Goal: Task Accomplishment & Management: Manage account settings

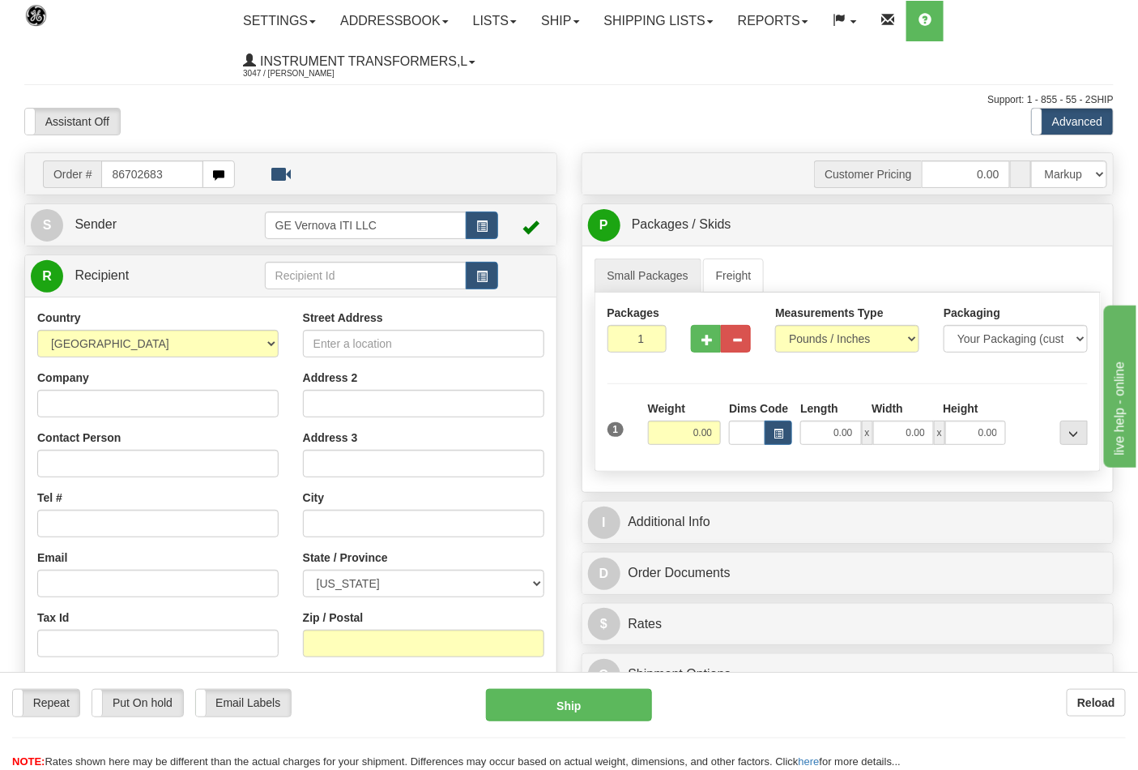
type input "86702683"
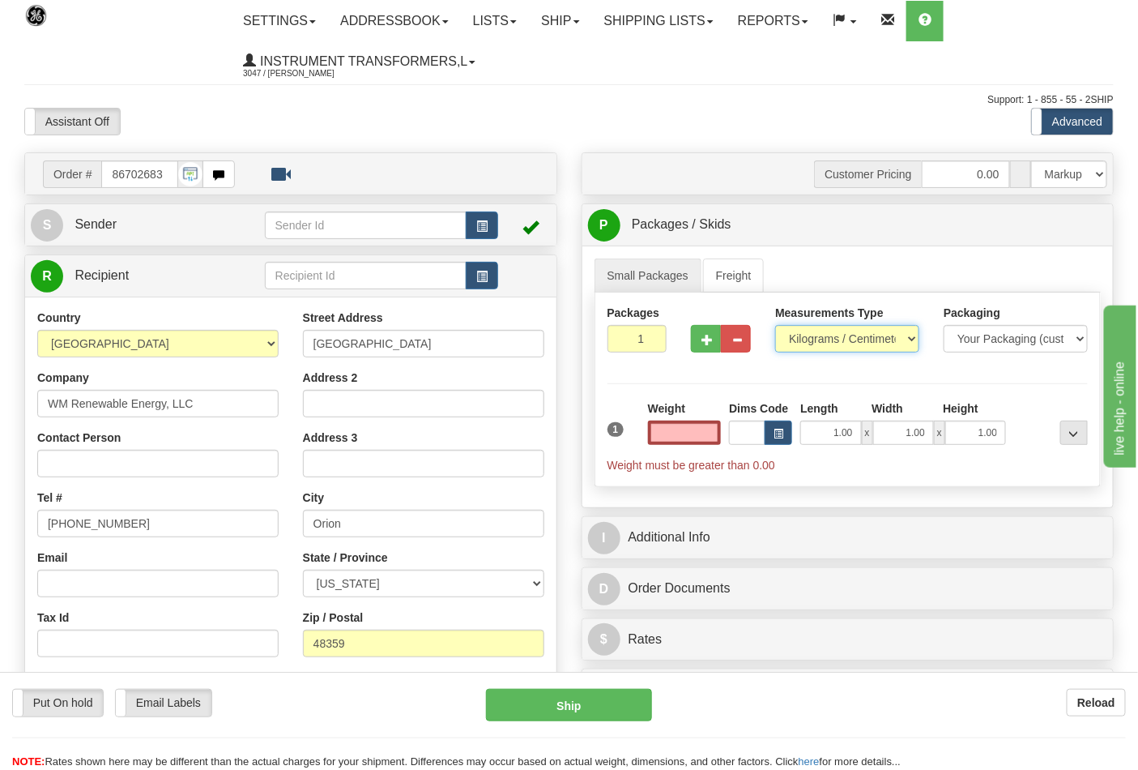
type input "0.00"
click at [809, 336] on select "Pounds / Inches Kilograms / Centimeters" at bounding box center [847, 339] width 144 height 28
select select "0"
click at [775, 326] on select "Pounds / Inches Kilograms / Centimeters" at bounding box center [847, 339] width 144 height 28
click at [676, 424] on input "0.00" at bounding box center [685, 432] width 74 height 24
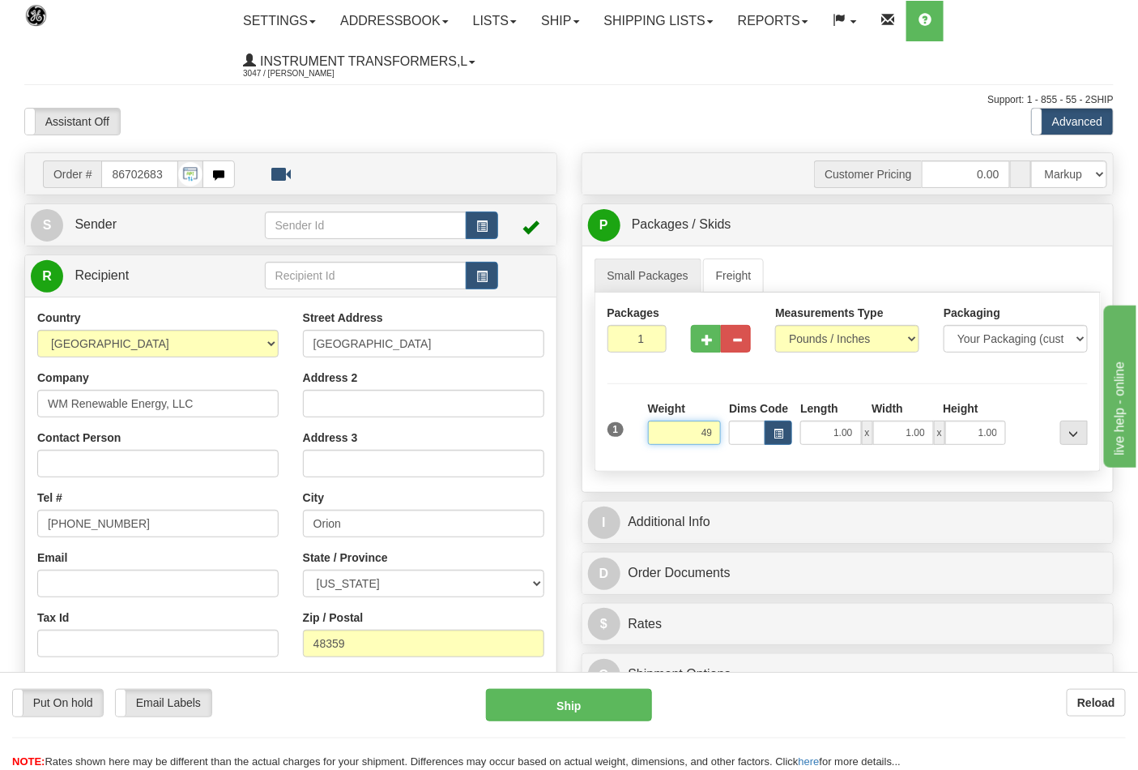
click button "Delete" at bounding box center [0, 0] width 0 height 0
type input "49.00"
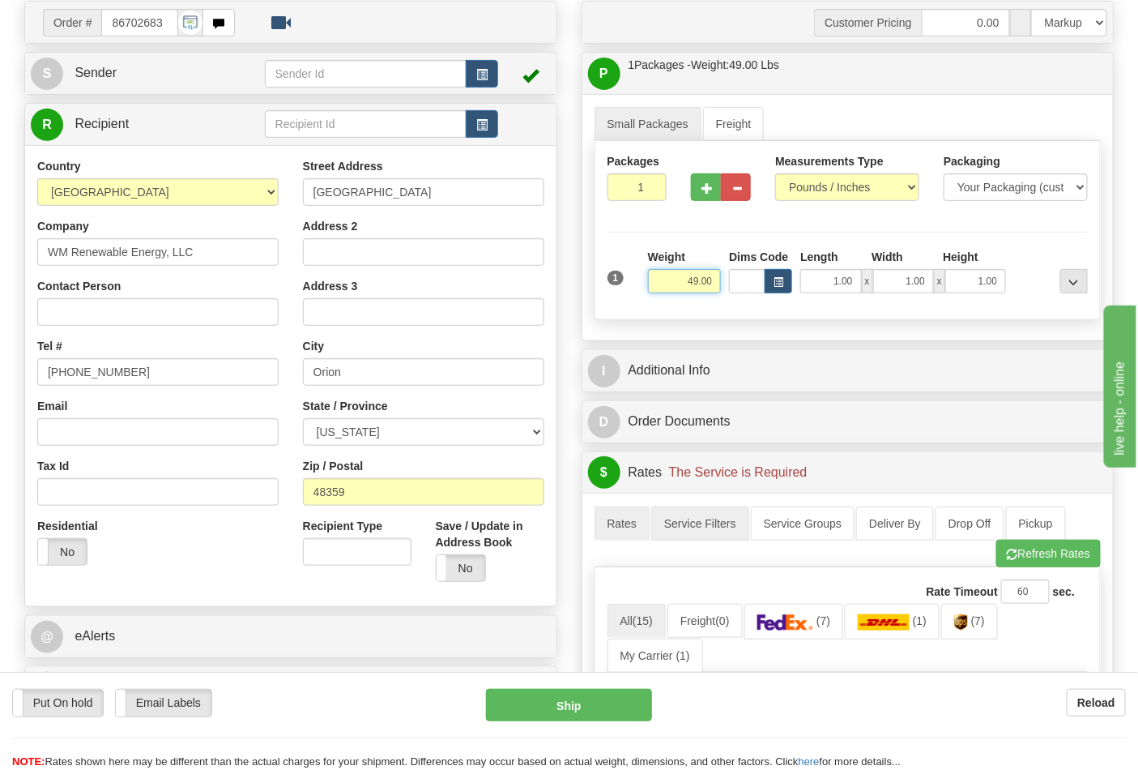
scroll to position [180, 0]
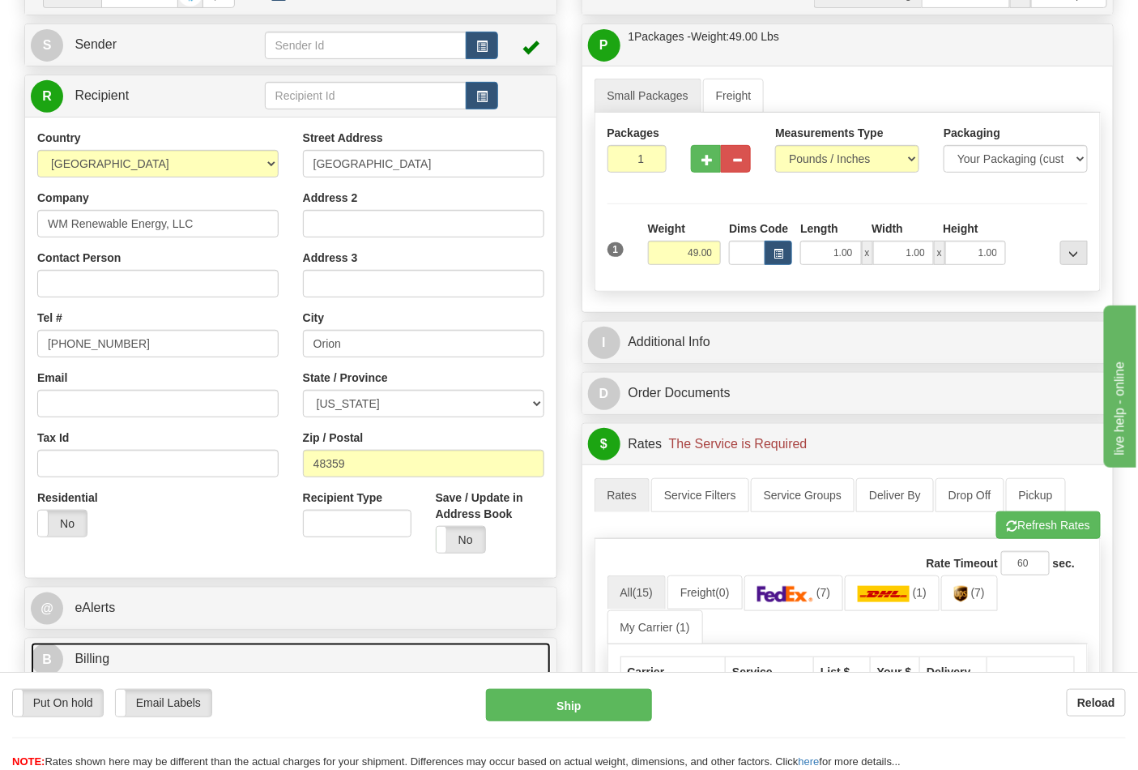
click at [245, 655] on link "B Billing" at bounding box center [291, 658] width 520 height 33
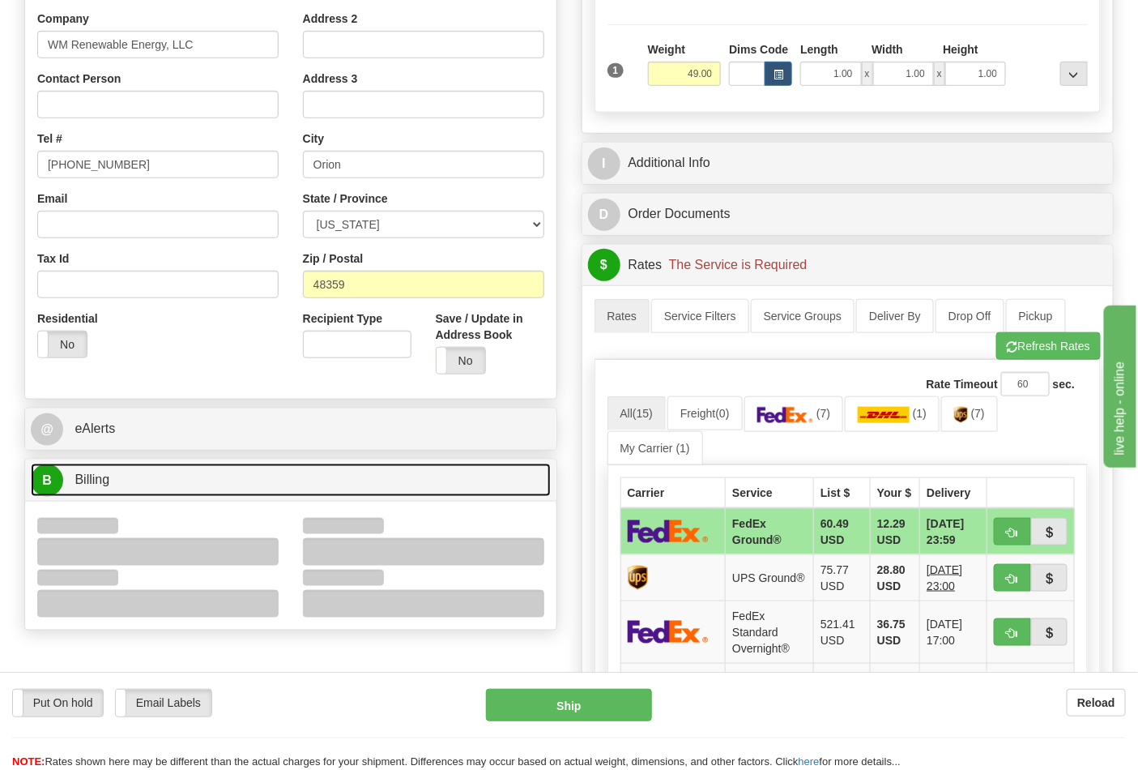
scroll to position [360, 0]
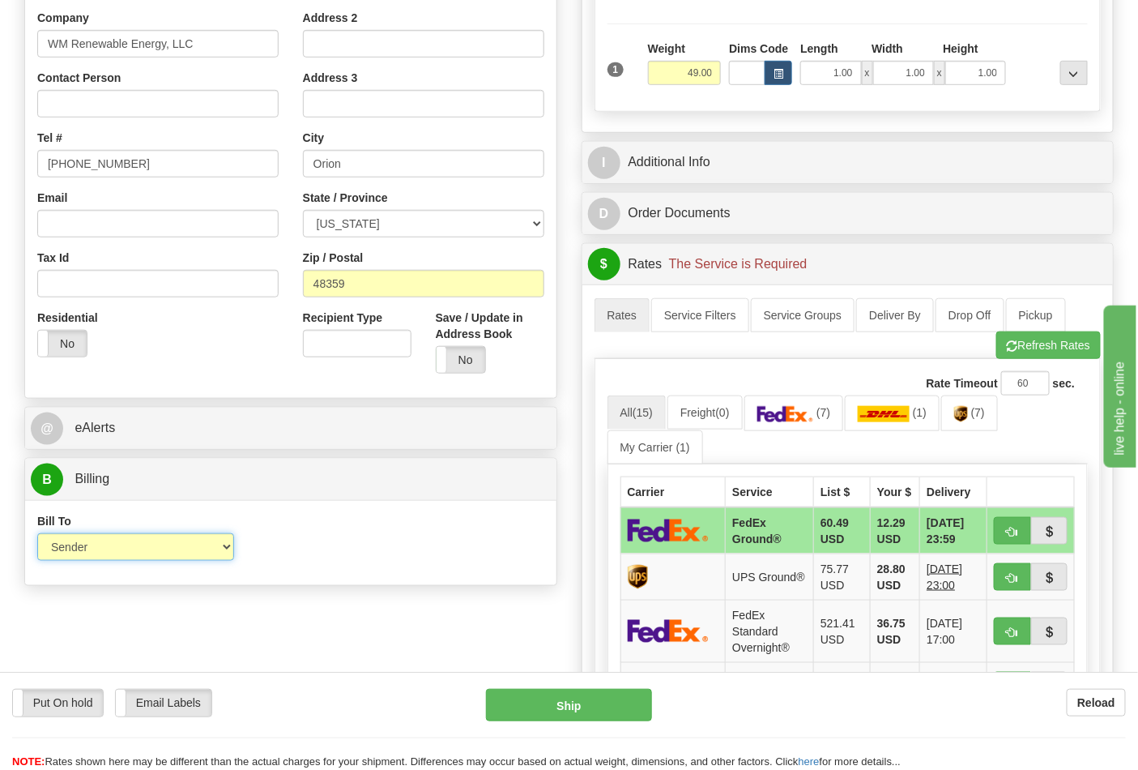
click at [193, 551] on select "Sender Recipient Third Party Collect" at bounding box center [135, 547] width 197 height 28
click at [393, 549] on div "Bill To Sender Recipient Third Party Collect Account 3rd Party Account List Ple…" at bounding box center [290, 543] width 531 height 60
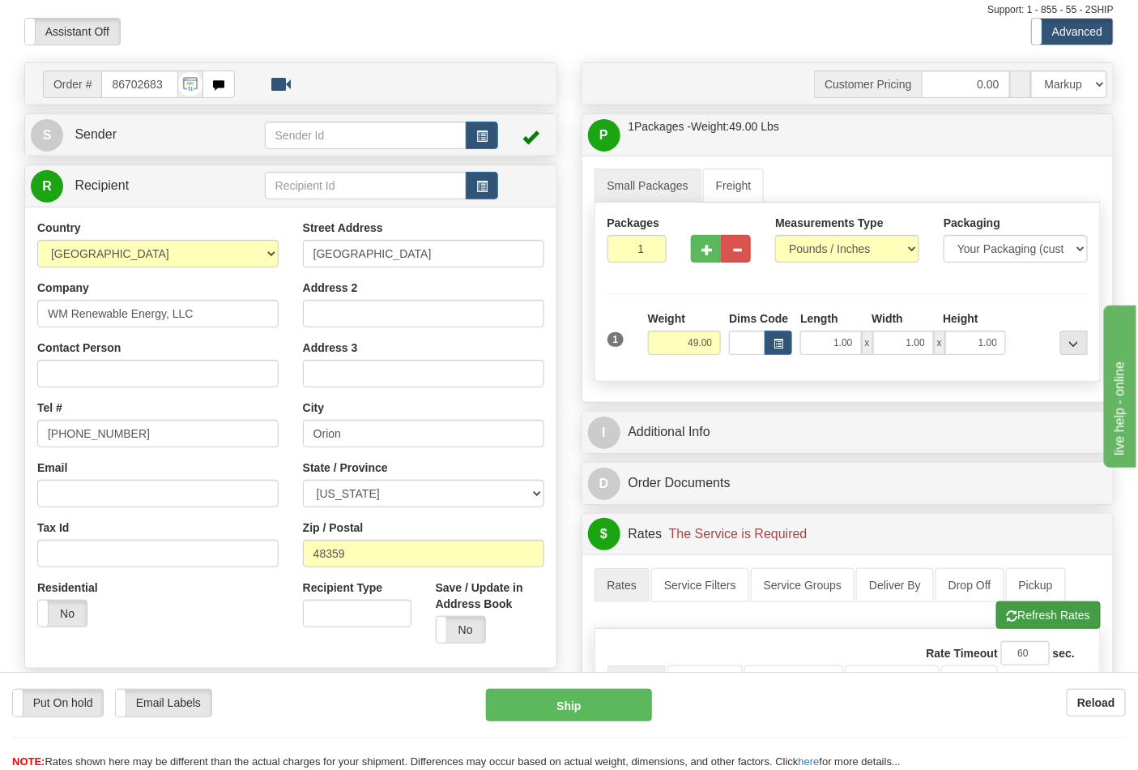
scroll to position [180, 0]
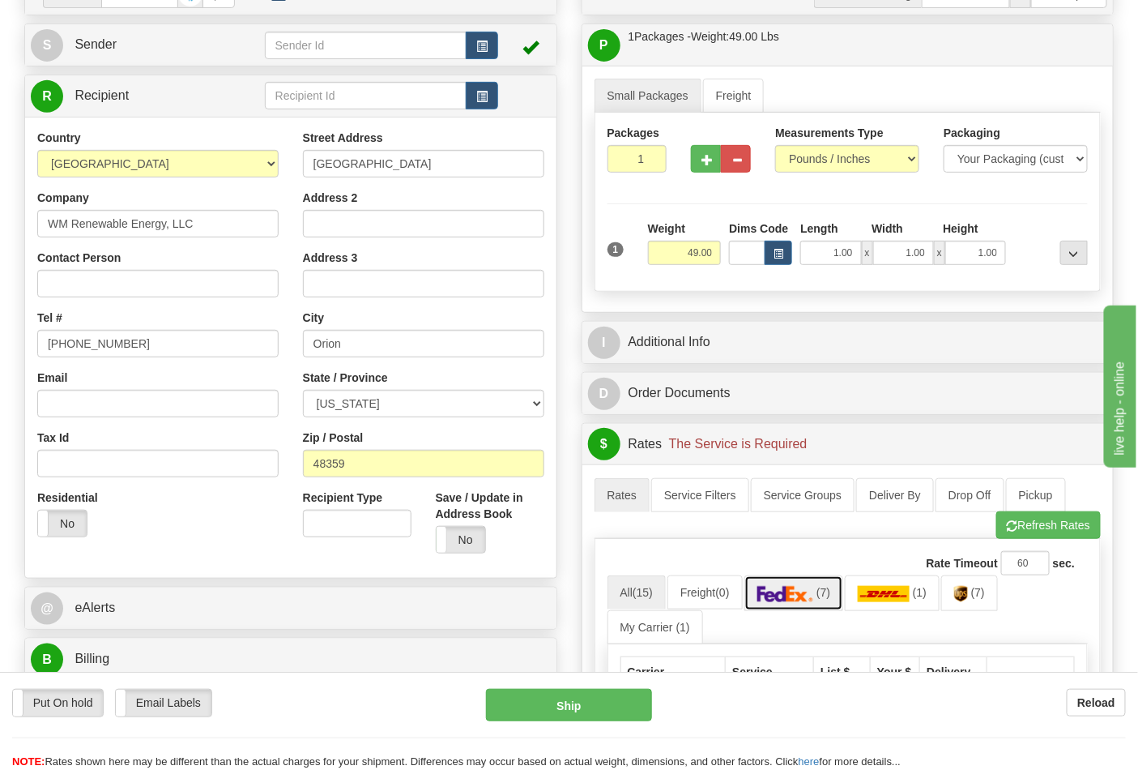
click at [830, 599] on span "(7)" at bounding box center [824, 592] width 14 height 13
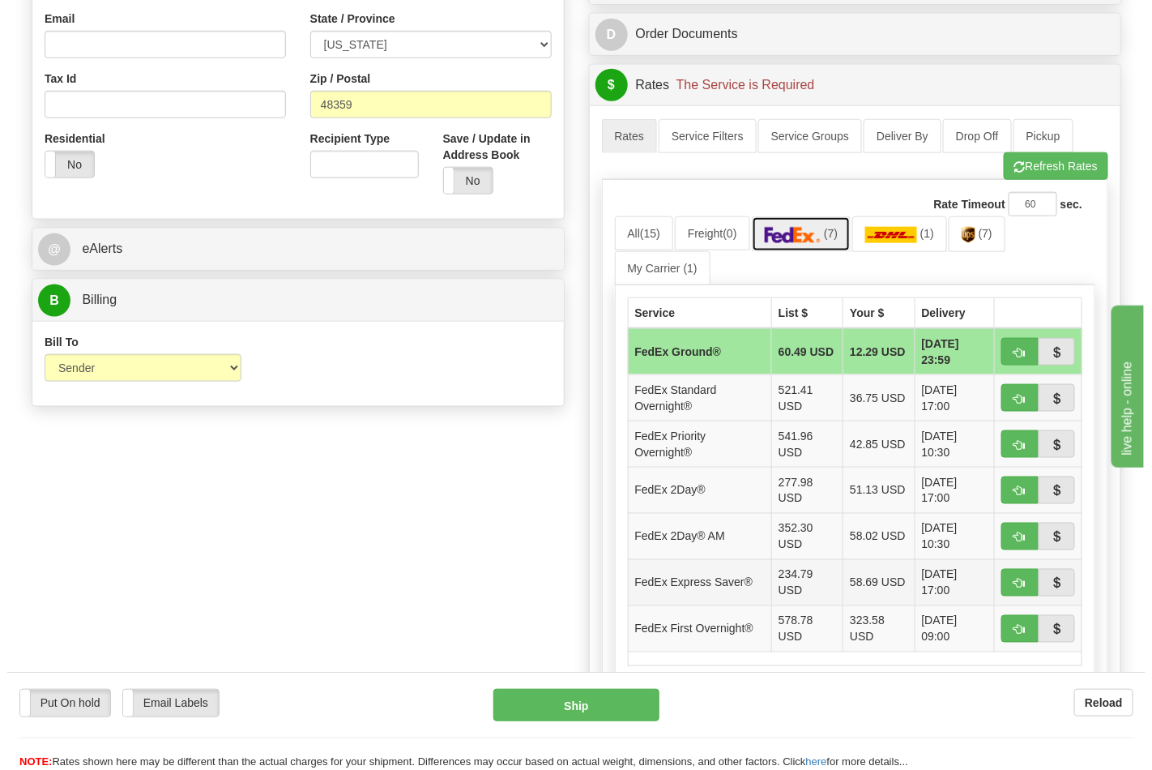
scroll to position [540, 0]
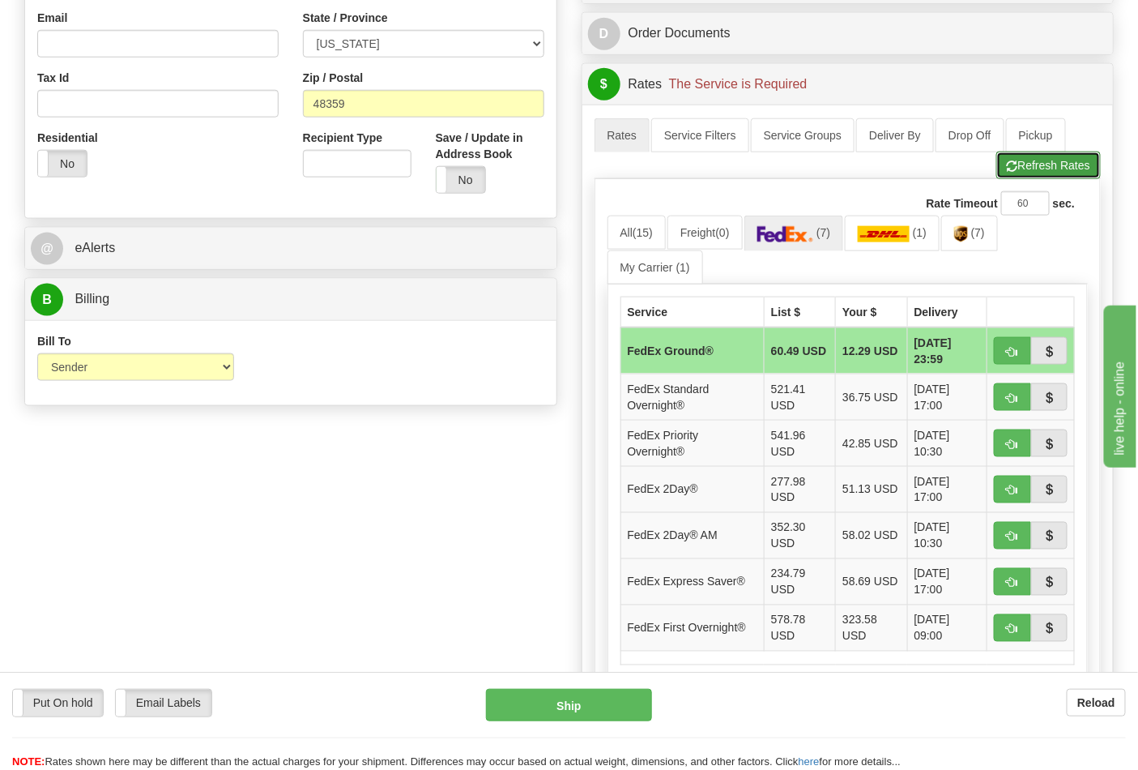
click at [1021, 178] on button "Refresh Rates" at bounding box center [1048, 165] width 105 height 28
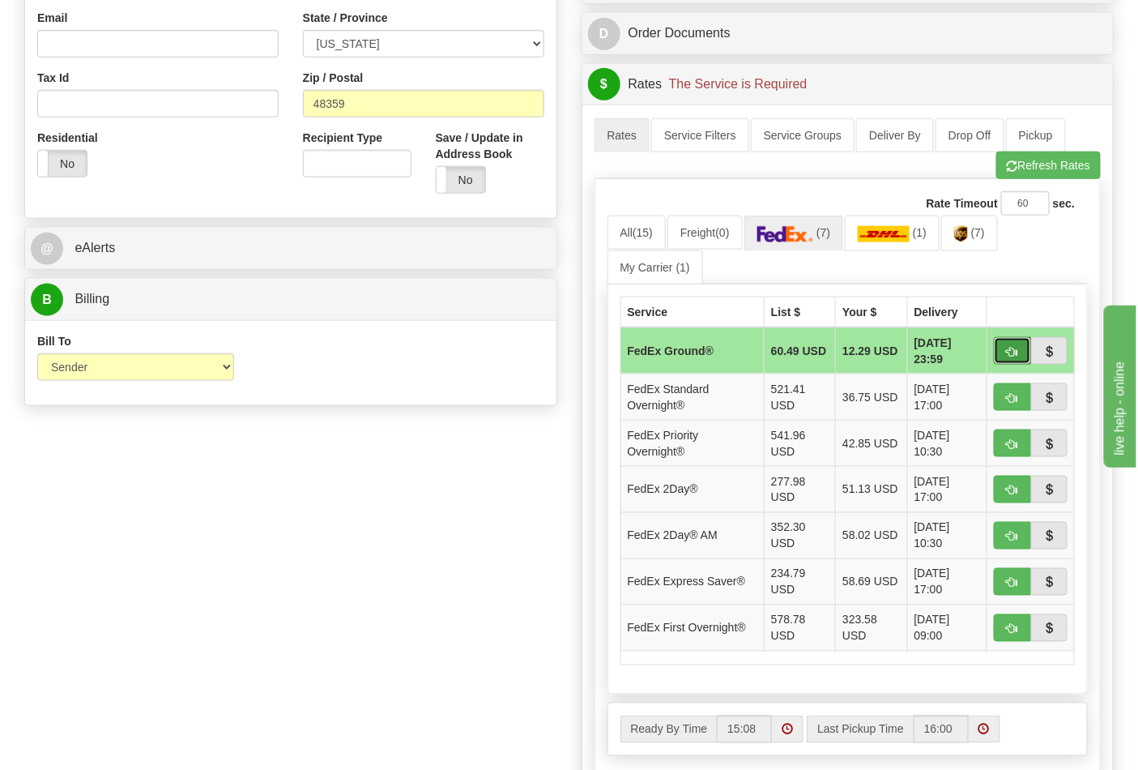
click at [1013, 350] on span "button" at bounding box center [1012, 352] width 11 height 11
type input "92"
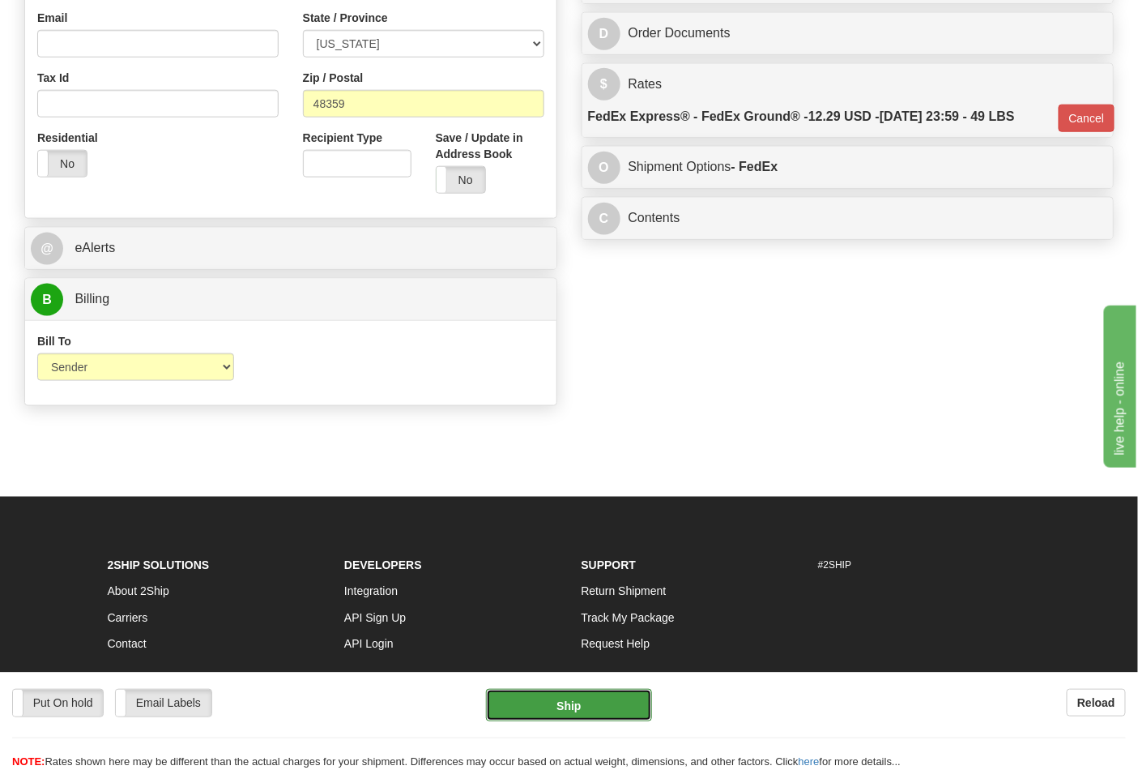
click at [614, 691] on button "Ship" at bounding box center [568, 705] width 165 height 32
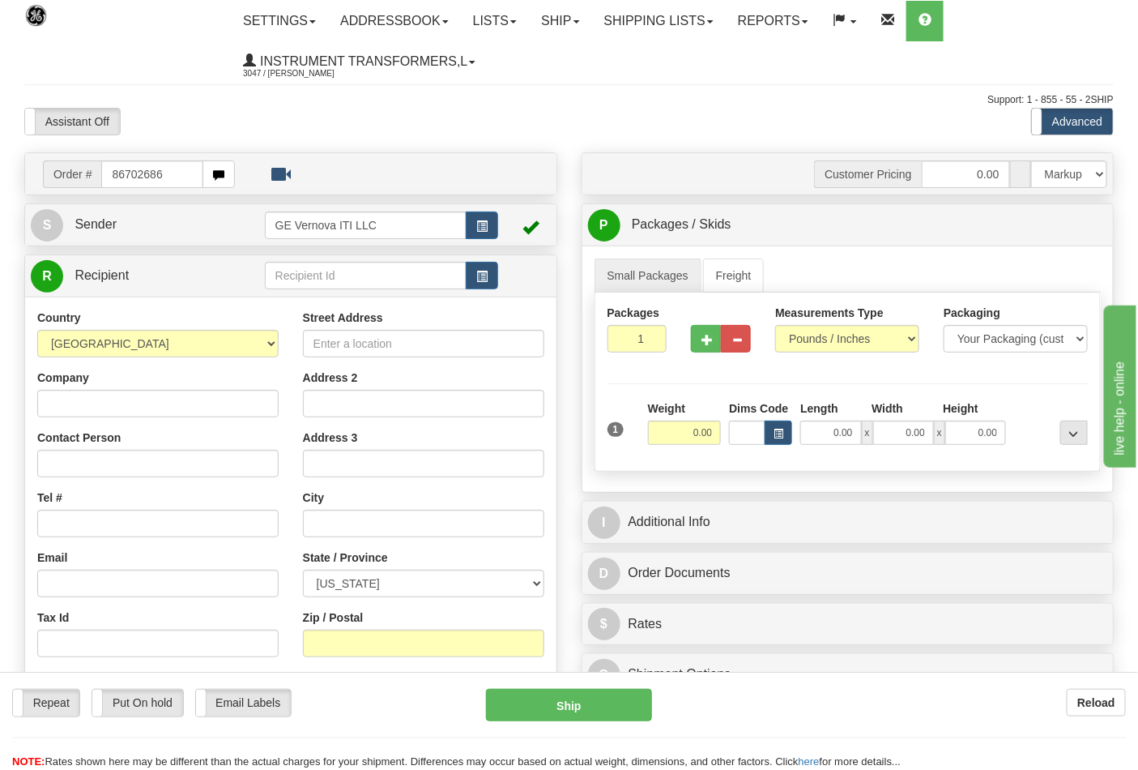
type input "86702686"
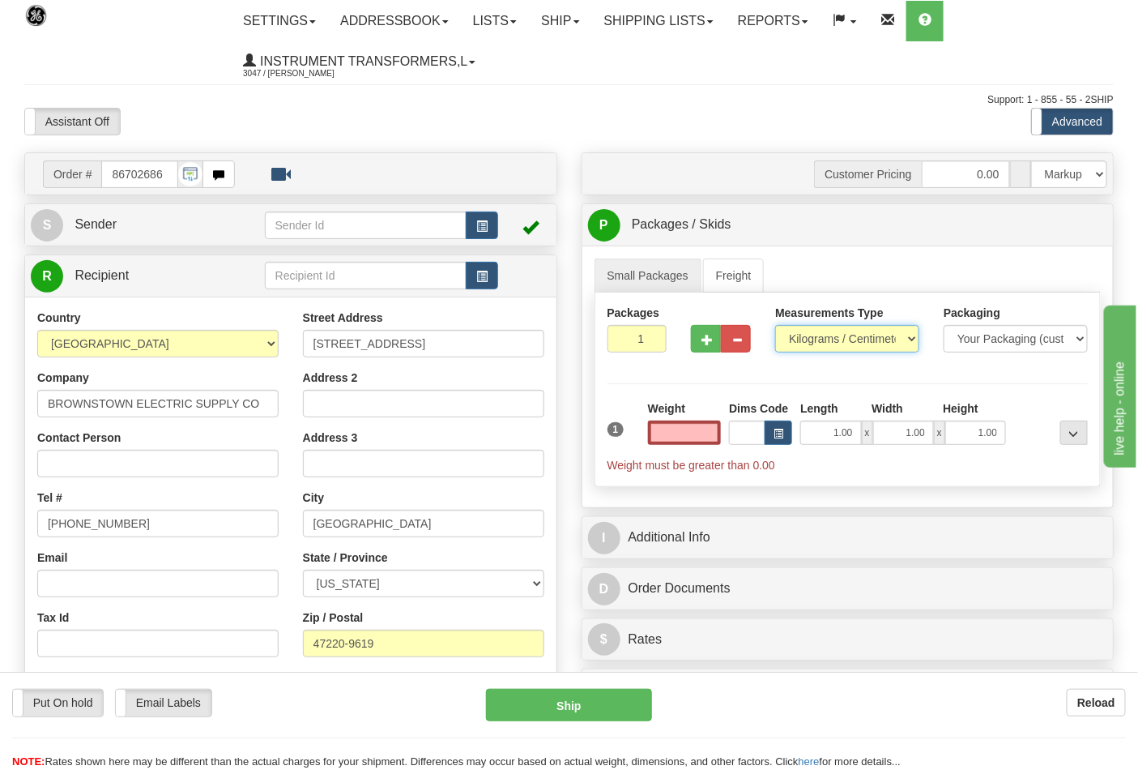
type input "0.00"
click at [830, 327] on select "Pounds / Inches Kilograms / Centimeters" at bounding box center [847, 339] width 144 height 28
select select "0"
click at [775, 326] on select "Pounds / Inches Kilograms / Centimeters" at bounding box center [847, 339] width 144 height 28
click at [711, 424] on input "0.00" at bounding box center [685, 432] width 74 height 24
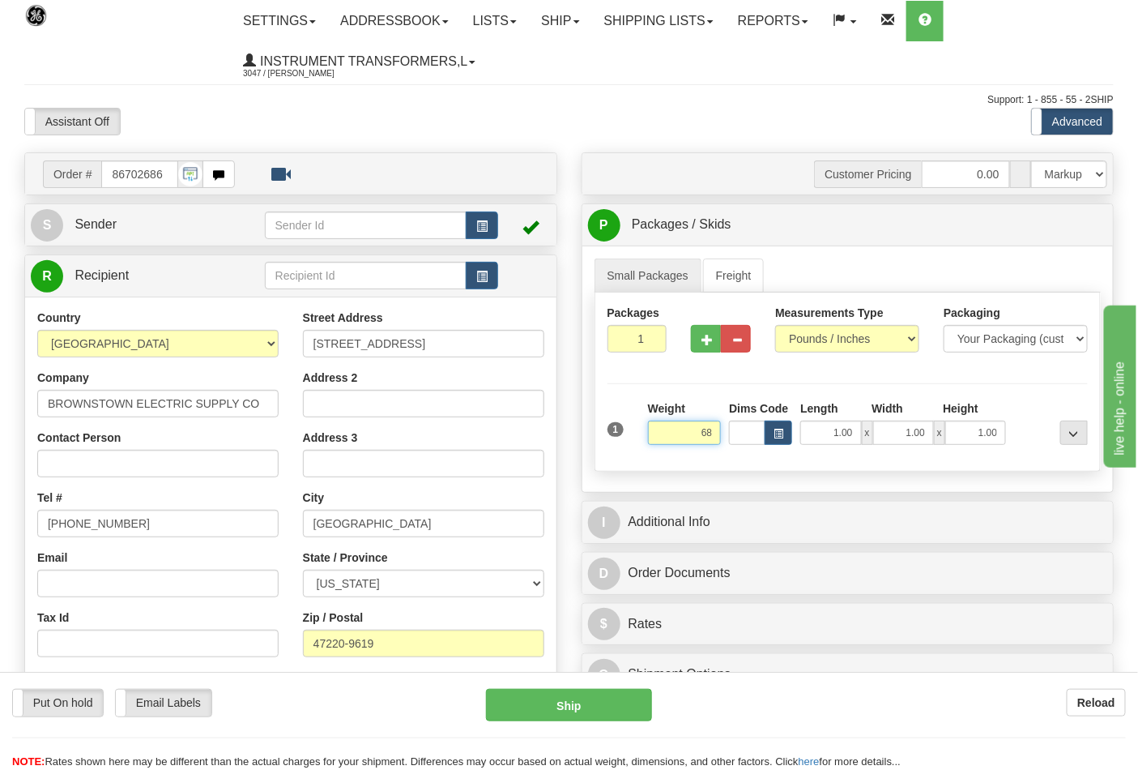
click button "Delete" at bounding box center [0, 0] width 0 height 0
type input "68.00"
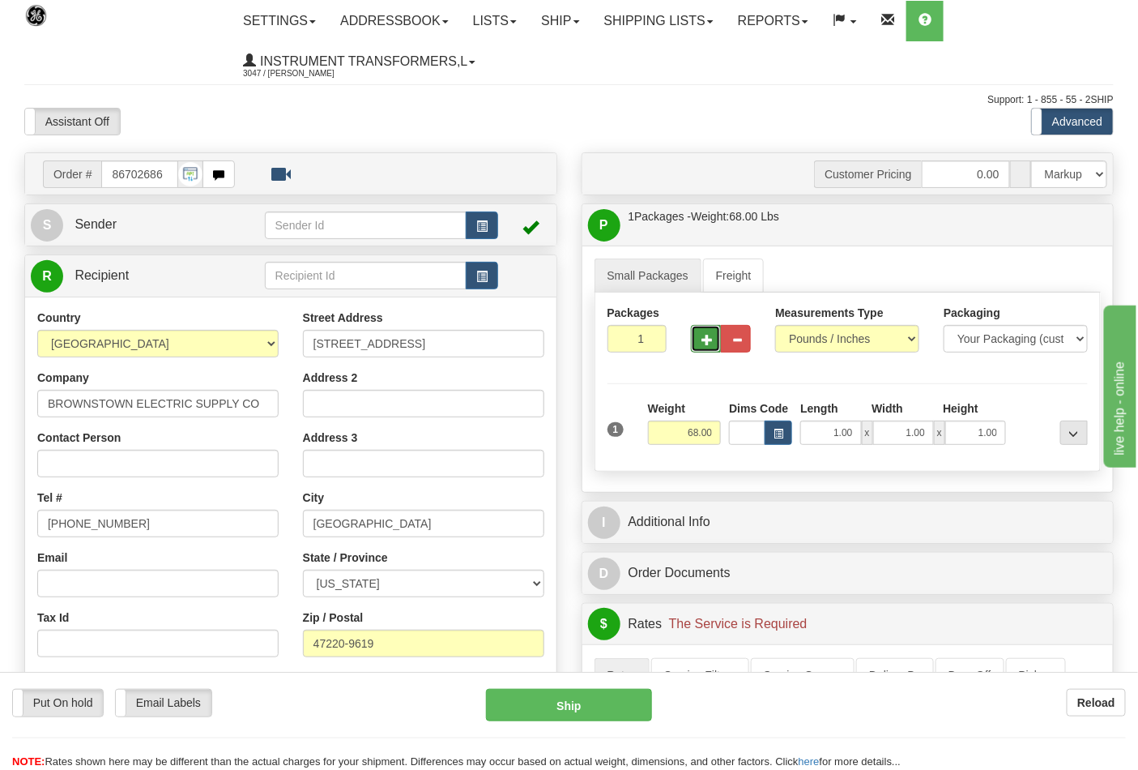
click at [708, 335] on span "button" at bounding box center [707, 340] width 11 height 11
type input "2"
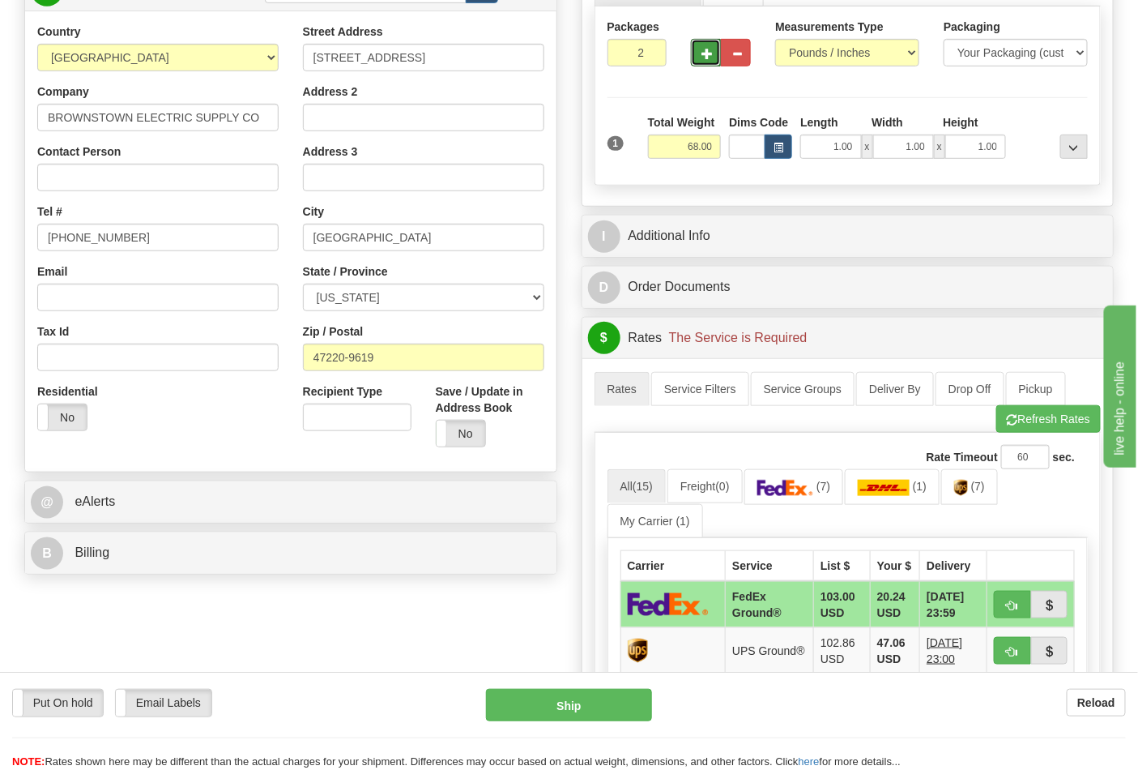
scroll to position [360, 0]
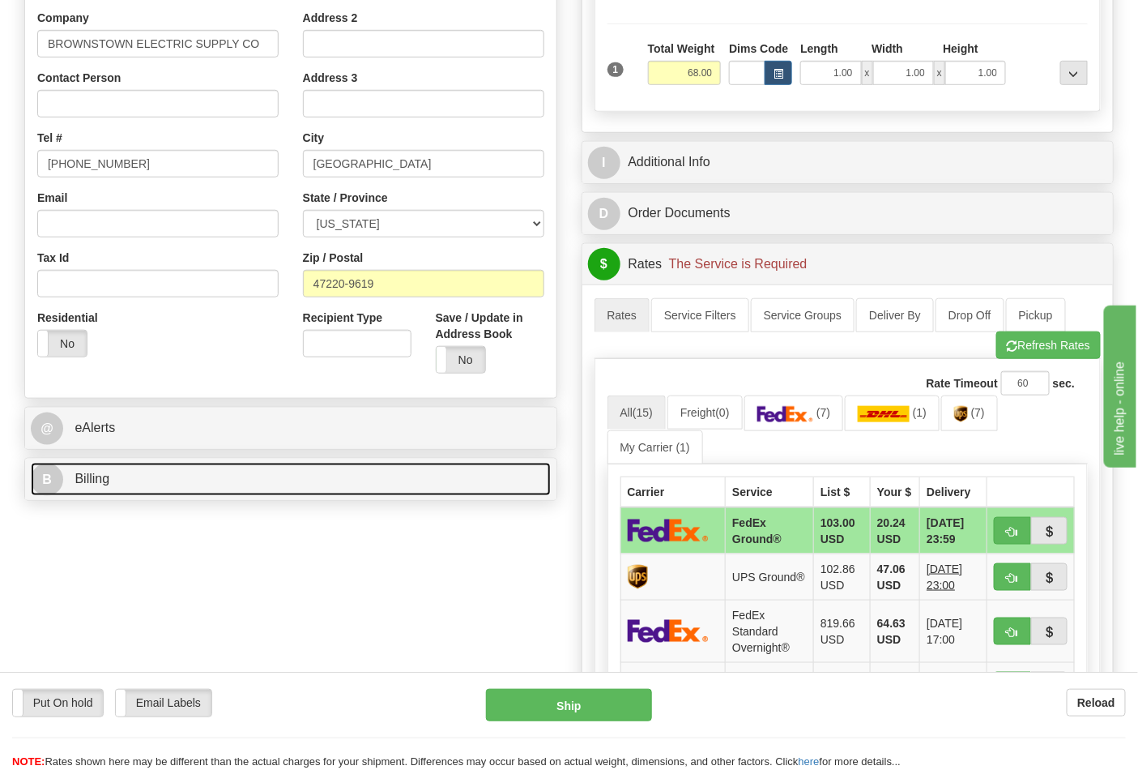
click at [126, 467] on link "B Billing" at bounding box center [291, 479] width 520 height 33
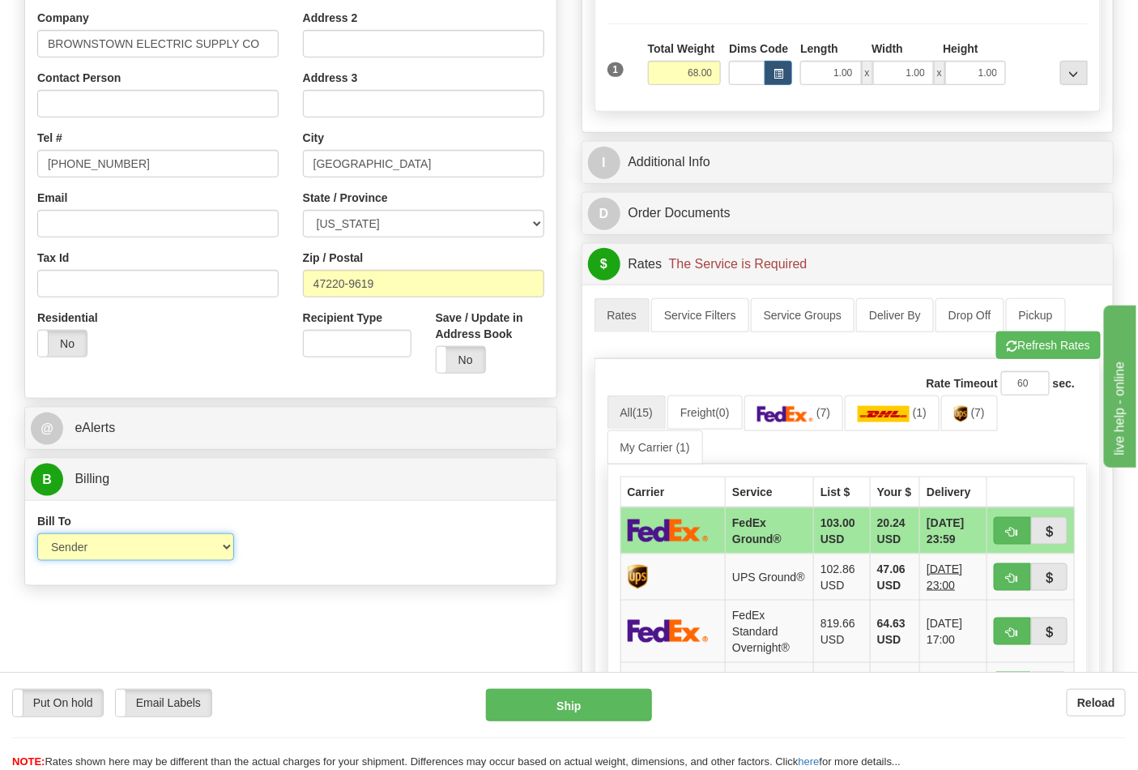
click at [173, 557] on select "Sender Recipient Third Party Collect" at bounding box center [135, 547] width 197 height 28
select select "2"
click at [37, 535] on select "Sender Recipient Third Party Collect" at bounding box center [135, 547] width 197 height 28
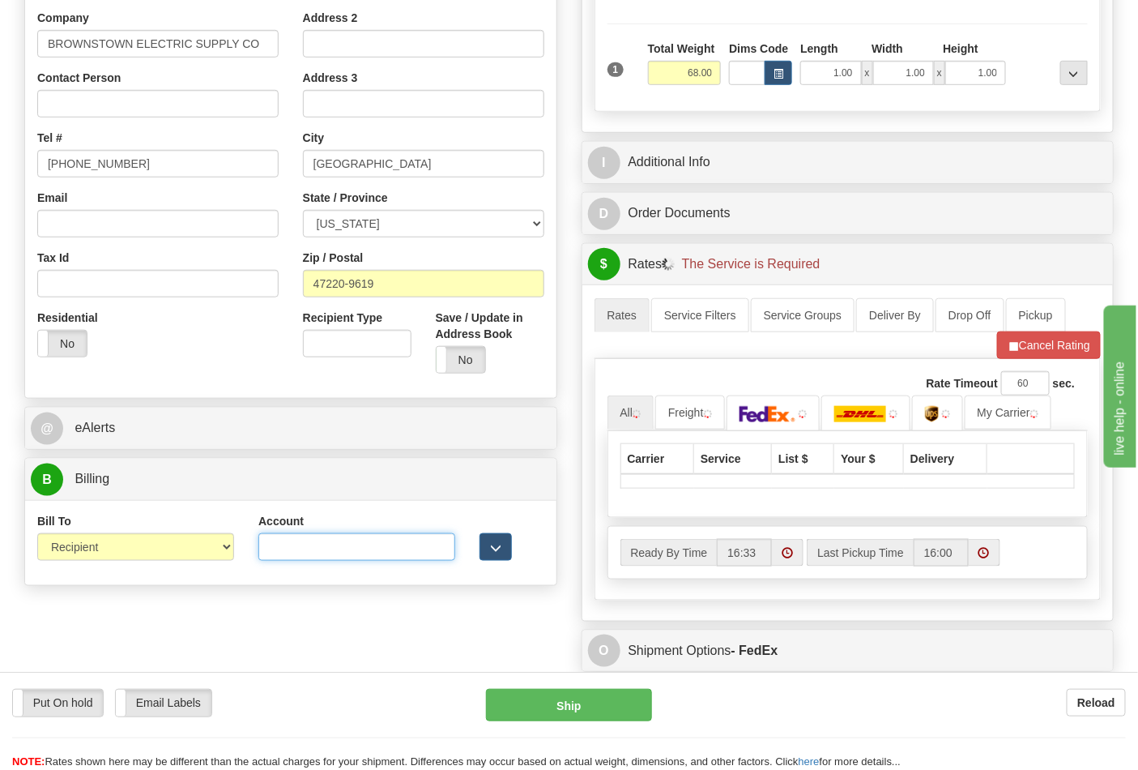
click at [347, 549] on input "Account" at bounding box center [356, 547] width 197 height 28
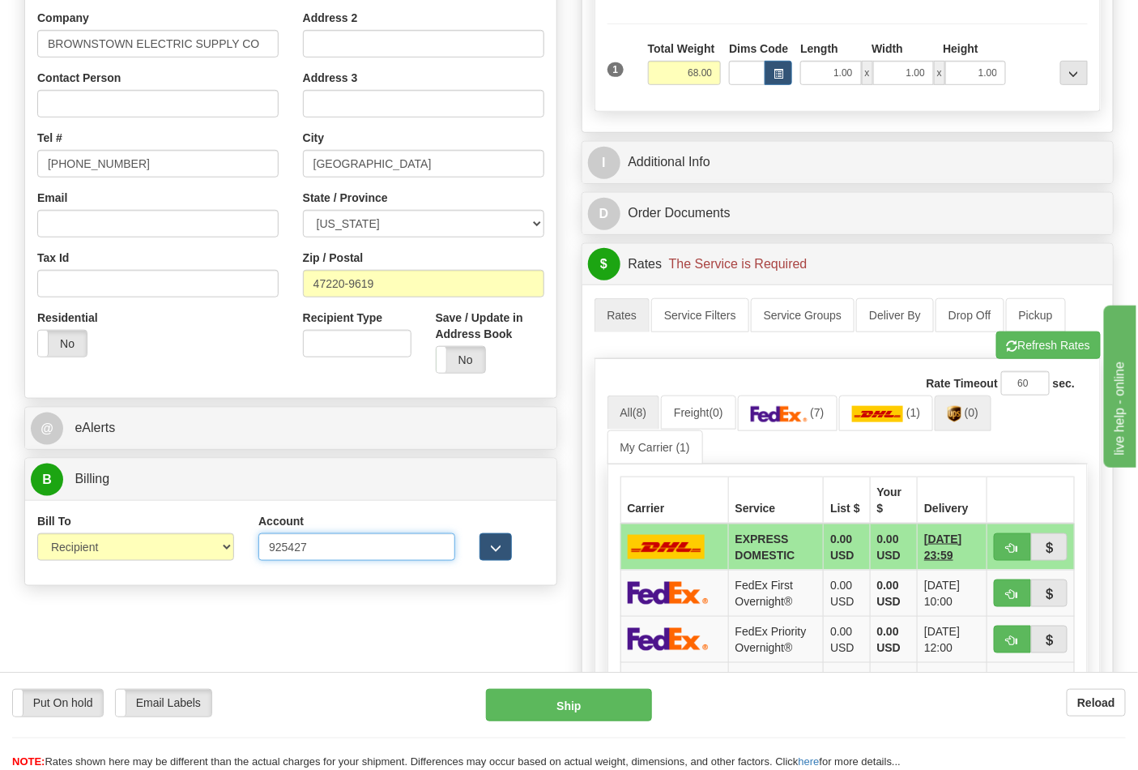
type input "925427"
click at [969, 422] on link "(0)" at bounding box center [963, 412] width 57 height 35
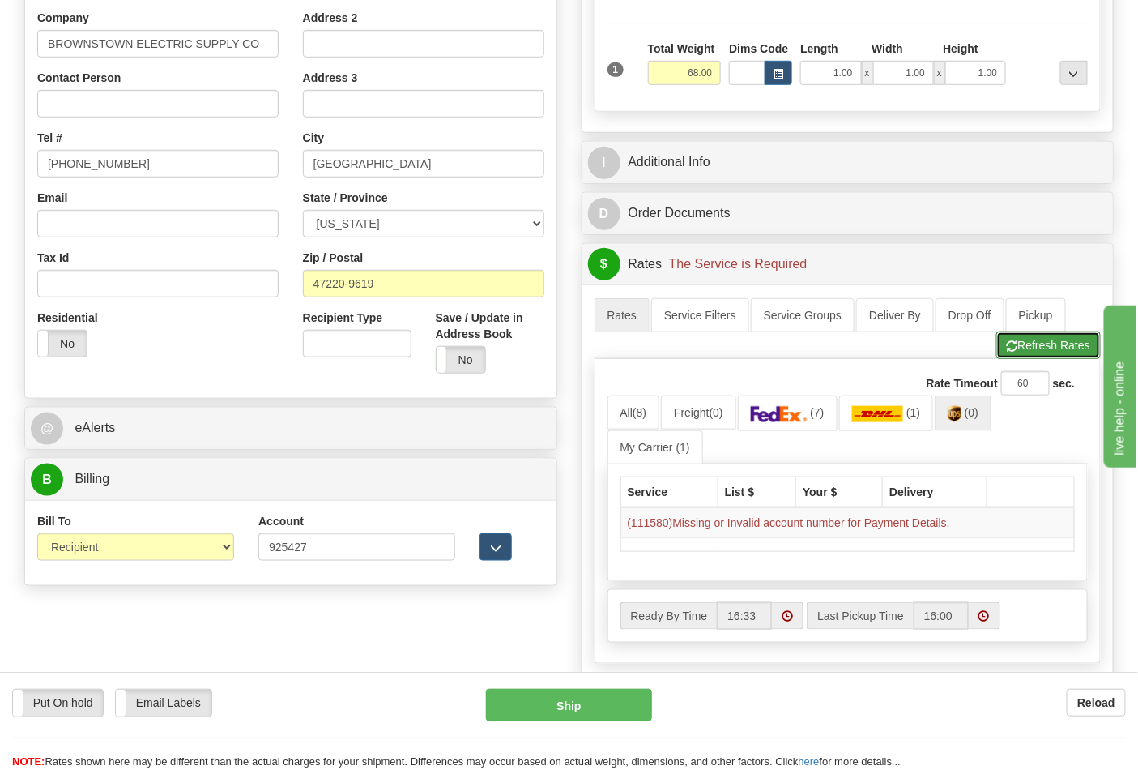
click at [1025, 359] on button "Refresh Rates" at bounding box center [1048, 345] width 105 height 28
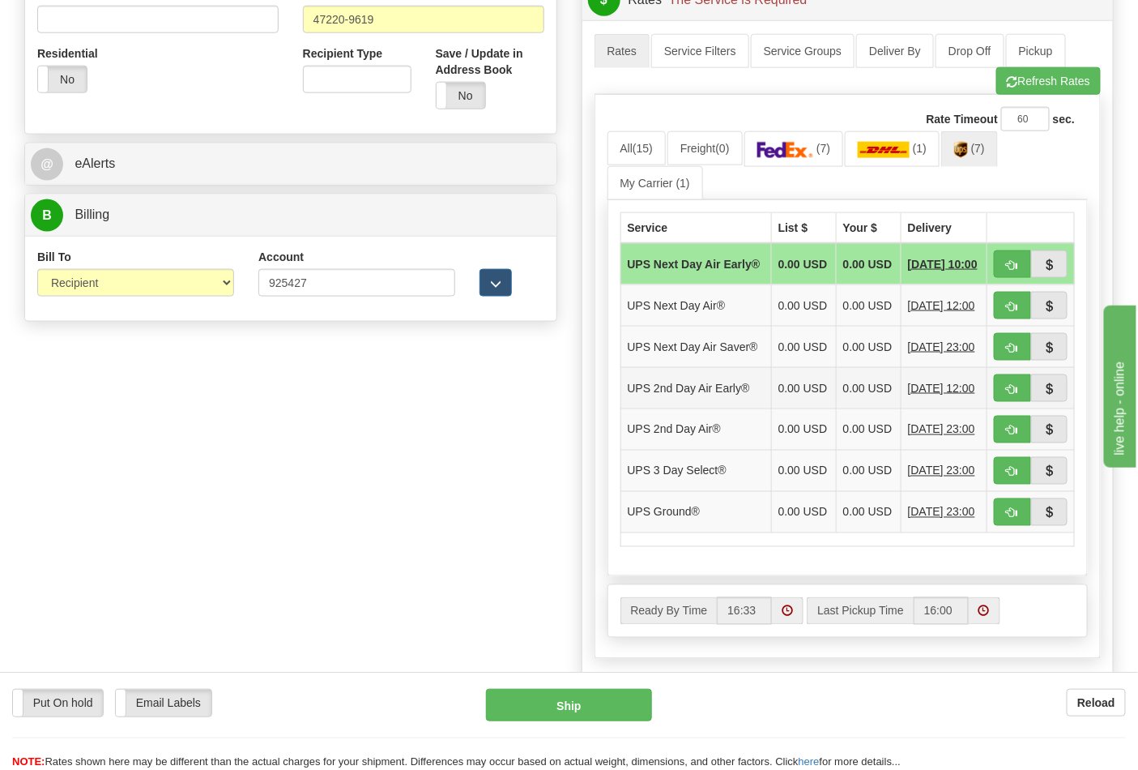
scroll to position [629, 0]
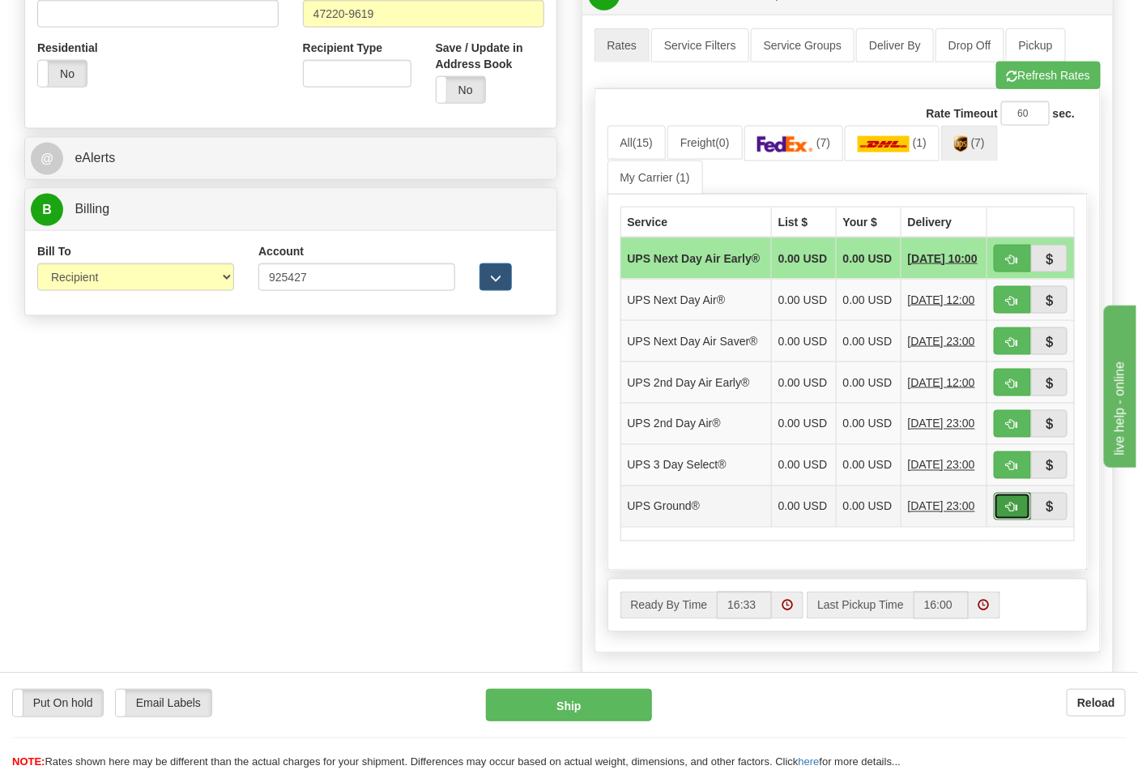
click at [1005, 520] on button "button" at bounding box center [1012, 507] width 37 height 28
type input "03"
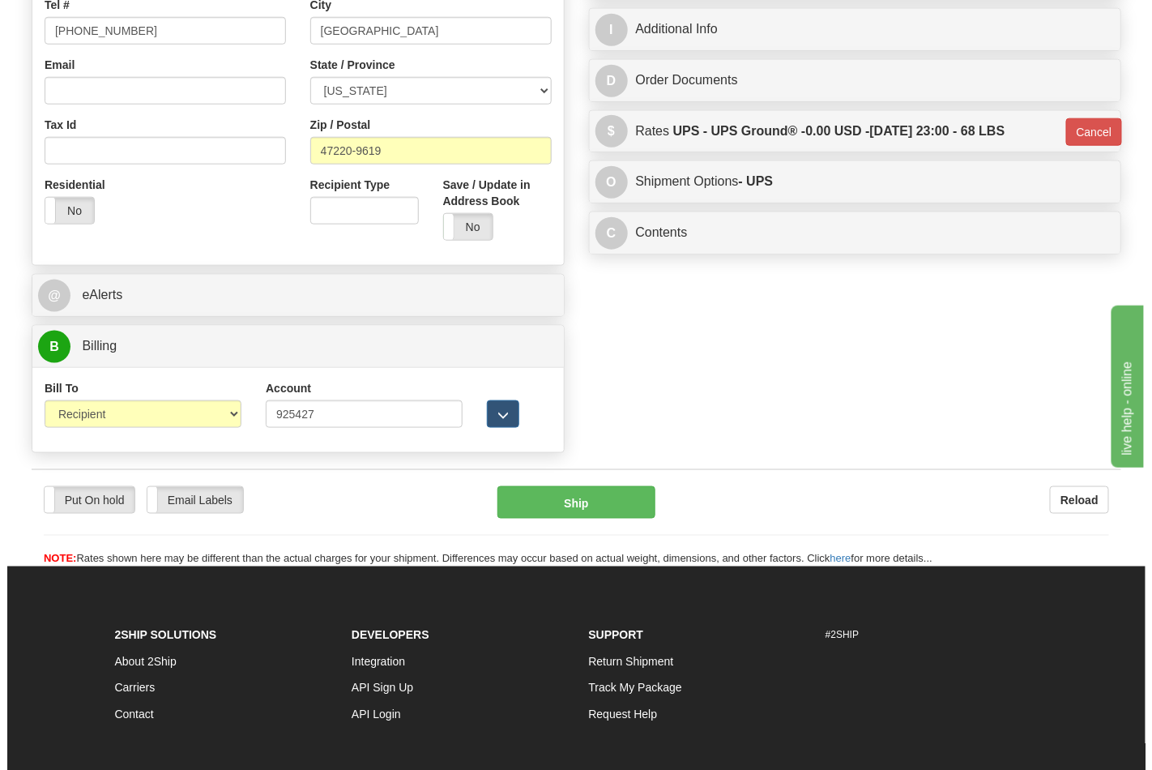
scroll to position [245, 0]
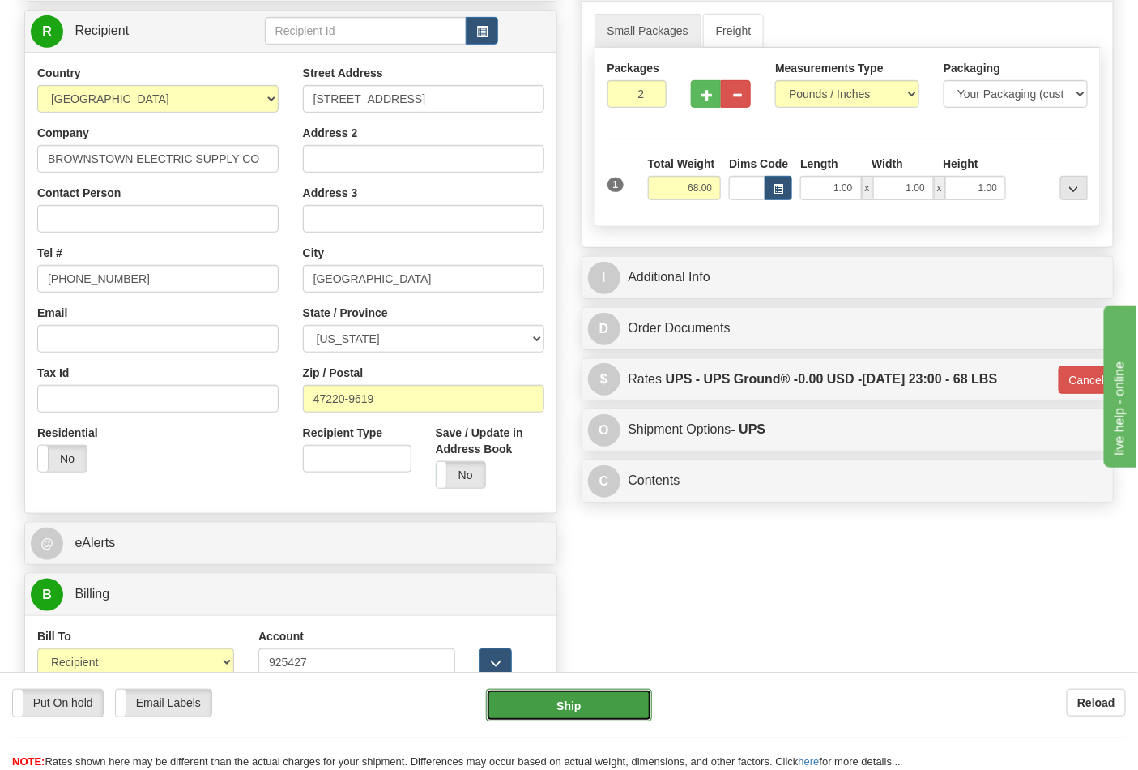
click at [596, 702] on button "Ship" at bounding box center [568, 705] width 165 height 32
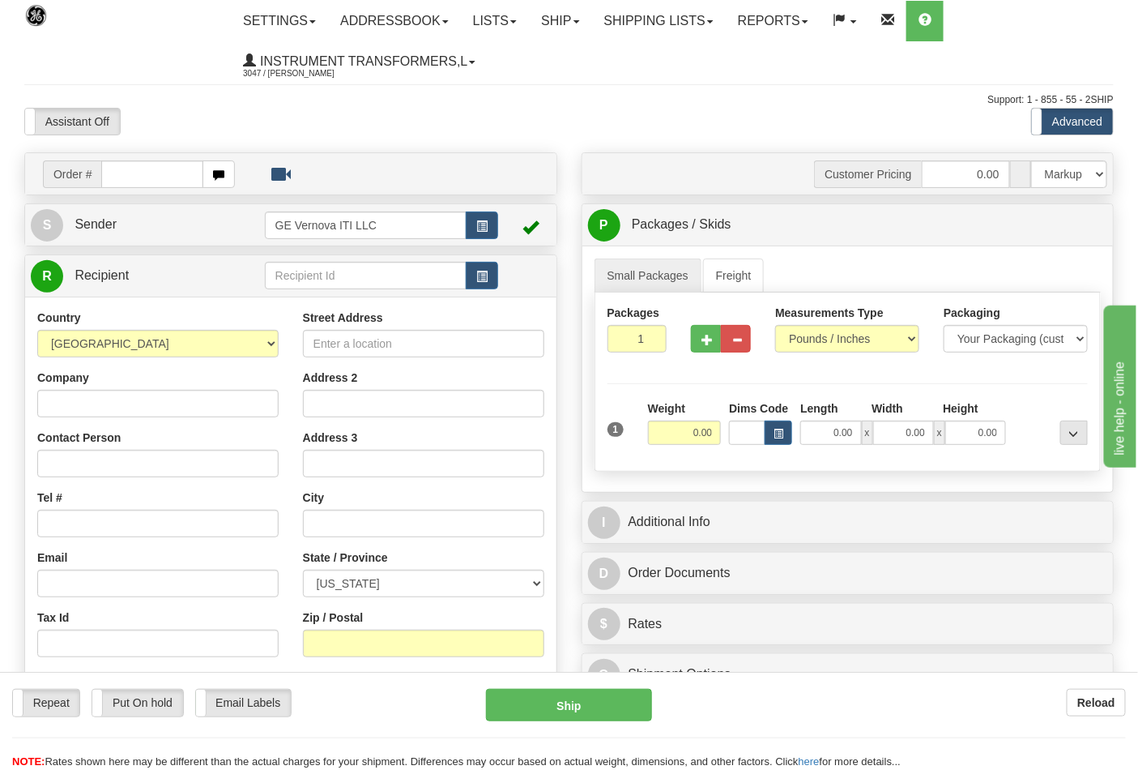
click at [116, 172] on input "text" at bounding box center [152, 174] width 102 height 28
type input "86702678"
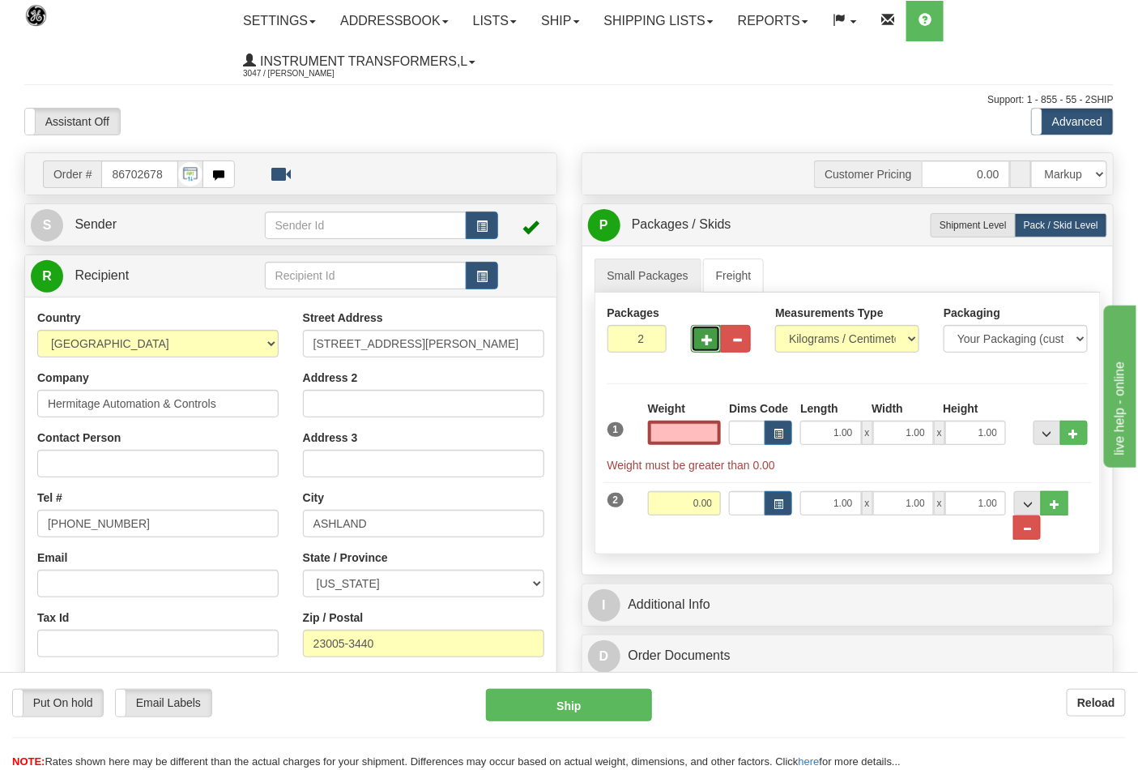
type input "0.00"
click at [700, 335] on button "button" at bounding box center [706, 339] width 30 height 28
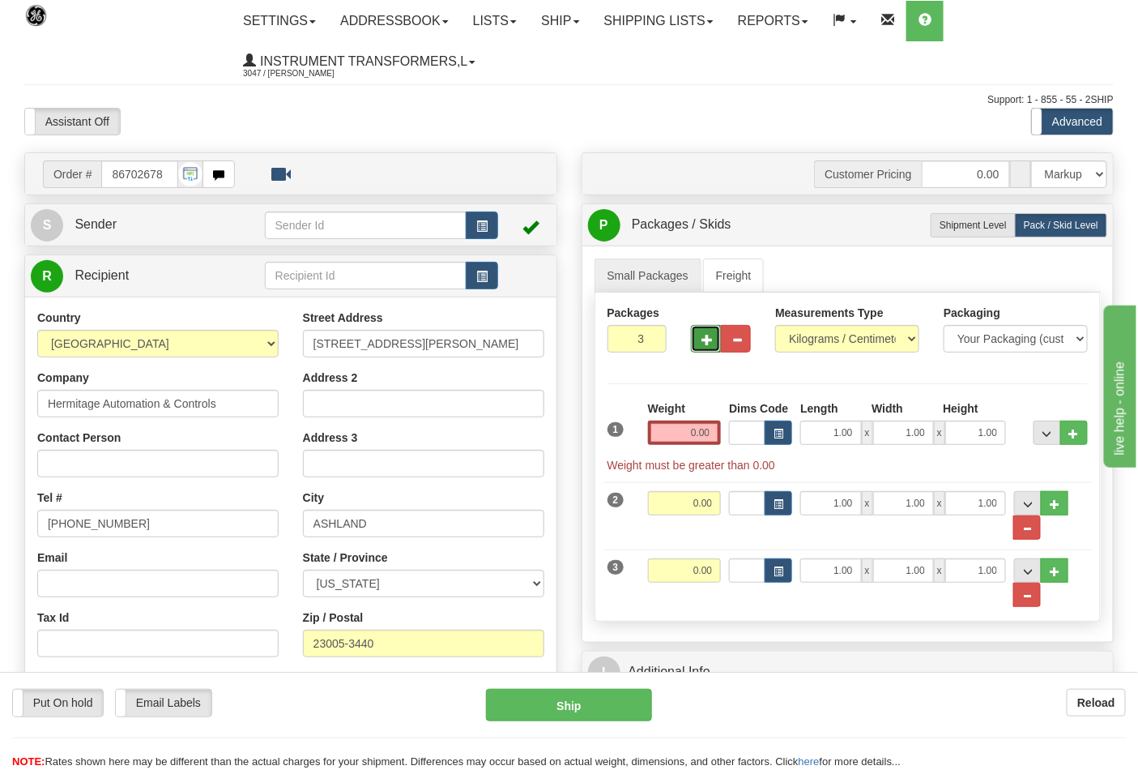
click at [700, 335] on button "button" at bounding box center [706, 339] width 30 height 28
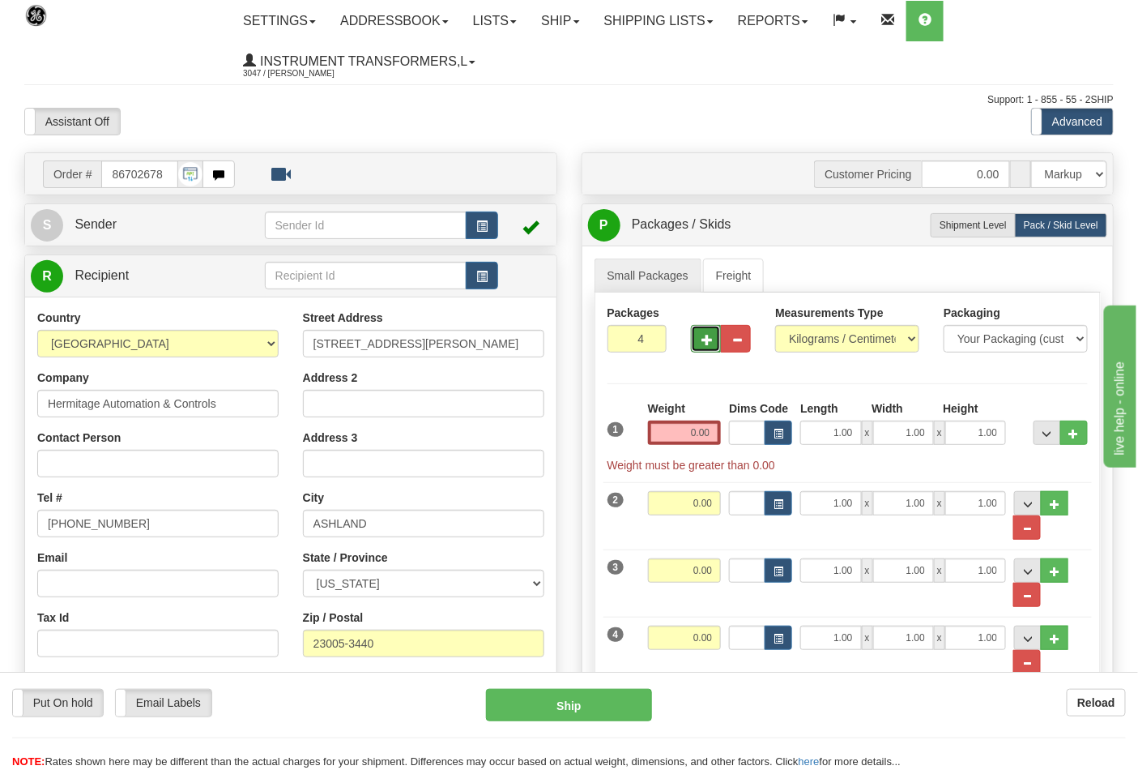
click at [700, 335] on button "button" at bounding box center [706, 339] width 30 height 28
type input "6"
click at [845, 334] on select "Pounds / Inches Kilograms / Centimeters" at bounding box center [847, 339] width 144 height 28
select select "0"
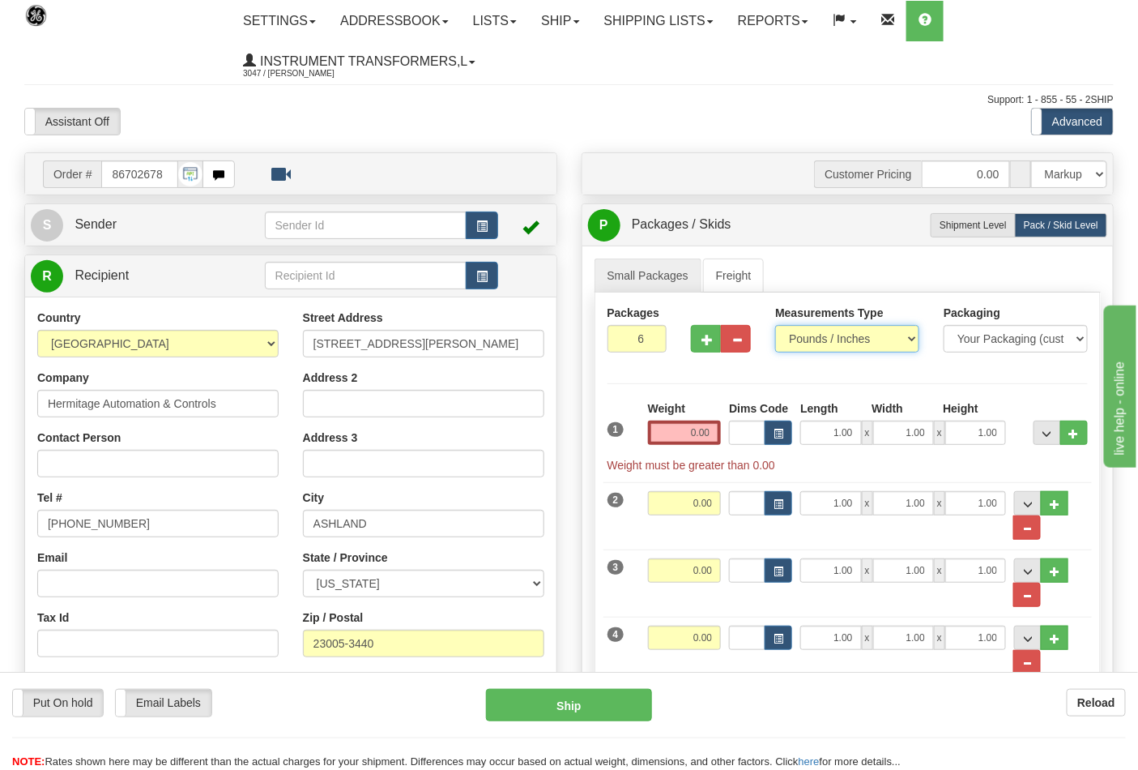
click at [775, 326] on select "Pounds / Inches Kilograms / Centimeters" at bounding box center [847, 339] width 144 height 28
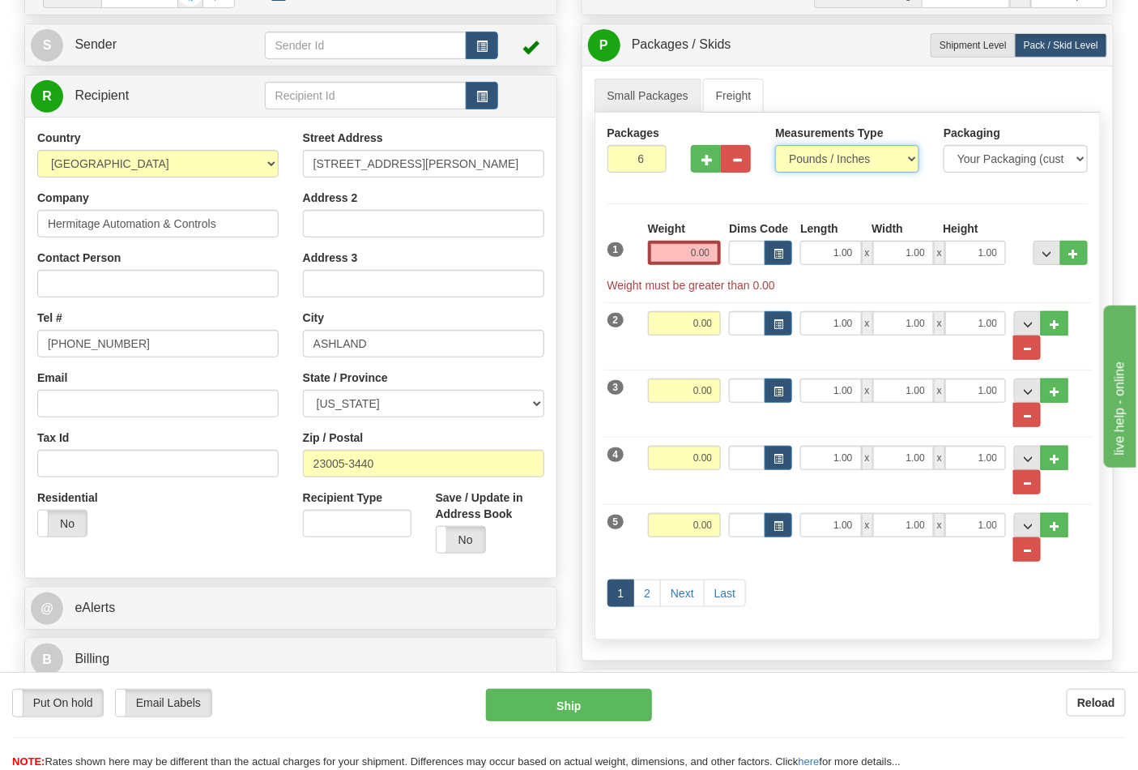
scroll to position [90, 0]
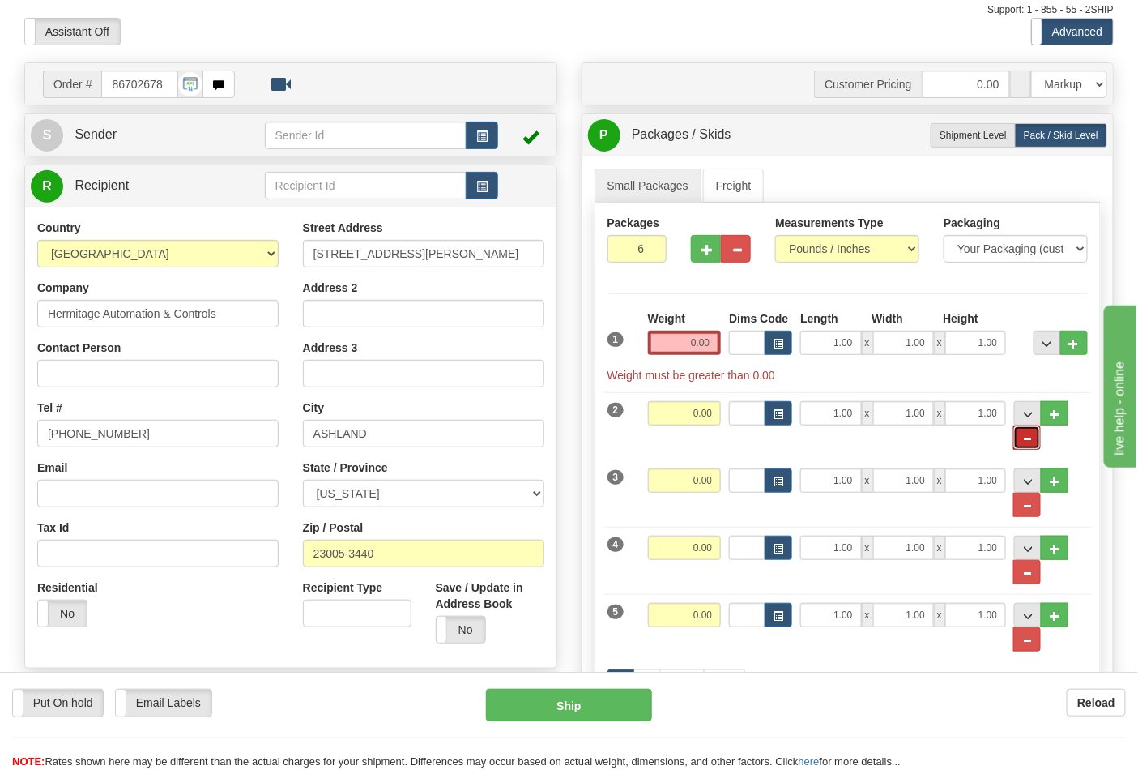
click at [1035, 436] on button "..." at bounding box center [1027, 437] width 28 height 24
click at [1033, 437] on button "..." at bounding box center [1027, 437] width 28 height 24
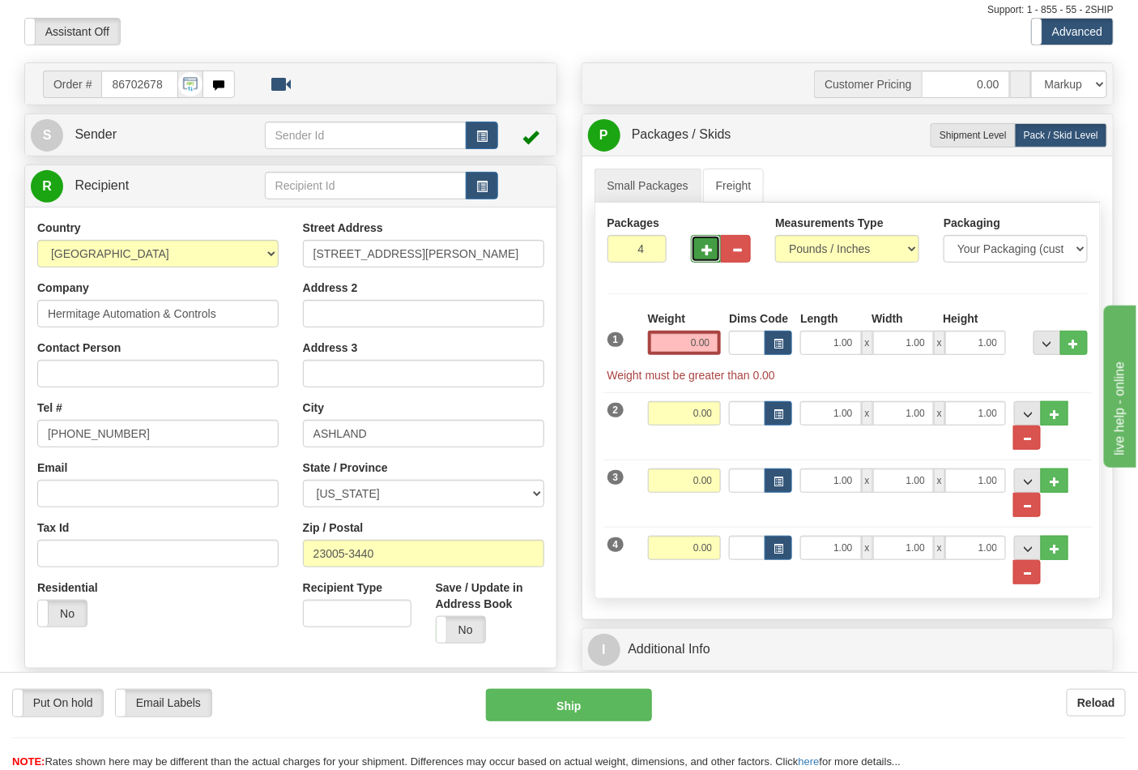
click at [701, 249] on button "button" at bounding box center [706, 249] width 30 height 28
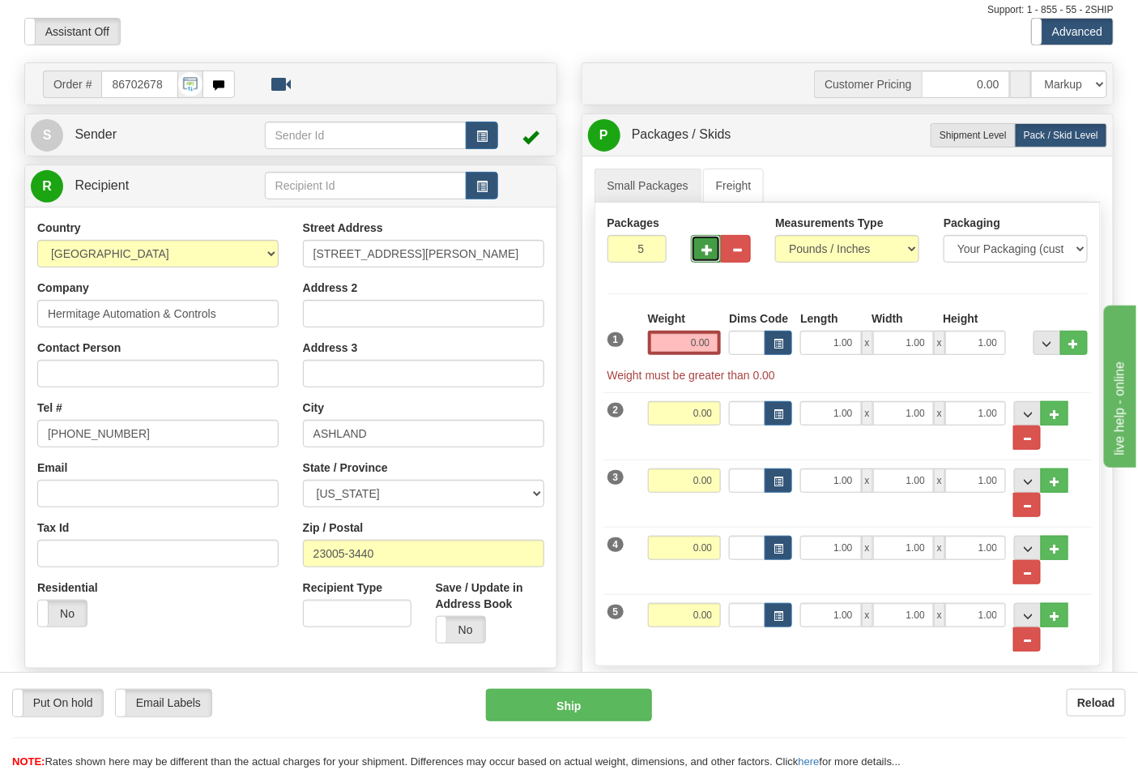
click at [701, 249] on button "button" at bounding box center [706, 249] width 30 height 28
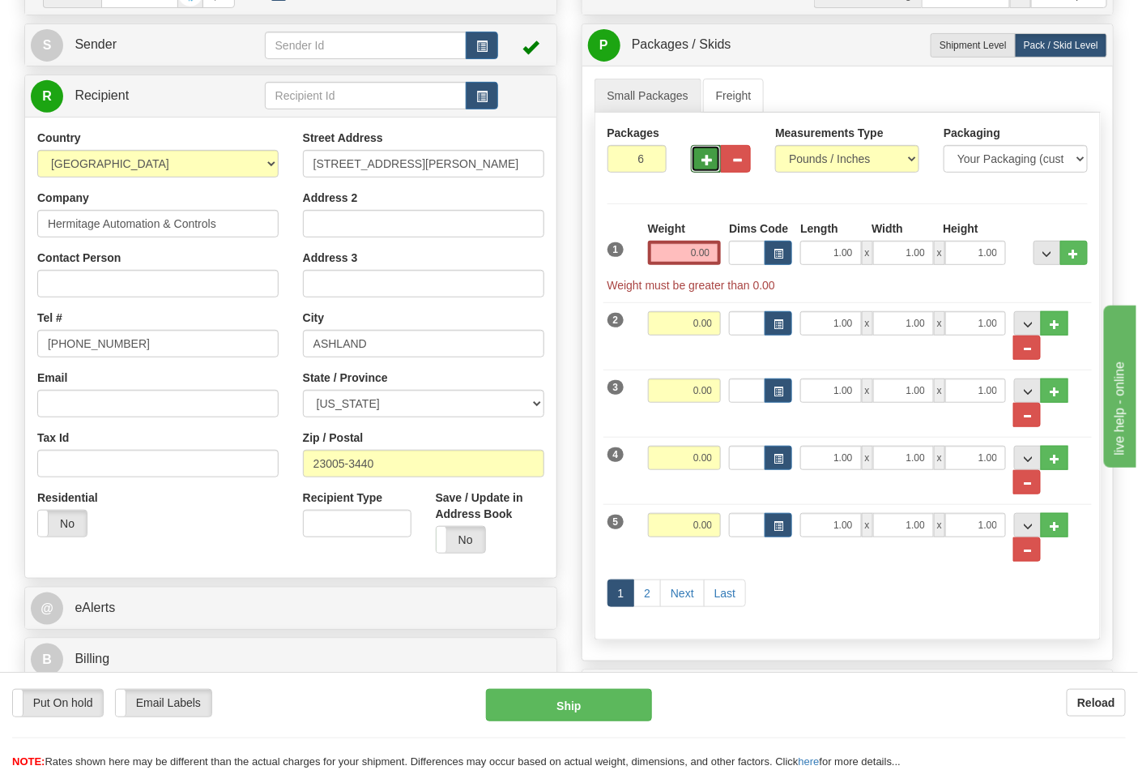
scroll to position [0, 0]
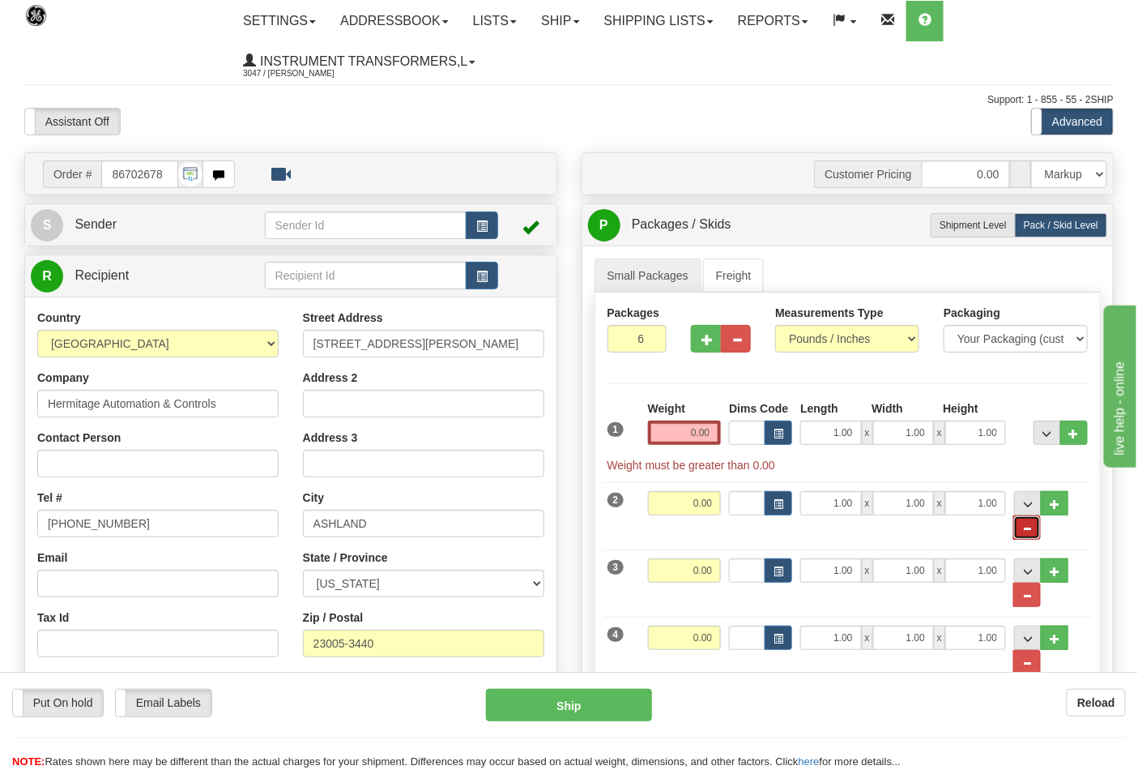
click at [1029, 523] on button "..." at bounding box center [1027, 527] width 28 height 24
click at [1025, 528] on span "..." at bounding box center [1027, 528] width 10 height 9
click at [1025, 524] on span "..." at bounding box center [1027, 528] width 10 height 9
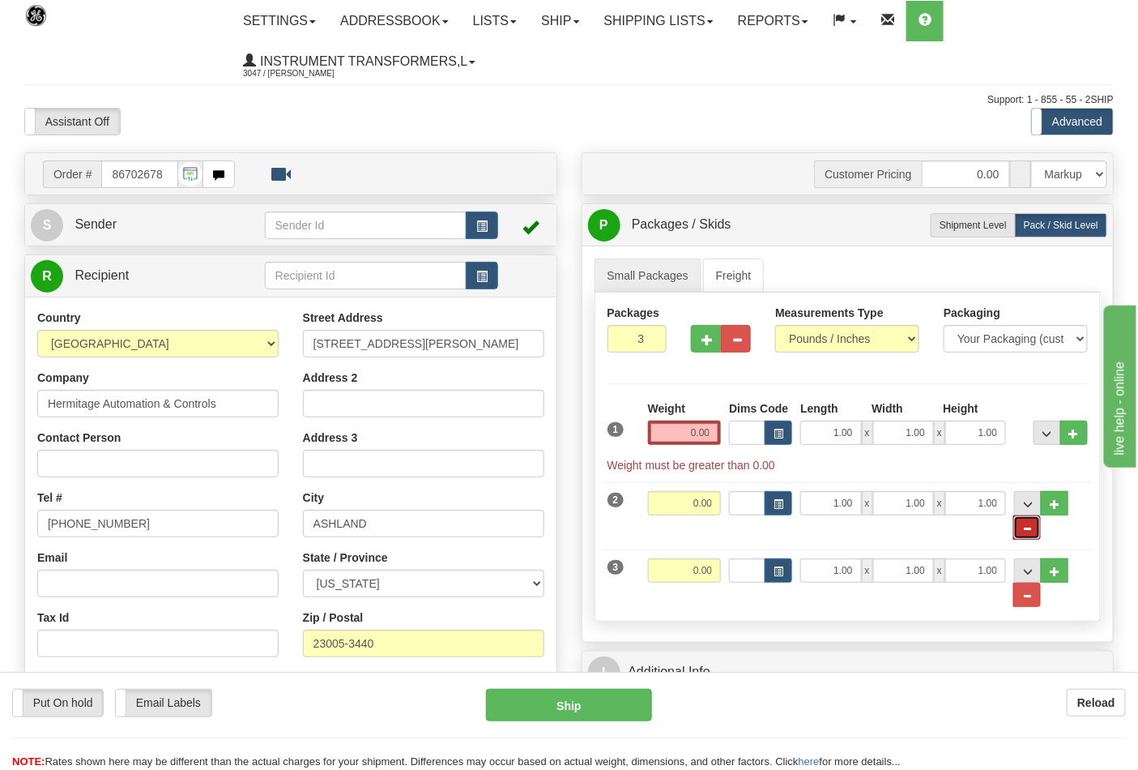
click at [1025, 524] on span "..." at bounding box center [1027, 528] width 10 height 9
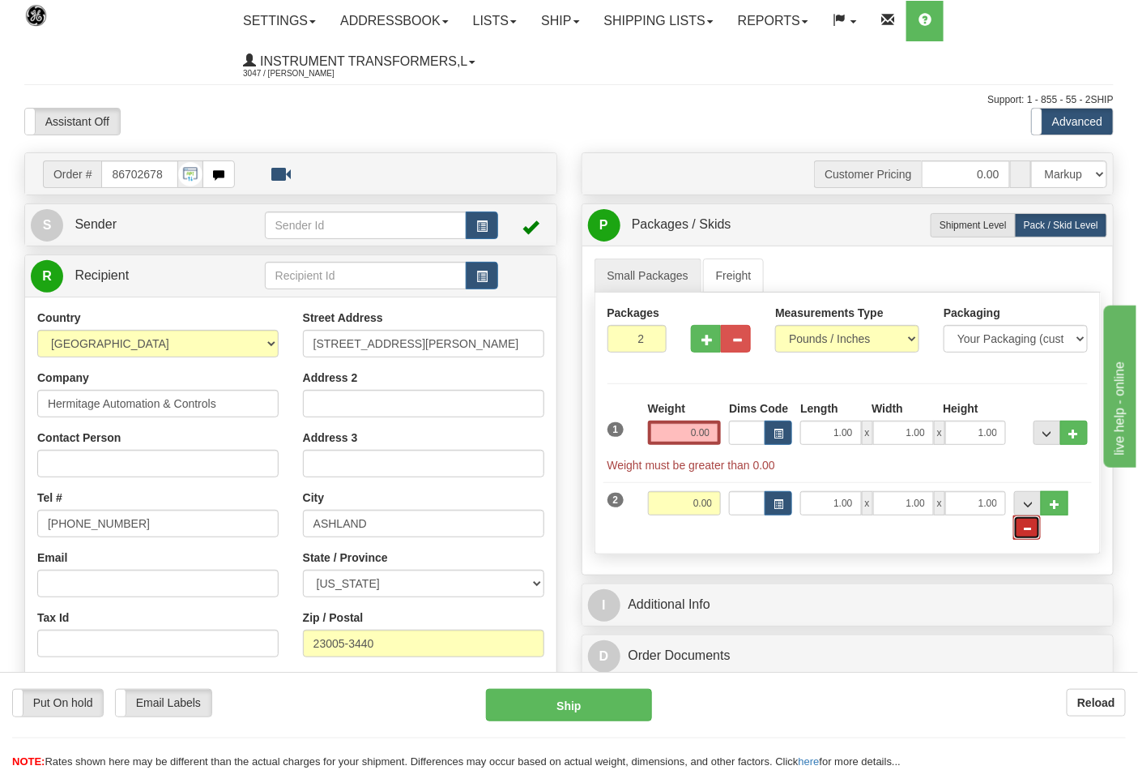
click at [1024, 522] on button "..." at bounding box center [1027, 527] width 28 height 24
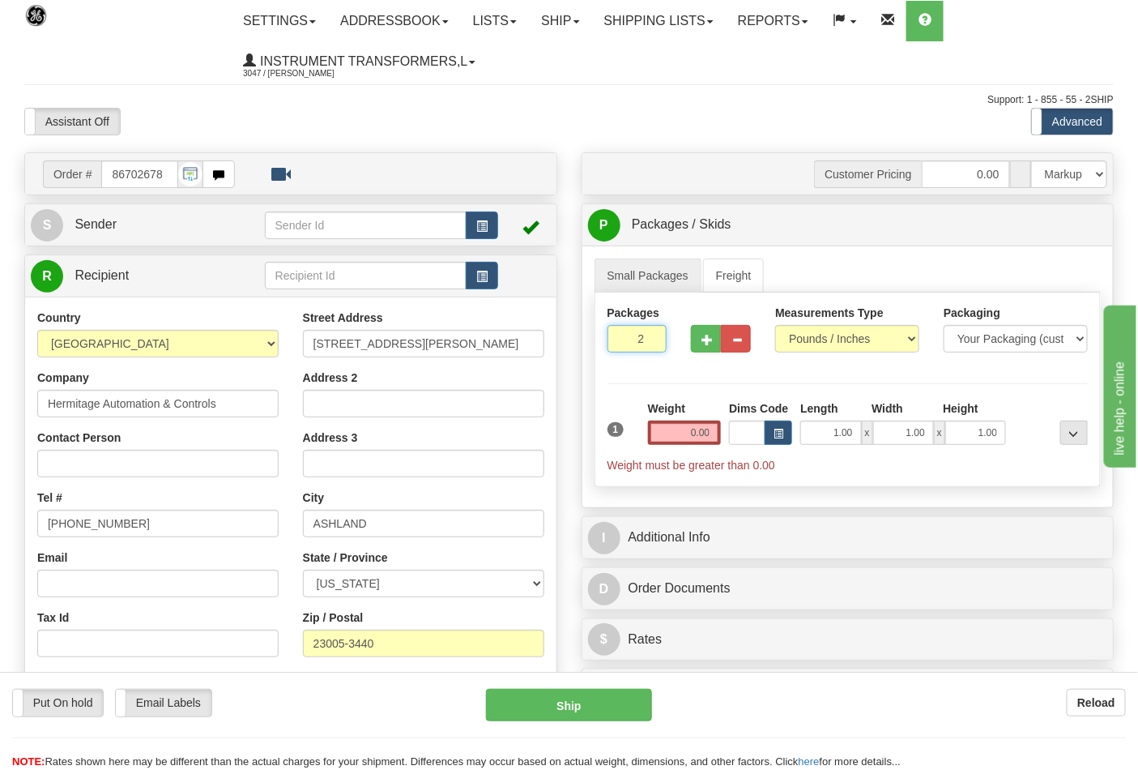
click at [651, 334] on input "2" at bounding box center [638, 339] width 60 height 28
click at [651, 334] on input "3" at bounding box center [638, 339] width 60 height 28
click at [651, 334] on input "4" at bounding box center [638, 339] width 60 height 28
click at [651, 334] on input "5" at bounding box center [638, 339] width 60 height 28
type input "6"
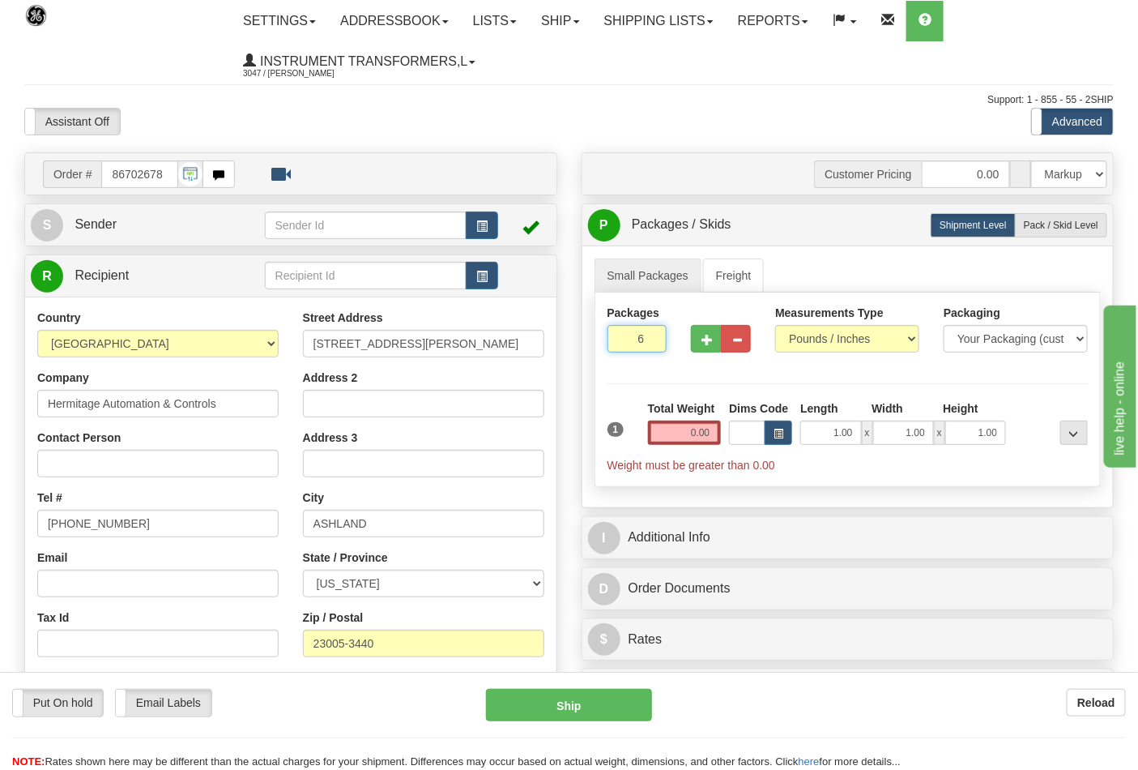
click at [651, 334] on input "6" at bounding box center [638, 339] width 60 height 28
click at [692, 425] on input "0.00" at bounding box center [685, 432] width 74 height 24
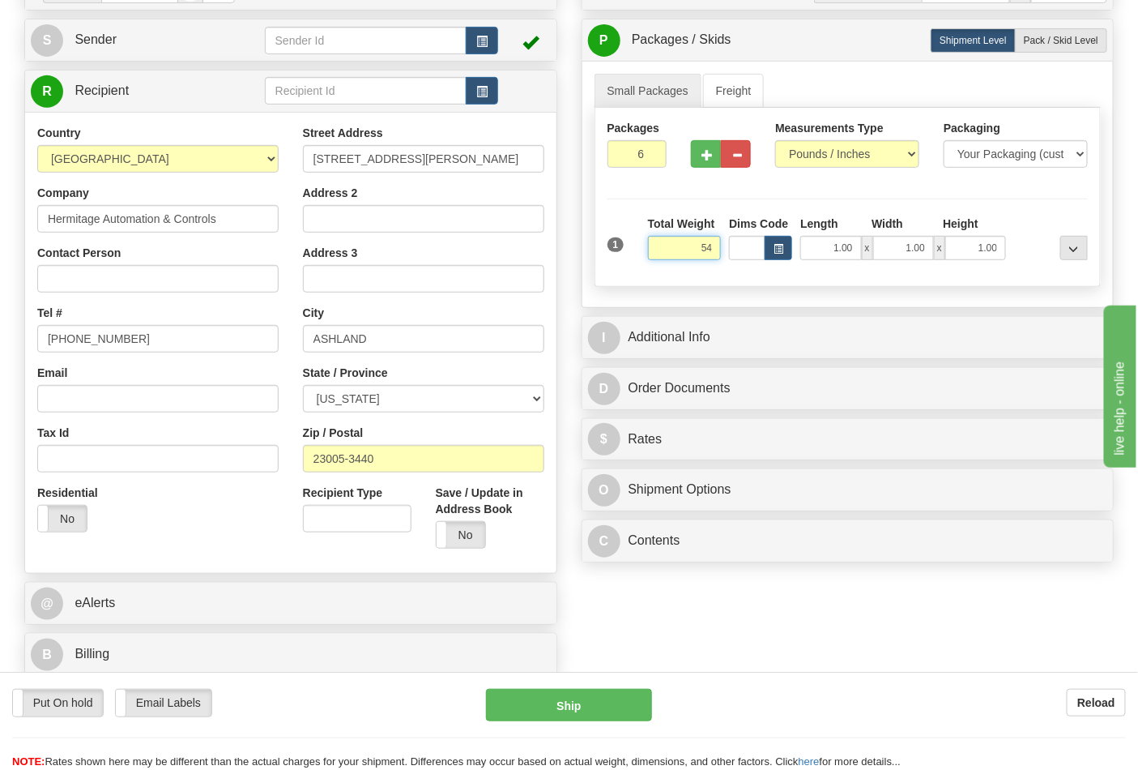
scroll to position [270, 0]
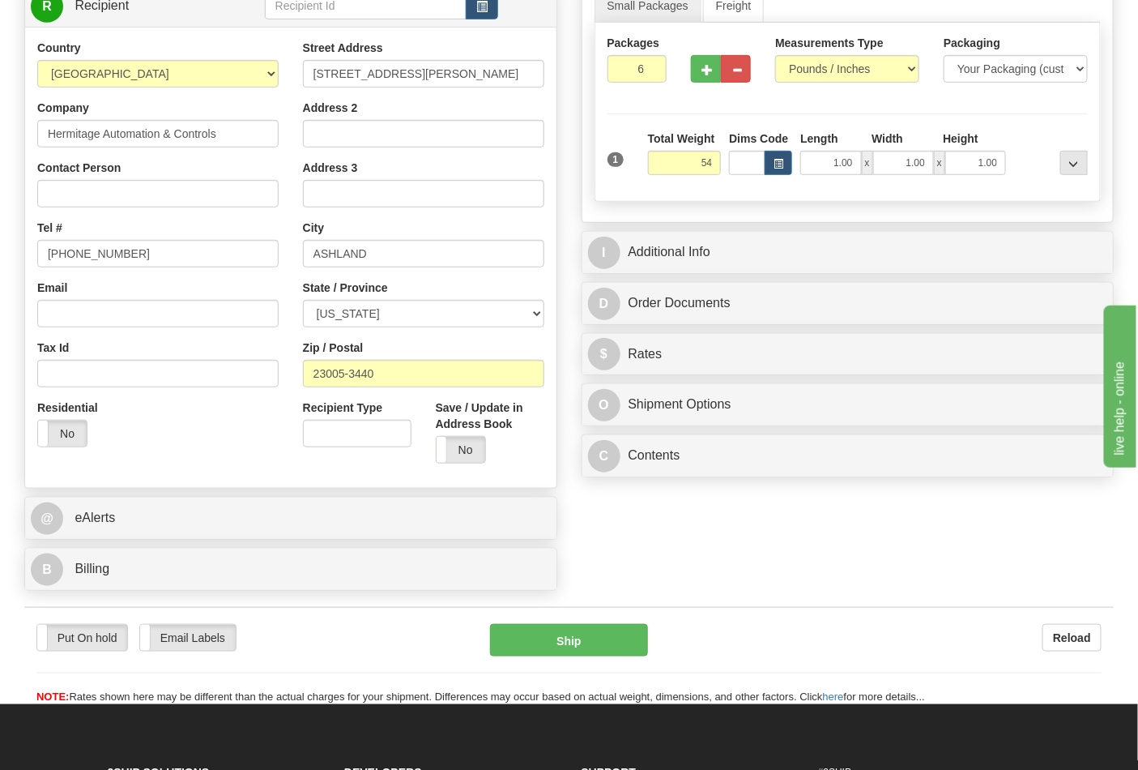
type input "54.00"
click at [319, 590] on div "B Billing" at bounding box center [290, 568] width 531 height 41
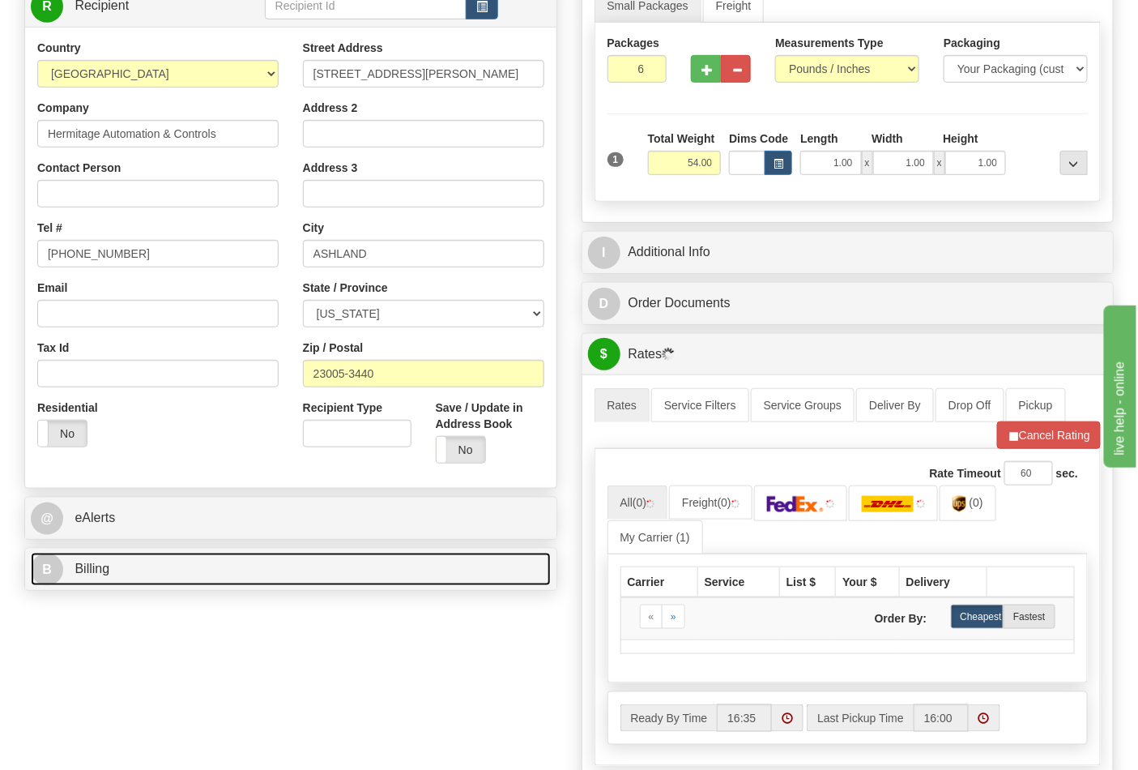
click at [239, 575] on link "B Billing" at bounding box center [291, 569] width 520 height 33
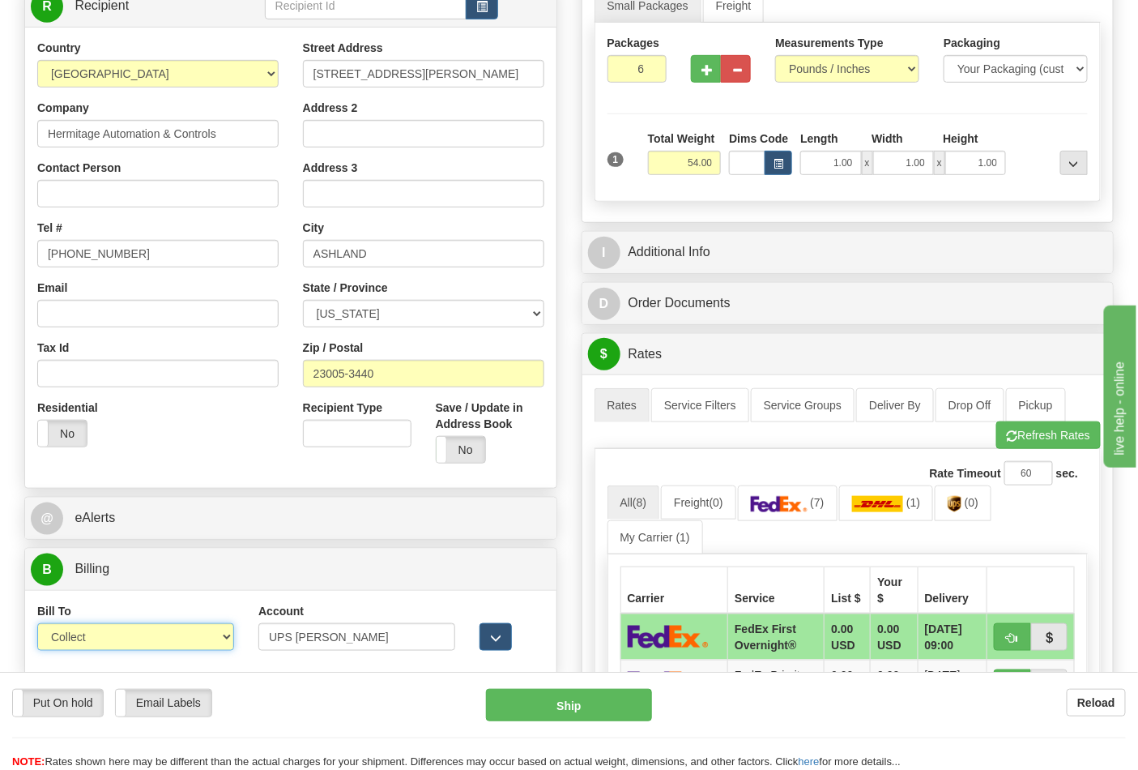
click at [147, 638] on select "Sender Recipient Third Party Collect" at bounding box center [135, 637] width 197 height 28
select select "2"
click at [37, 625] on select "Sender Recipient Third Party Collect" at bounding box center [135, 637] width 197 height 28
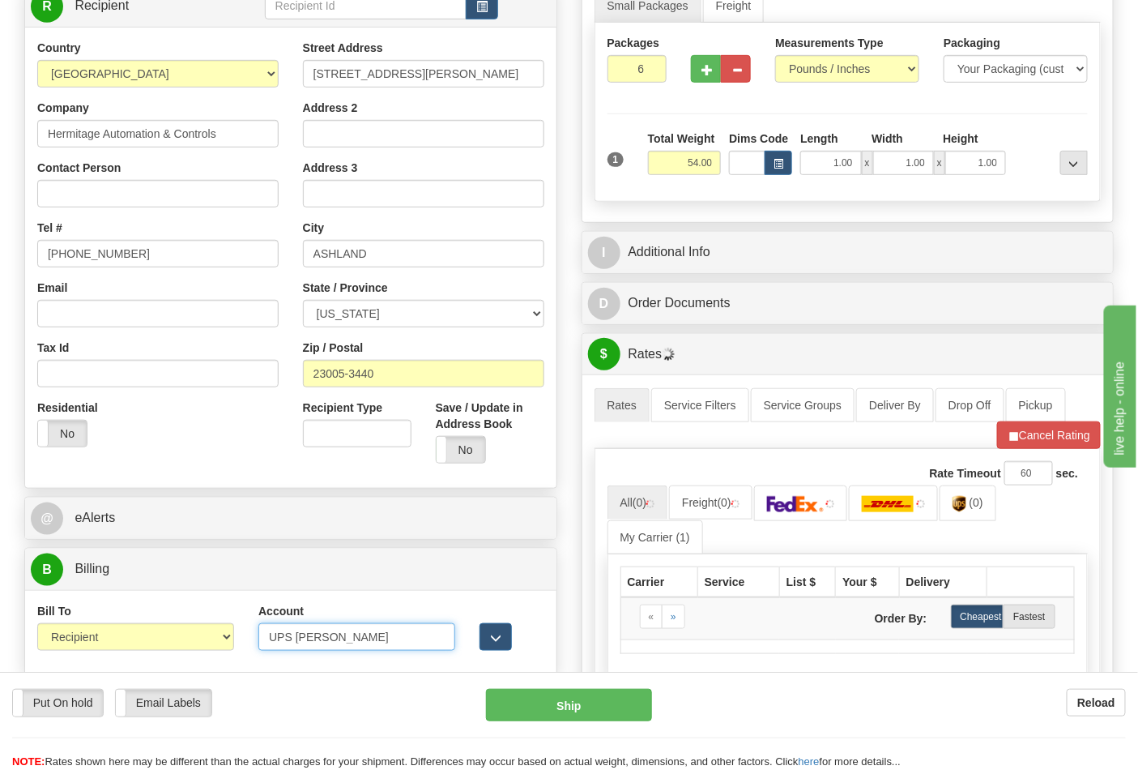
drag, startPoint x: 356, startPoint y: 635, endPoint x: 255, endPoint y: 659, distance: 104.1
click at [261, 661] on div "Account UPS Courie 3rd Party Account List Please select" at bounding box center [356, 633] width 221 height 60
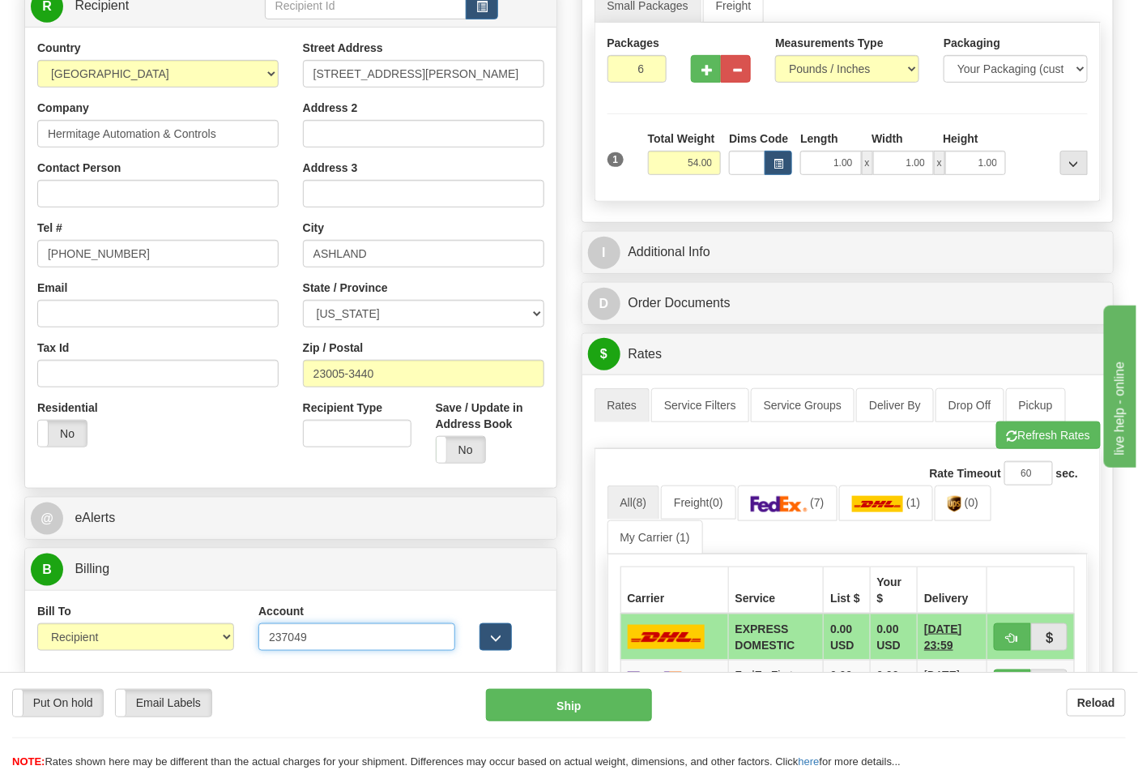
type input "237049"
click button "Delete" at bounding box center [0, 0] width 0 height 0
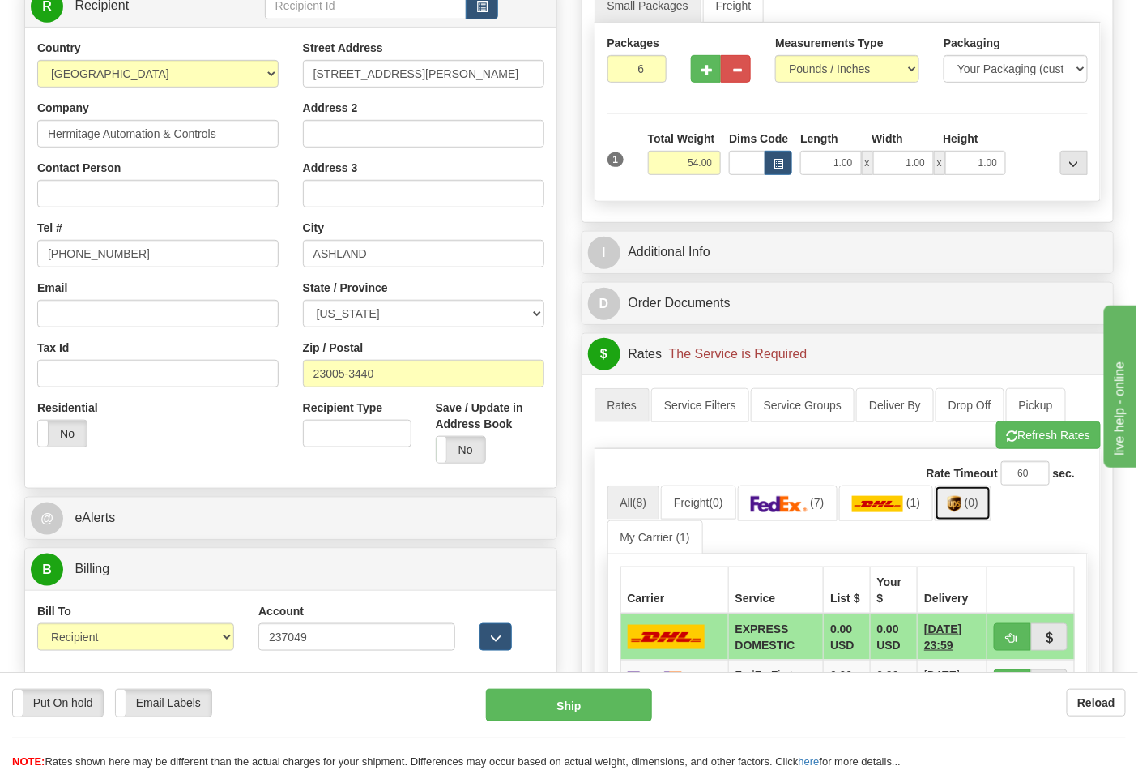
click at [957, 503] on img at bounding box center [955, 504] width 14 height 16
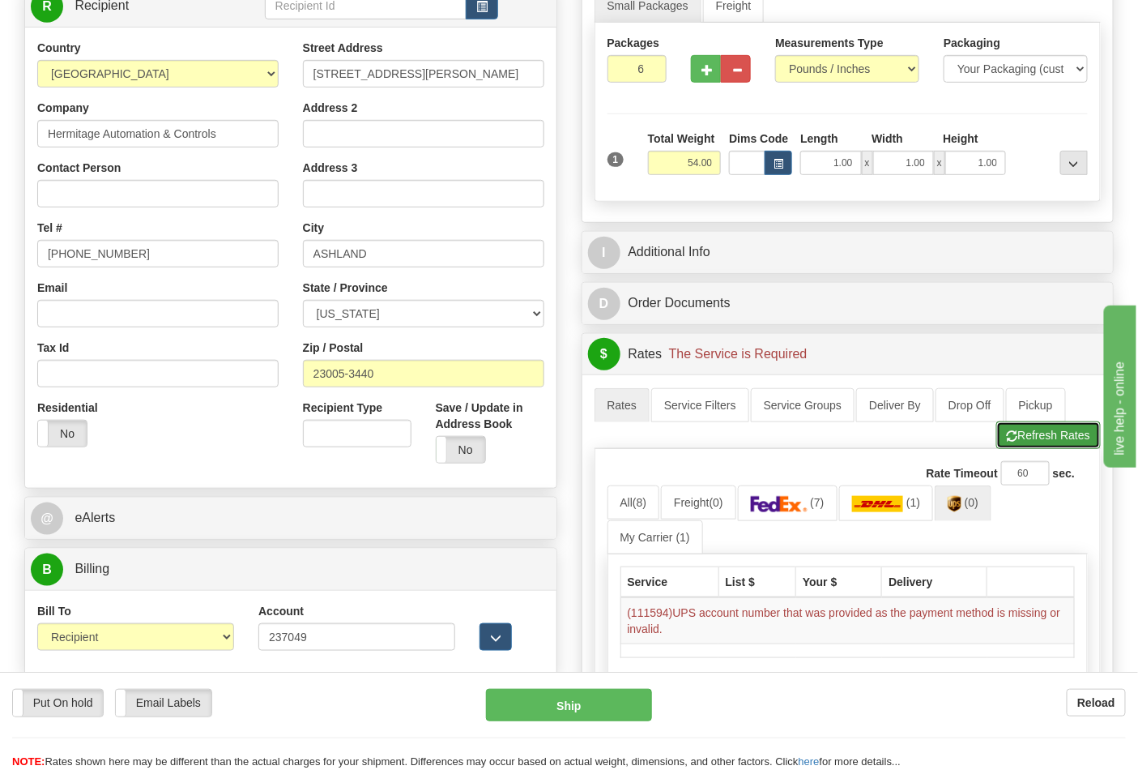
click at [1031, 449] on button "Refresh Rates" at bounding box center [1048, 435] width 105 height 28
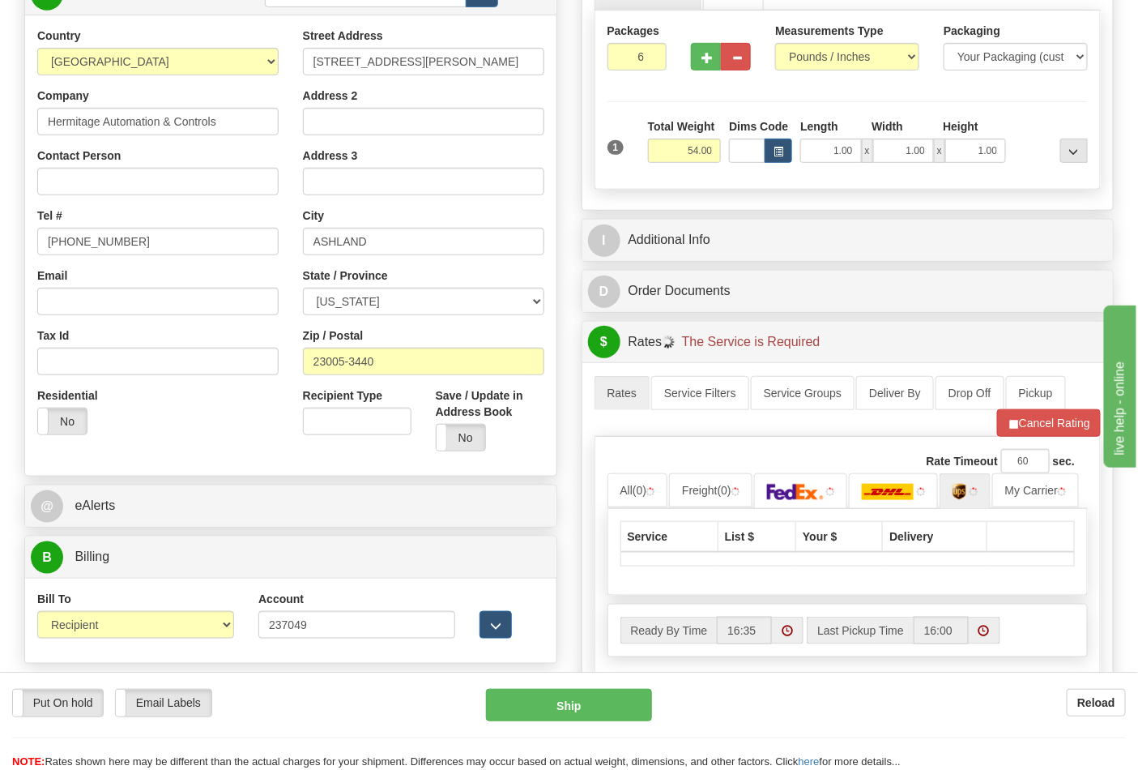
scroll to position [540, 0]
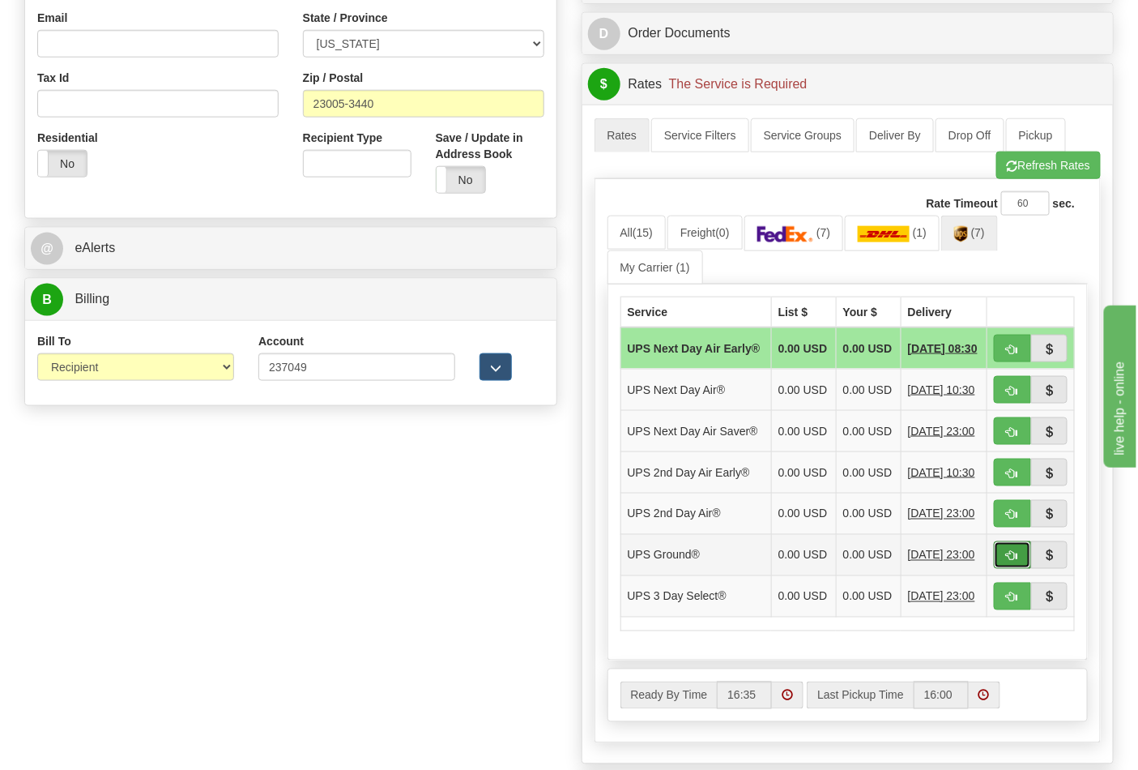
click at [1008, 569] on button "button" at bounding box center [1012, 555] width 37 height 28
type input "03"
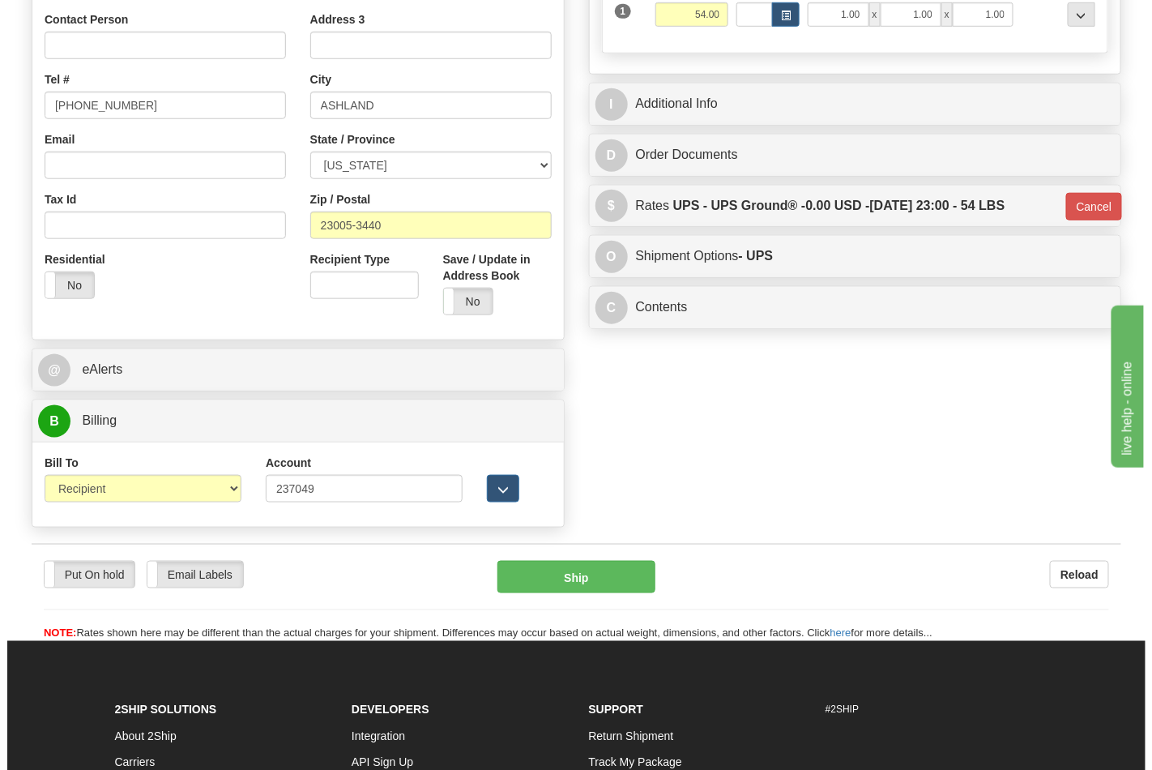
scroll to position [450, 0]
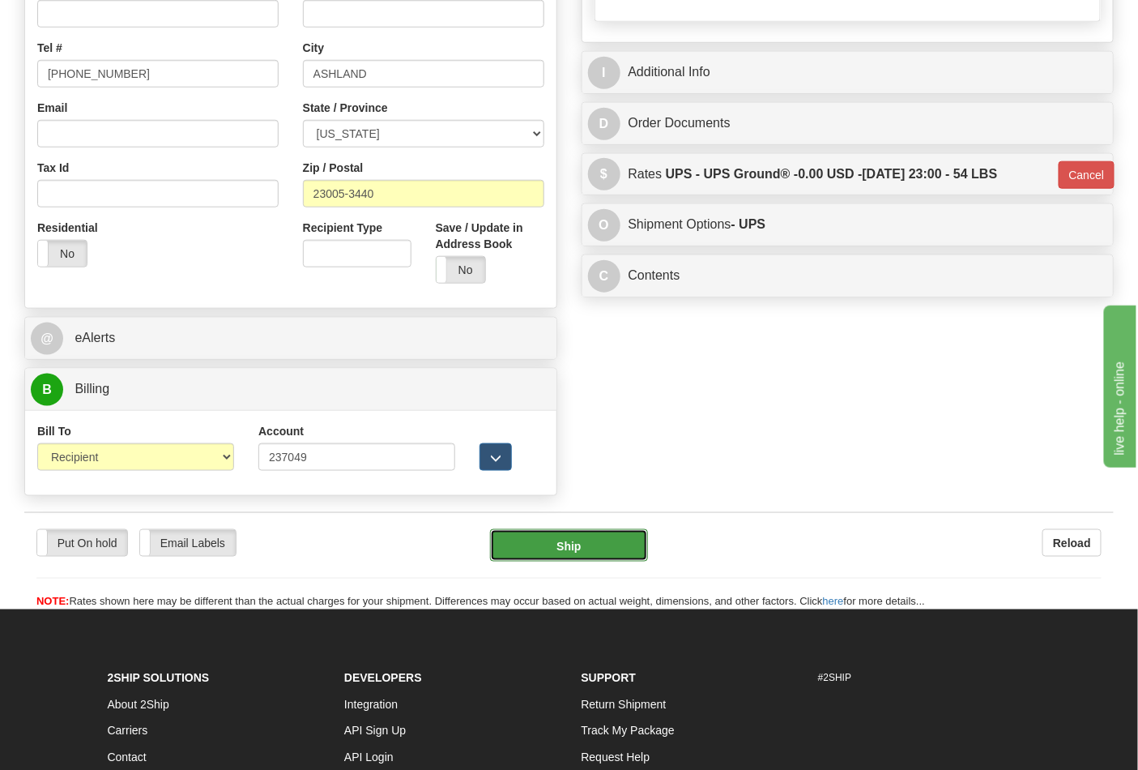
click at [625, 551] on button "Ship" at bounding box center [568, 545] width 157 height 32
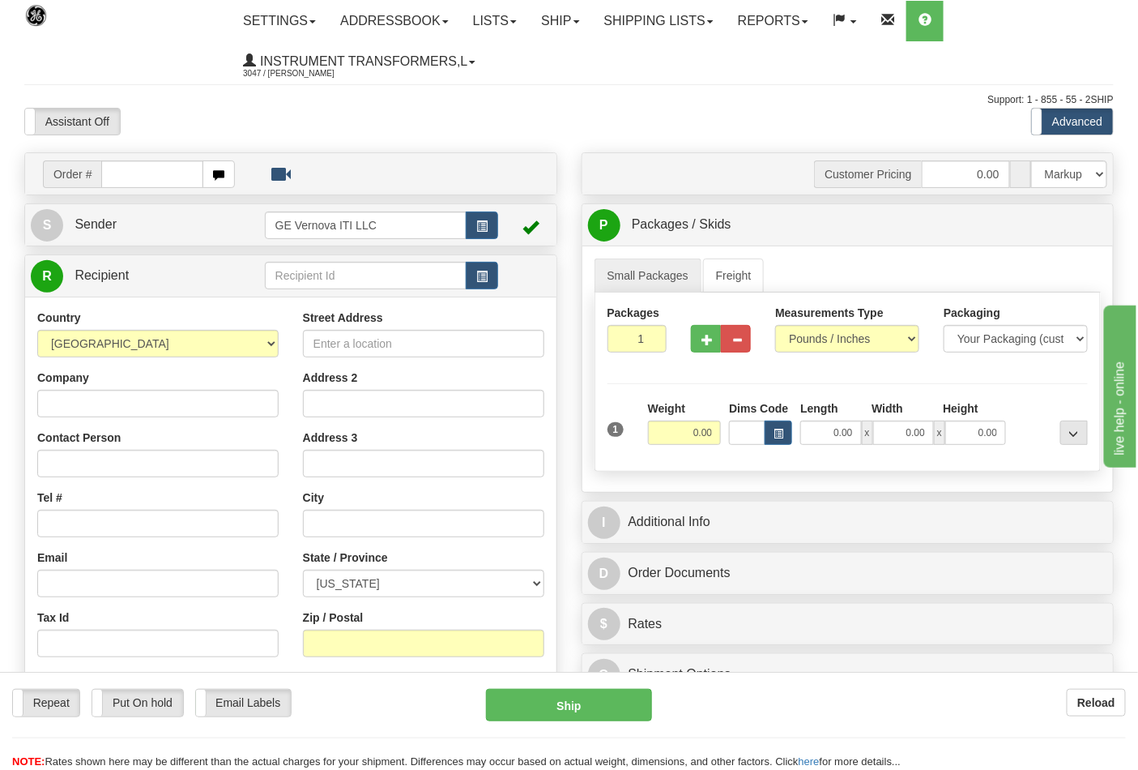
click at [182, 179] on input "text" at bounding box center [152, 174] width 102 height 28
type input "886702681"
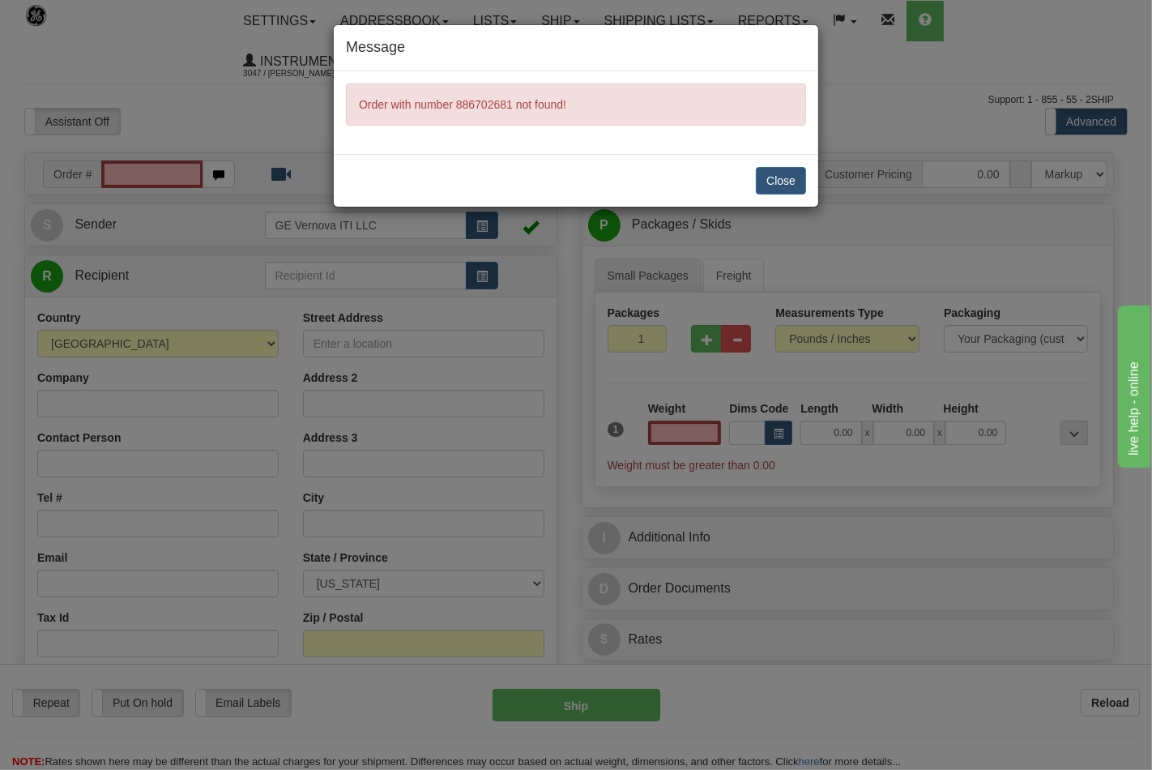
type input "0.00"
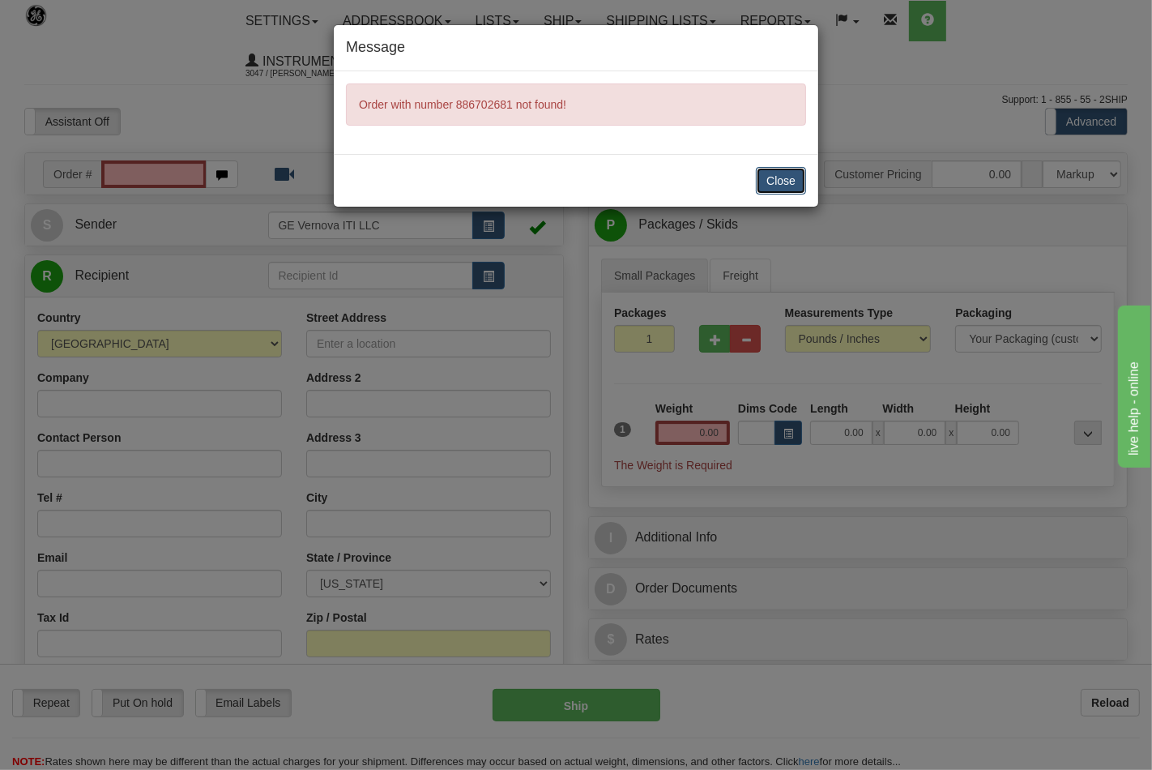
click at [791, 182] on button "Close" at bounding box center [781, 181] width 50 height 28
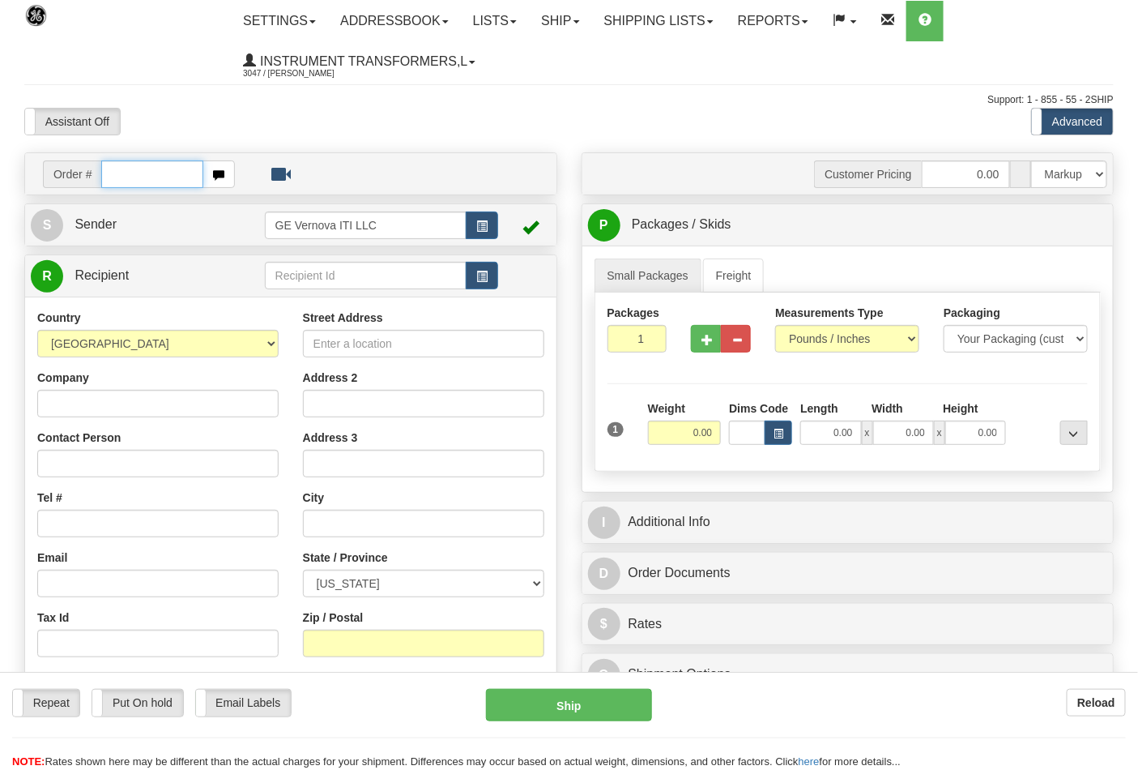
drag, startPoint x: 0, startPoint y: 0, endPoint x: 166, endPoint y: 173, distance: 240.1
click at [166, 173] on div "Toggle navigation Settings Shipping Preferences Fields Preferences New" at bounding box center [569, 475] width 1138 height 951
type input "86702681"
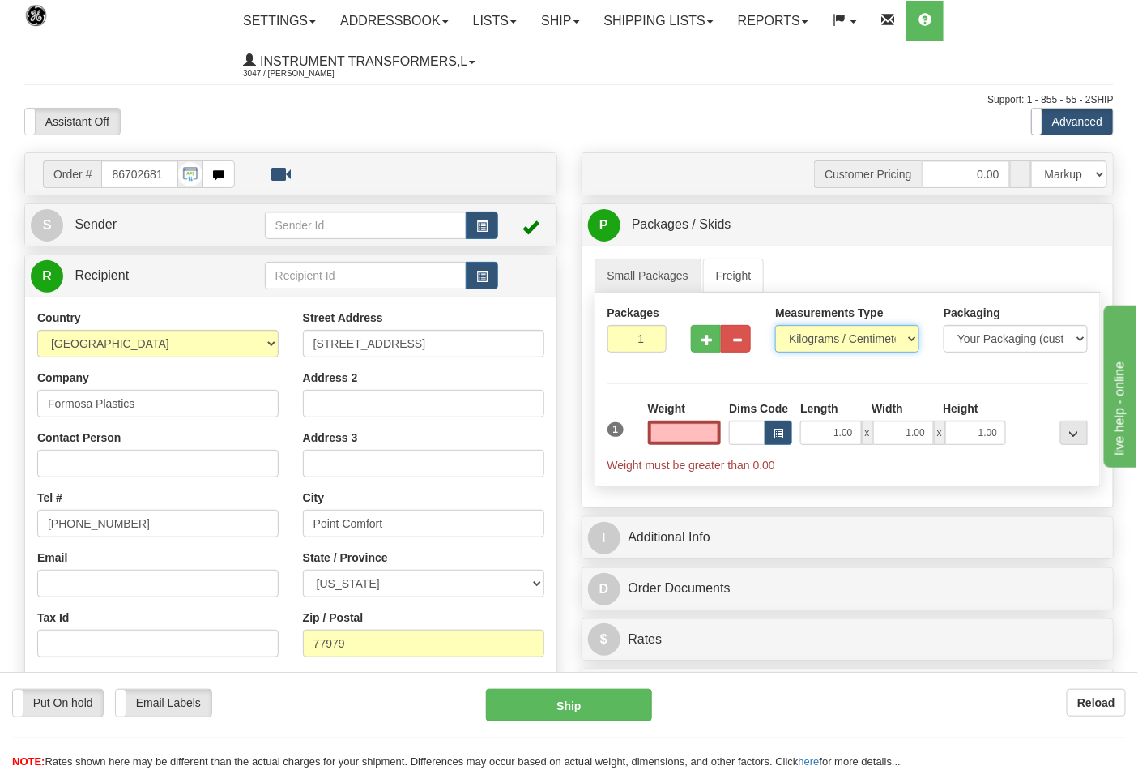
type input "0.00"
click at [813, 350] on select "Pounds / Inches Kilograms / Centimeters" at bounding box center [847, 339] width 144 height 28
select select "0"
click at [775, 326] on select "Pounds / Inches Kilograms / Centimeters" at bounding box center [847, 339] width 144 height 28
click at [706, 423] on input "0.00" at bounding box center [685, 432] width 74 height 24
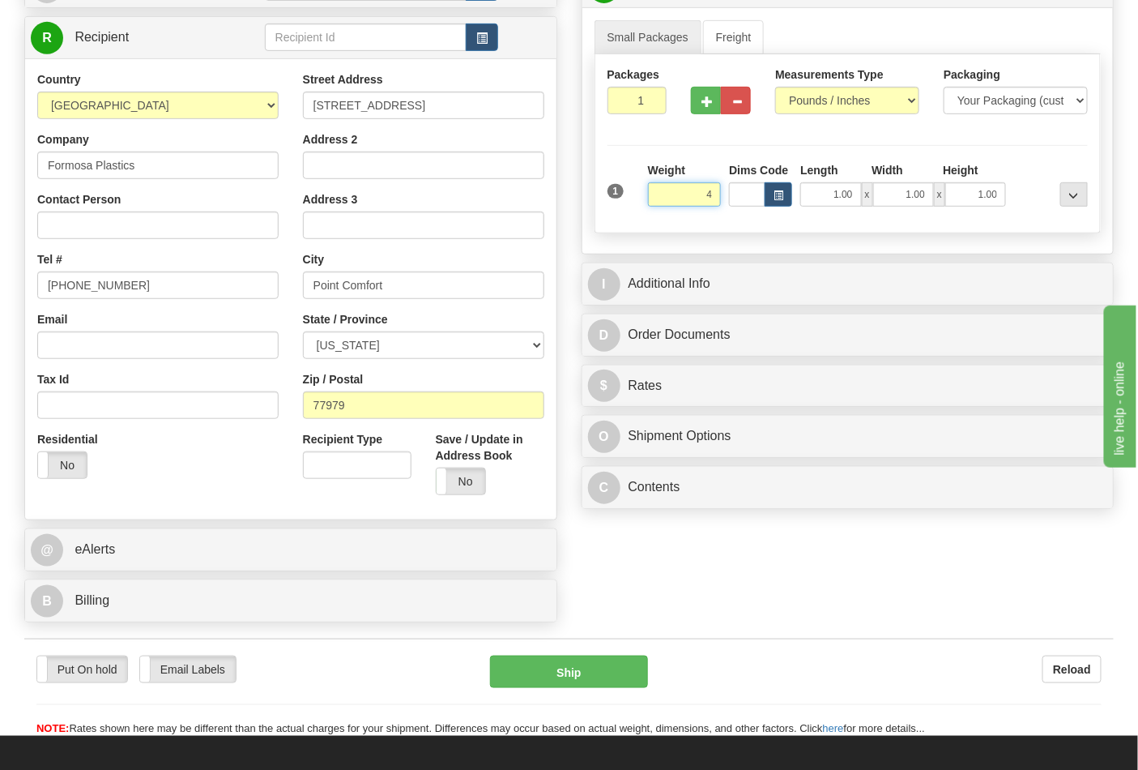
scroll to position [270, 0]
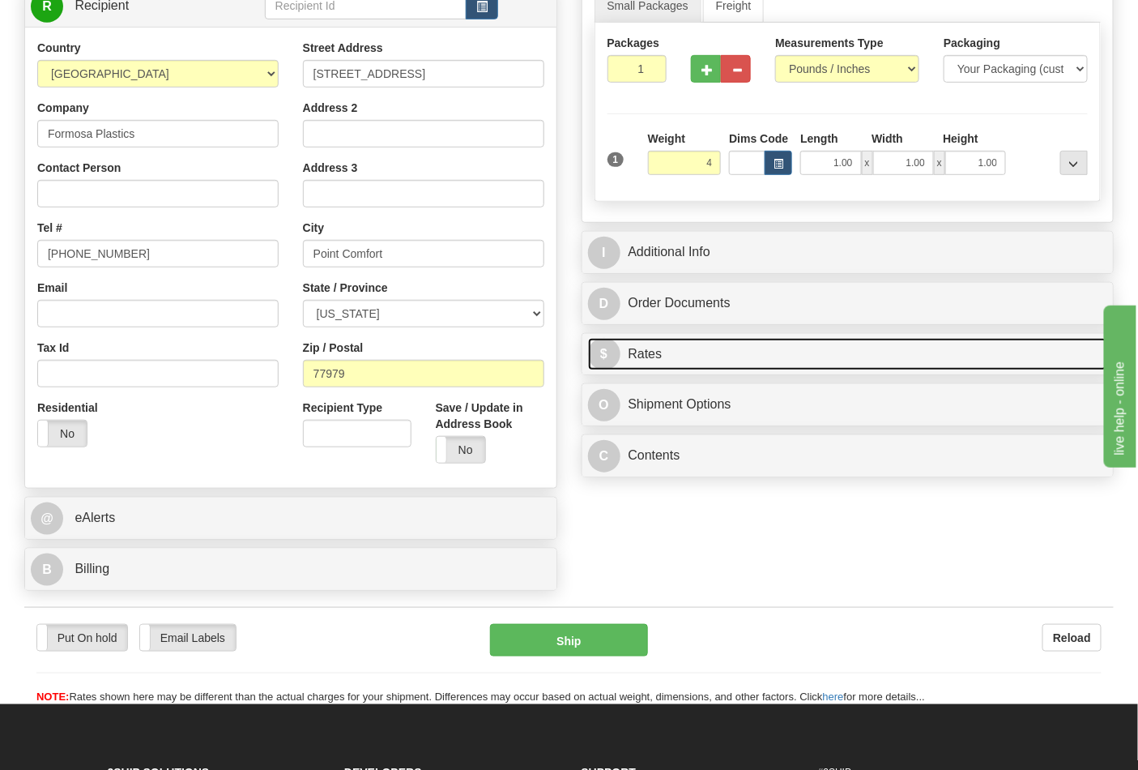
type input "4.00"
click at [725, 347] on link "$ Rates" at bounding box center [848, 354] width 520 height 33
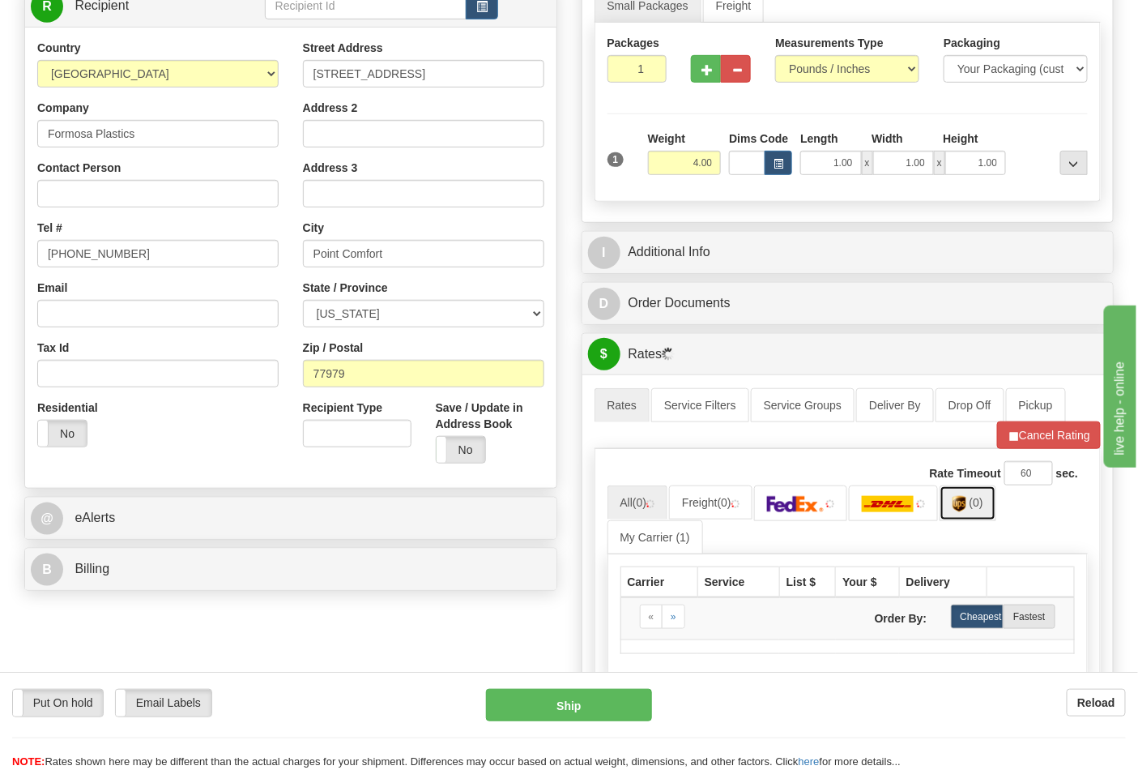
click at [980, 512] on link "(0)" at bounding box center [968, 502] width 57 height 35
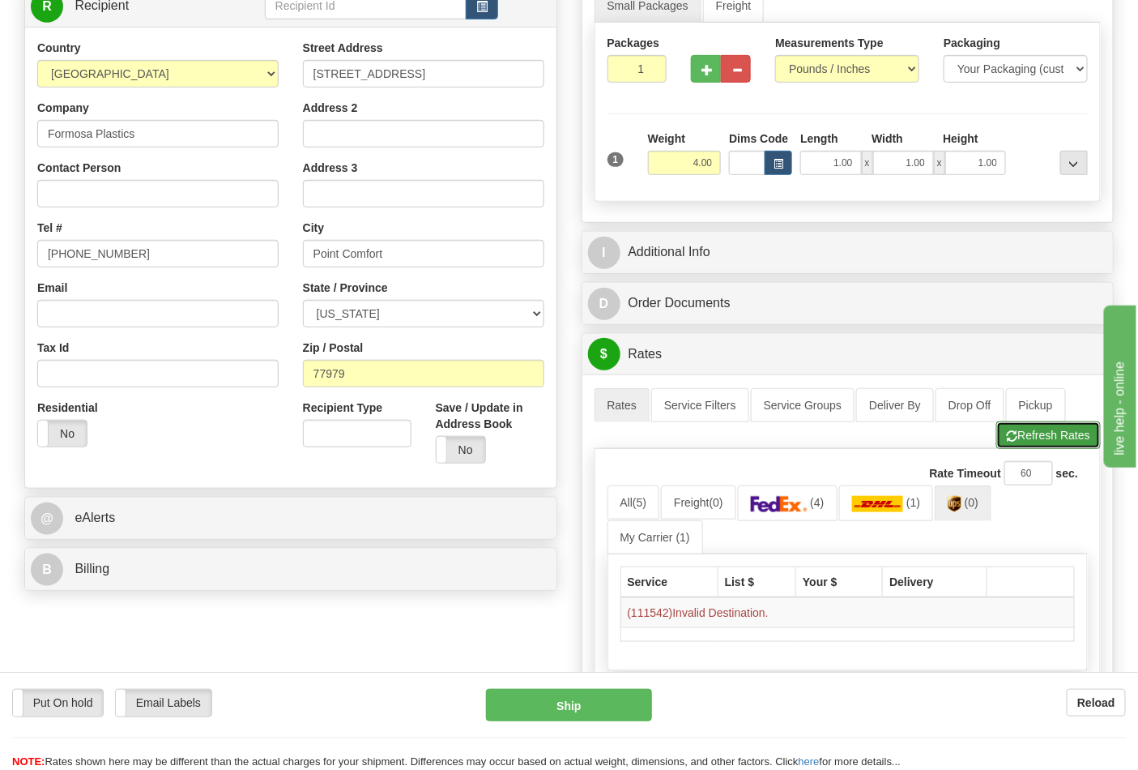
click at [1038, 438] on button "Refresh Rates" at bounding box center [1048, 435] width 105 height 28
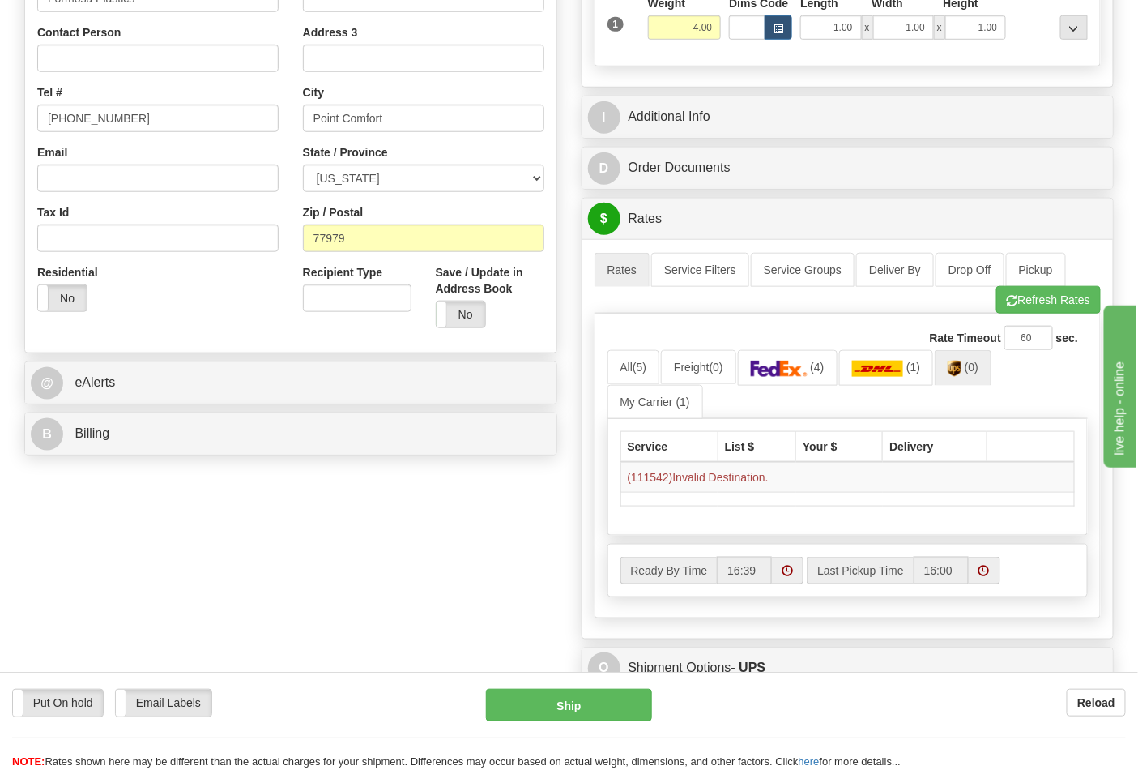
scroll to position [450, 0]
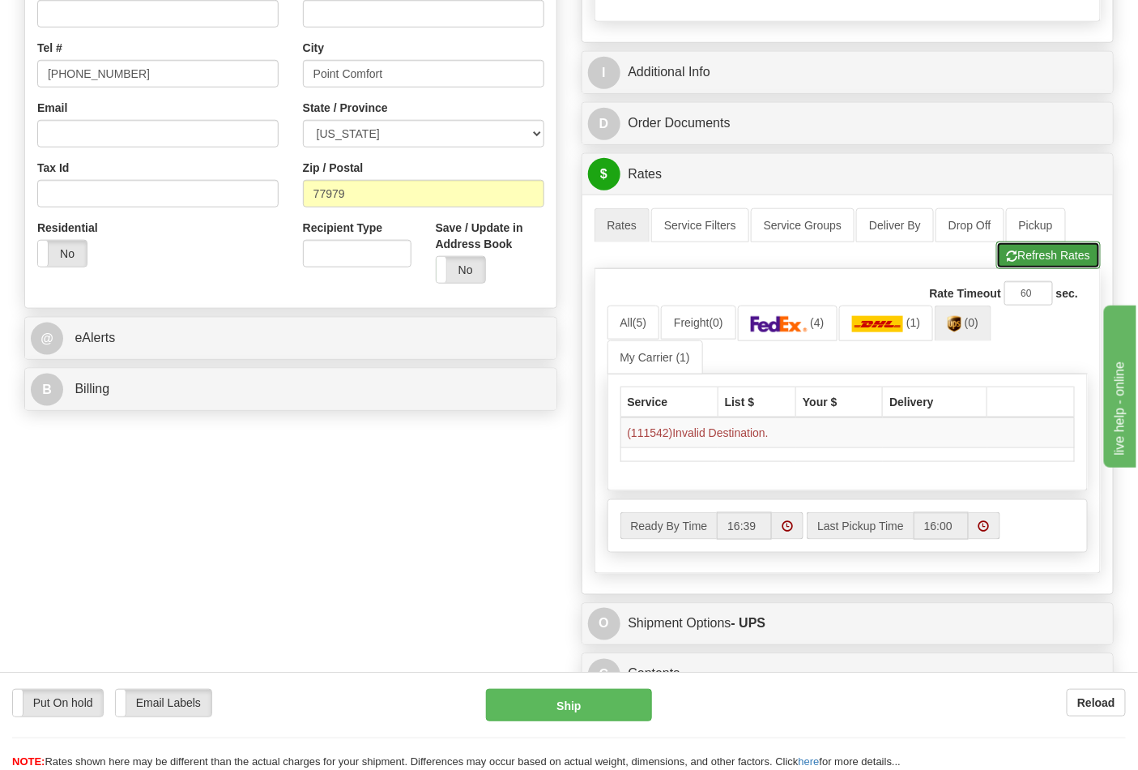
click at [1026, 260] on button "Refresh Rates" at bounding box center [1048, 255] width 105 height 28
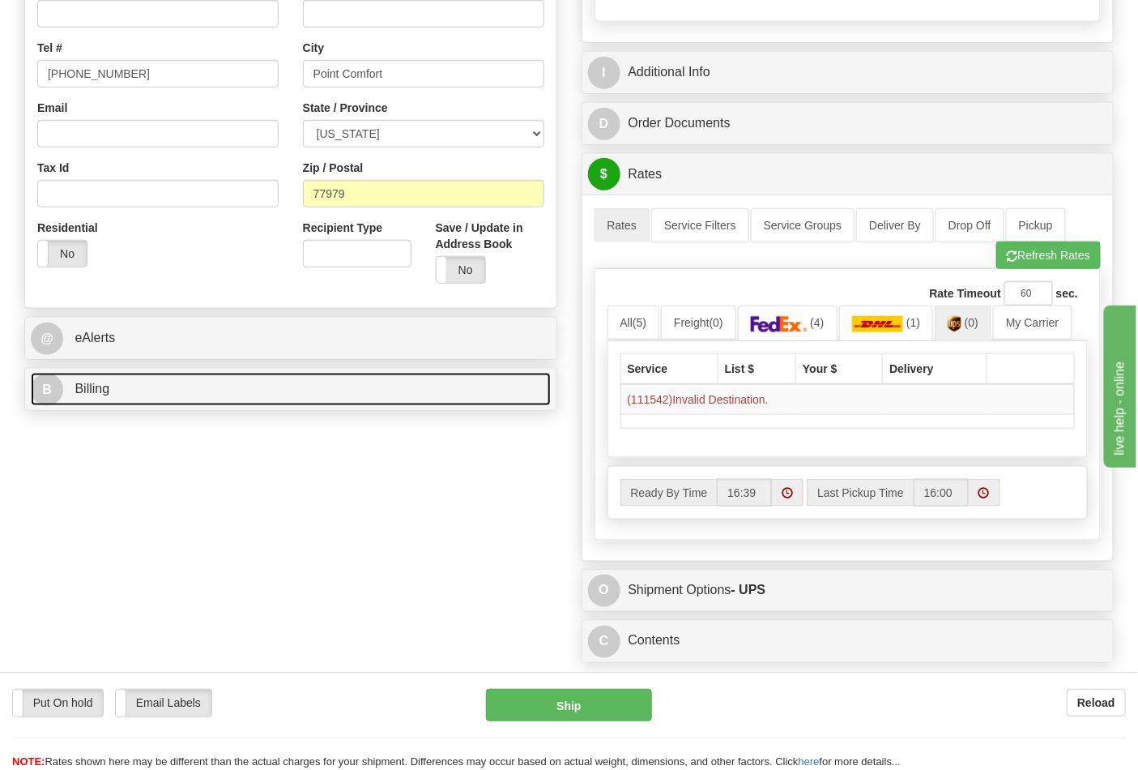
click at [405, 400] on link "B Billing" at bounding box center [291, 389] width 520 height 33
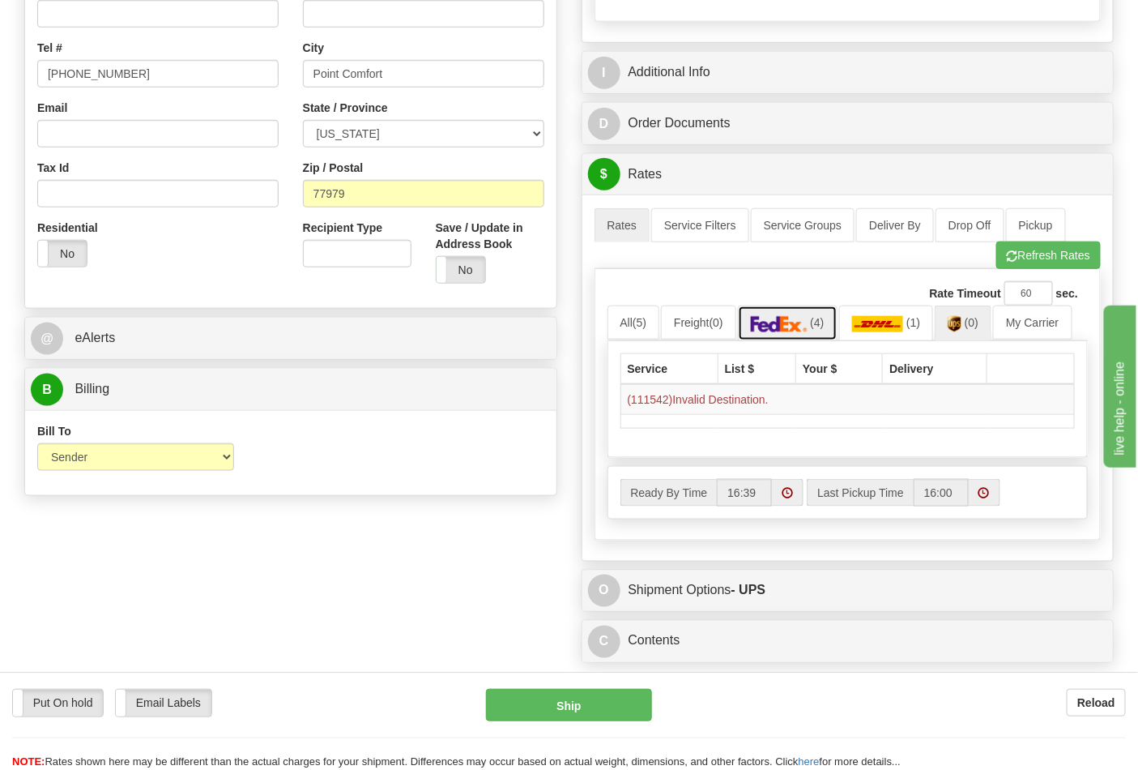
click at [800, 325] on img at bounding box center [779, 324] width 57 height 16
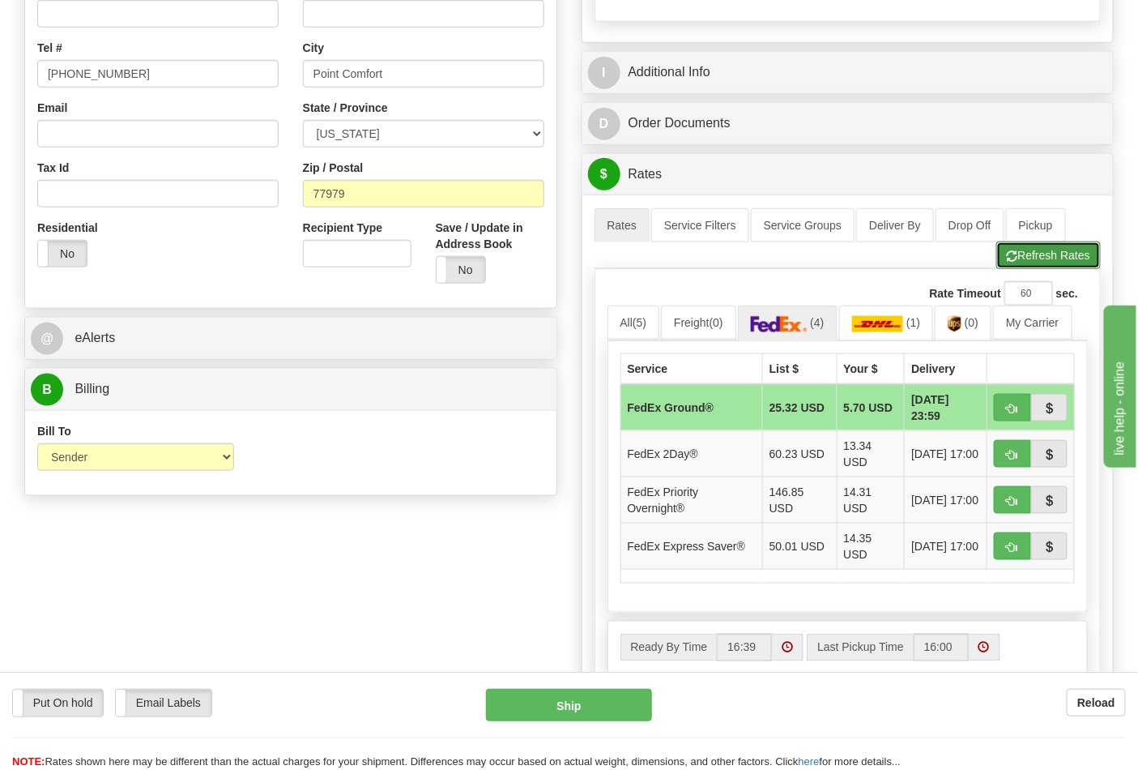
click at [1027, 265] on button "Refresh Rates" at bounding box center [1048, 255] width 105 height 28
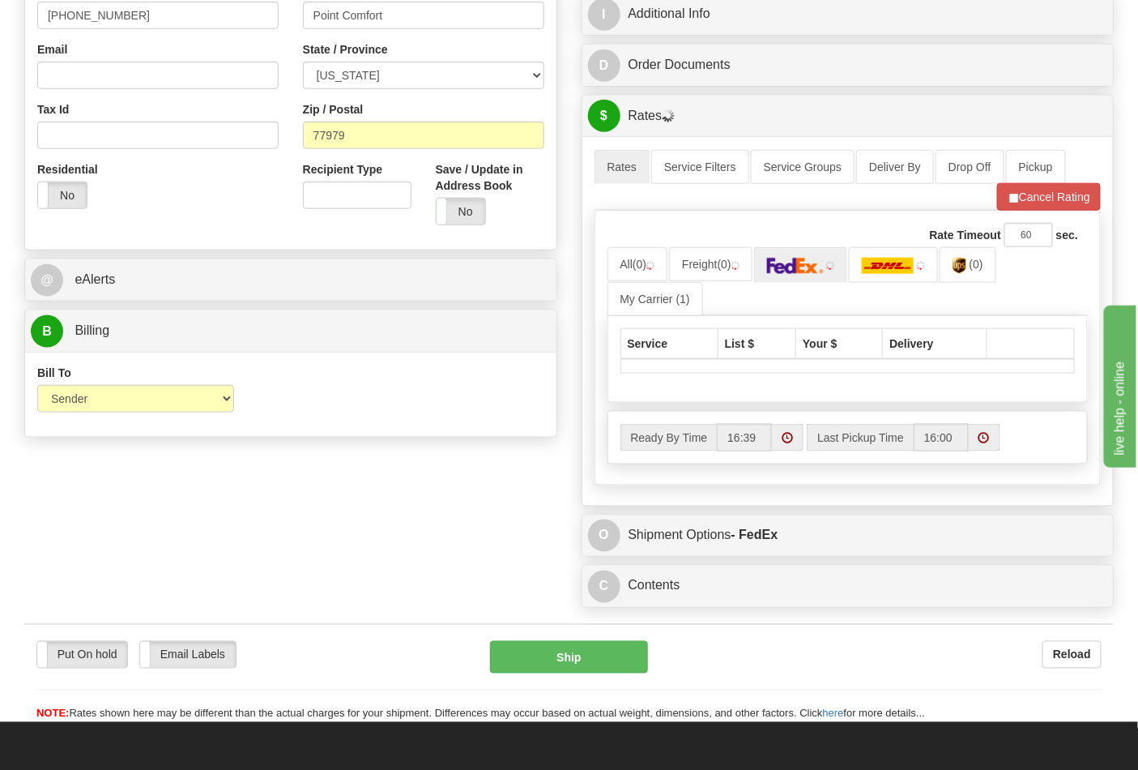
scroll to position [540, 0]
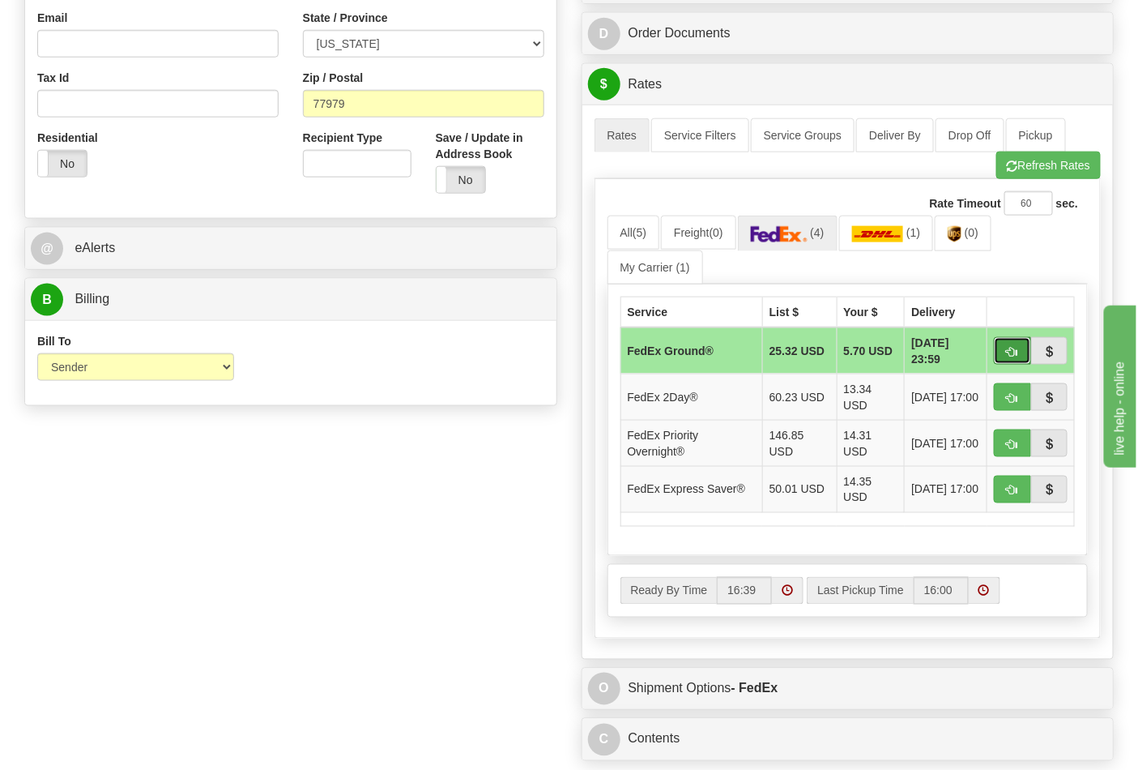
click at [1017, 361] on button "button" at bounding box center [1012, 351] width 37 height 28
type input "92"
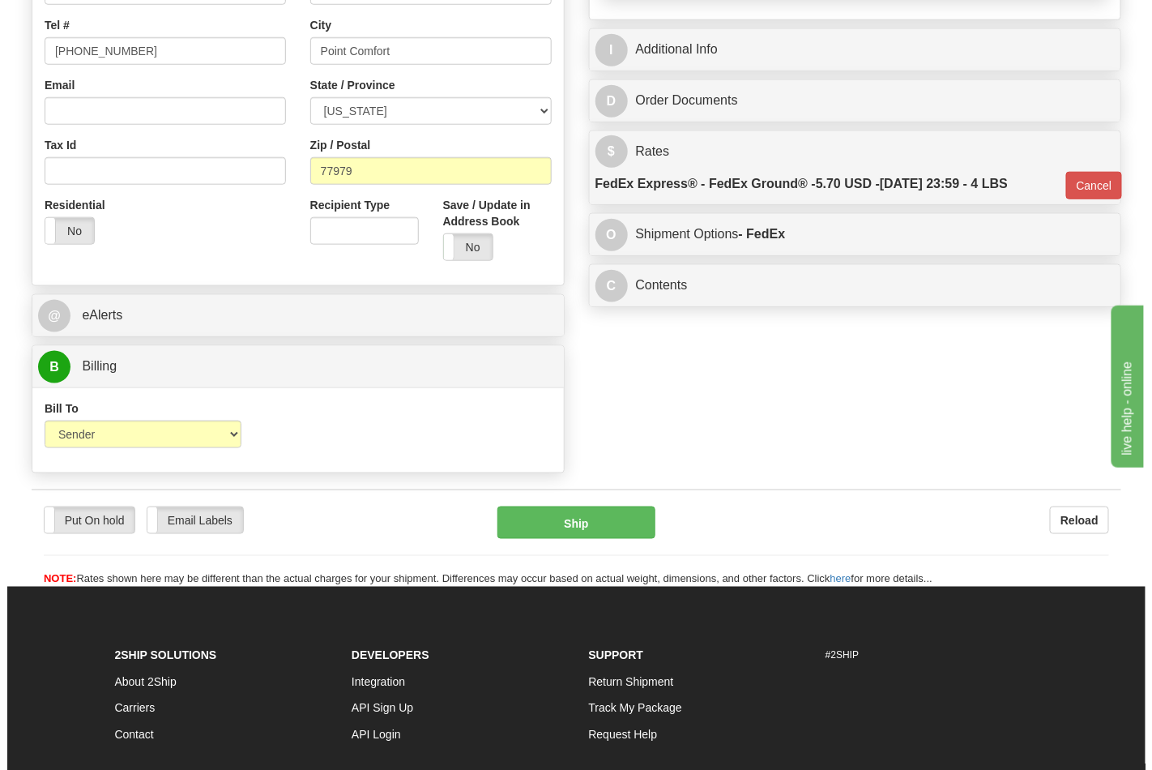
scroll to position [360, 0]
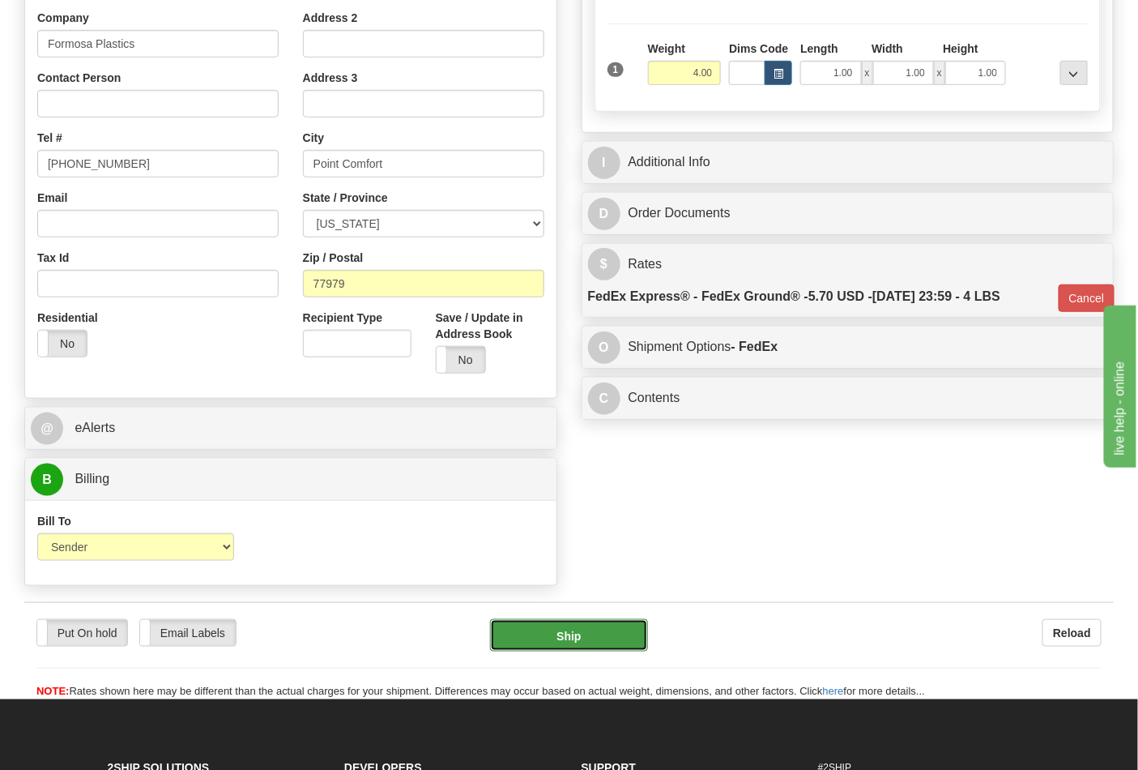
click at [597, 642] on button "Ship" at bounding box center [568, 635] width 157 height 32
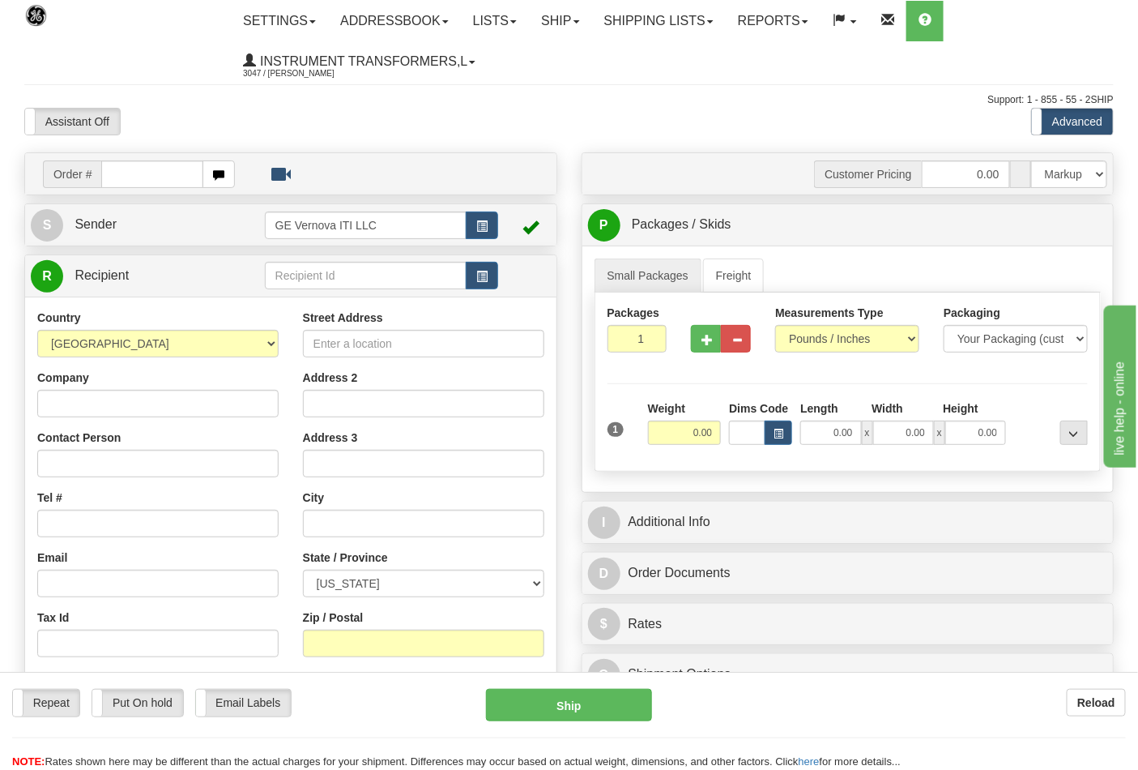
click at [123, 159] on td "Order #" at bounding box center [291, 173] width 520 height 33
click at [126, 180] on input "text" at bounding box center [152, 174] width 102 height 28
type input "86702689"
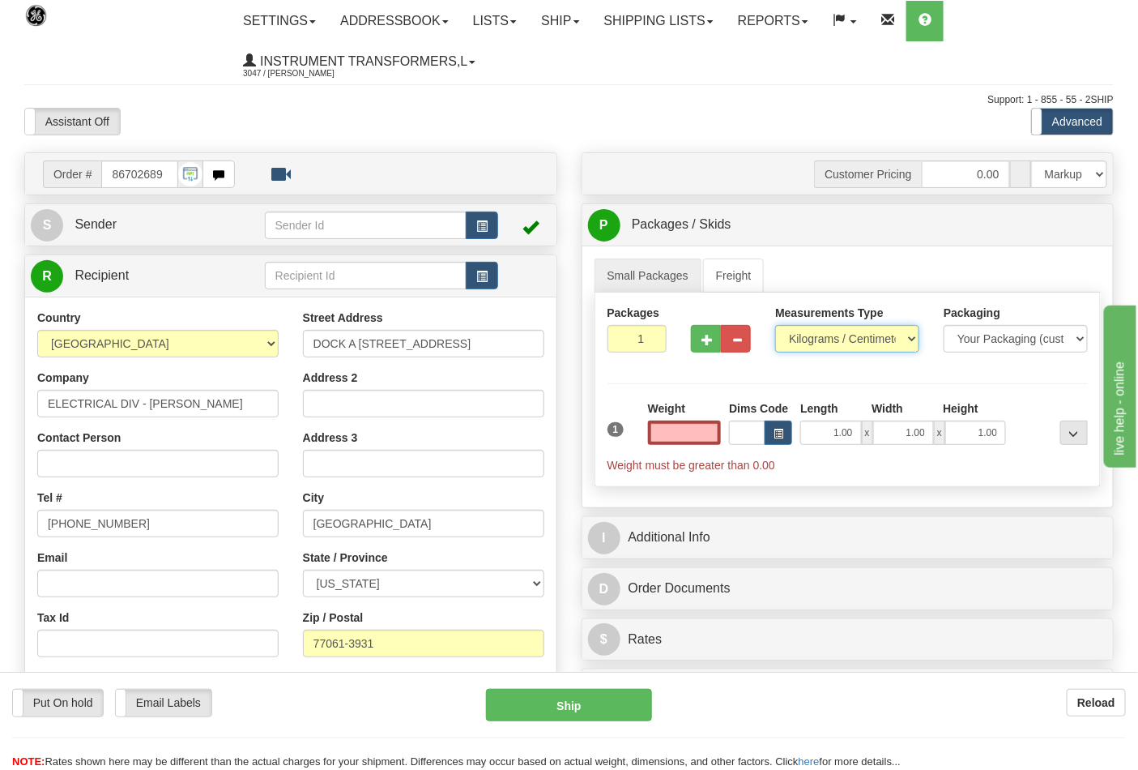
type input "0.00"
click at [804, 340] on select "Pounds / Inches Kilograms / Centimeters" at bounding box center [847, 339] width 144 height 28
select select "0"
click at [775, 326] on select "Pounds / Inches Kilograms / Centimeters" at bounding box center [847, 339] width 144 height 28
click at [707, 434] on input "0.00" at bounding box center [685, 432] width 74 height 24
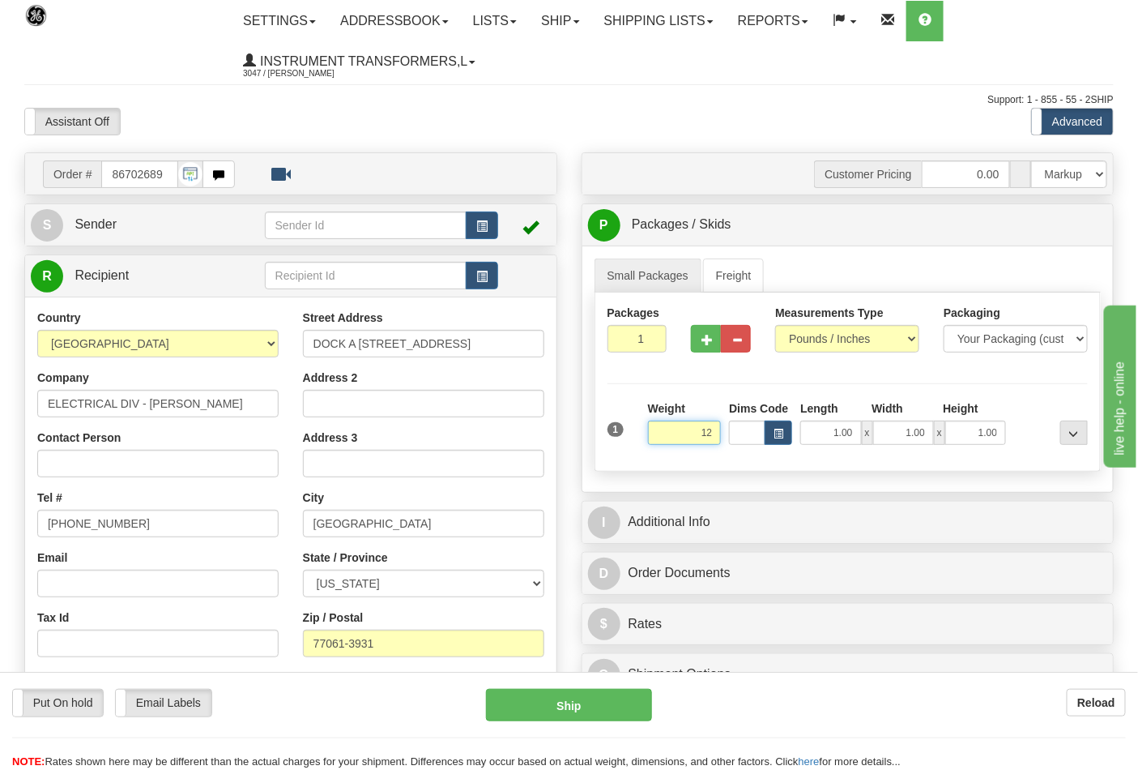
click button "Delete" at bounding box center [0, 0] width 0 height 0
type input "12.00"
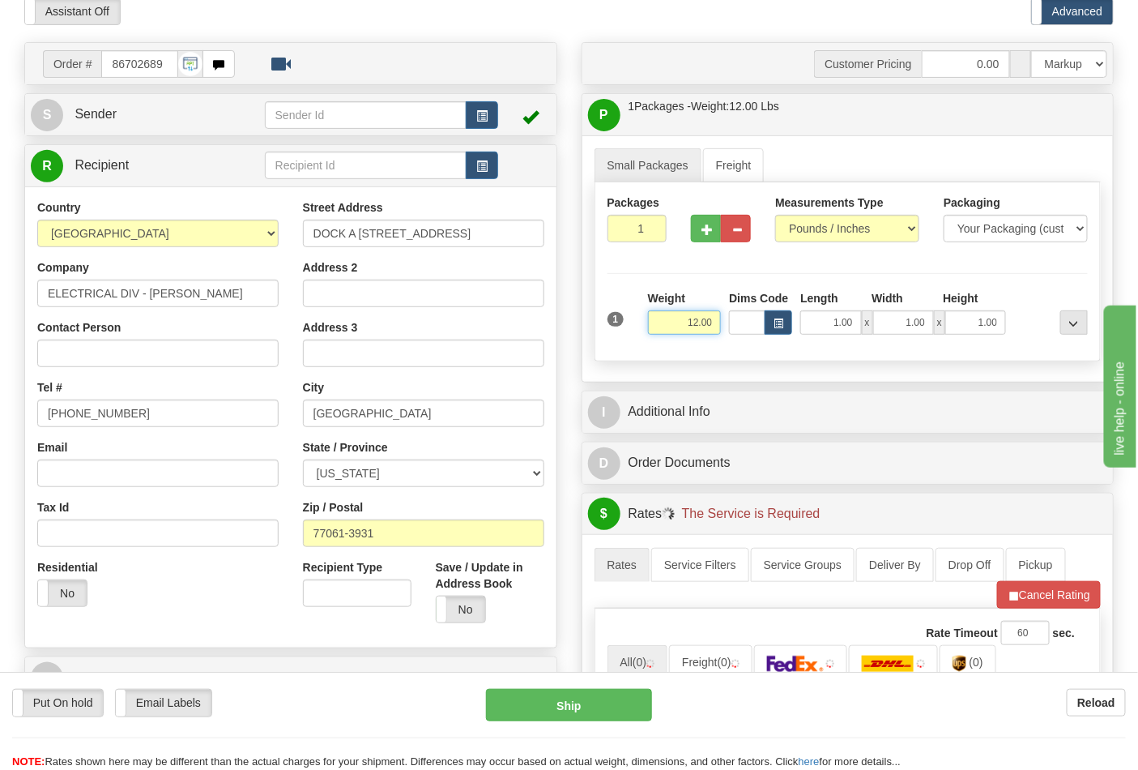
scroll to position [270, 0]
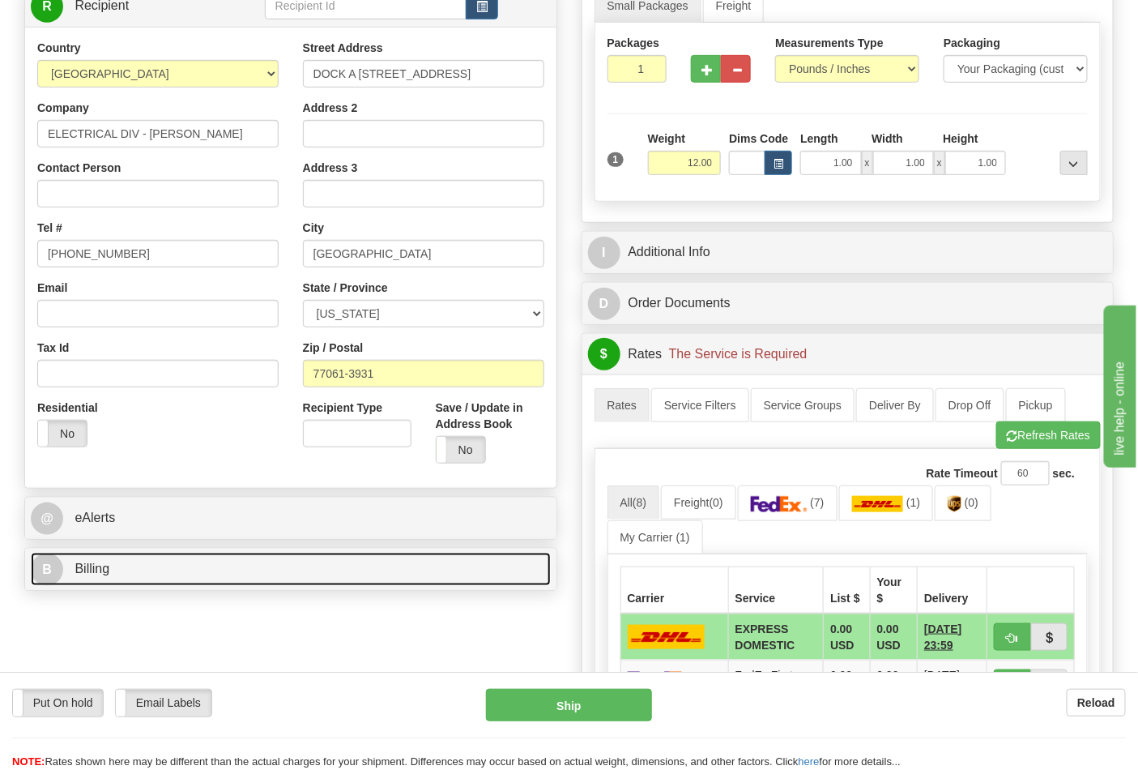
click at [312, 571] on link "B Billing" at bounding box center [291, 569] width 520 height 33
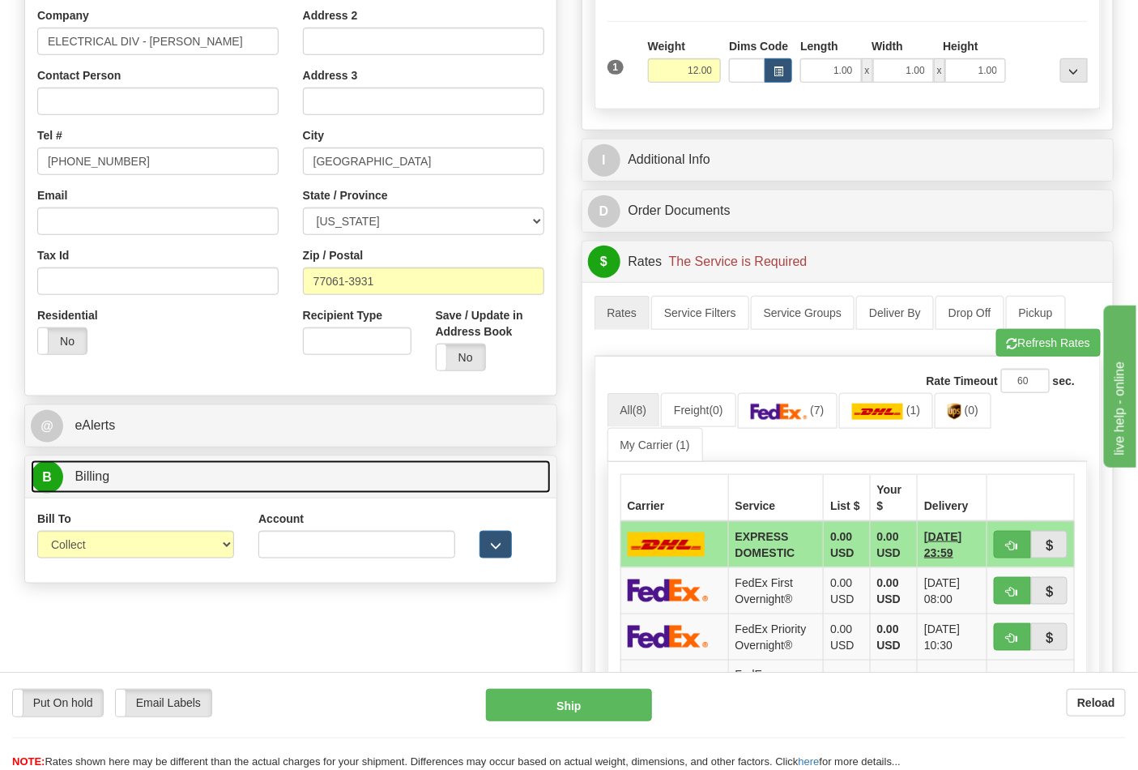
scroll to position [540, 0]
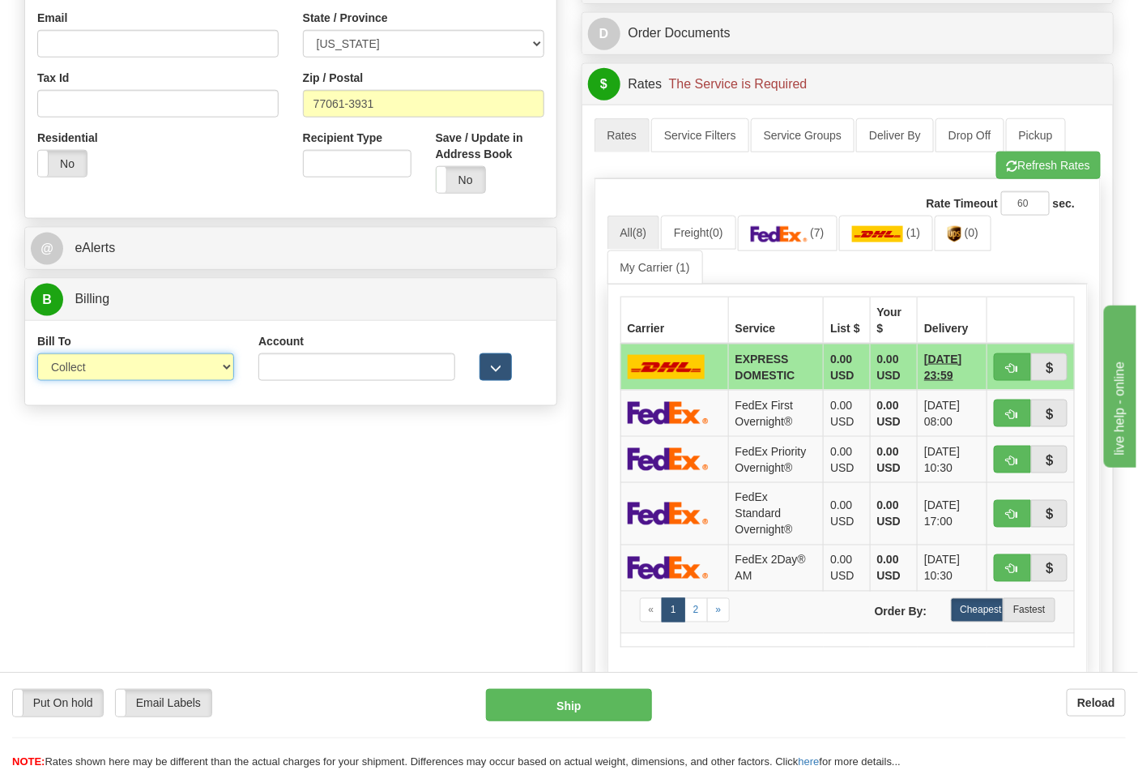
drag, startPoint x: 227, startPoint y: 361, endPoint x: 224, endPoint y: 369, distance: 8.7
click at [227, 363] on select "Sender Recipient Third Party Collect" at bounding box center [135, 367] width 197 height 28
select select "2"
click at [37, 355] on select "Sender Recipient Third Party Collect" at bounding box center [135, 367] width 197 height 28
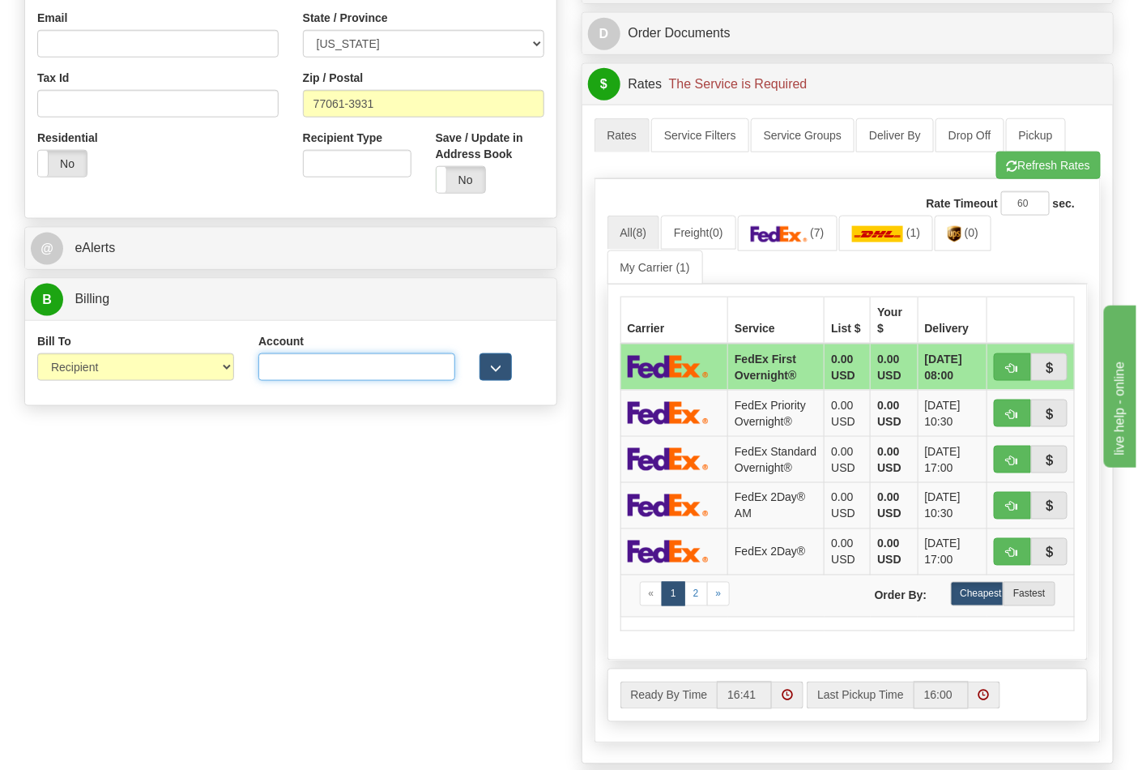
click at [347, 365] on input "Account" at bounding box center [356, 367] width 197 height 28
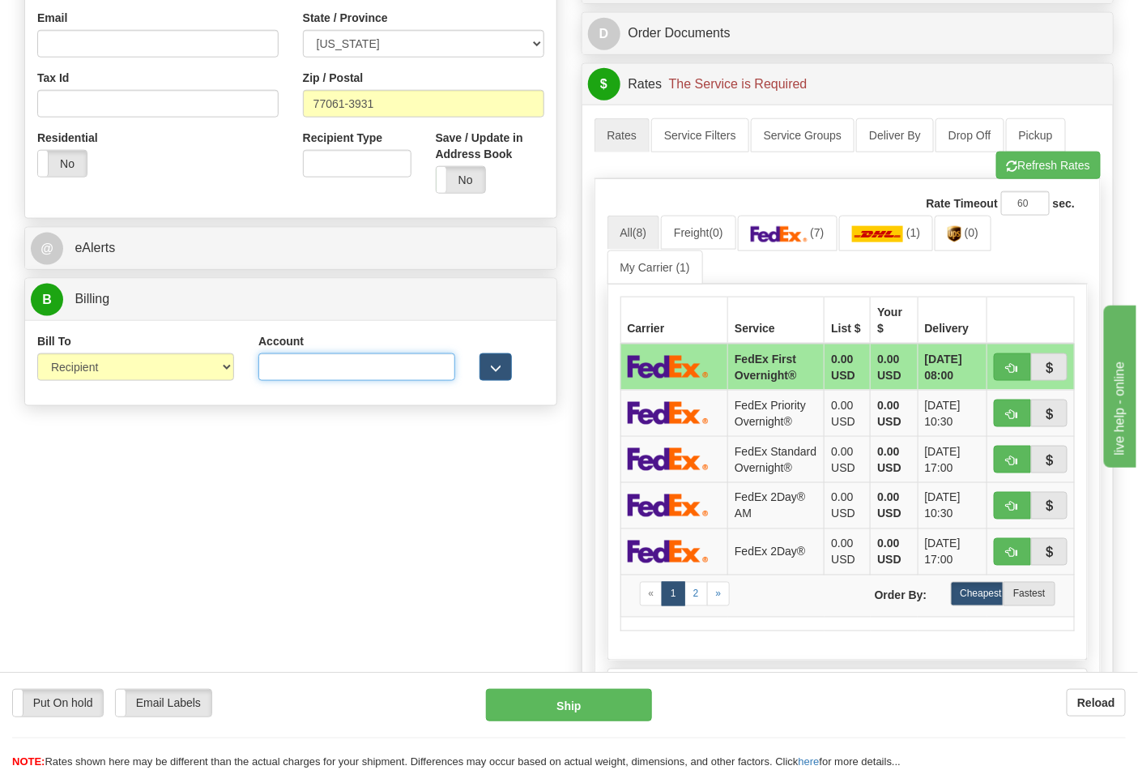
paste input "661159723"
type input "661159723"
click at [808, 241] on img at bounding box center [779, 234] width 57 height 16
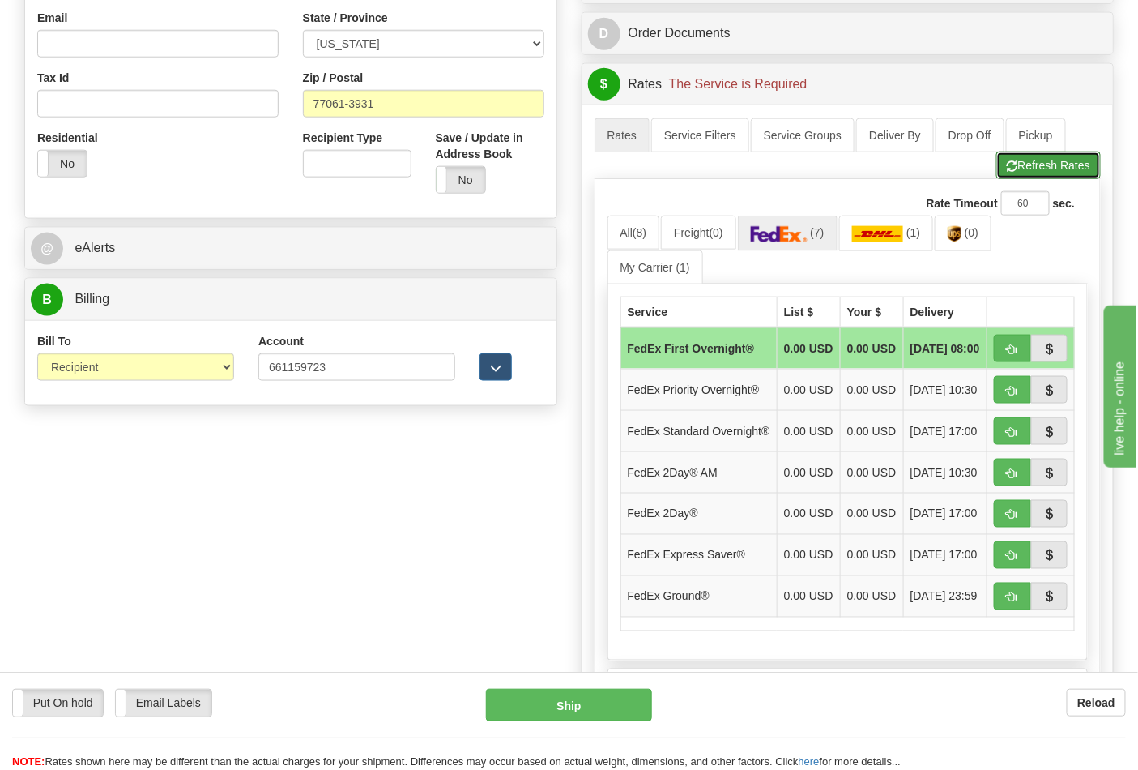
click at [1059, 159] on button "Refresh Rates" at bounding box center [1048, 165] width 105 height 28
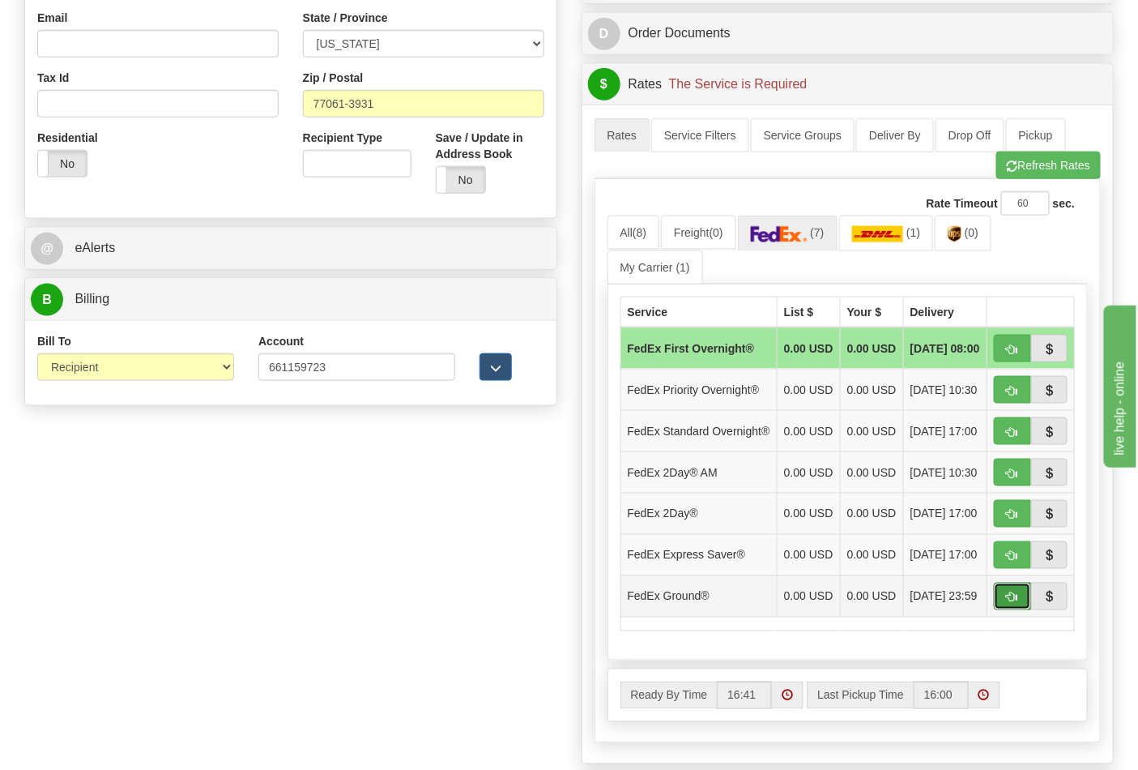
click at [1001, 610] on button "button" at bounding box center [1012, 596] width 37 height 28
type input "92"
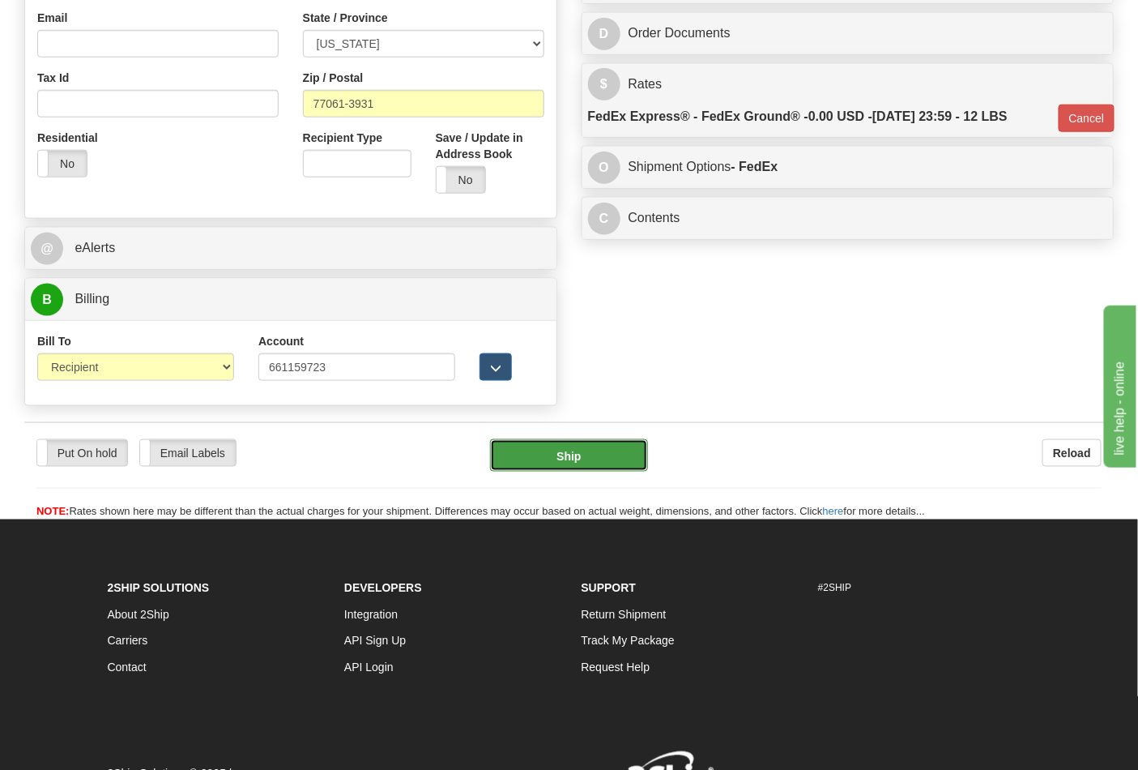
click at [553, 459] on button "Ship" at bounding box center [568, 455] width 157 height 32
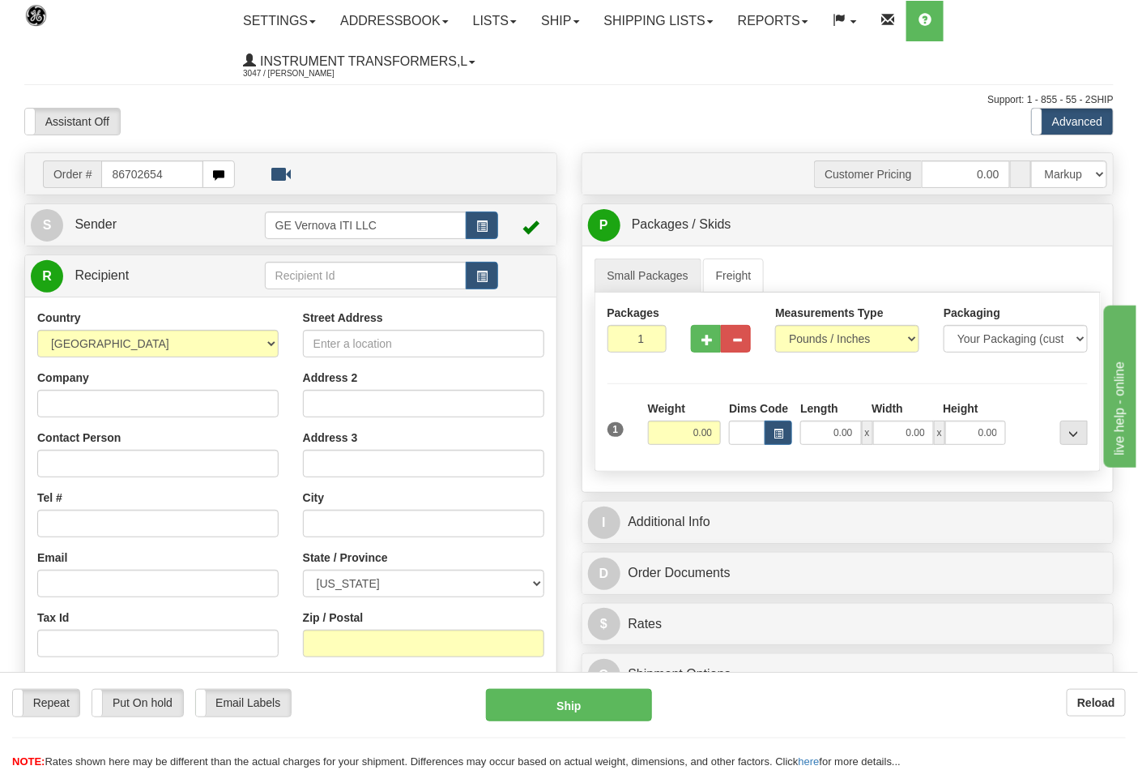
type input "86702654"
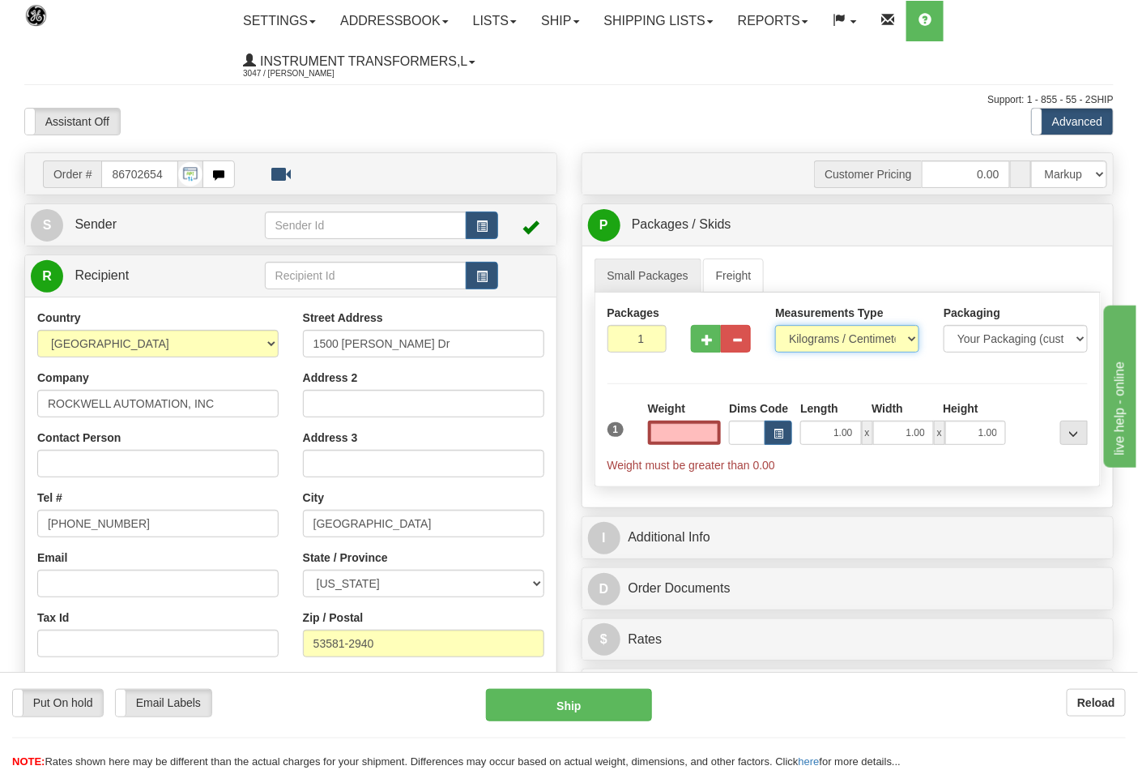
type input "0.00"
click at [828, 336] on select "Pounds / Inches Kilograms / Centimeters" at bounding box center [847, 339] width 144 height 28
select select "0"
click at [775, 326] on select "Pounds / Inches Kilograms / Centimeters" at bounding box center [847, 339] width 144 height 28
type input "2"
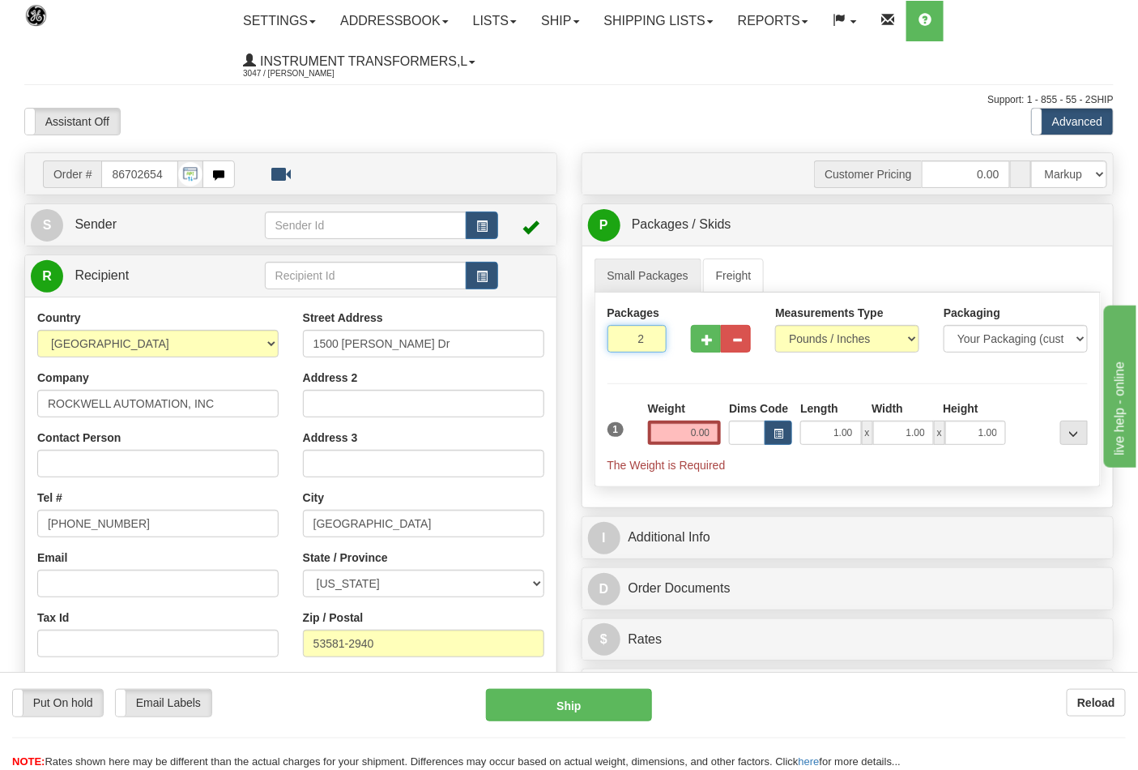
click at [653, 339] on input "2" at bounding box center [638, 339] width 60 height 28
click at [705, 433] on input "0.00" at bounding box center [685, 432] width 74 height 24
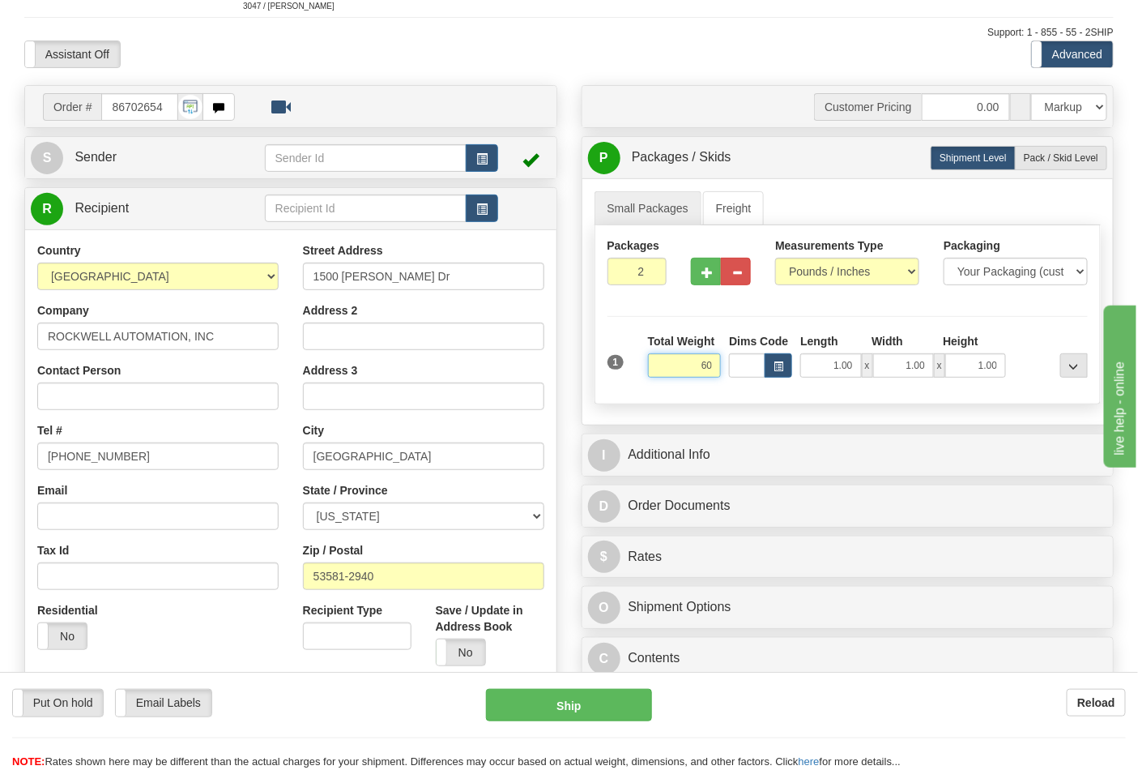
scroll to position [180, 0]
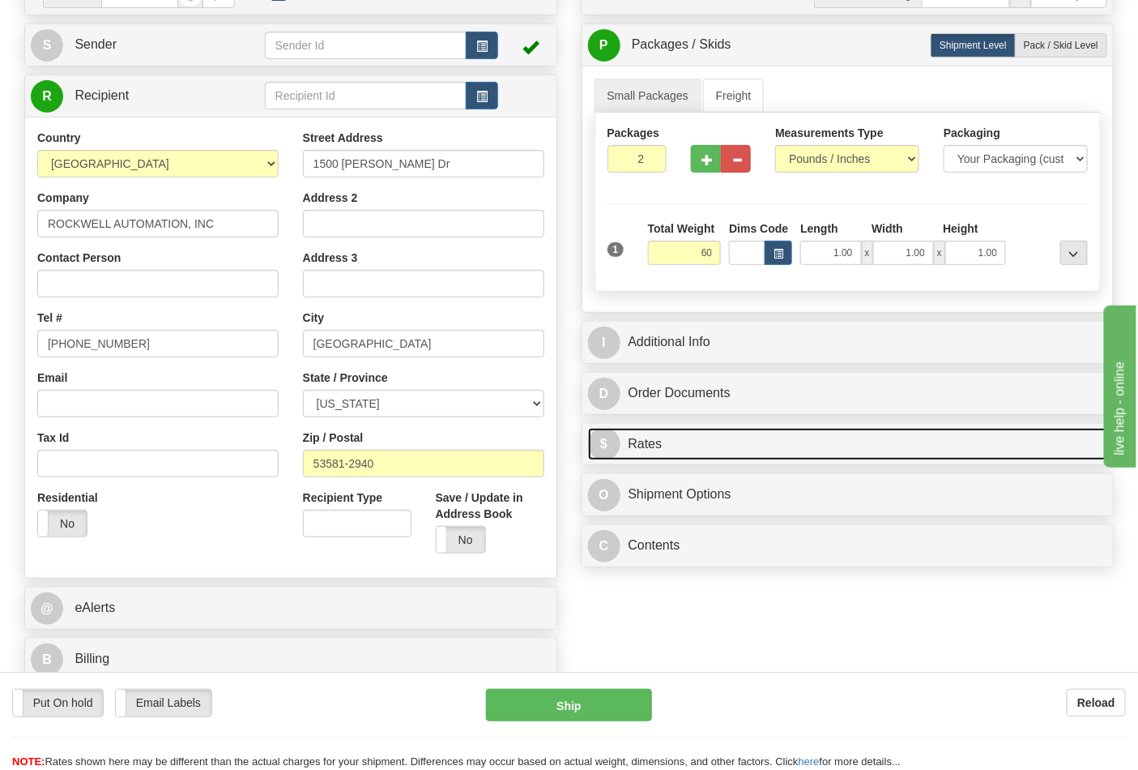
type input "60.00"
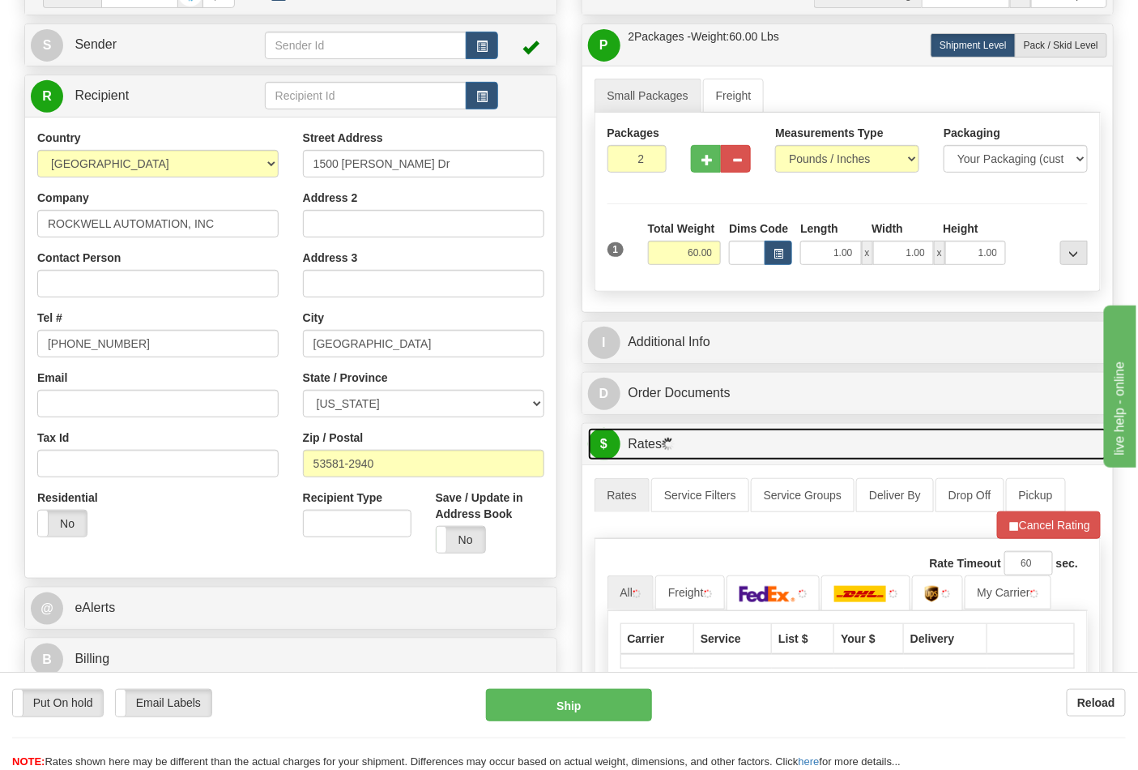
click at [790, 447] on link "$ Rates" at bounding box center [848, 444] width 520 height 33
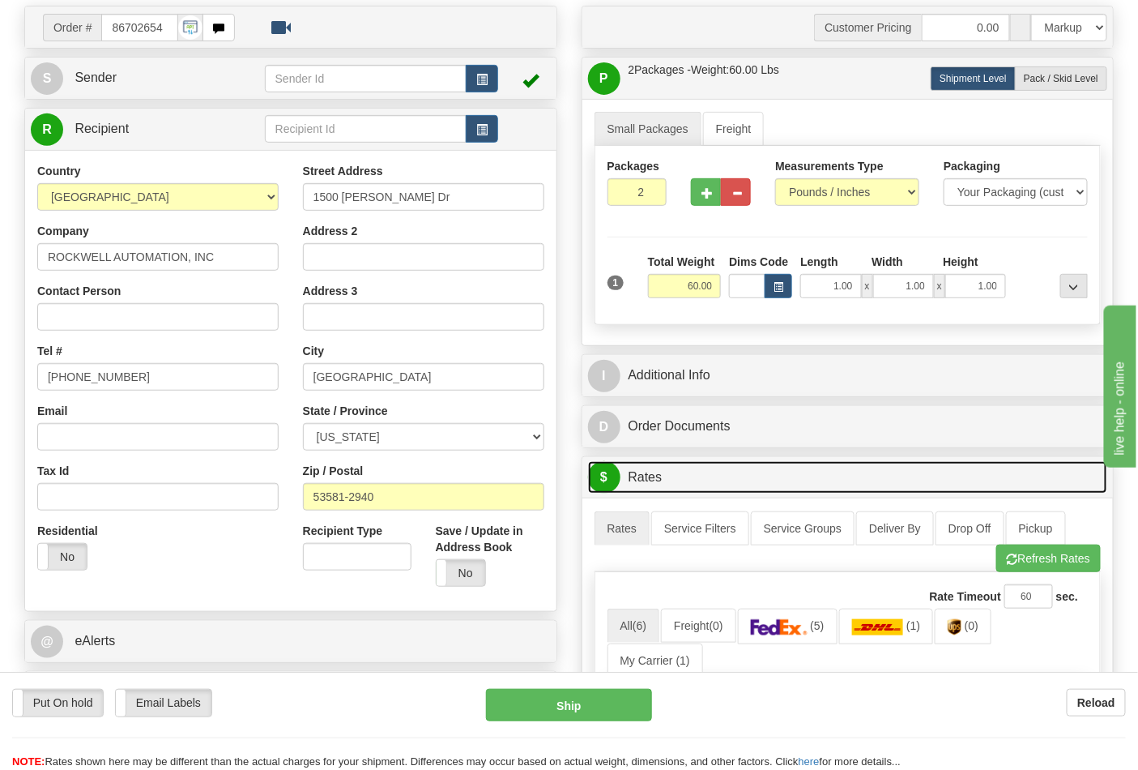
scroll to position [540, 0]
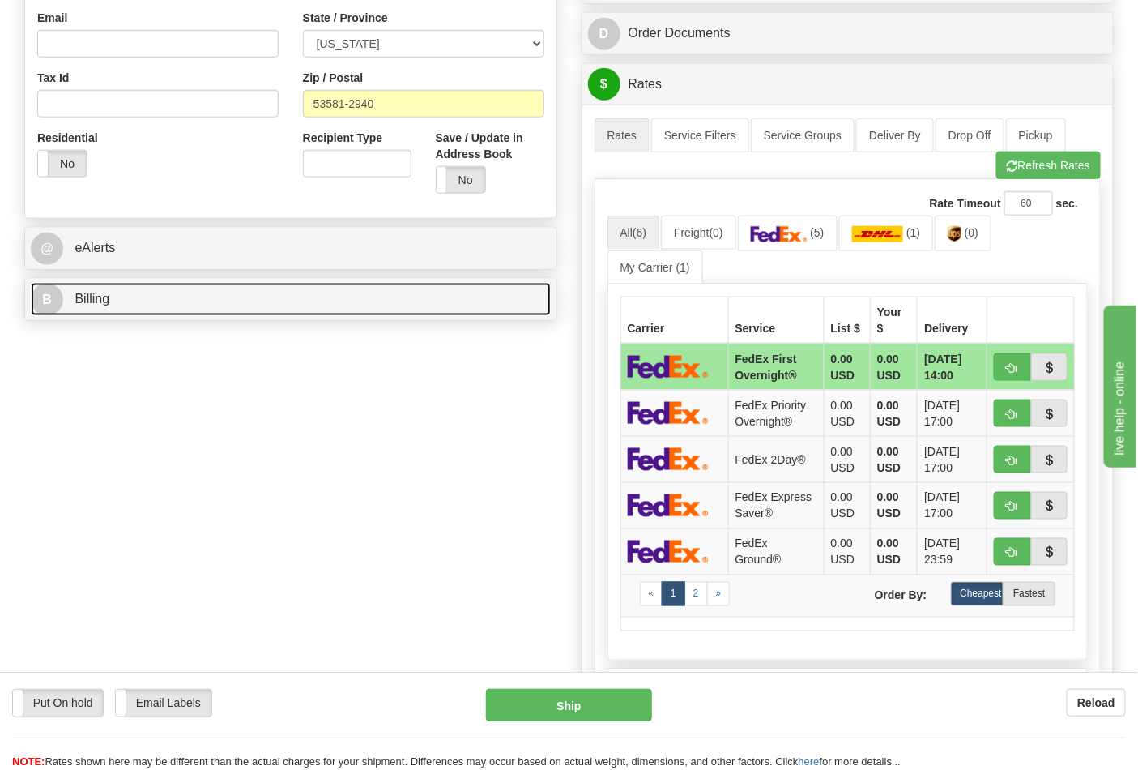
click at [293, 305] on link "B Billing" at bounding box center [291, 299] width 520 height 33
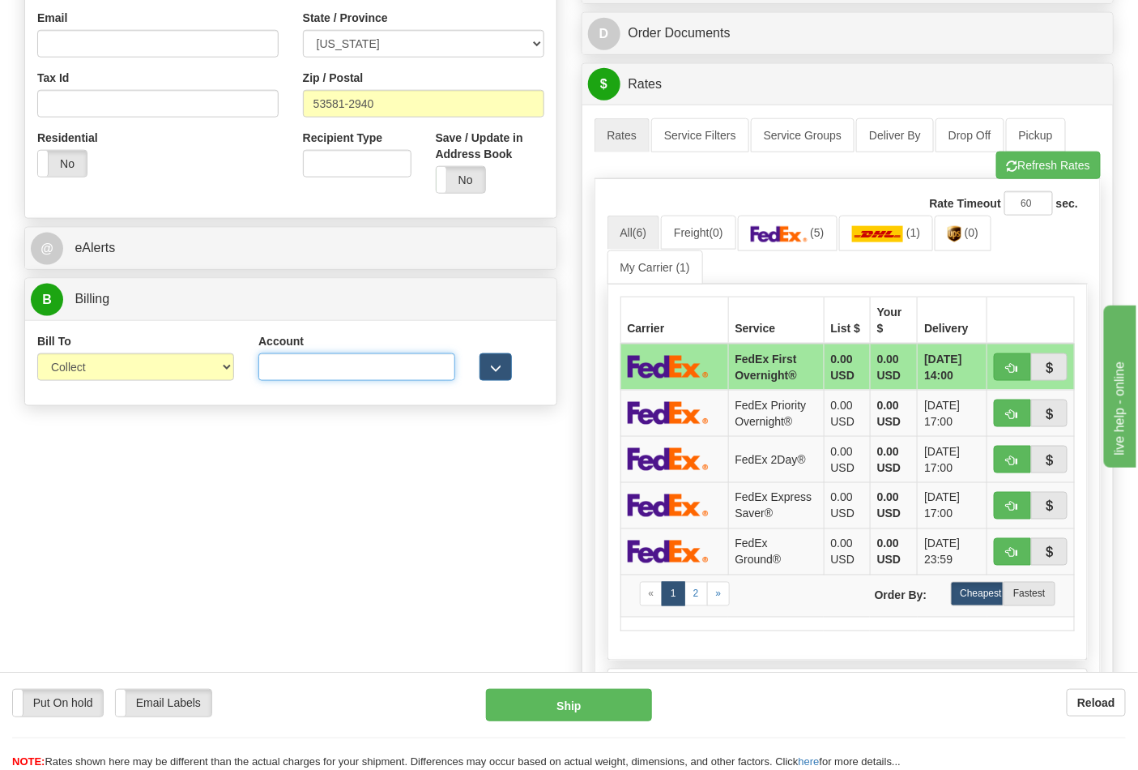
click at [306, 368] on input "Account" at bounding box center [356, 367] width 197 height 28
paste input "587102"
type input "587102"
click at [208, 370] on select "Sender Recipient Third Party Collect" at bounding box center [135, 367] width 197 height 28
select select "2"
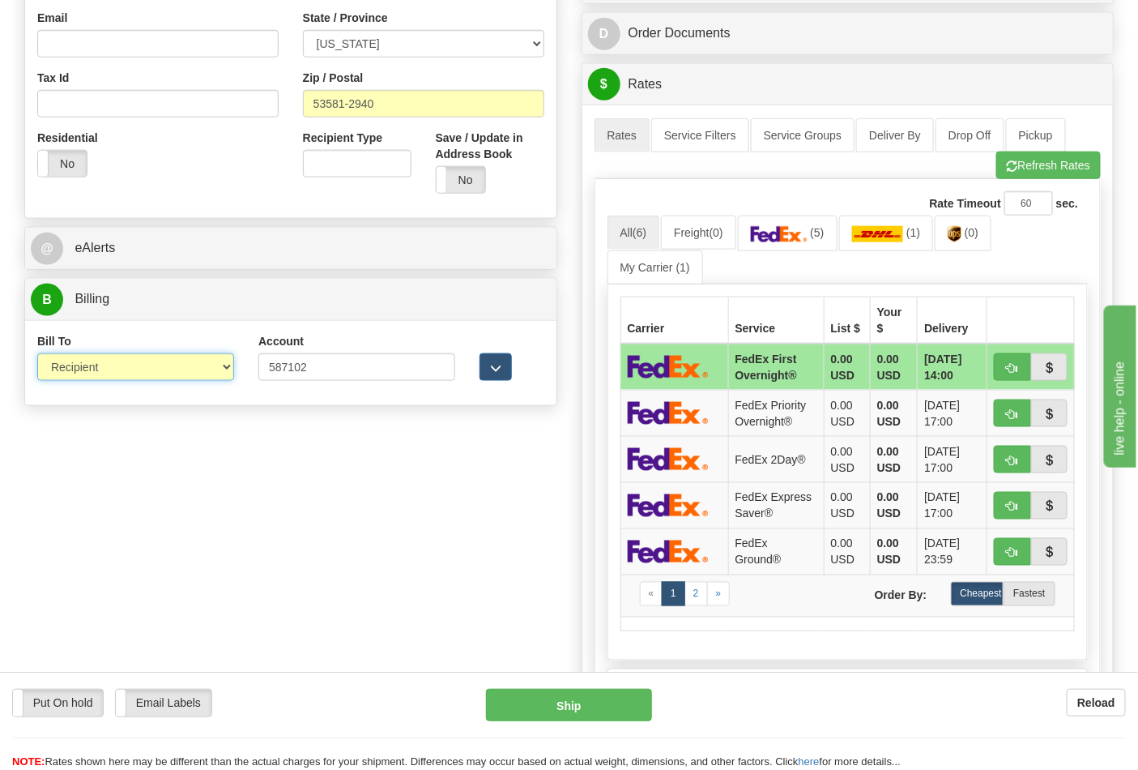
click at [37, 355] on select "Sender Recipient Third Party Collect" at bounding box center [135, 367] width 197 height 28
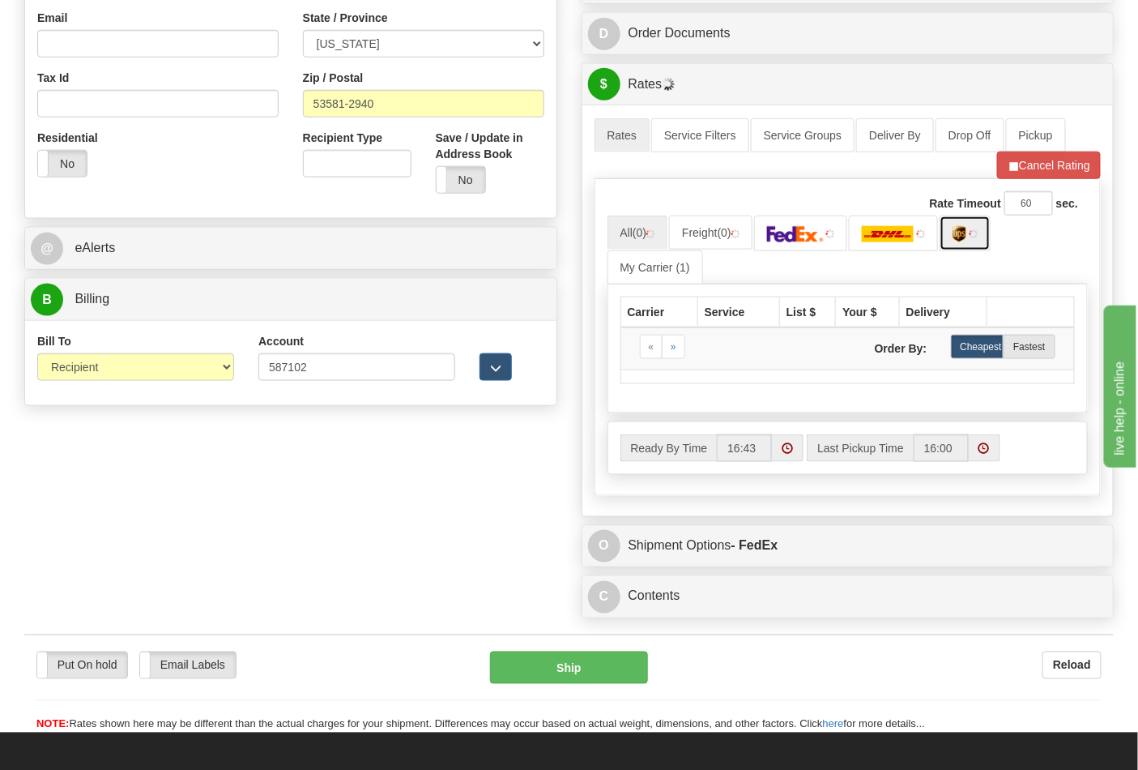
click at [978, 238] on img at bounding box center [974, 234] width 8 height 8
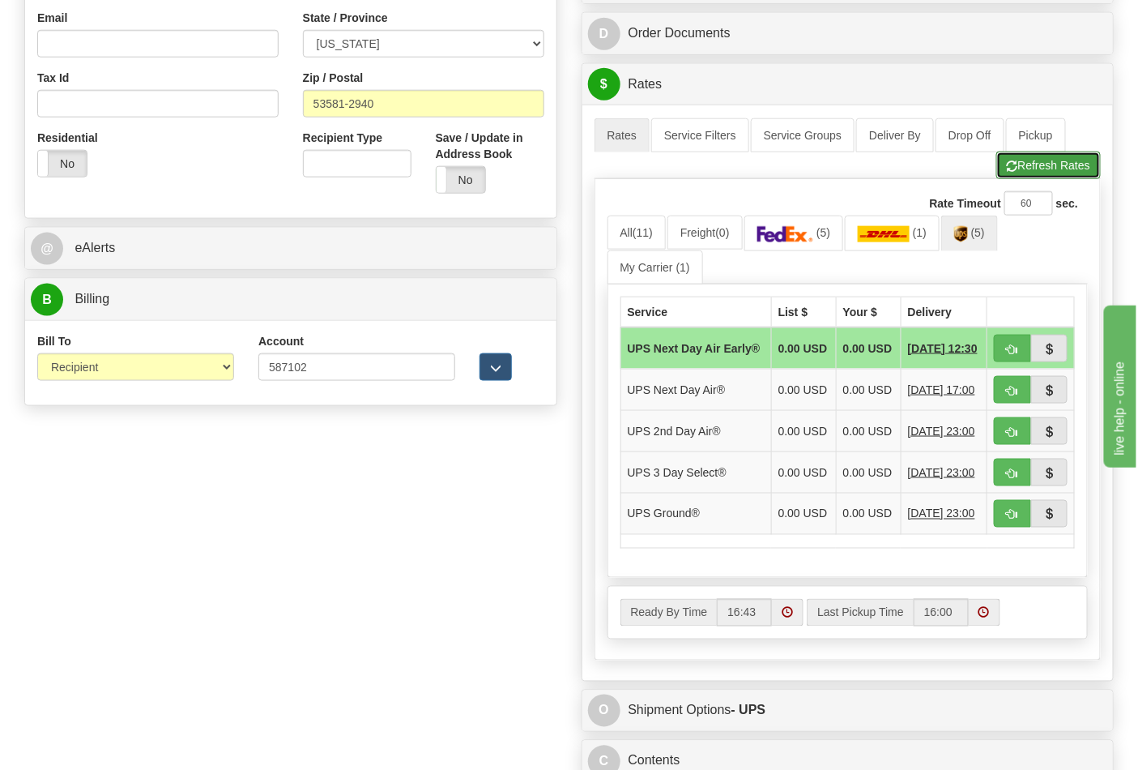
click at [1035, 175] on button "Refresh Rates" at bounding box center [1048, 165] width 105 height 28
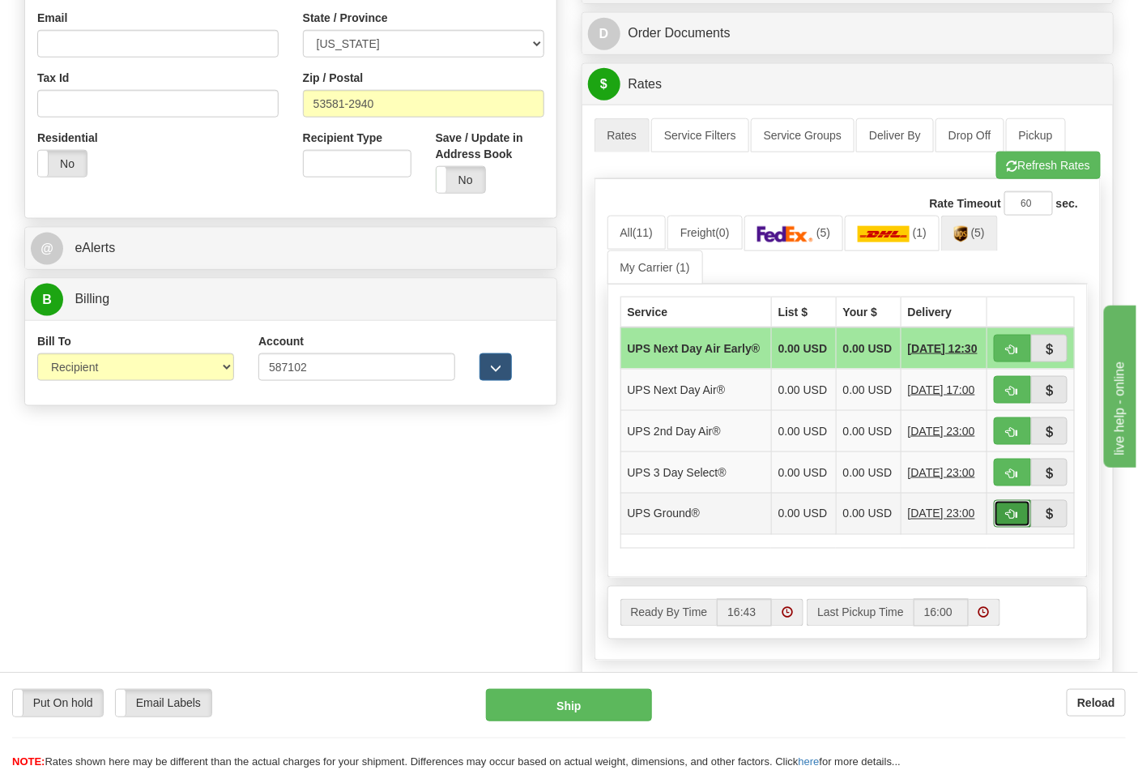
click at [998, 527] on button "button" at bounding box center [1012, 514] width 37 height 28
type input "03"
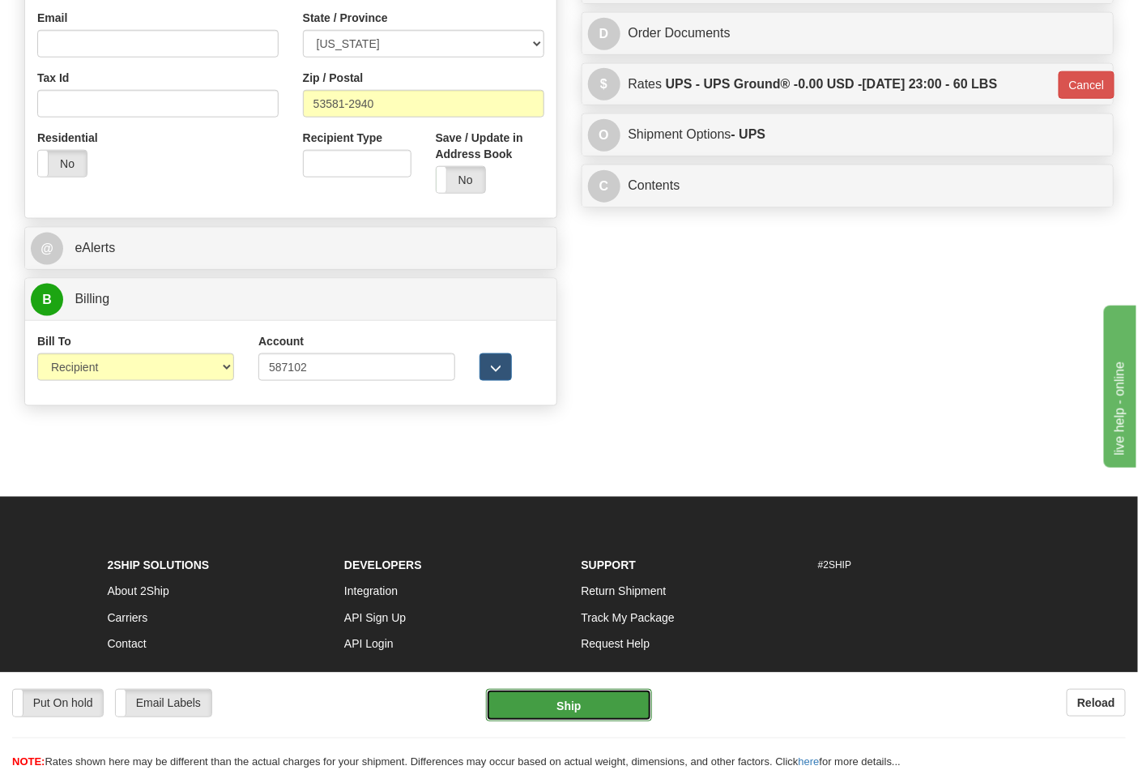
click at [554, 708] on button "Ship" at bounding box center [568, 705] width 165 height 32
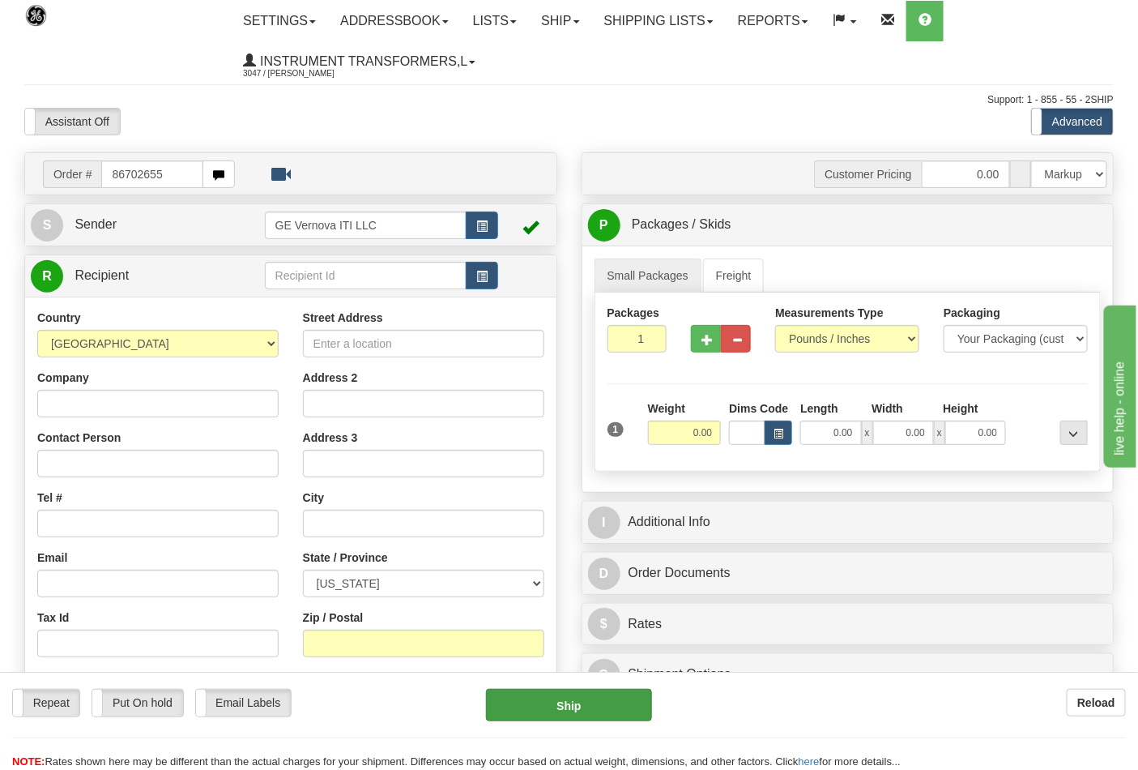
type input "86702655"
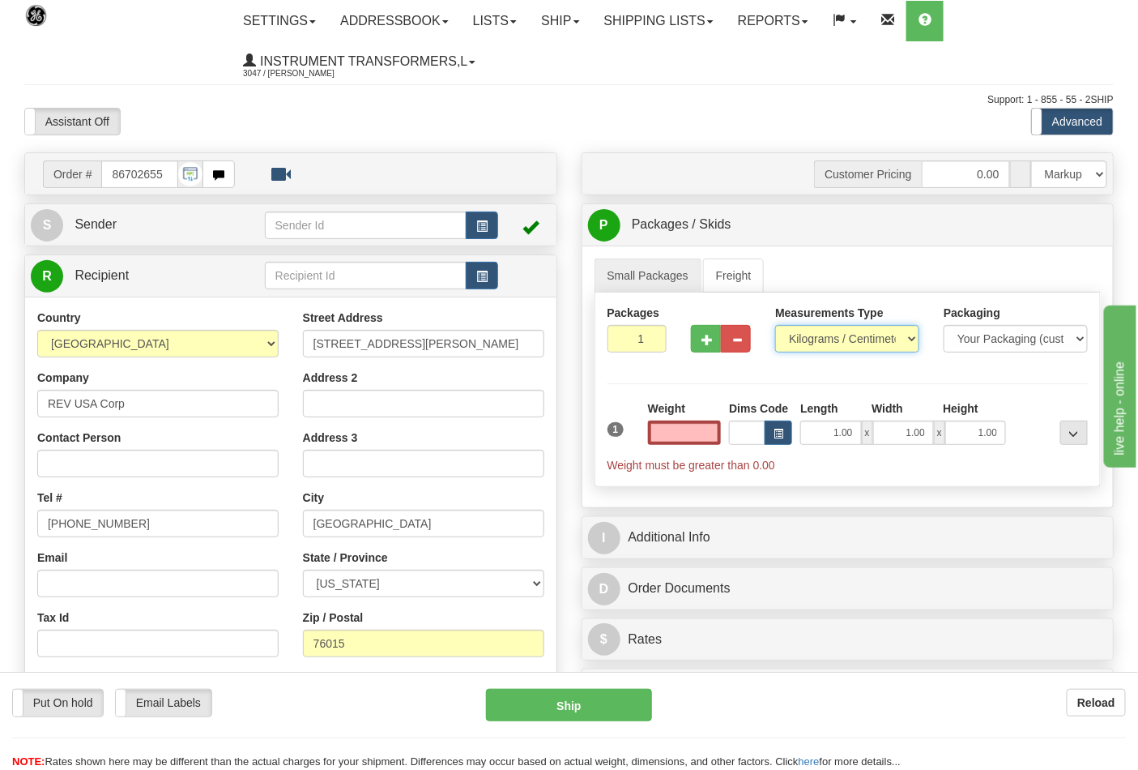
type input "0.00"
click at [912, 336] on select "Pounds / Inches Kilograms / Centimeters" at bounding box center [847, 339] width 144 height 28
select select "0"
click at [775, 326] on select "Pounds / Inches Kilograms / Centimeters" at bounding box center [847, 339] width 144 height 28
click at [695, 438] on input "0.00" at bounding box center [685, 432] width 74 height 24
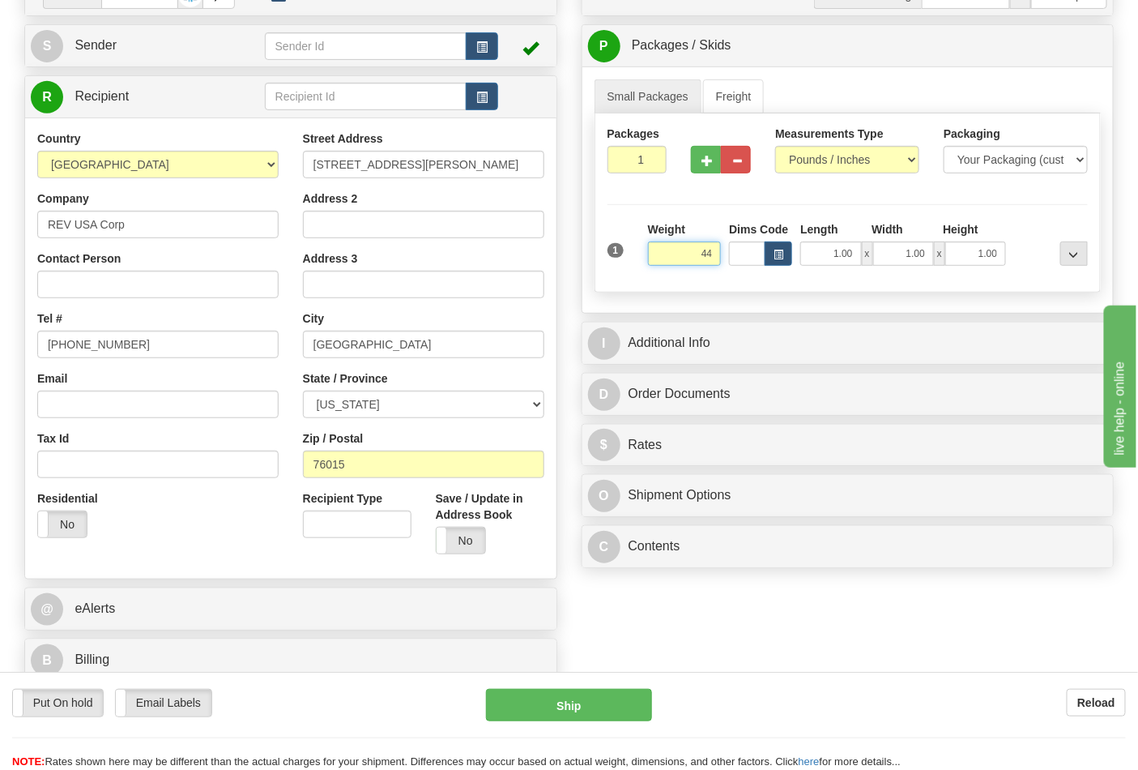
scroll to position [180, 0]
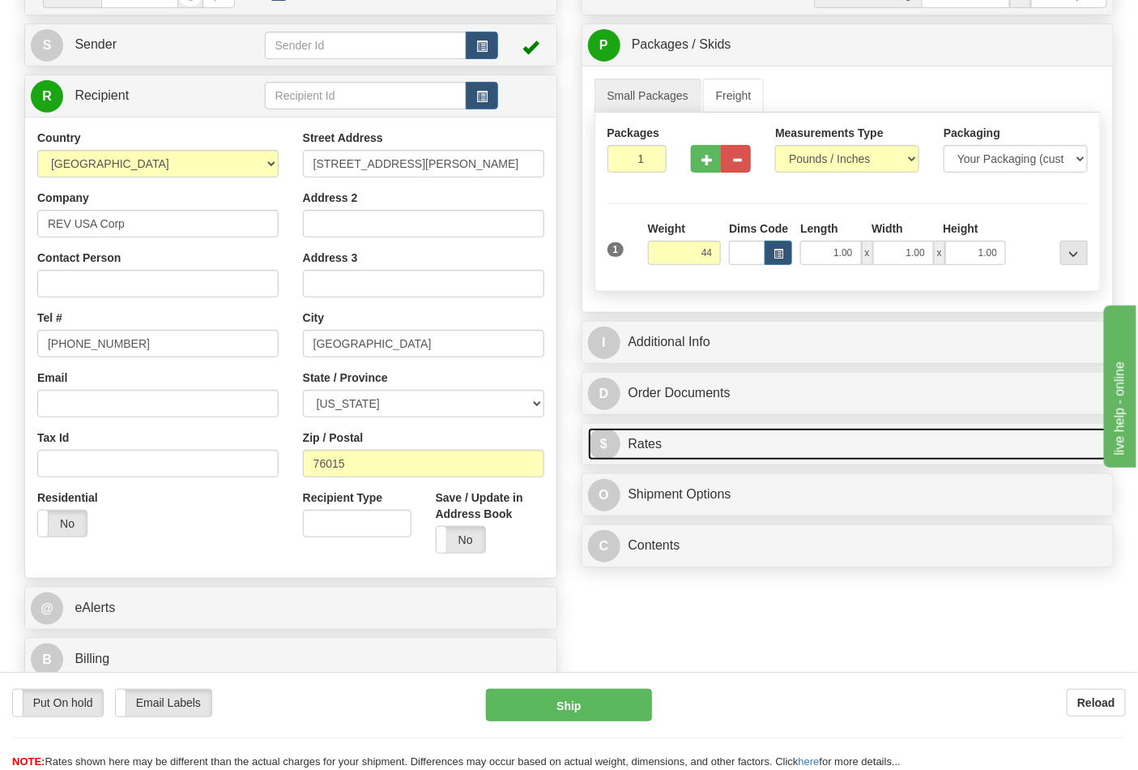
type input "44.00"
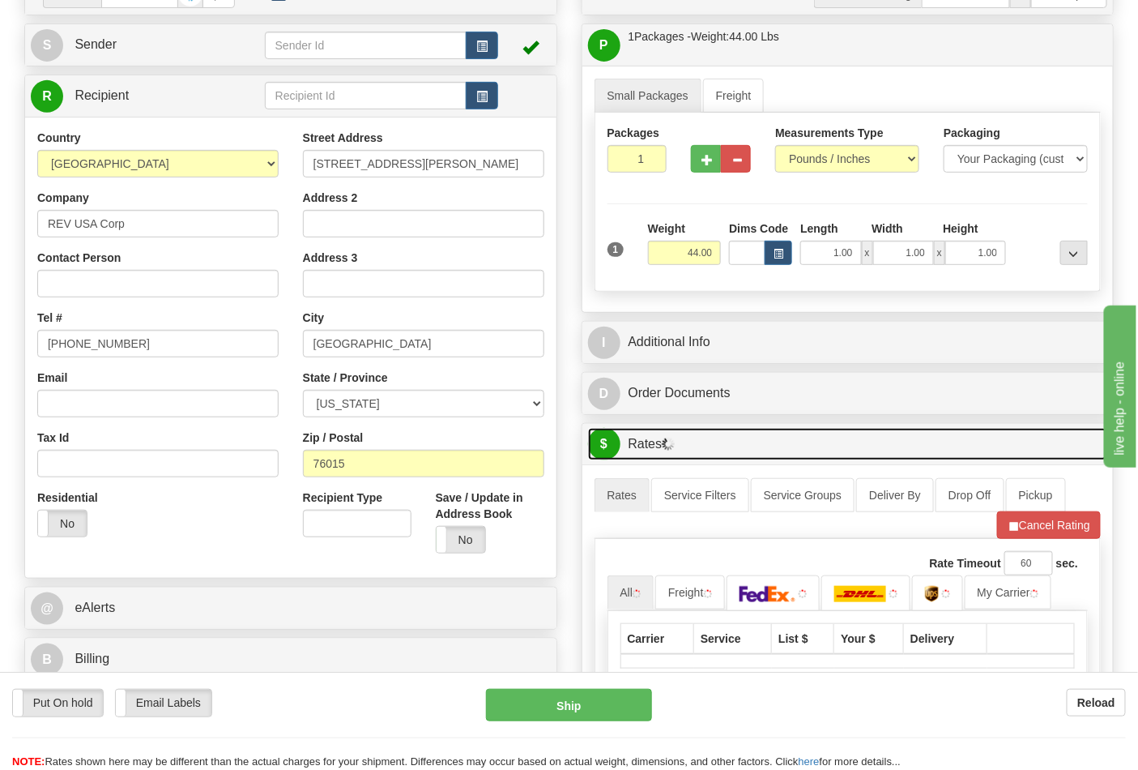
click at [651, 442] on link "$ Rates" at bounding box center [848, 444] width 520 height 33
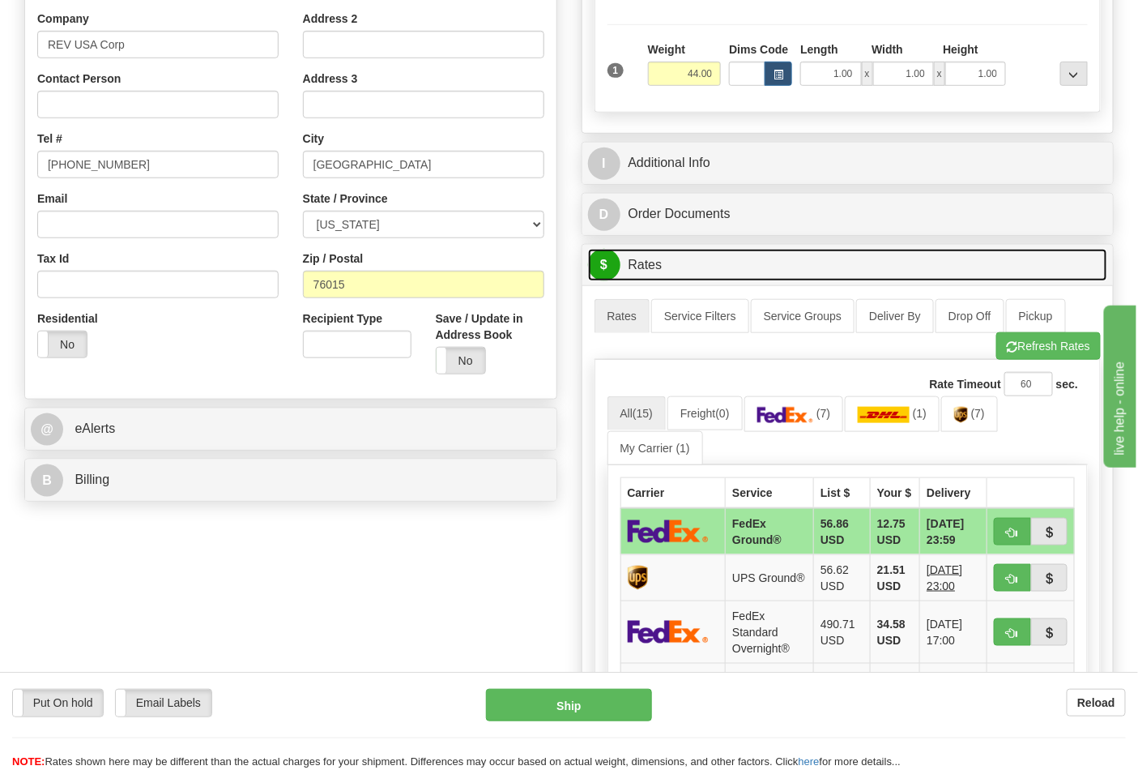
scroll to position [360, 0]
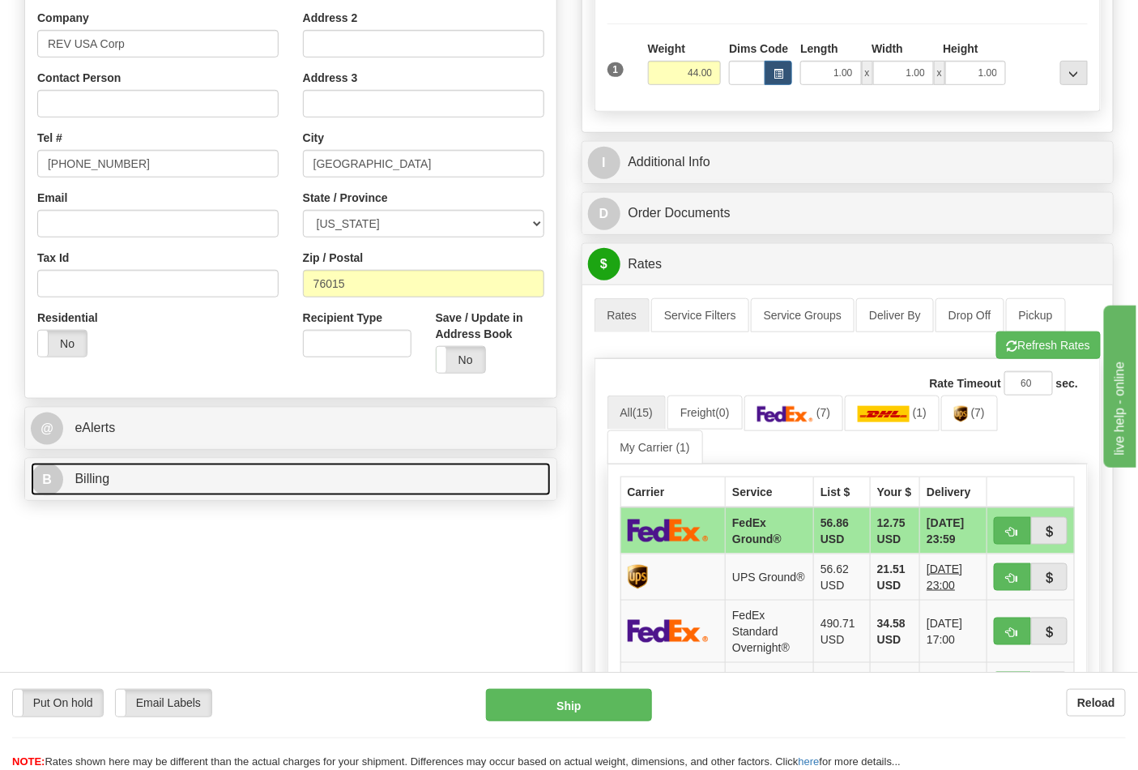
click at [185, 487] on link "B Billing" at bounding box center [291, 479] width 520 height 33
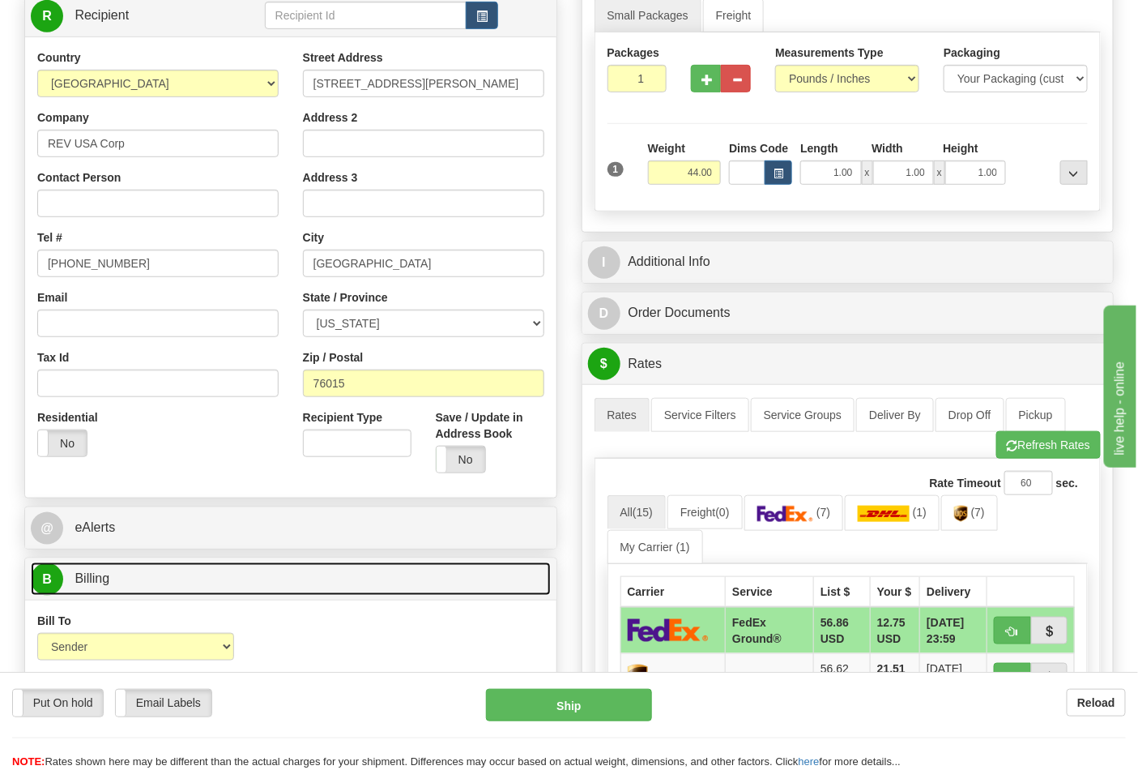
scroll to position [270, 0]
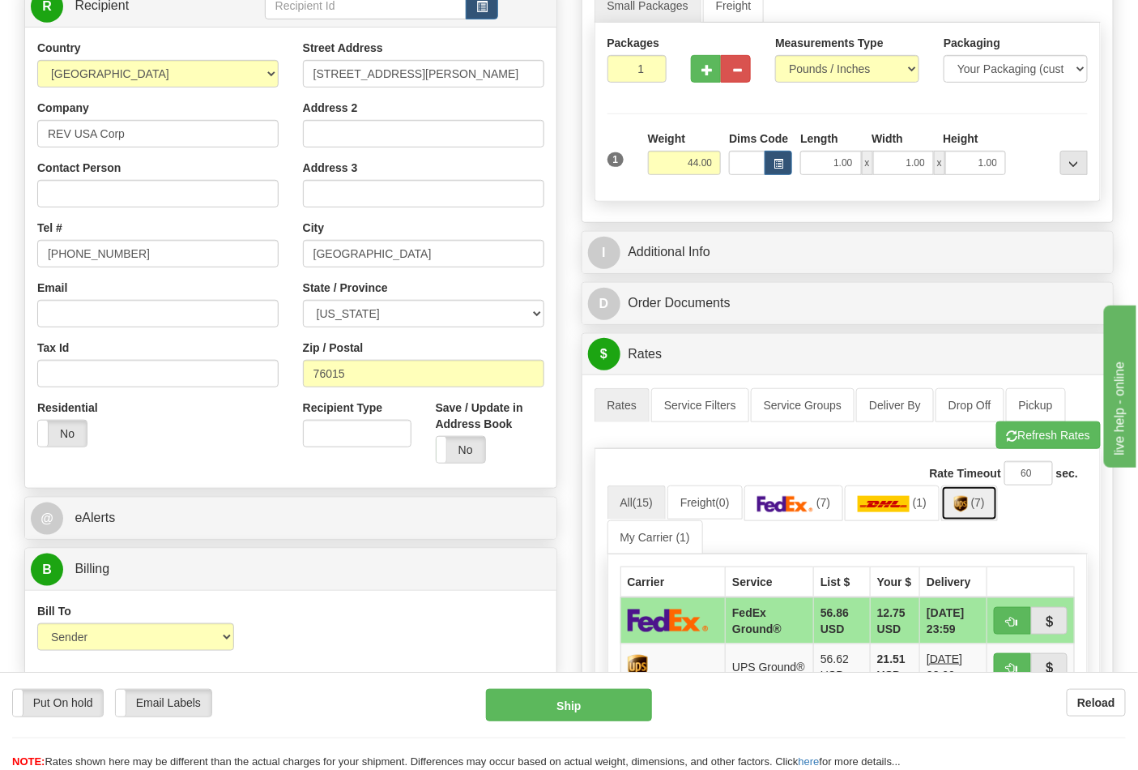
click at [968, 506] on img at bounding box center [961, 504] width 14 height 16
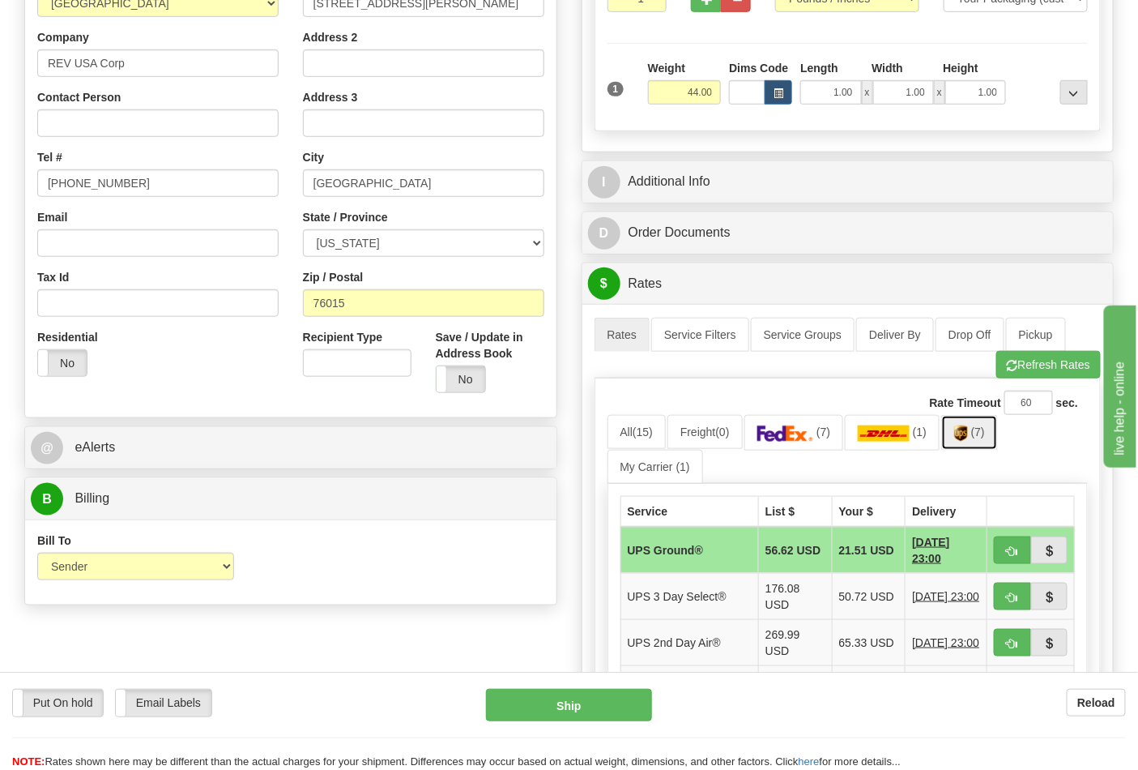
scroll to position [450, 0]
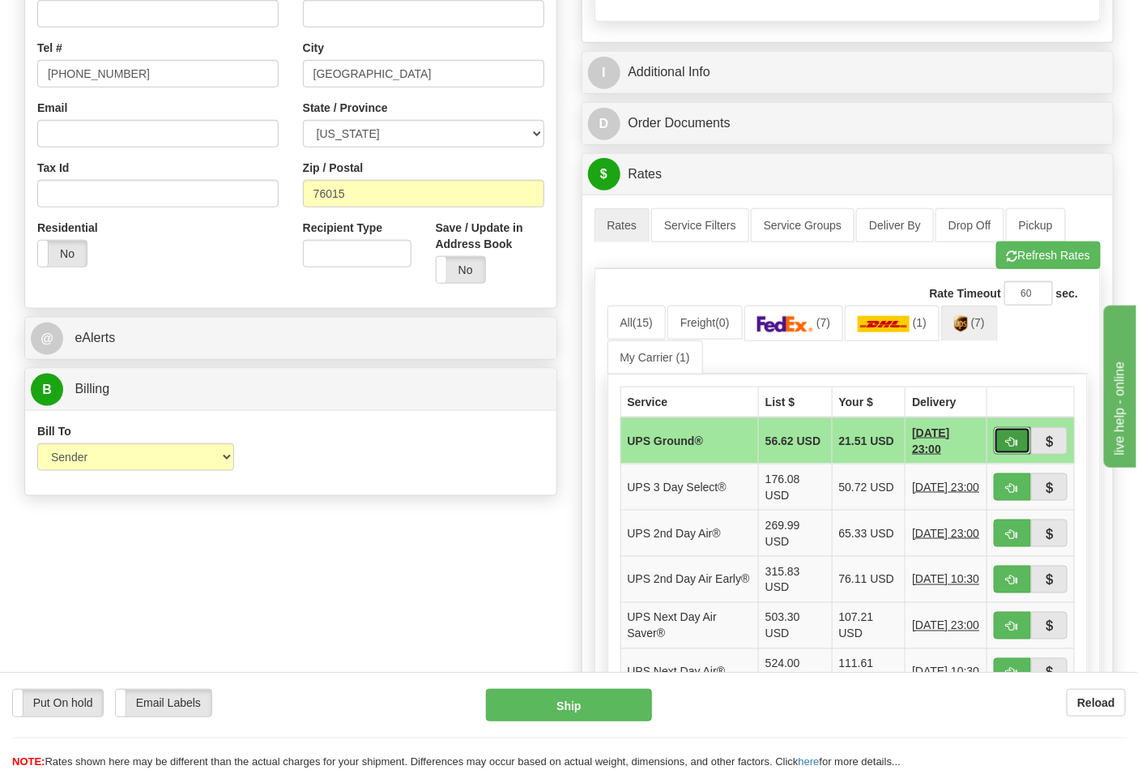
click at [999, 450] on button "button" at bounding box center [1012, 441] width 37 height 28
type input "03"
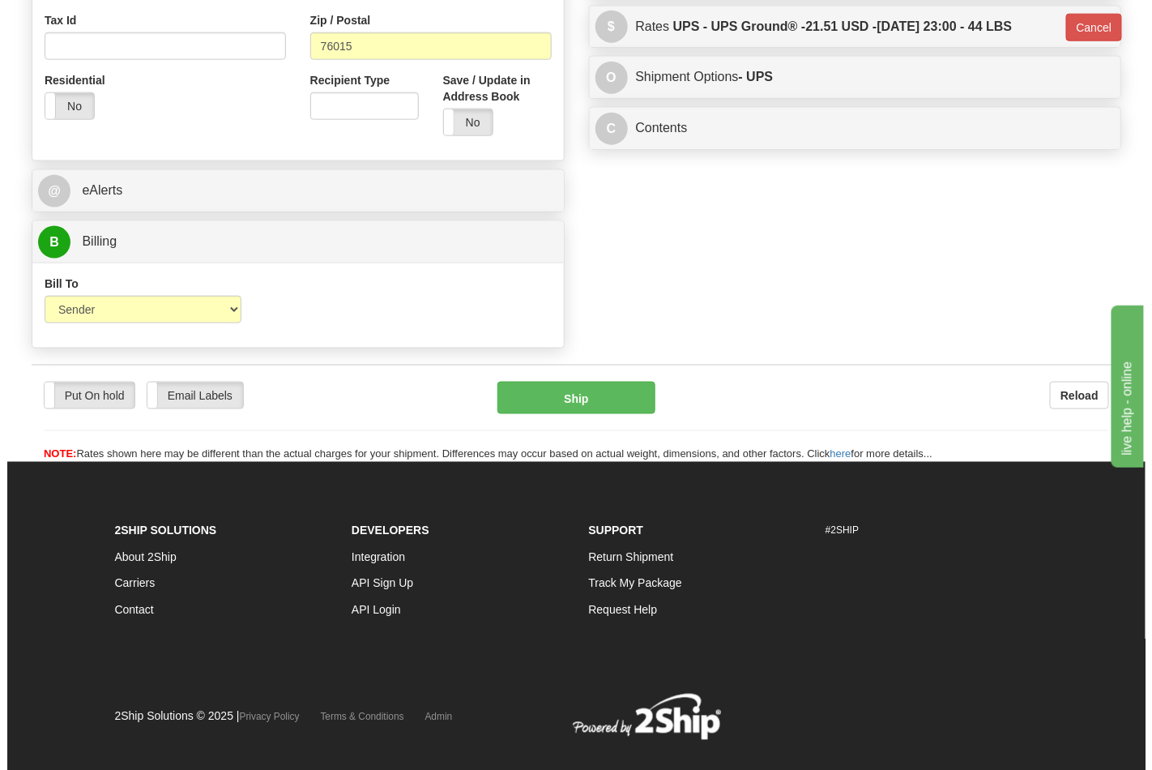
scroll to position [628, 0]
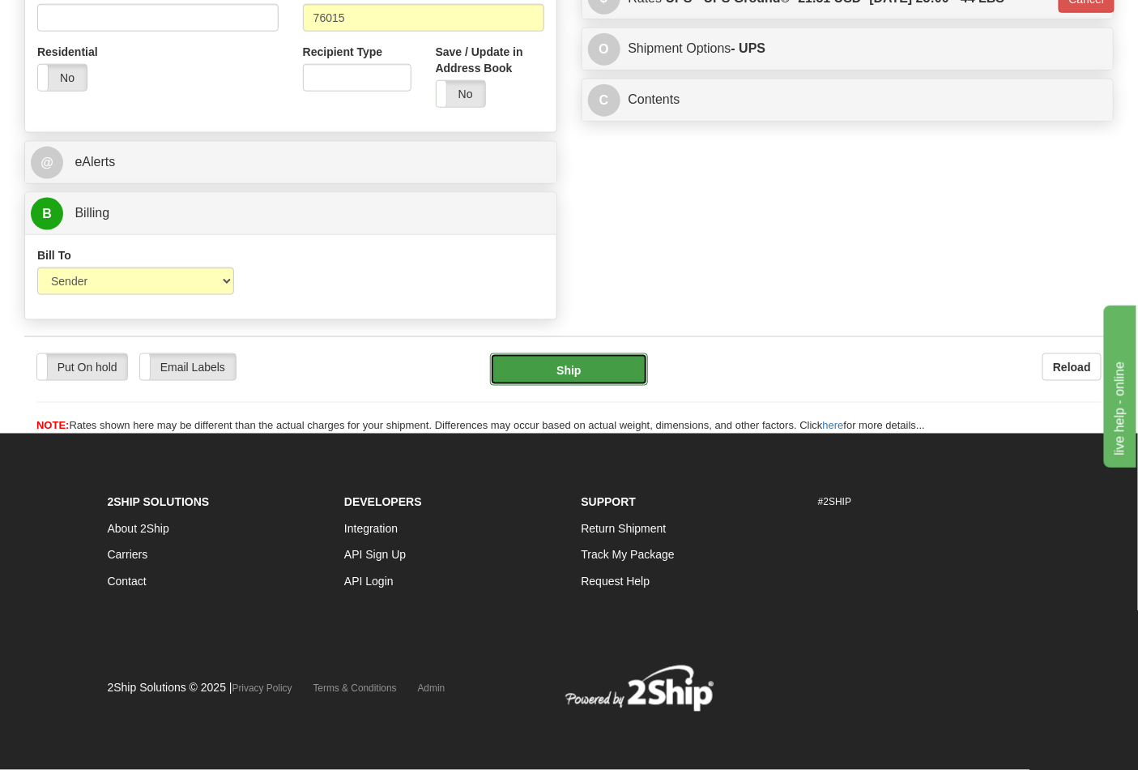
click at [553, 365] on button "Ship" at bounding box center [568, 369] width 157 height 32
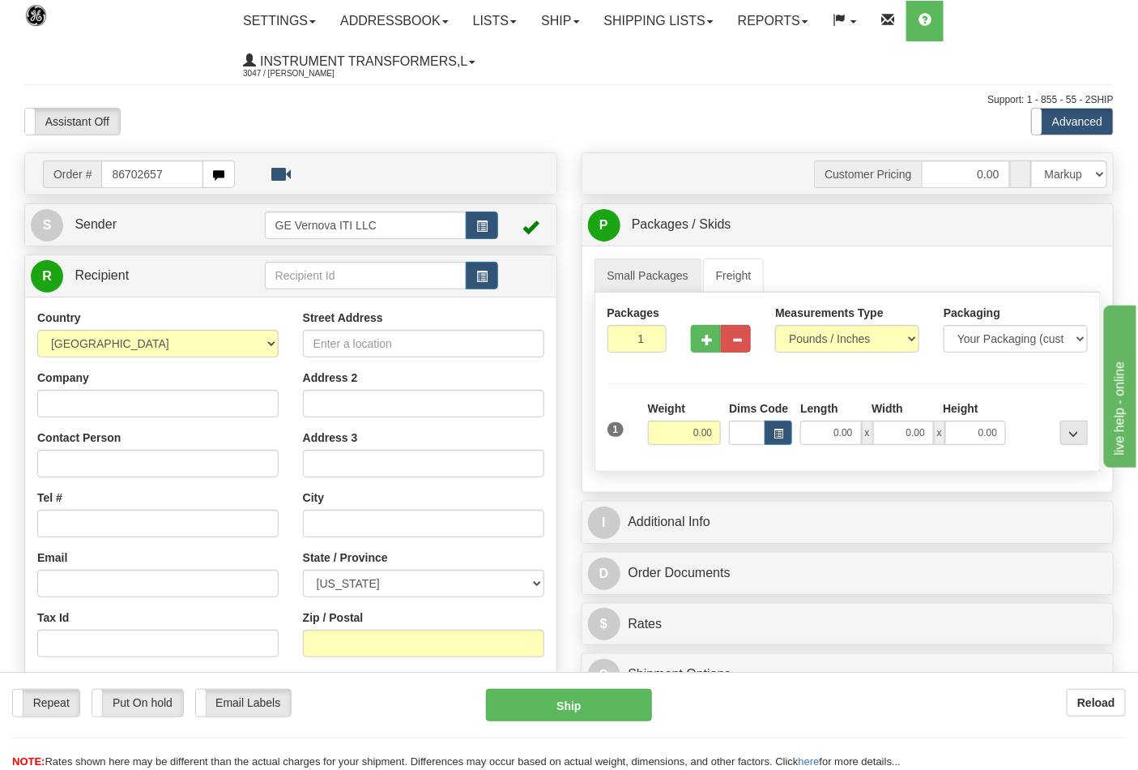
type input "86702657"
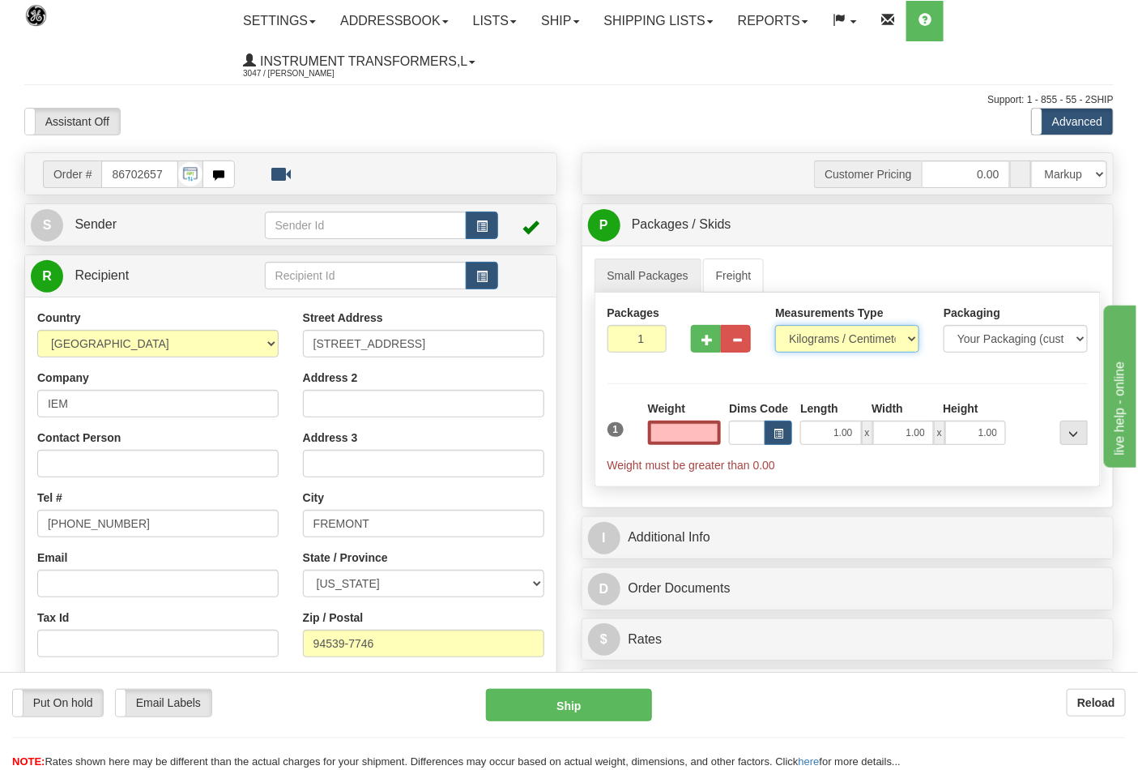
type input "0.00"
click at [863, 343] on select "Pounds / Inches Kilograms / Centimeters" at bounding box center [847, 339] width 144 height 28
select select "0"
click at [775, 326] on select "Pounds / Inches Kilograms / Centimeters" at bounding box center [847, 339] width 144 height 28
click at [654, 341] on input "0" at bounding box center [638, 339] width 60 height 28
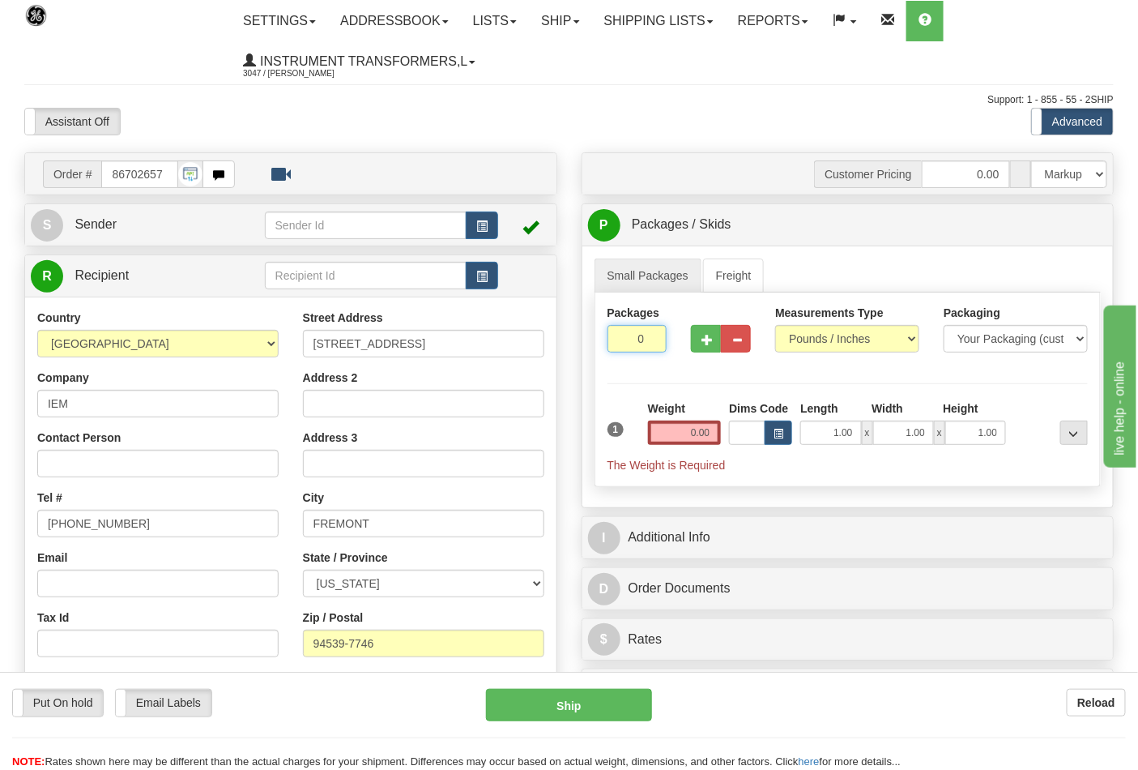
type input "1"
click at [713, 432] on input "0.00" at bounding box center [685, 432] width 74 height 24
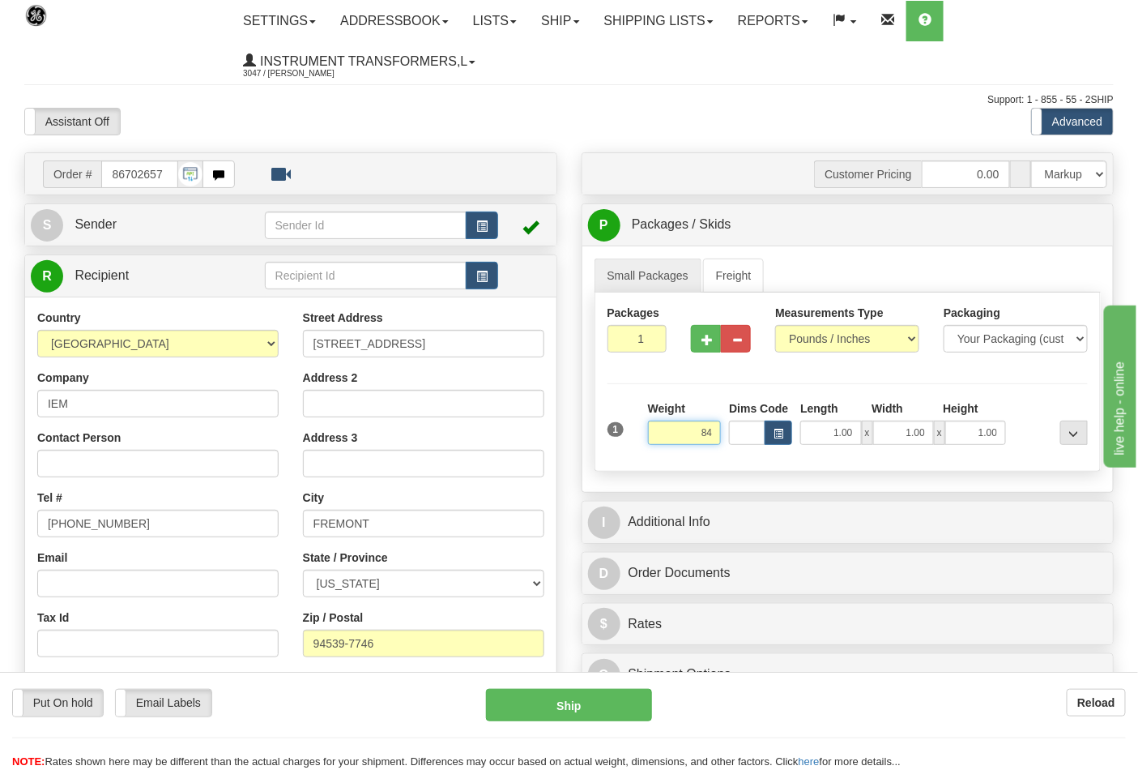
type input "84"
type input "0"
type input "84.00"
click at [651, 344] on input "0" at bounding box center [638, 339] width 60 height 28
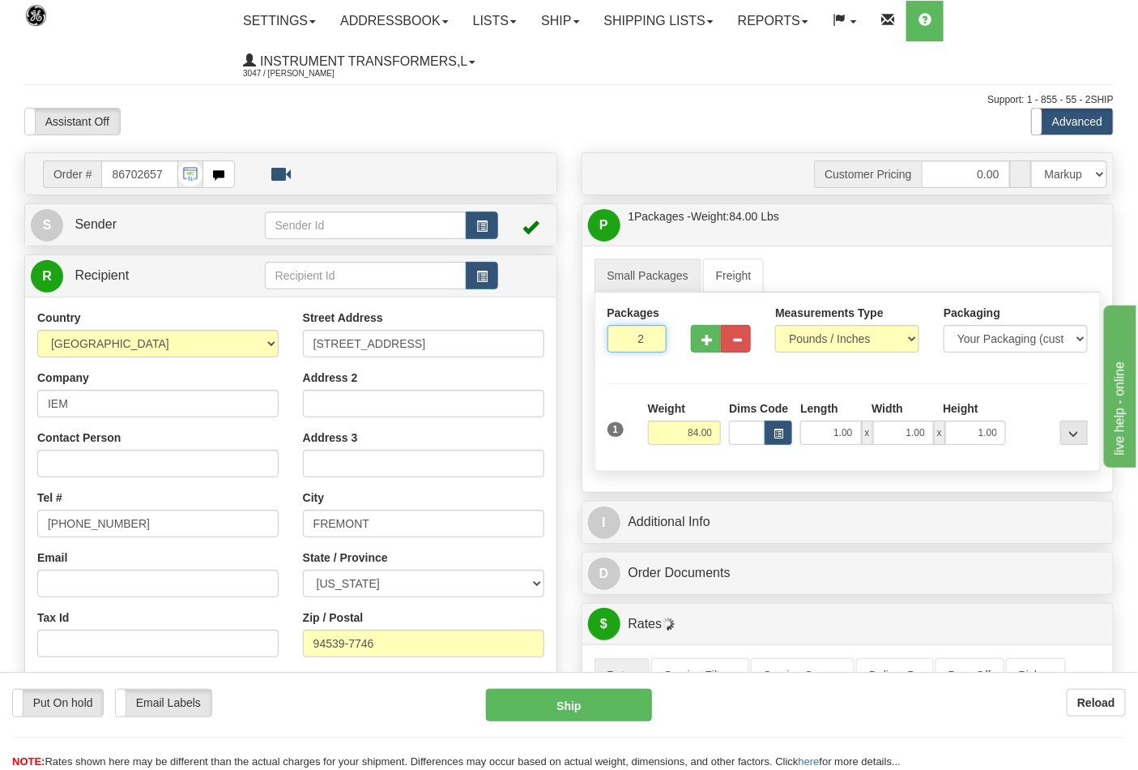
type input "2"
click at [652, 335] on input "2" at bounding box center [638, 339] width 60 height 28
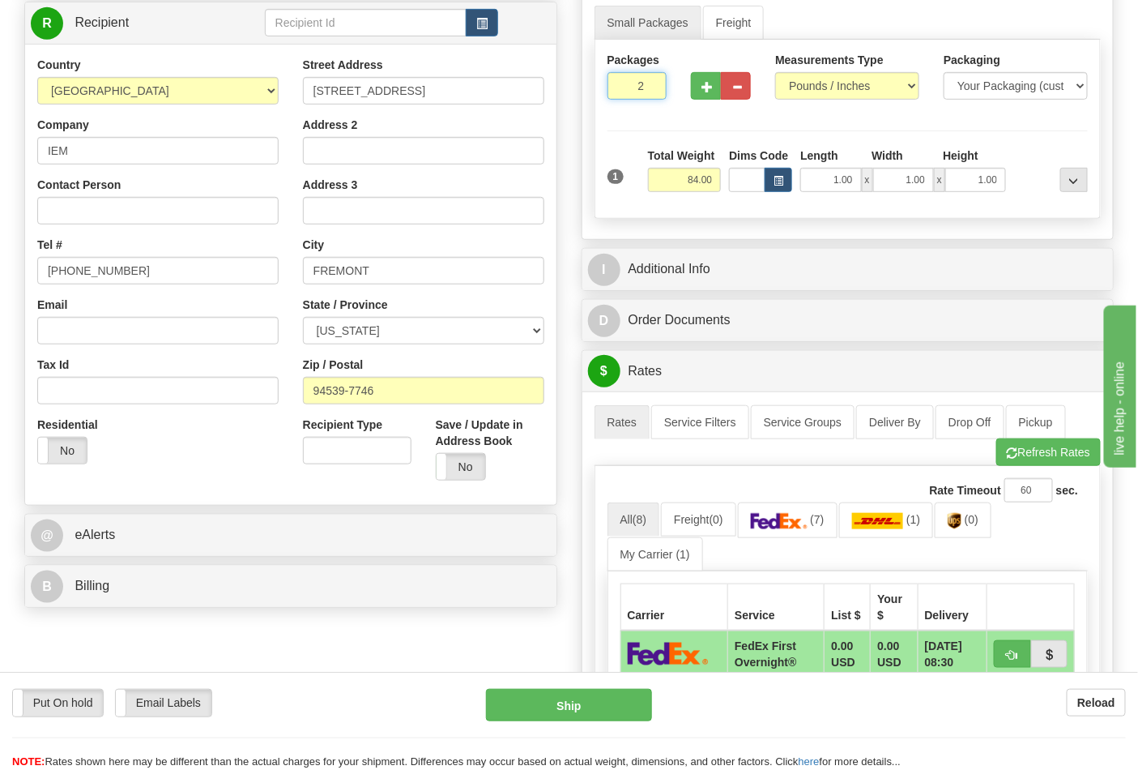
scroll to position [270, 0]
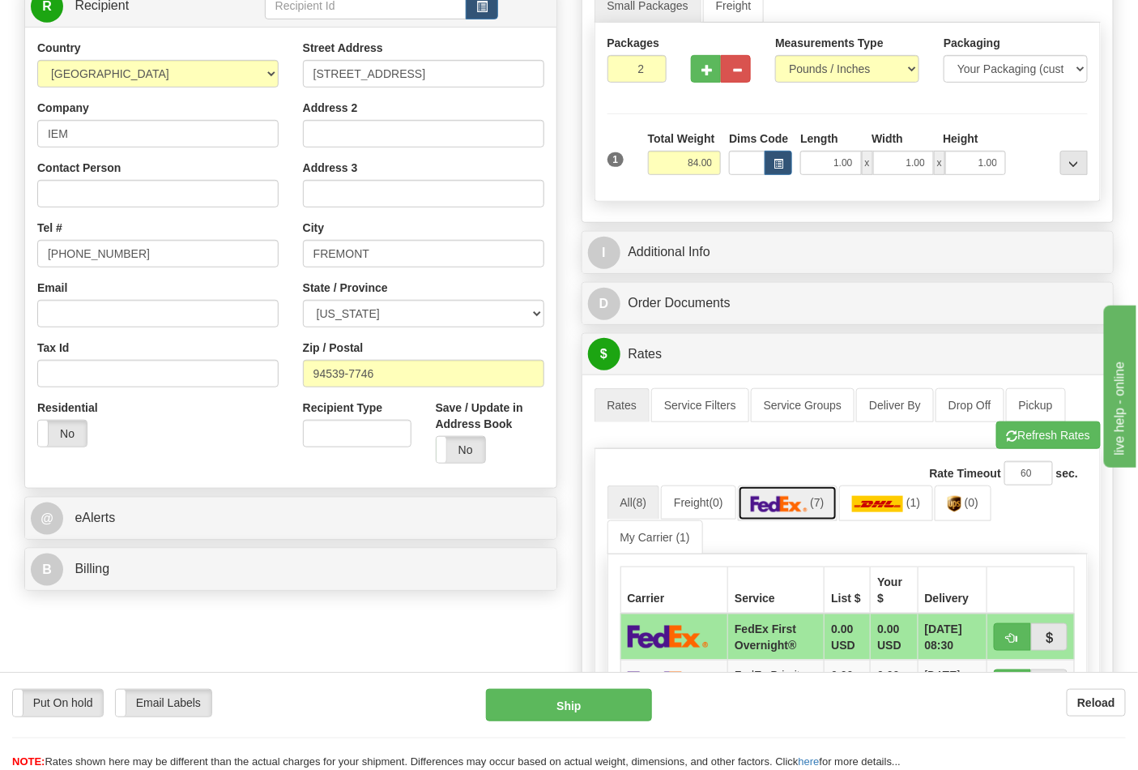
click at [828, 512] on link "(7)" at bounding box center [788, 502] width 100 height 35
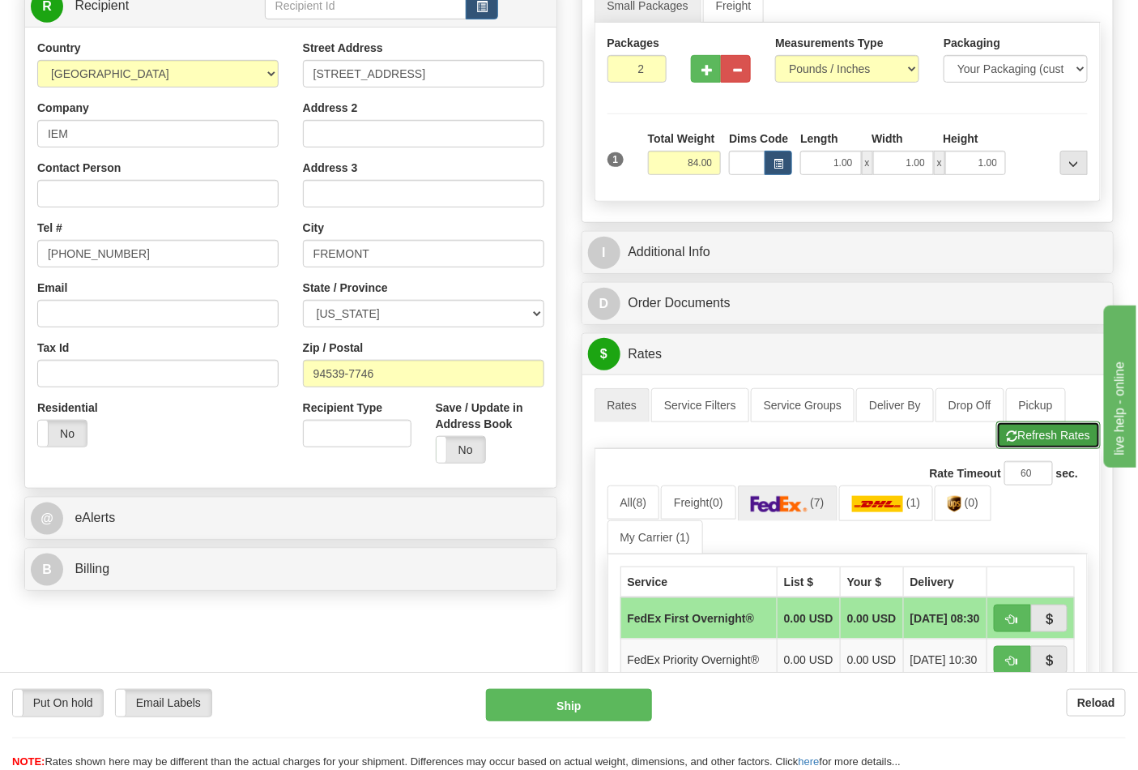
click at [1076, 434] on button "Refresh Rates" at bounding box center [1048, 435] width 105 height 28
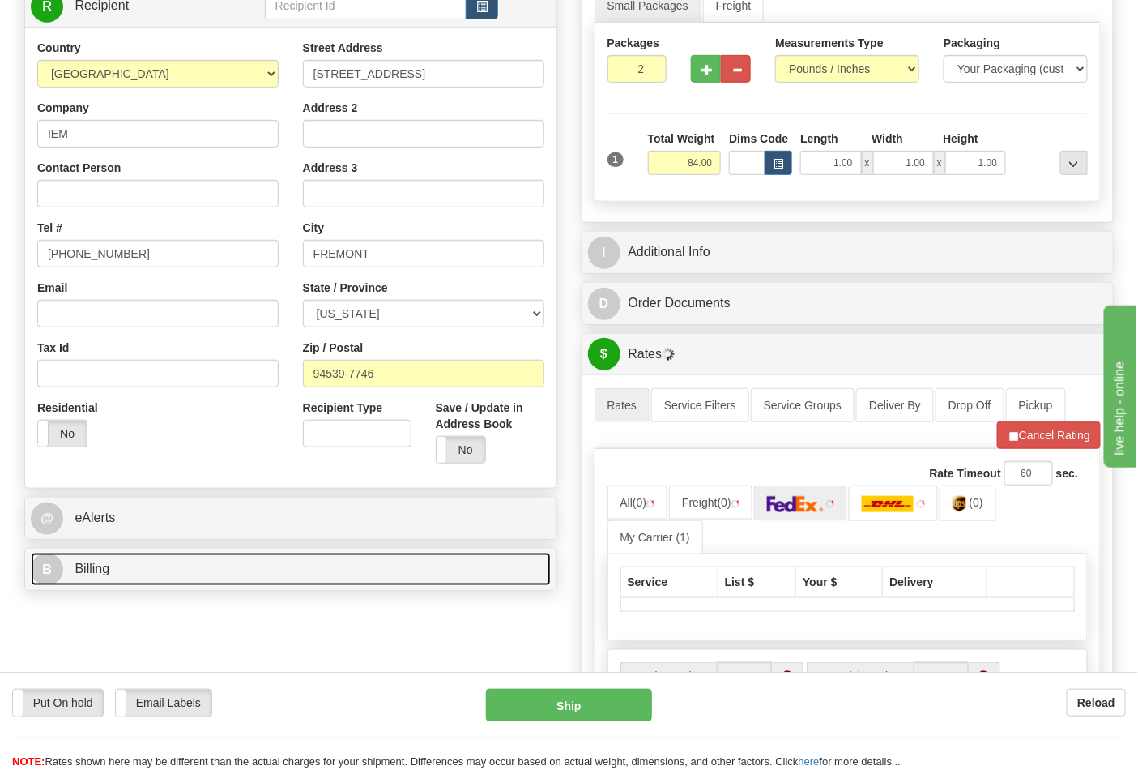
click at [156, 564] on link "B Billing" at bounding box center [291, 569] width 520 height 33
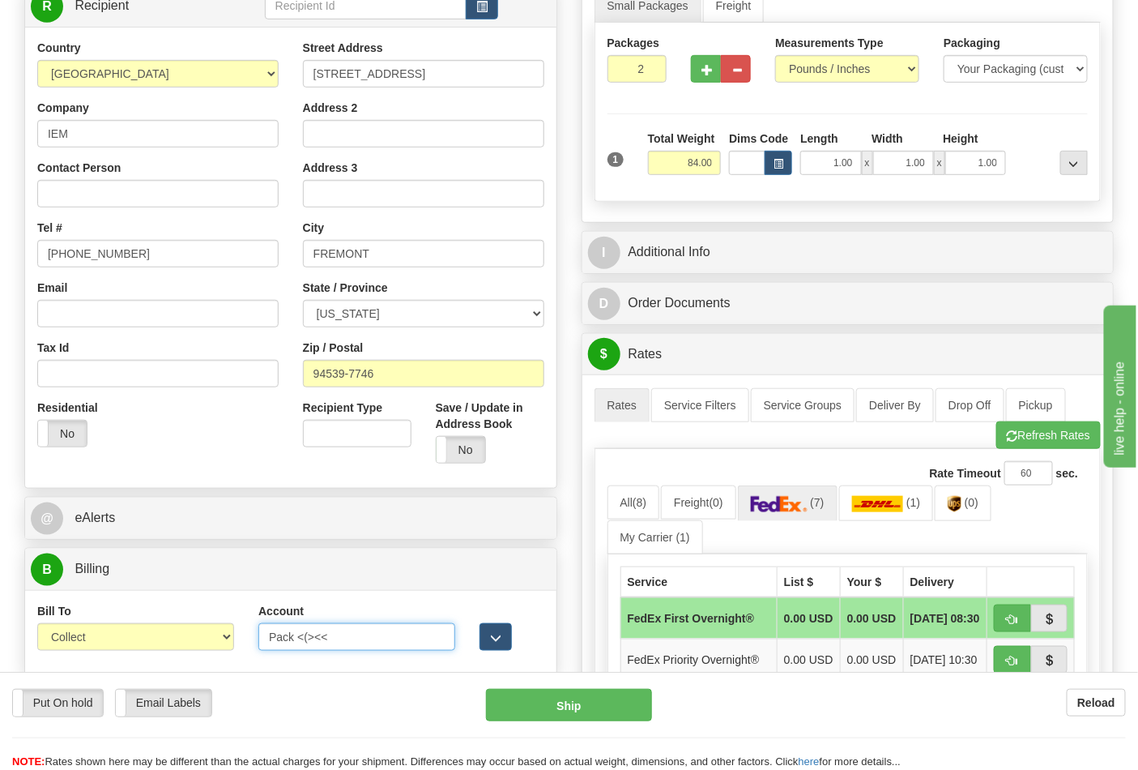
drag, startPoint x: 343, startPoint y: 637, endPoint x: 260, endPoint y: 642, distance: 82.8
click at [260, 642] on input "Pack <(><<" at bounding box center [356, 637] width 197 height 28
type input "312270463"
click at [207, 632] on select "Sender Recipient Third Party Collect" at bounding box center [135, 637] width 197 height 28
select select "2"
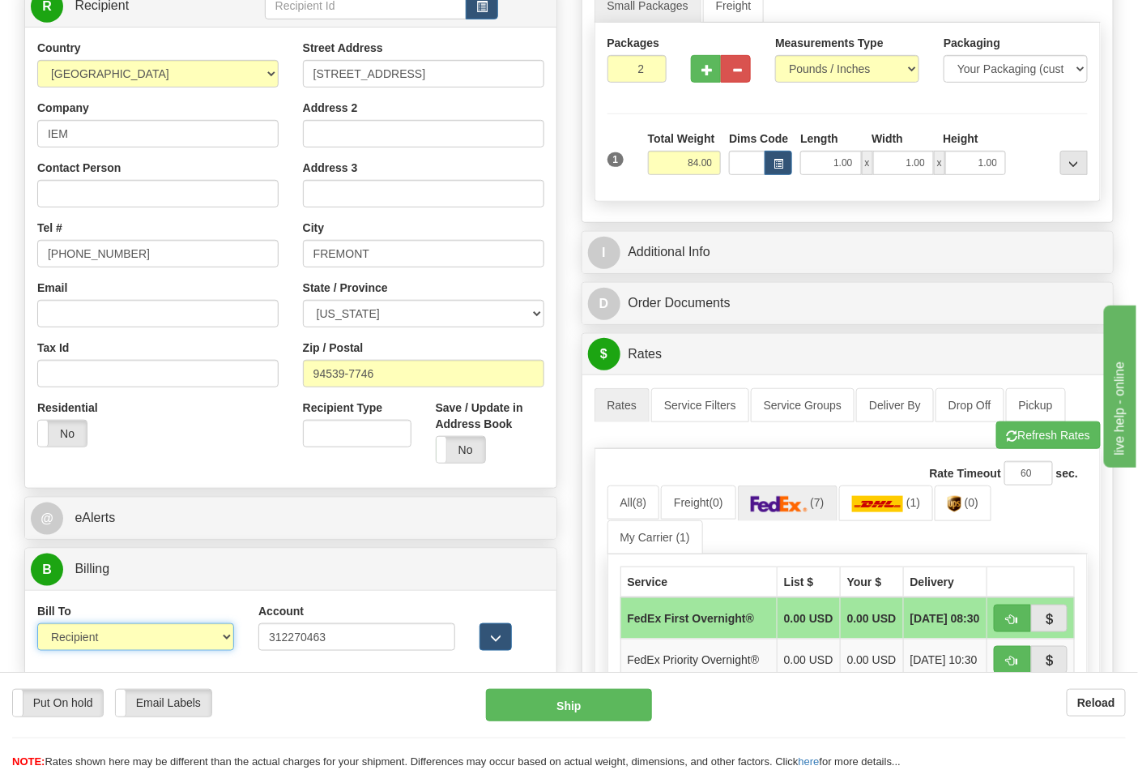
click at [37, 625] on select "Sender Recipient Third Party Collect" at bounding box center [135, 637] width 197 height 28
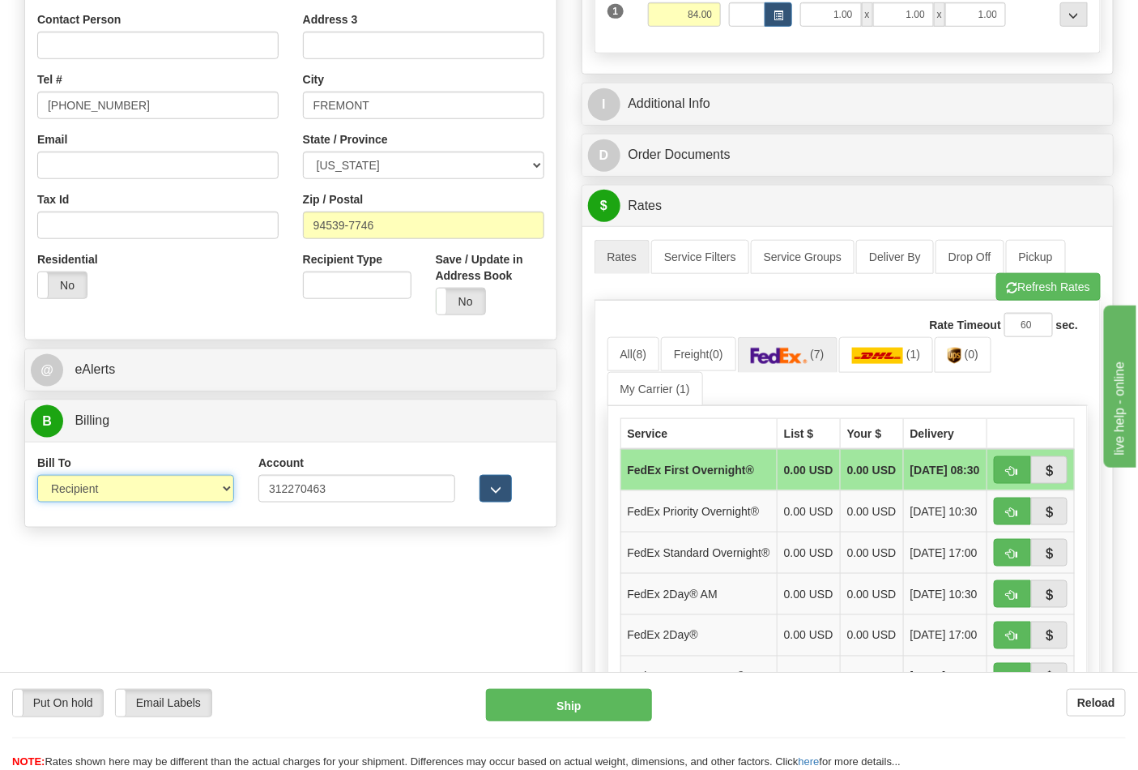
scroll to position [450, 0]
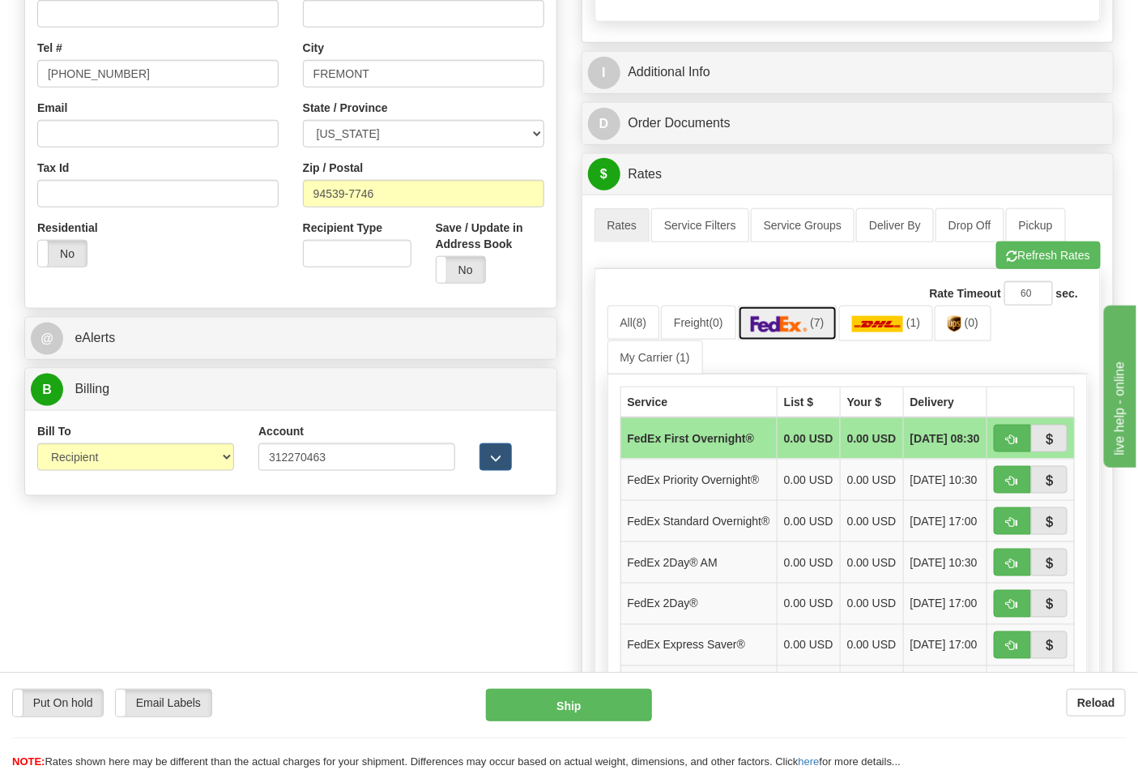
click at [808, 332] on img at bounding box center [779, 324] width 57 height 16
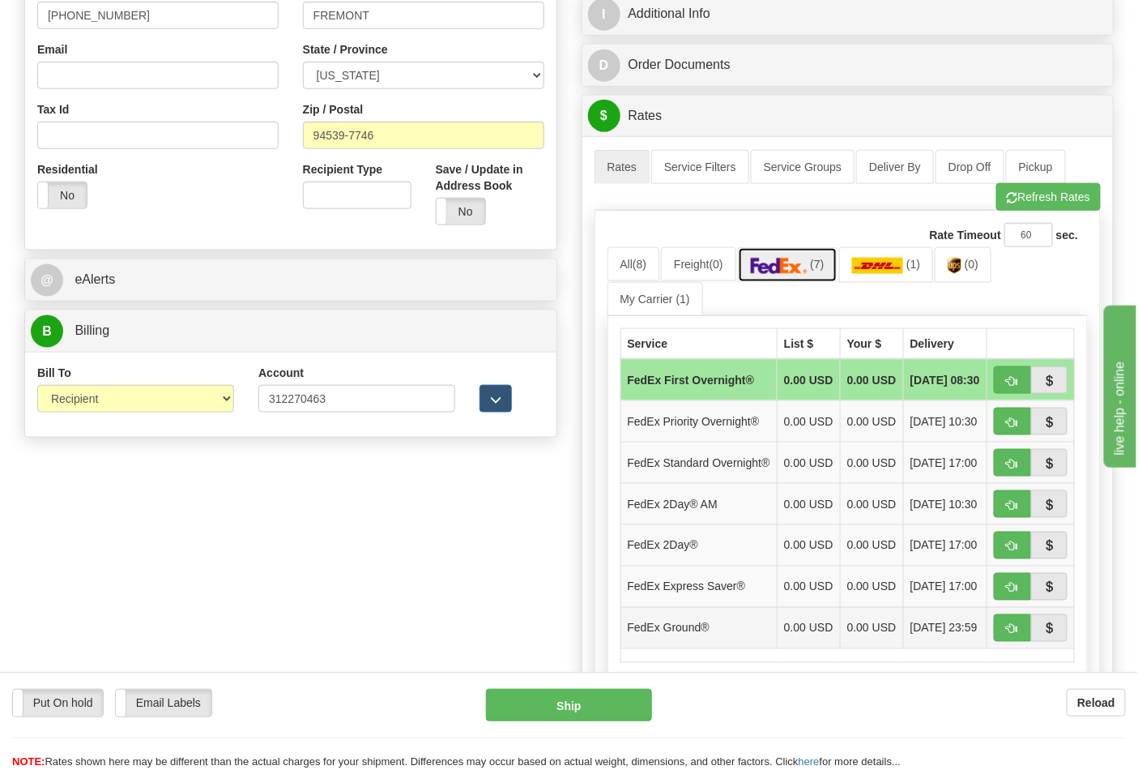
scroll to position [540, 0]
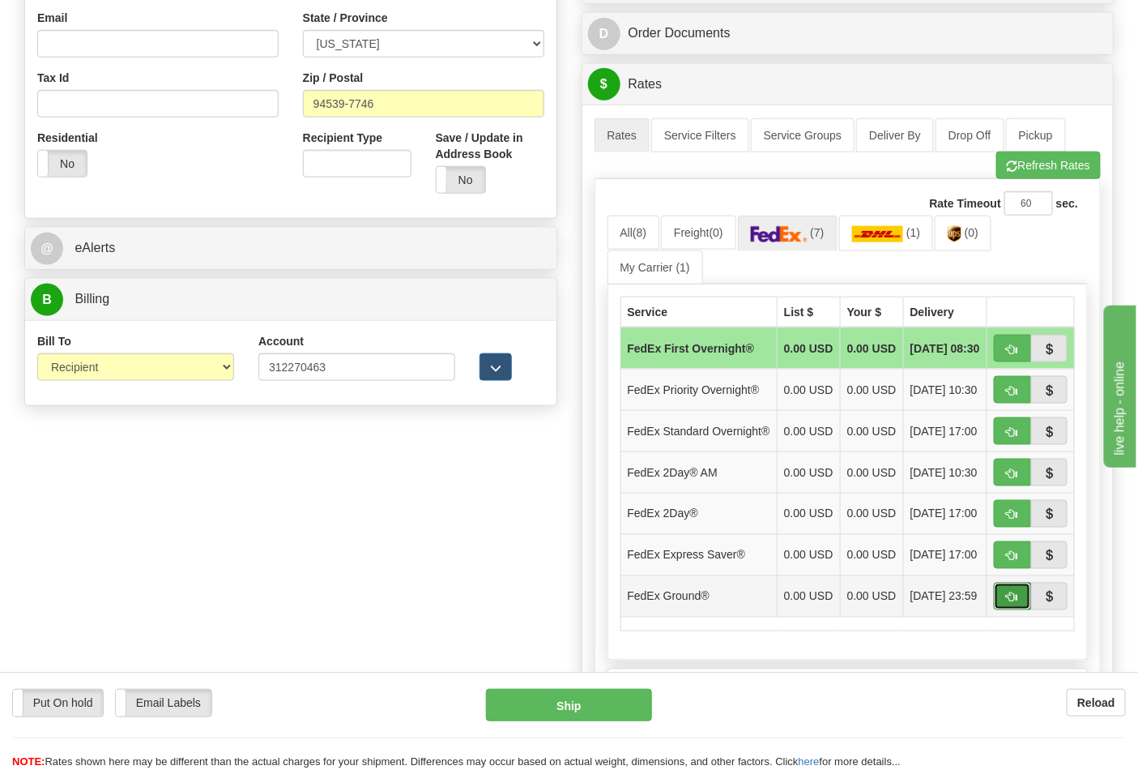
click at [1015, 603] on span "button" at bounding box center [1012, 597] width 11 height 11
type input "92"
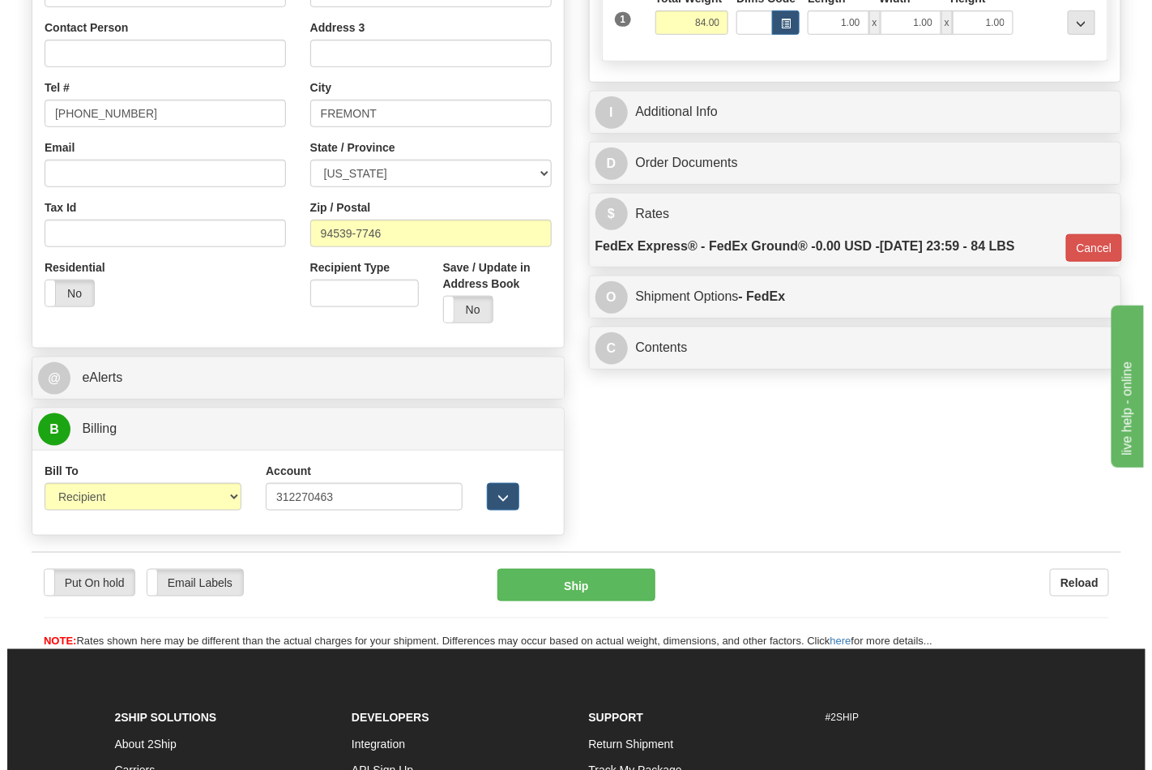
scroll to position [450, 0]
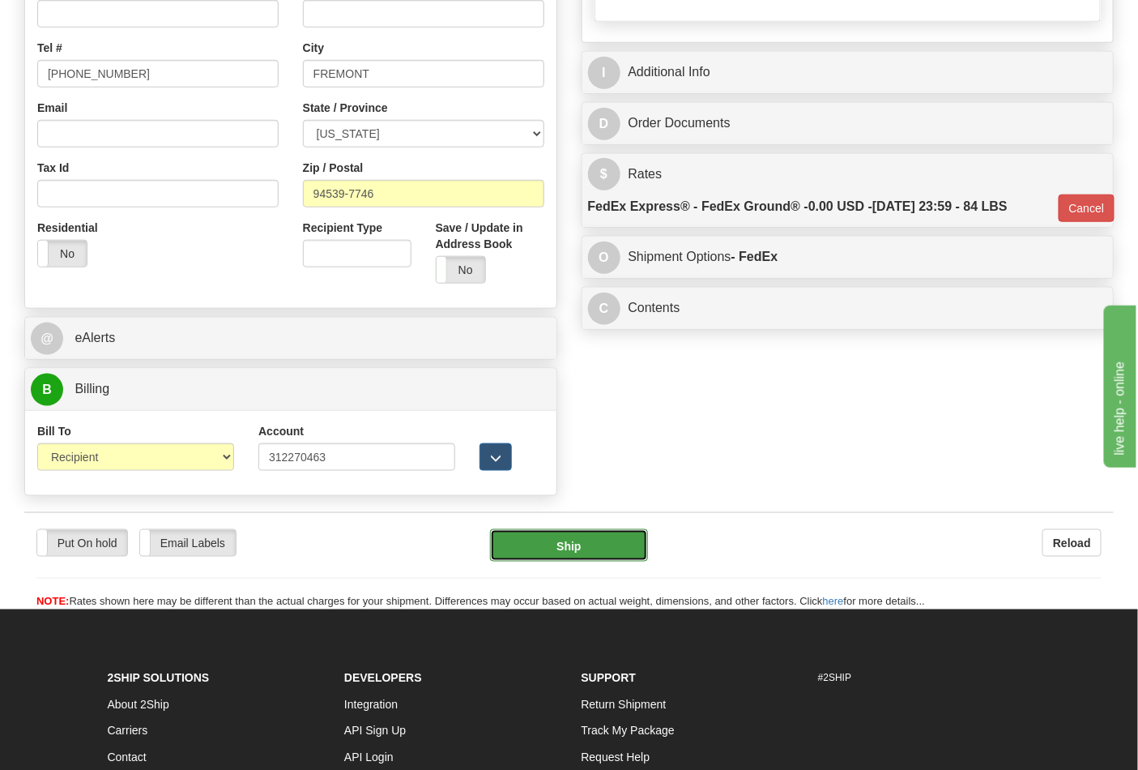
click at [601, 554] on button "Ship" at bounding box center [568, 545] width 157 height 32
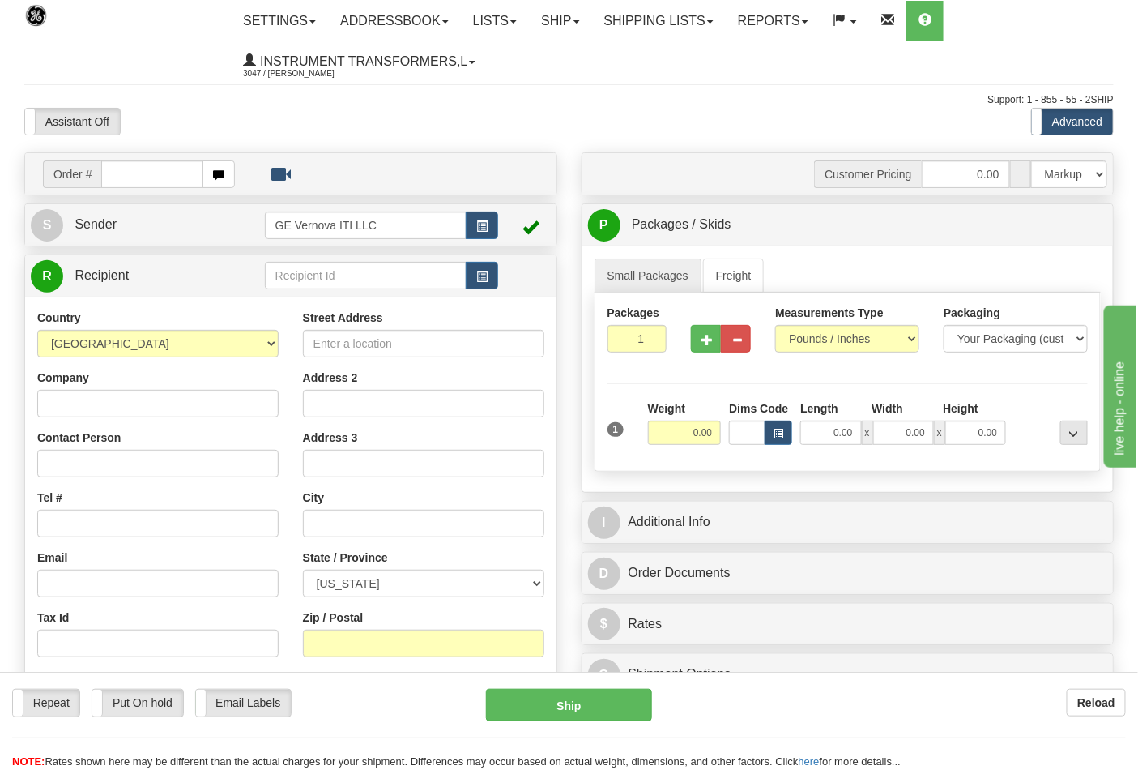
click at [123, 166] on input "text" at bounding box center [152, 174] width 102 height 28
type input "86702658"
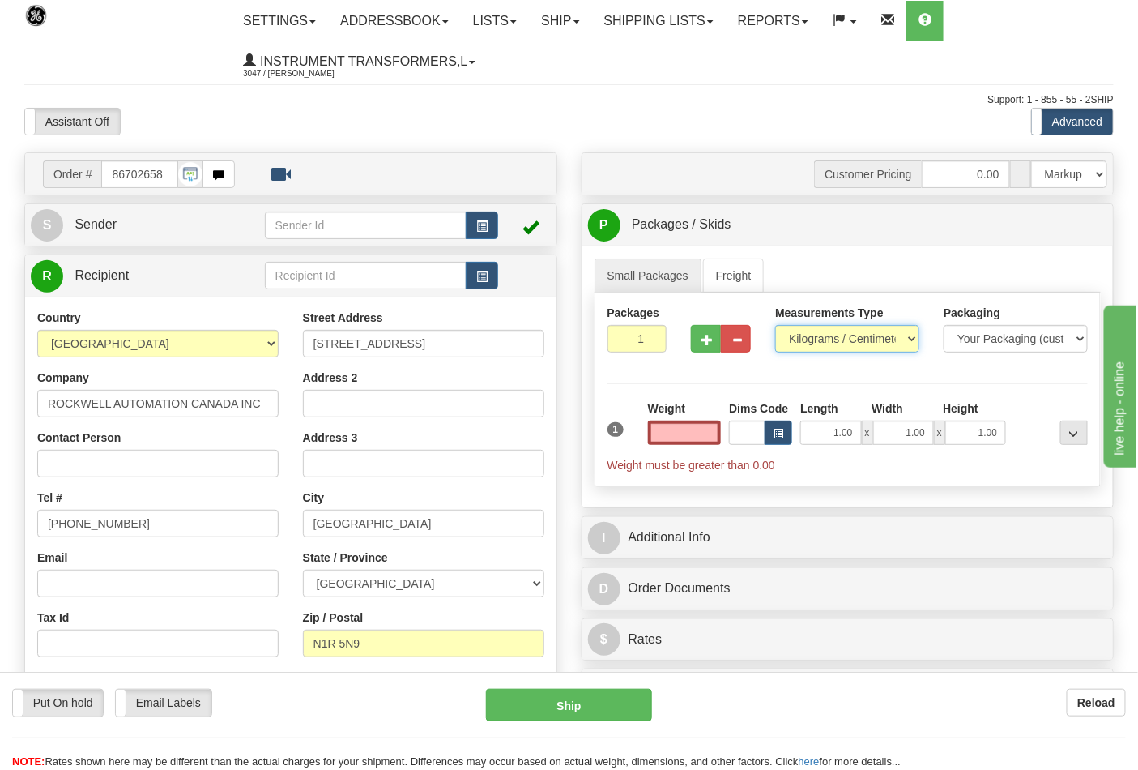
type input "0.00"
click at [817, 343] on select "Pounds / Inches Kilograms / Centimeters" at bounding box center [847, 339] width 144 height 28
select select "0"
click at [775, 326] on select "Pounds / Inches Kilograms / Centimeters" at bounding box center [847, 339] width 144 height 28
click at [650, 337] on input "2" at bounding box center [638, 339] width 60 height 28
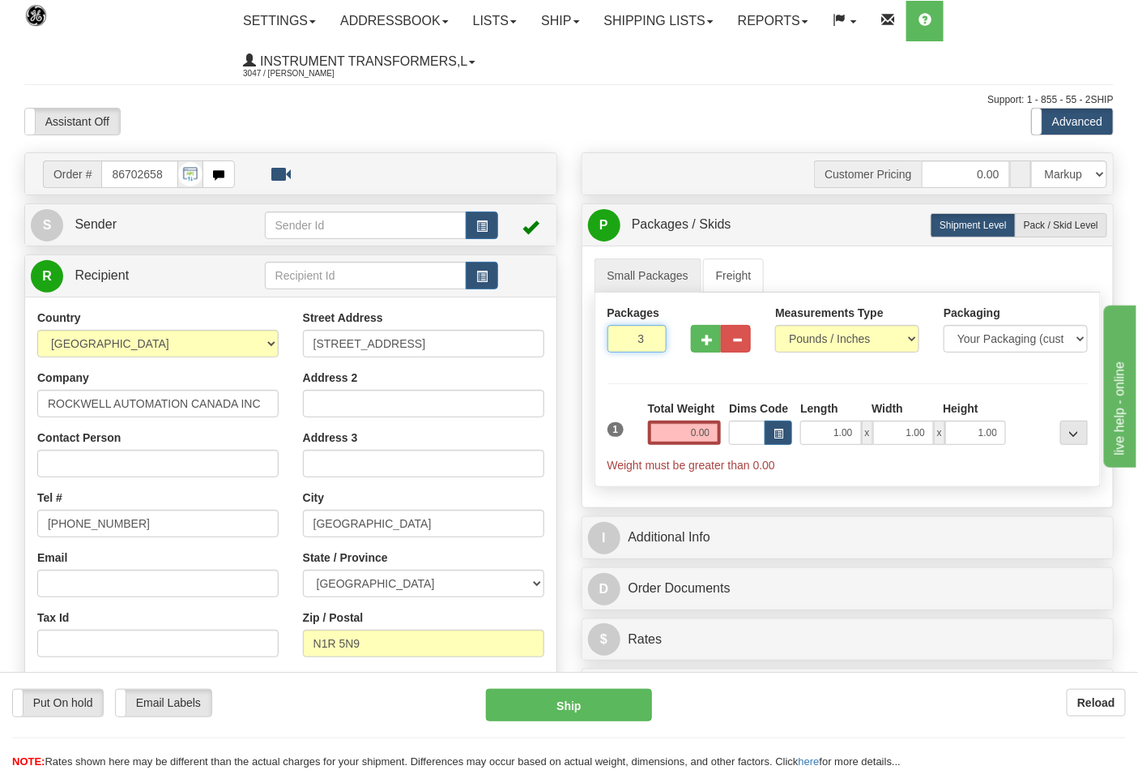
type input "3"
click at [650, 337] on input "3" at bounding box center [638, 339] width 60 height 28
drag, startPoint x: 698, startPoint y: 429, endPoint x: 719, endPoint y: 426, distance: 21.3
click at [717, 426] on input "0.00" at bounding box center [685, 432] width 74 height 24
click at [717, 426] on input "text" at bounding box center [685, 432] width 74 height 24
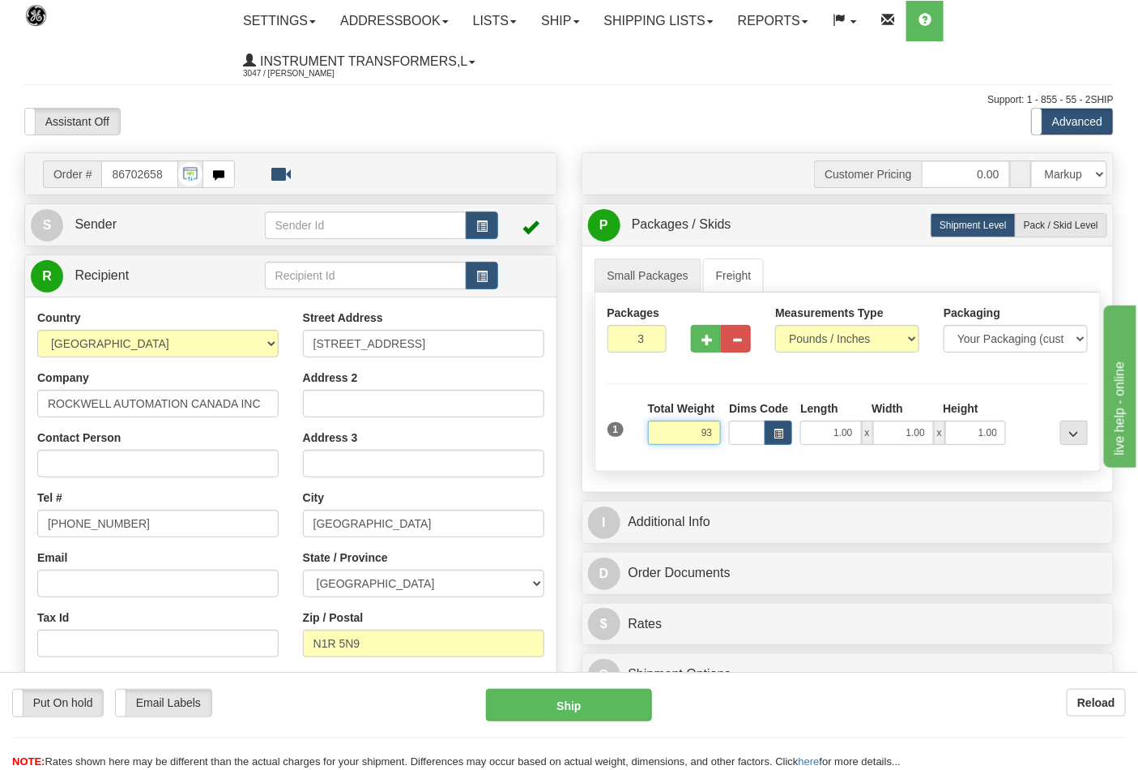
click button "Delete" at bounding box center [0, 0] width 0 height 0
type input "93.00"
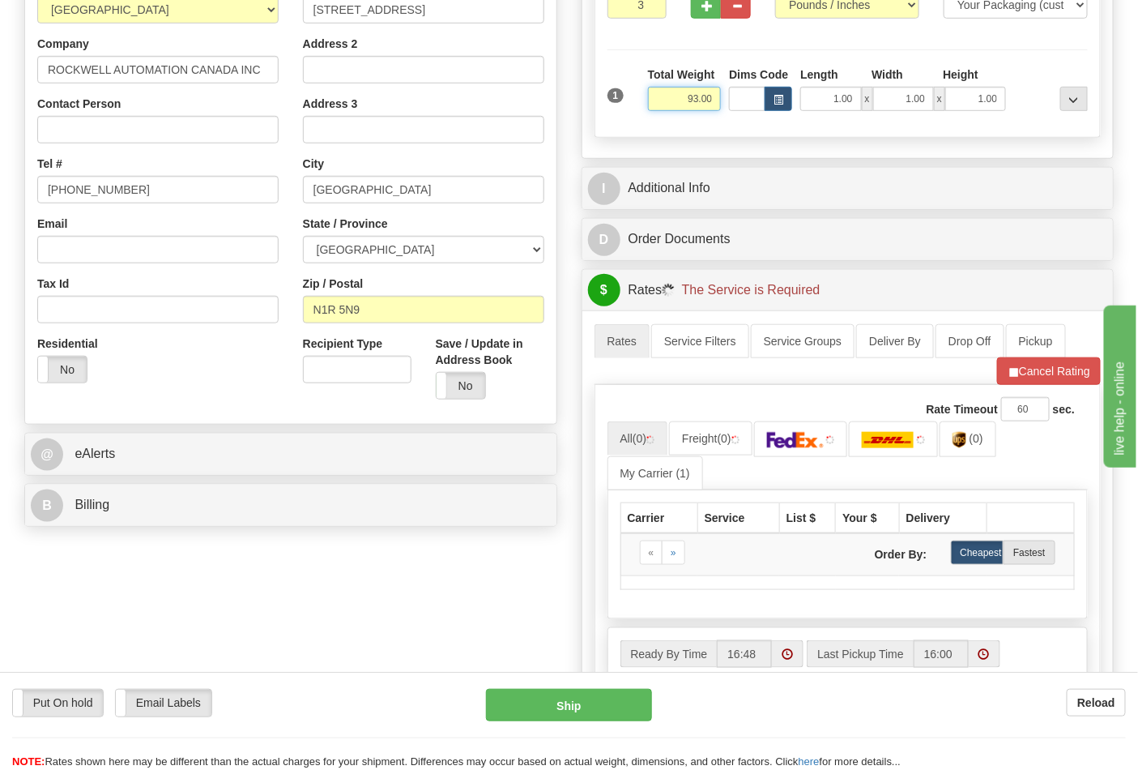
scroll to position [360, 0]
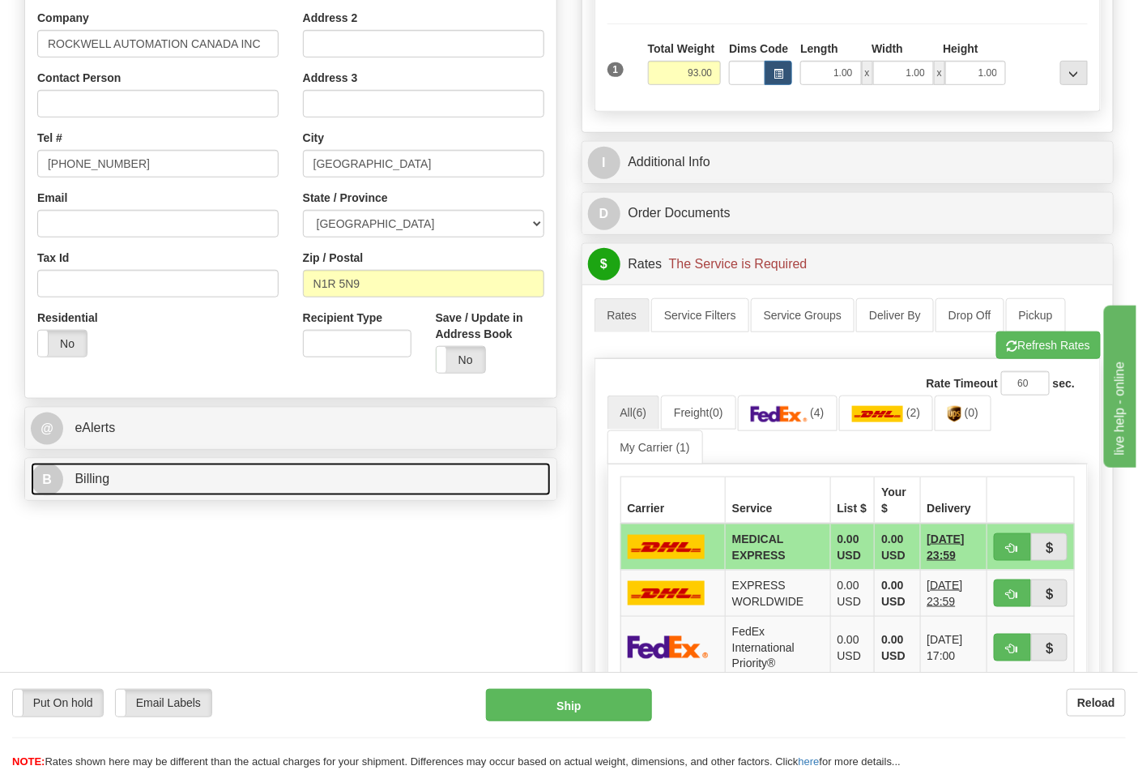
click at [232, 488] on link "B Billing" at bounding box center [291, 479] width 520 height 33
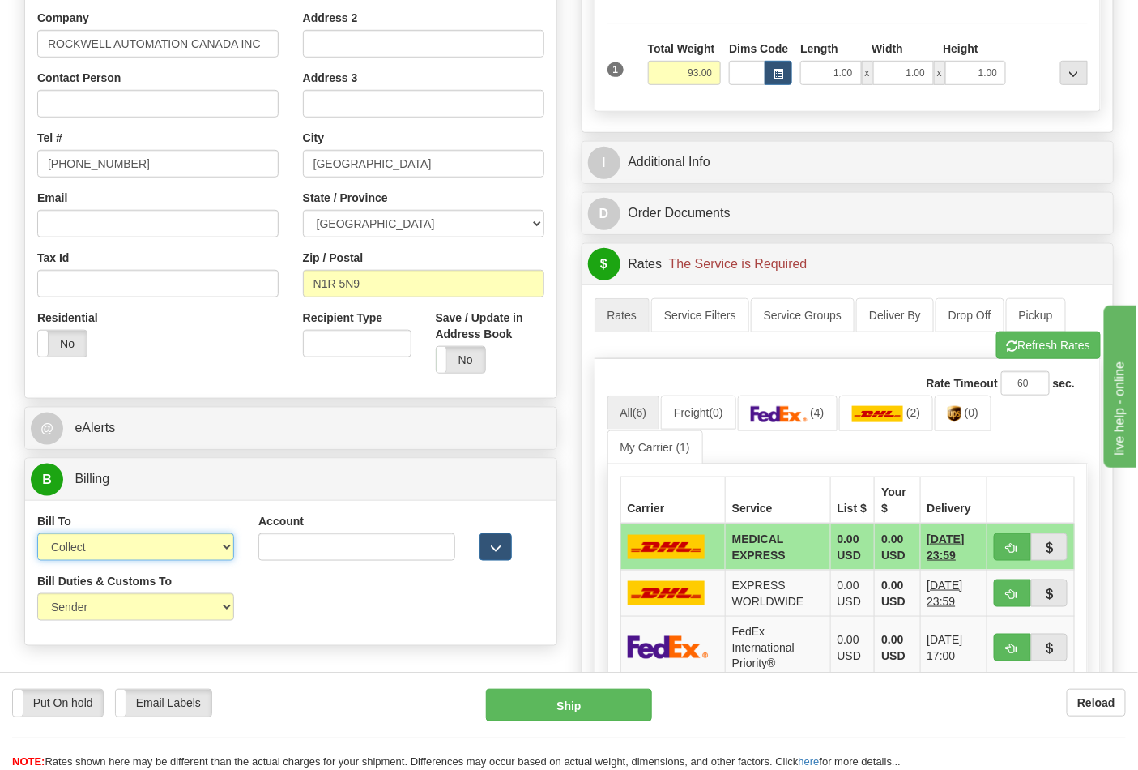
click at [204, 551] on select "Sender Recipient Third Party Collect" at bounding box center [135, 547] width 197 height 28
select select "2"
click at [37, 535] on select "Sender Recipient Third Party Collect" at bounding box center [135, 547] width 197 height 28
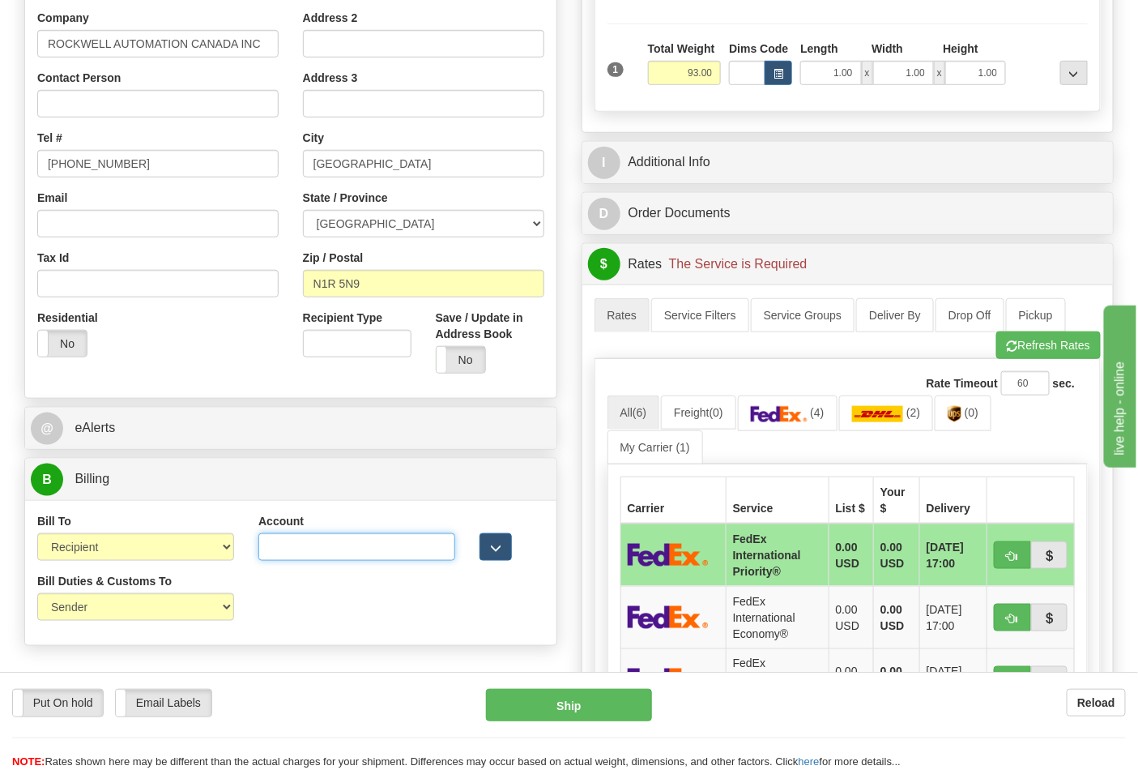
click at [288, 546] on input "Account" at bounding box center [356, 547] width 197 height 28
paste input "950380623"
type input "950380623"
click at [873, 425] on link "(2)" at bounding box center [886, 412] width 95 height 35
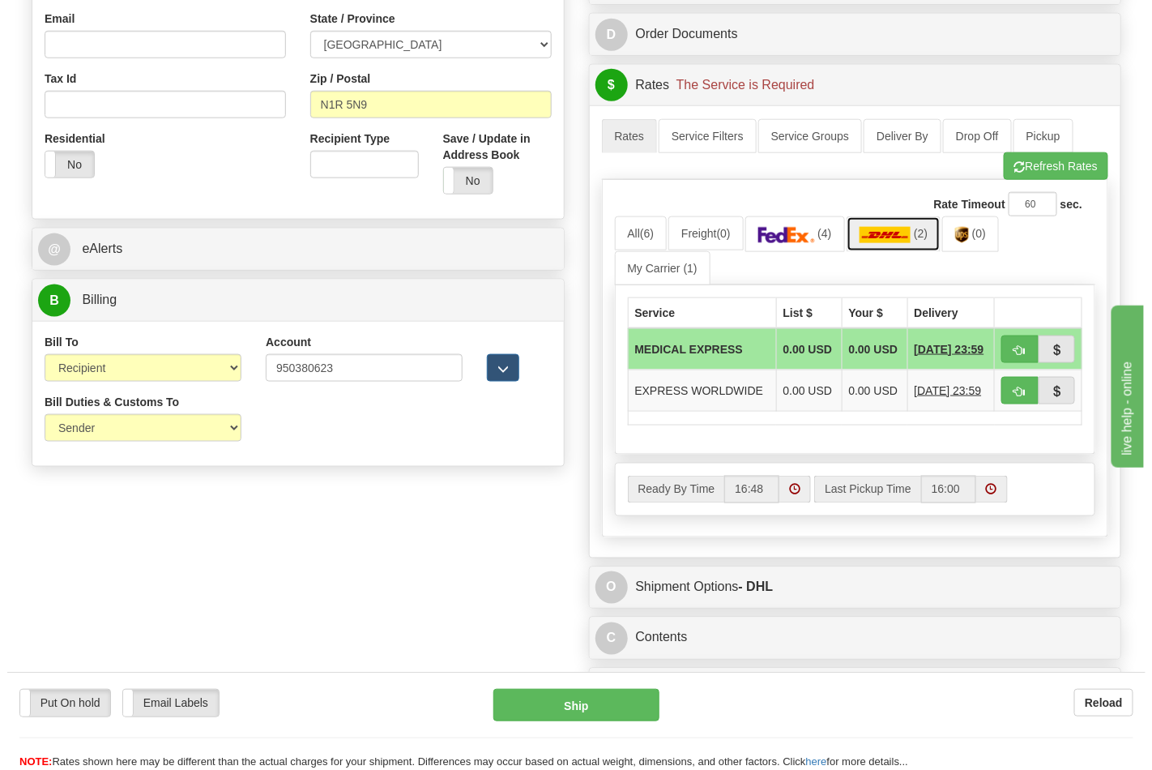
scroll to position [540, 0]
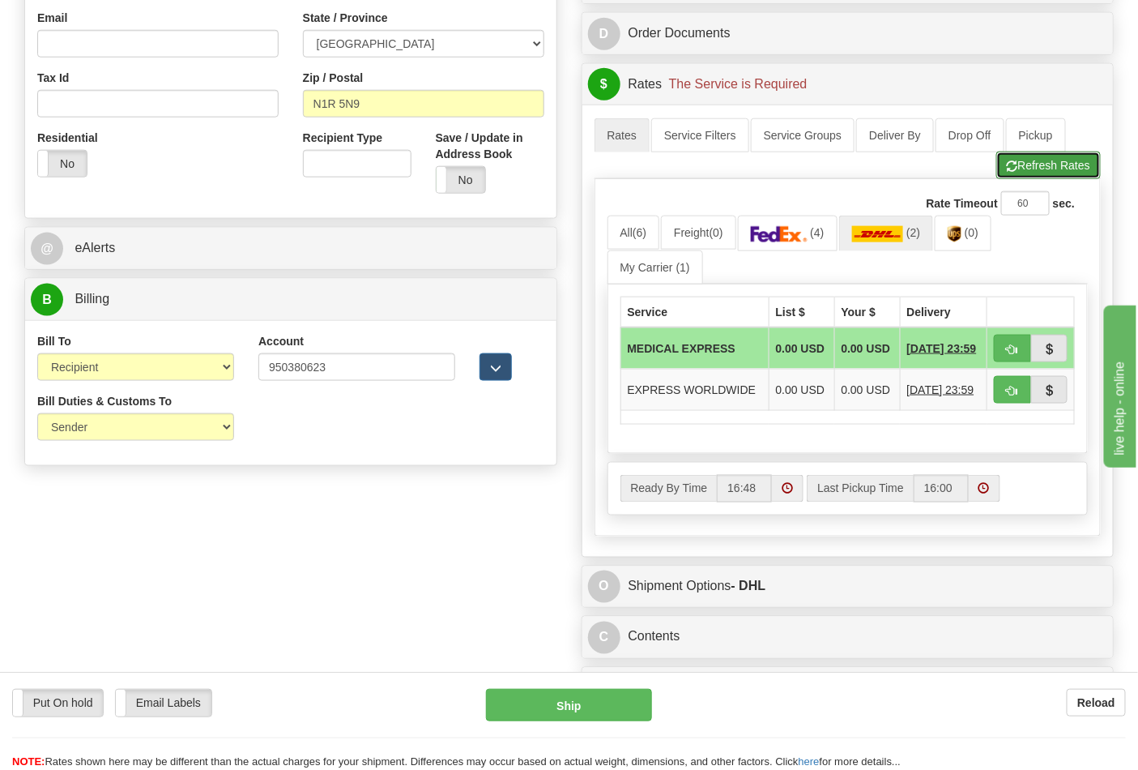
click at [1030, 173] on button "Refresh Rates" at bounding box center [1048, 165] width 105 height 28
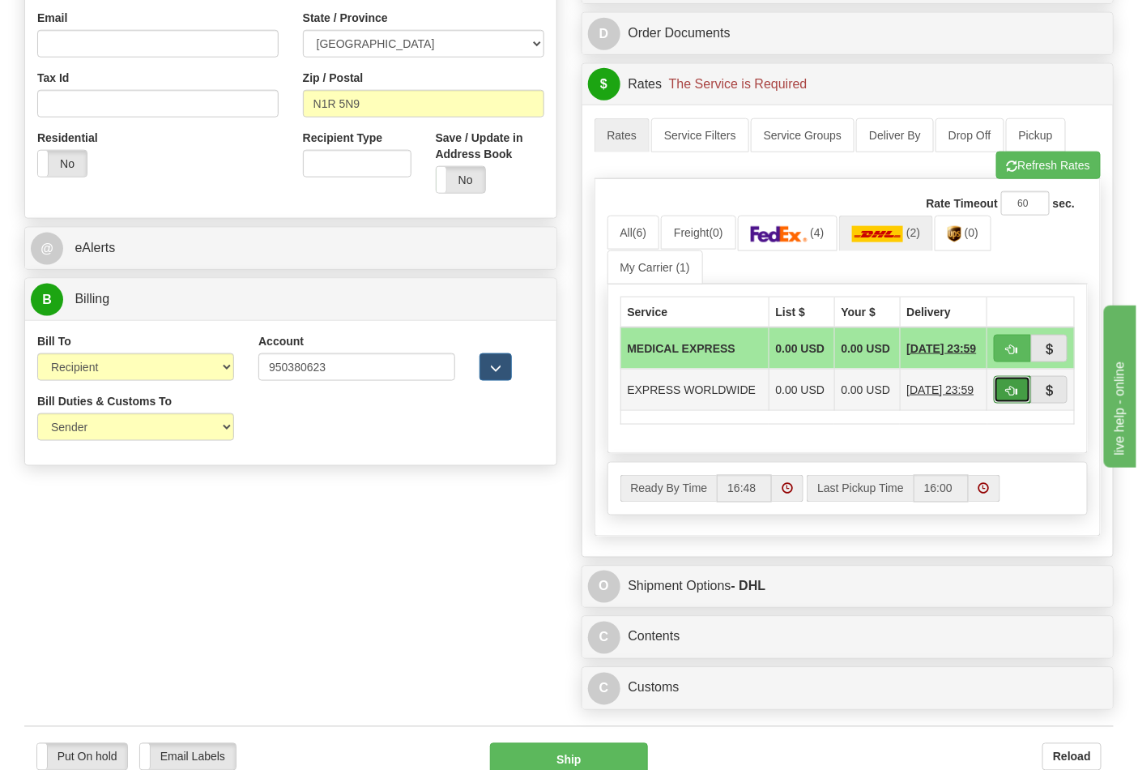
click at [1013, 393] on span "button" at bounding box center [1012, 391] width 11 height 11
type input "P"
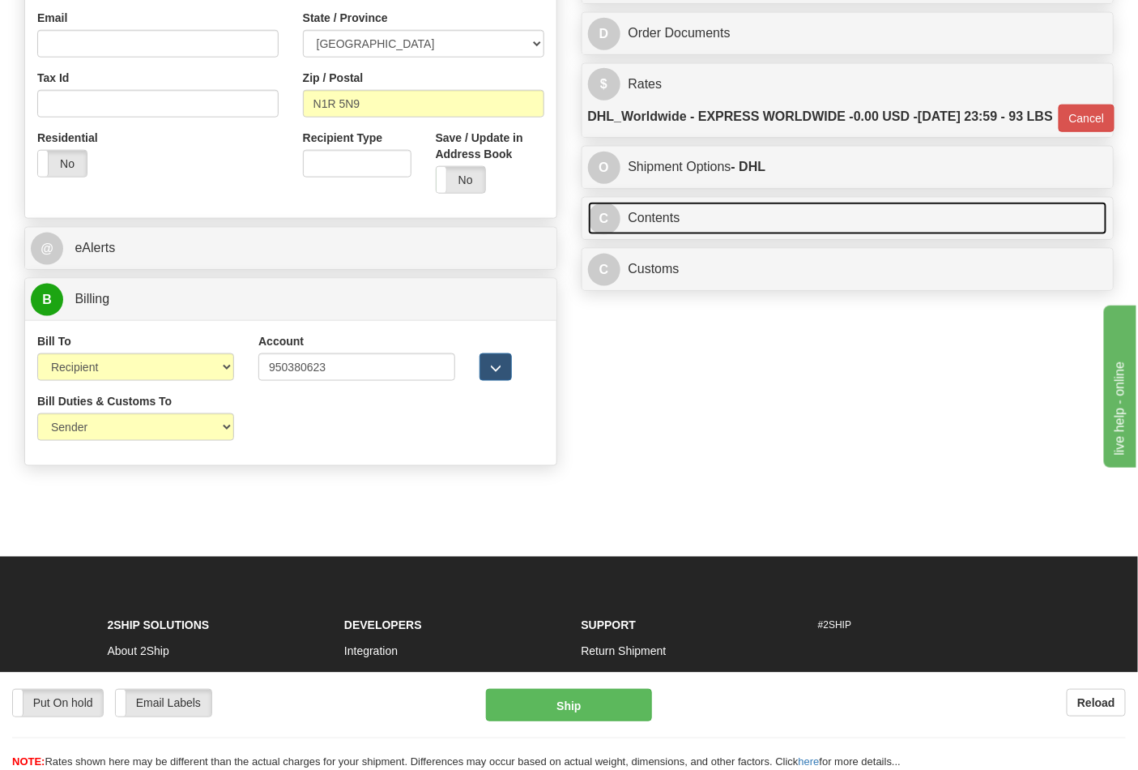
click at [796, 235] on link "C Contents" at bounding box center [848, 218] width 520 height 33
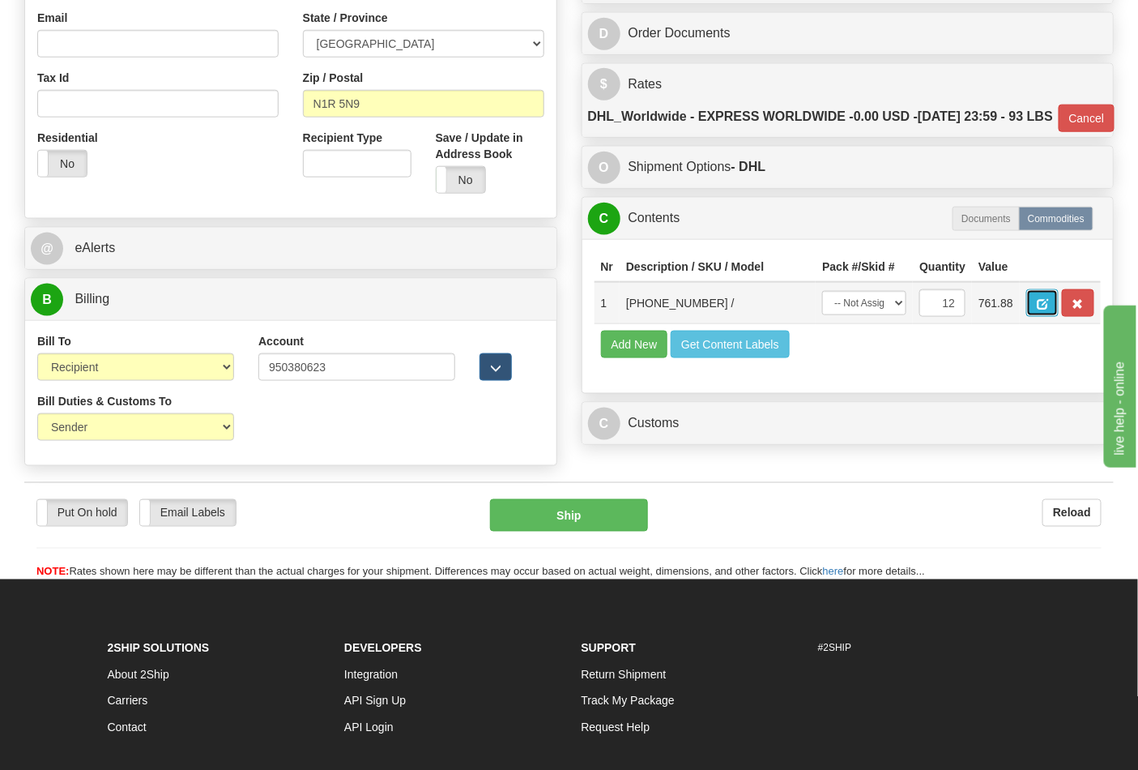
click at [1059, 317] on button "button" at bounding box center [1042, 303] width 32 height 28
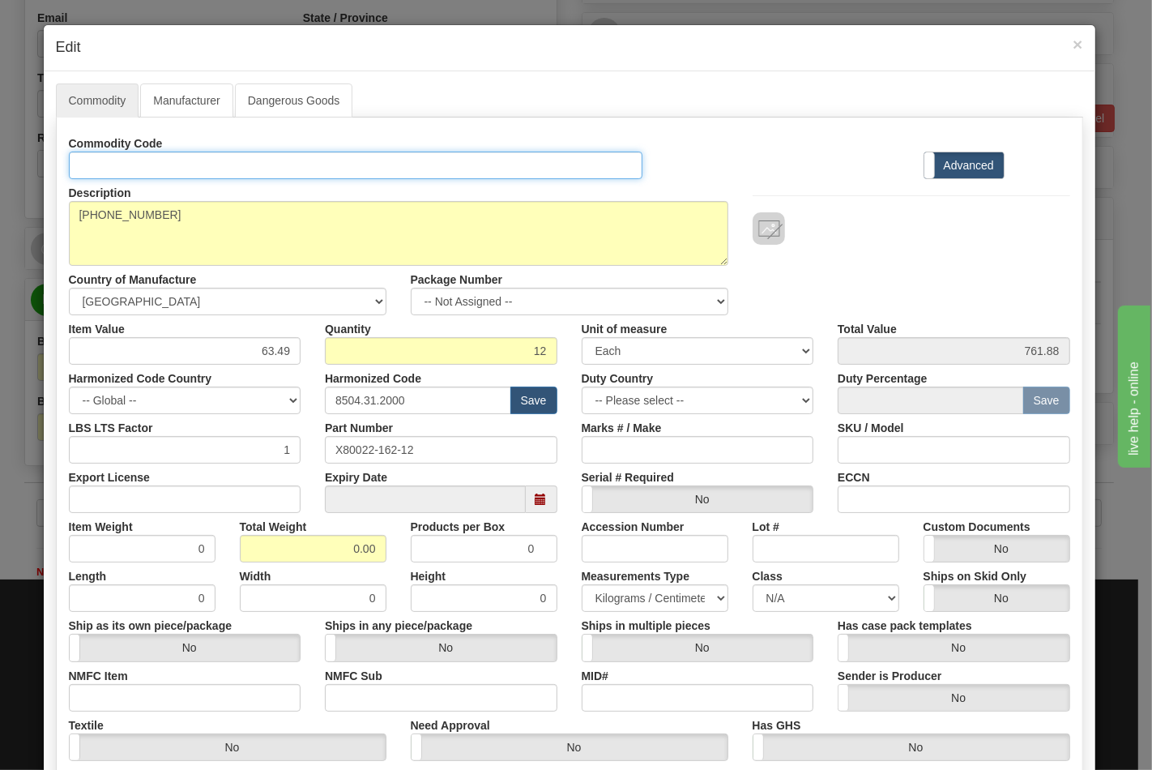
click at [191, 159] on input "Id" at bounding box center [356, 165] width 574 height 28
type input "TRANSFORMERS"
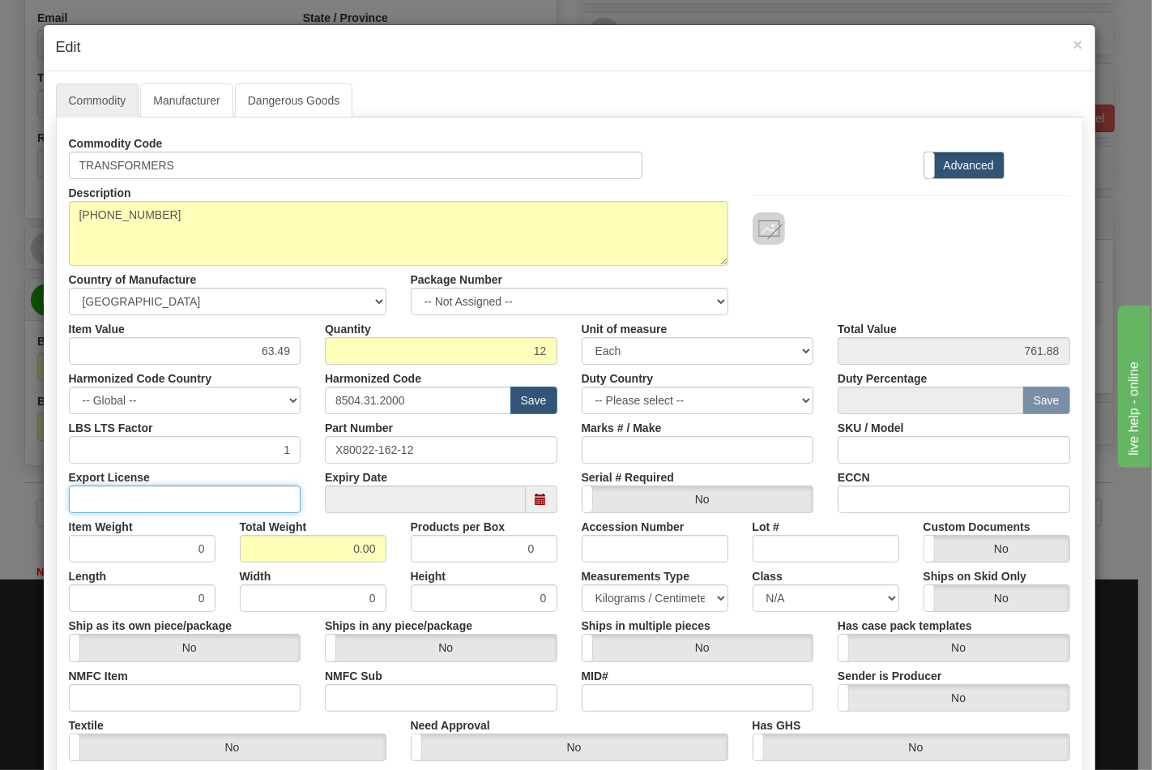
click at [180, 503] on input "Export License" at bounding box center [185, 499] width 233 height 28
type input "NLR"
drag, startPoint x: 392, startPoint y: 546, endPoint x: 392, endPoint y: 537, distance: 8.9
click at [425, 545] on div "Item Weight 0 Total Weight 0.00 Products per Box 0 Accession Number Lot # Custo…" at bounding box center [570, 537] width 1026 height 49
type input "93"
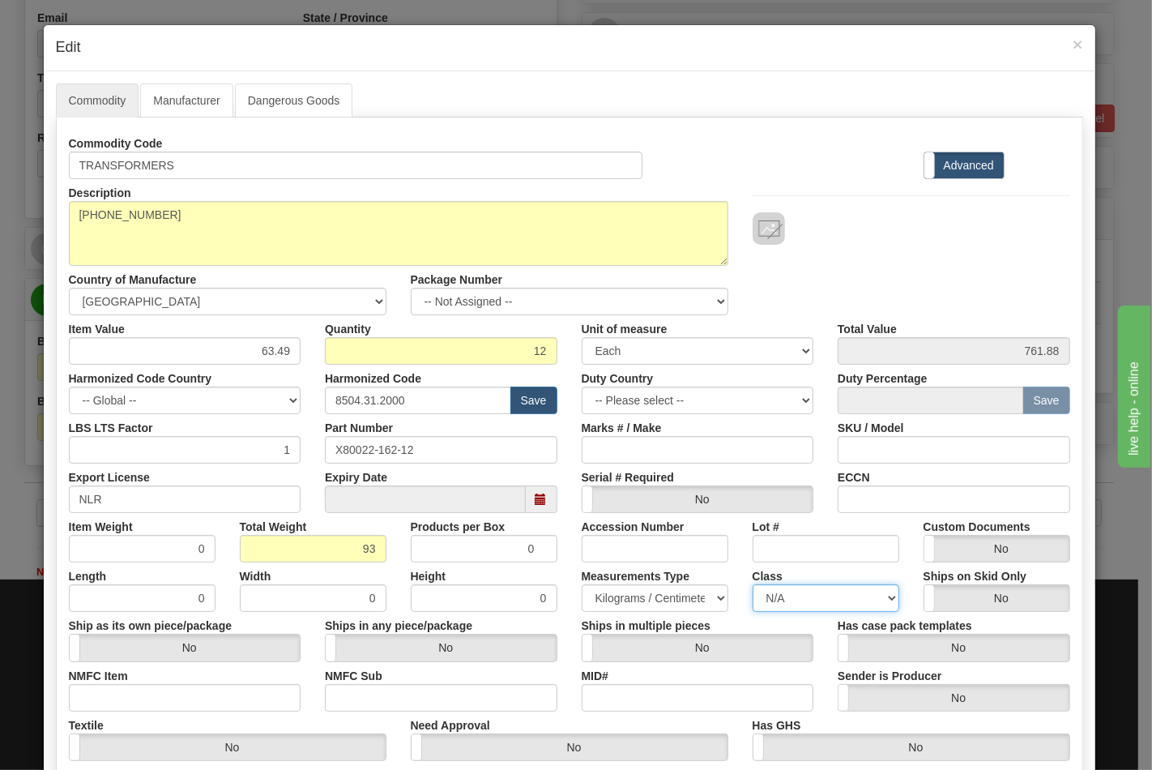
type input "7.7500"
click at [815, 590] on select "N/A 50.0 55.0 60.0 65.0 70.0 85.0 92.5 100.0 125.0 175.0 250.0 300.0 400.0" at bounding box center [826, 598] width 147 height 28
select select "70.0"
click at [753, 584] on select "N/A 50.0 55.0 60.0 65.0 70.0 85.0 92.5 100.0 125.0 175.0 250.0 300.0 400.0" at bounding box center [826, 598] width 147 height 28
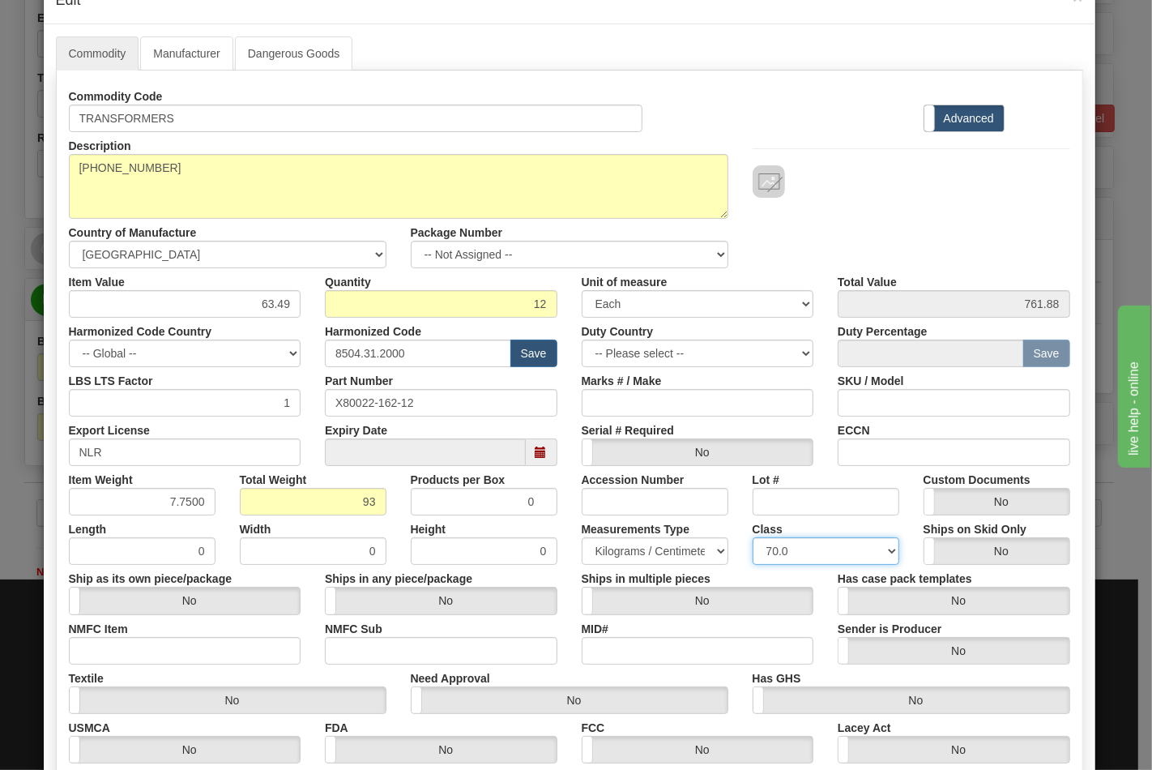
scroll to position [90, 0]
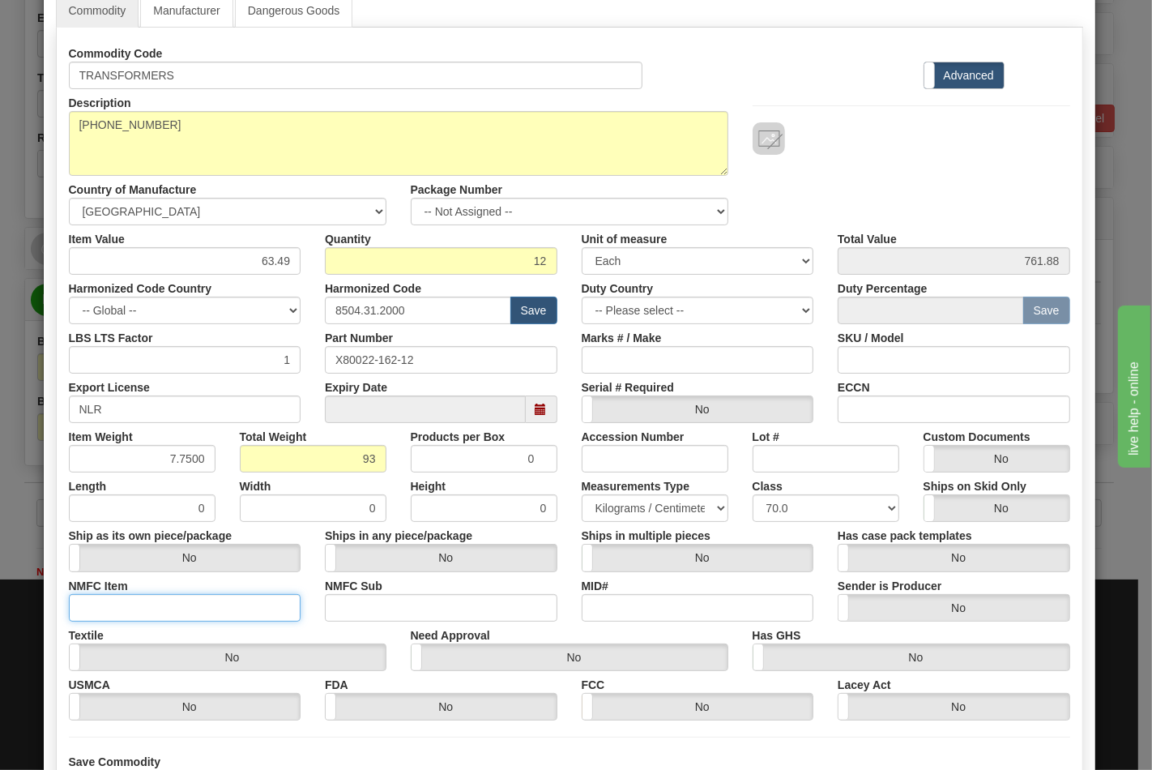
click at [151, 612] on input "NMFC Item" at bounding box center [185, 608] width 233 height 28
type input "63170"
click at [356, 605] on input "NMFC Sub" at bounding box center [441, 608] width 233 height 28
type input "4"
click at [932, 415] on input "ECCN" at bounding box center [954, 409] width 233 height 28
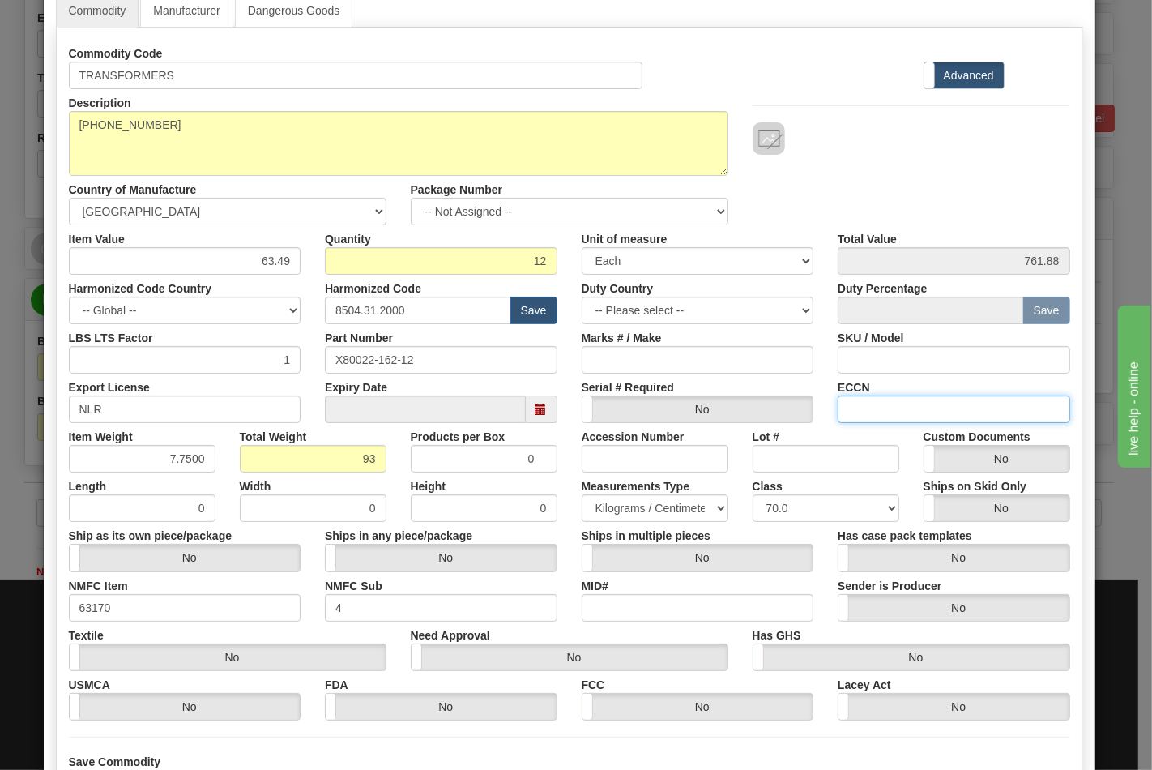
type input "EAR99"
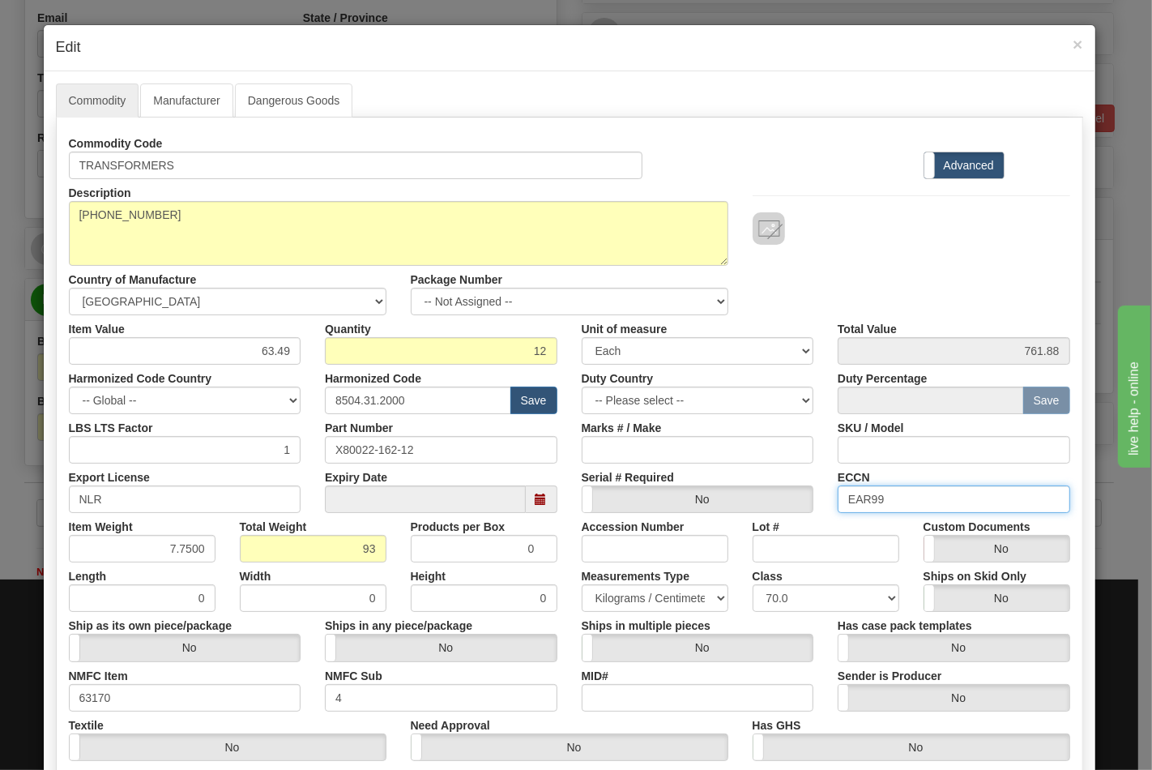
scroll to position [233, 0]
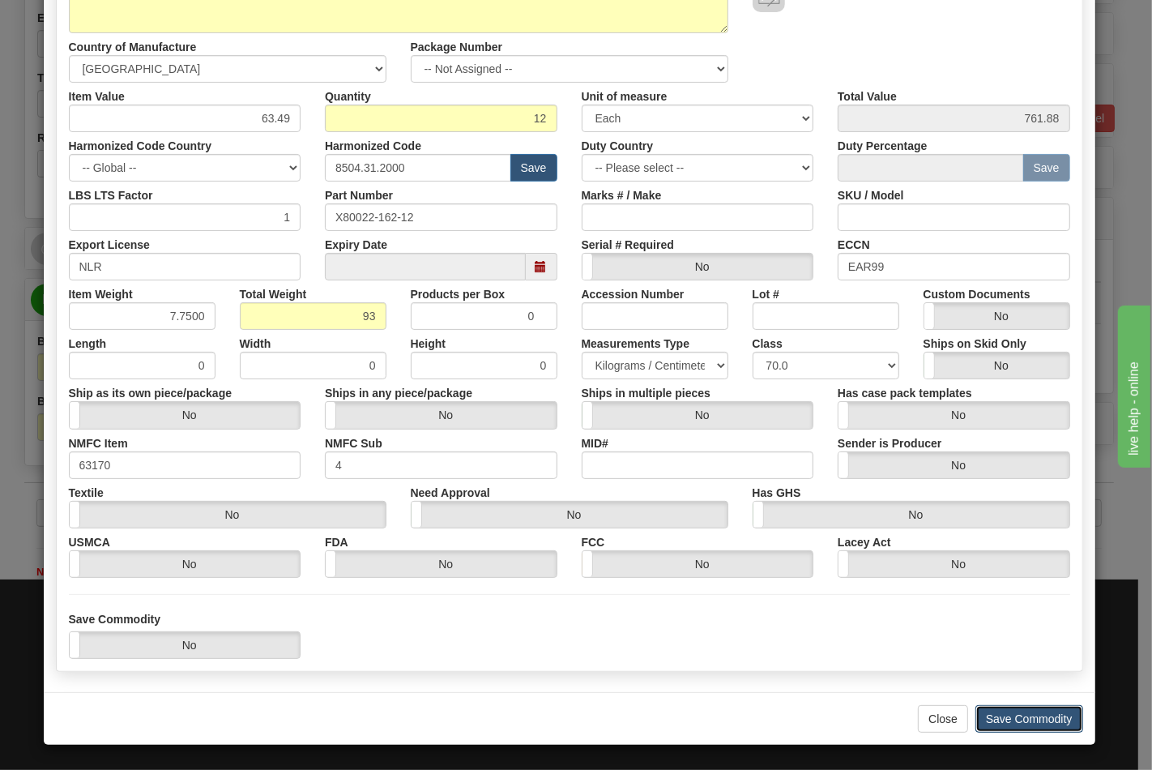
click at [1017, 713] on button "Save Commodity" at bounding box center [1029, 719] width 108 height 28
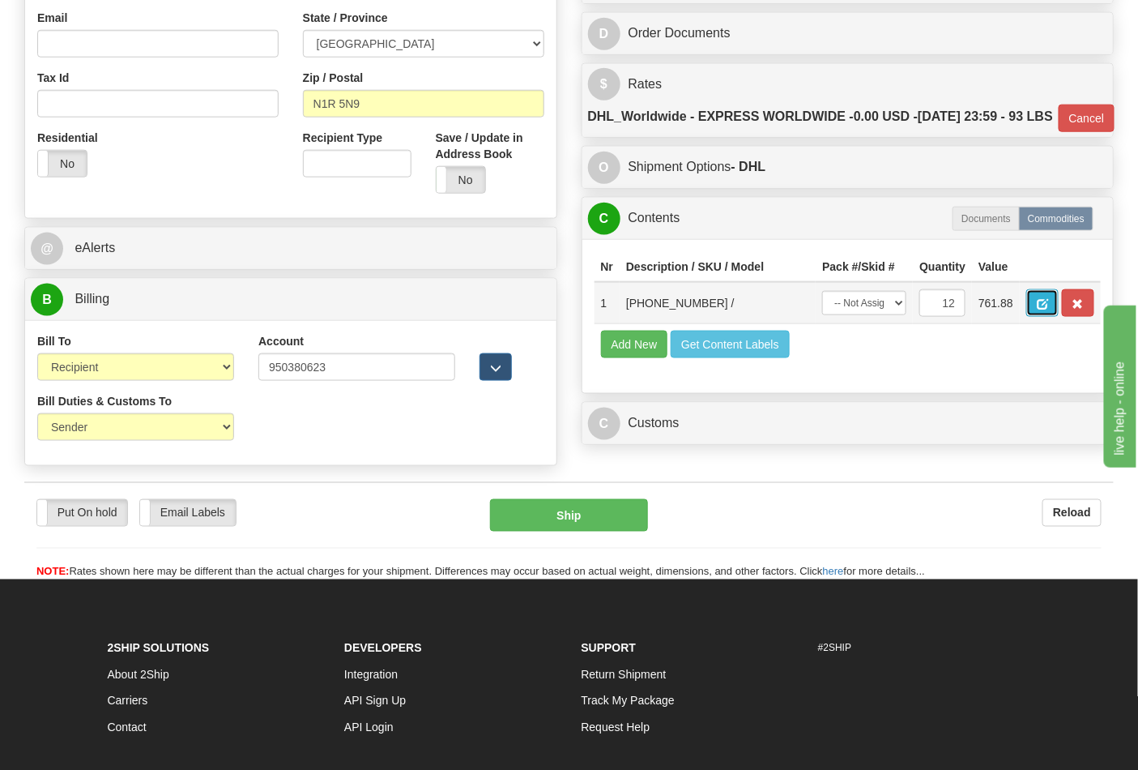
click at [1059, 317] on button "button" at bounding box center [1042, 303] width 32 height 28
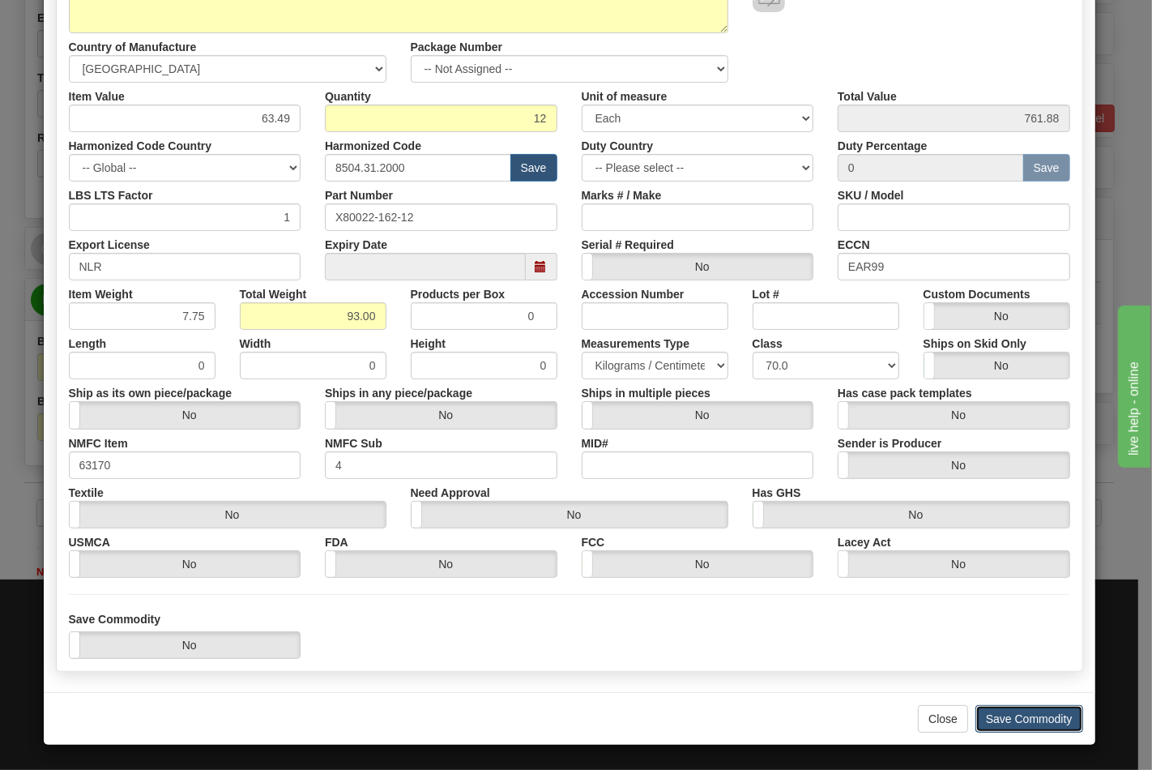
click at [1033, 719] on button "Save Commodity" at bounding box center [1029, 719] width 108 height 28
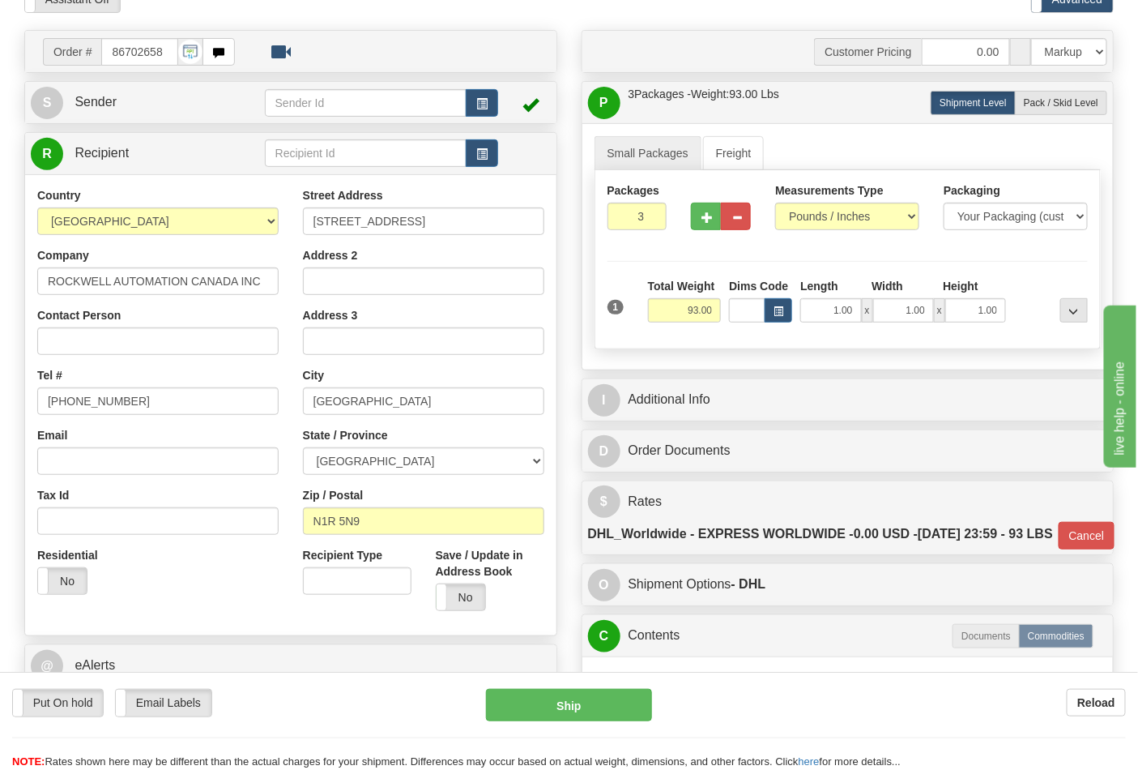
scroll to position [270, 0]
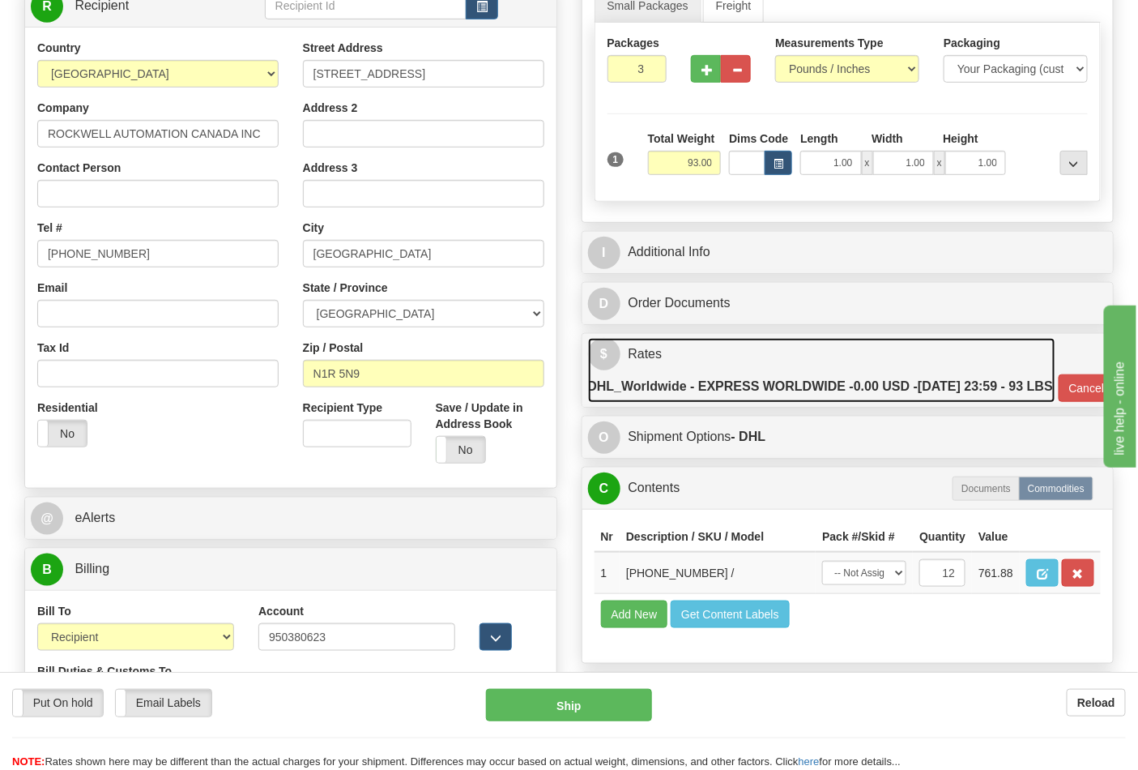
click at [991, 403] on label "DHL_Worldwide - EXPRESS WORLDWIDE - 0.00 USD - 10/02/2025 23:59 - 93 LBS" at bounding box center [821, 386] width 466 height 32
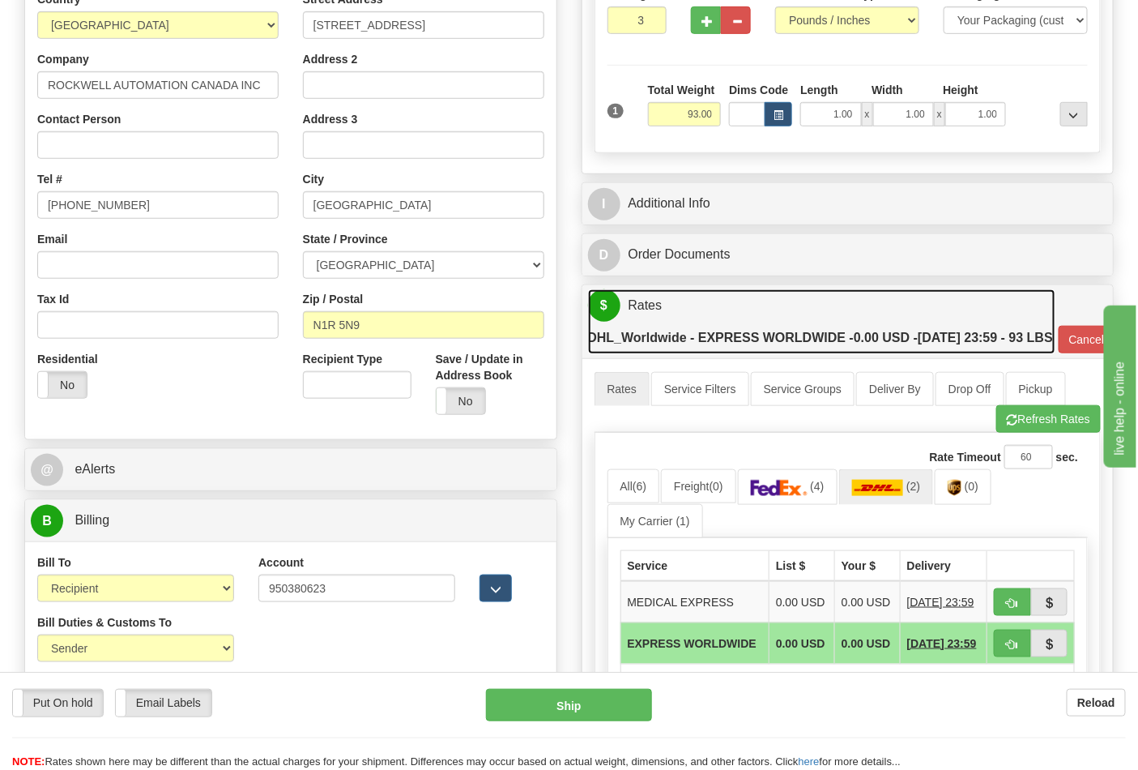
scroll to position [450, 0]
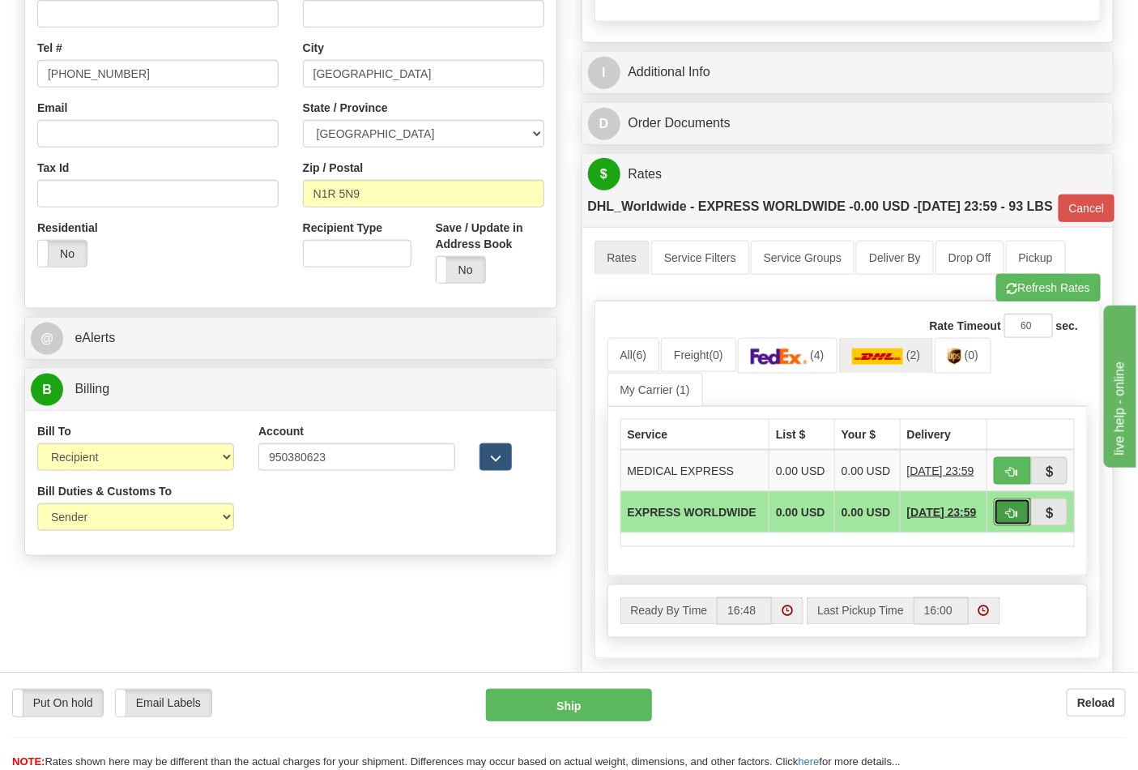
click at [1016, 518] on span "button" at bounding box center [1012, 513] width 11 height 11
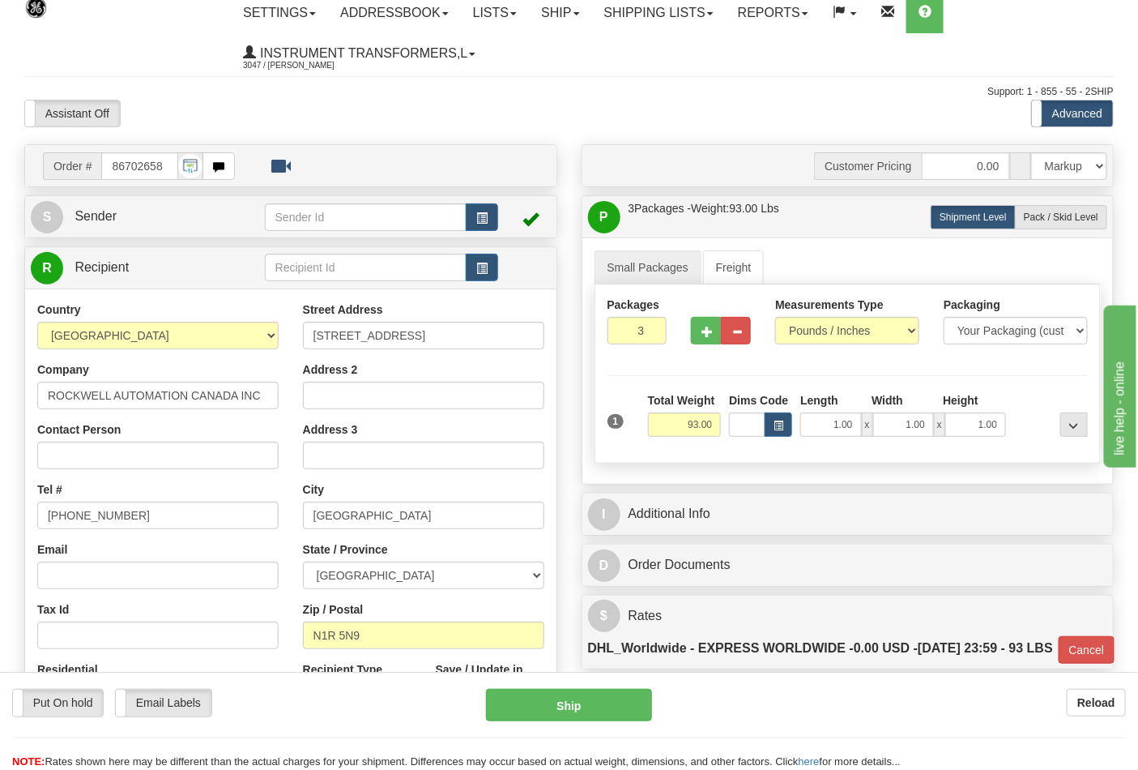
scroll to position [0, 0]
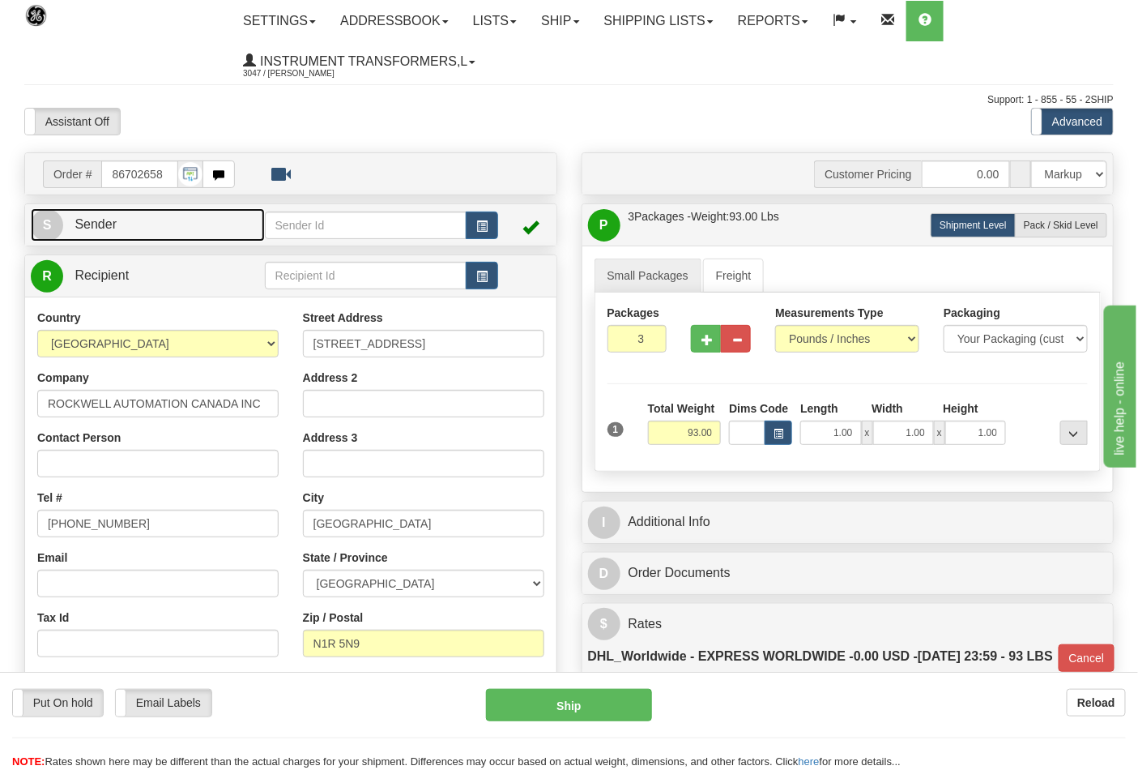
click at [195, 220] on link "S Sender" at bounding box center [148, 224] width 234 height 33
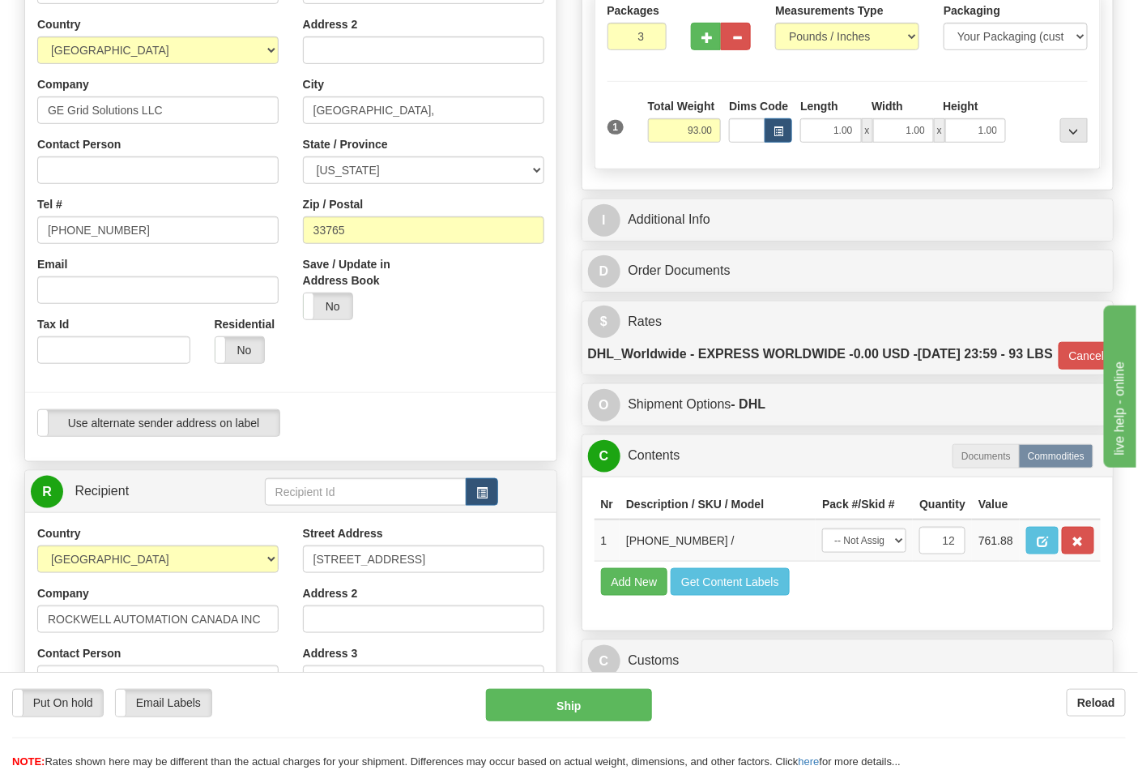
scroll to position [270, 0]
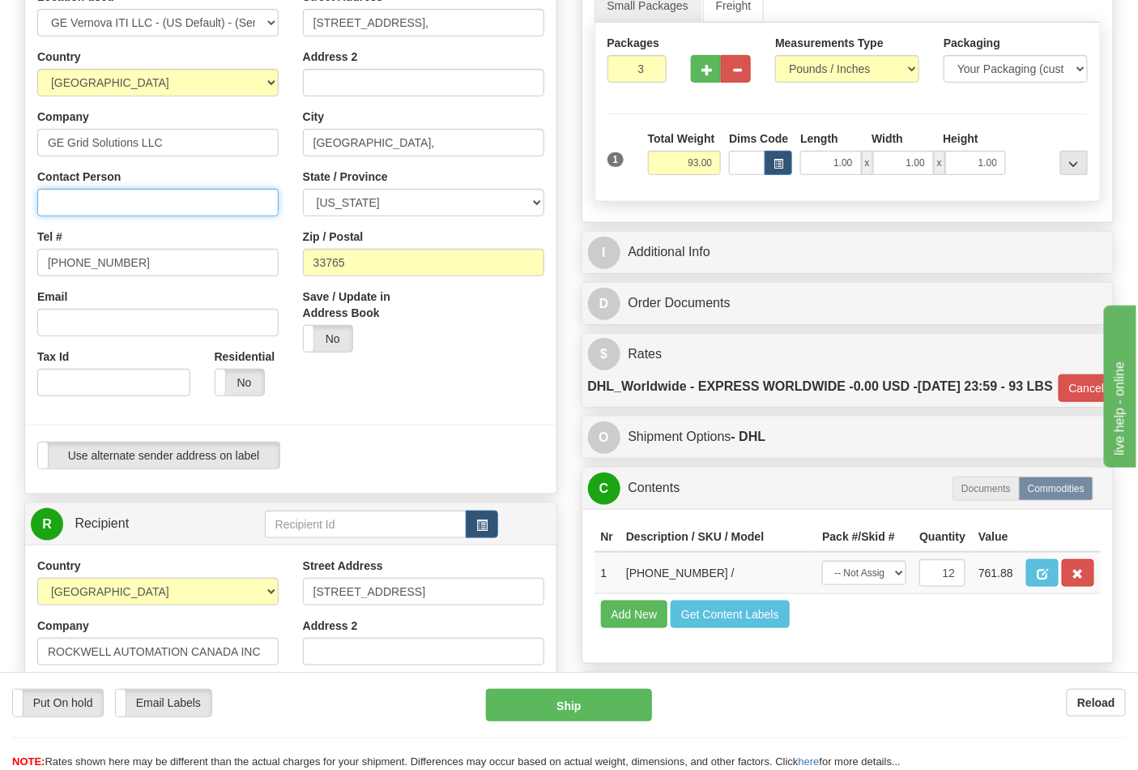
click at [173, 207] on input "Contact Person" at bounding box center [157, 203] width 241 height 28
type input "Nephtali Linares"
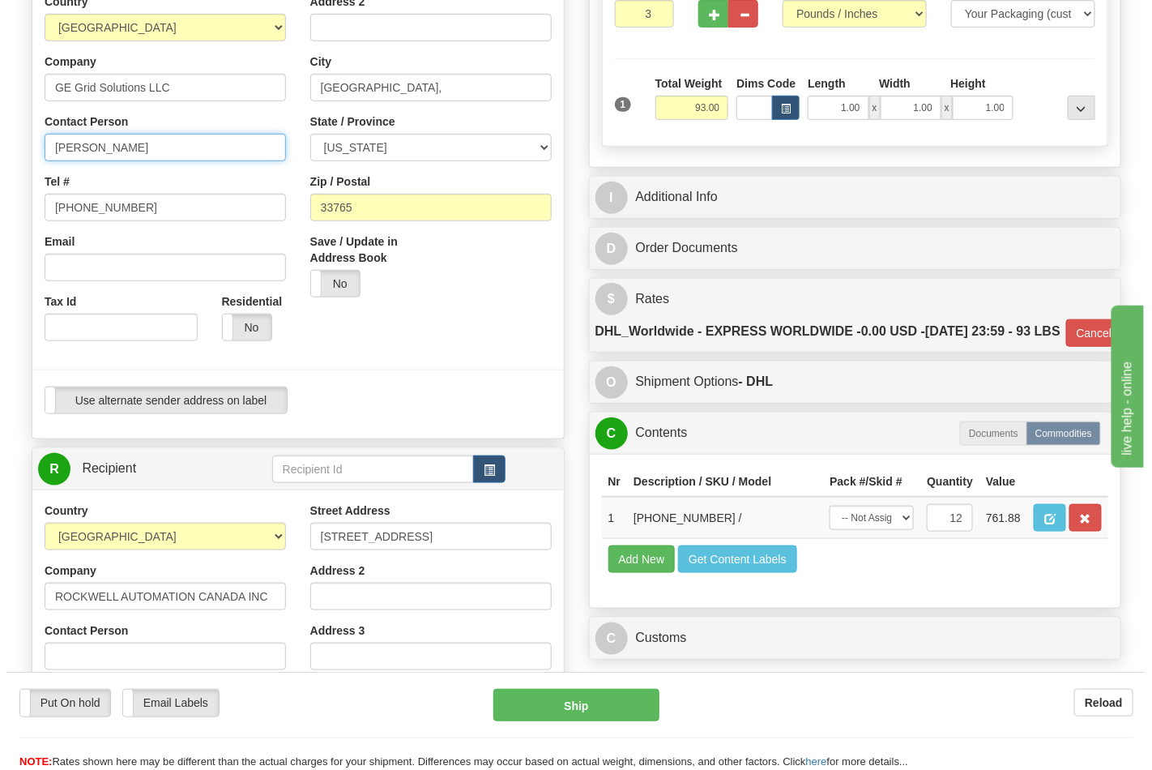
scroll to position [450, 0]
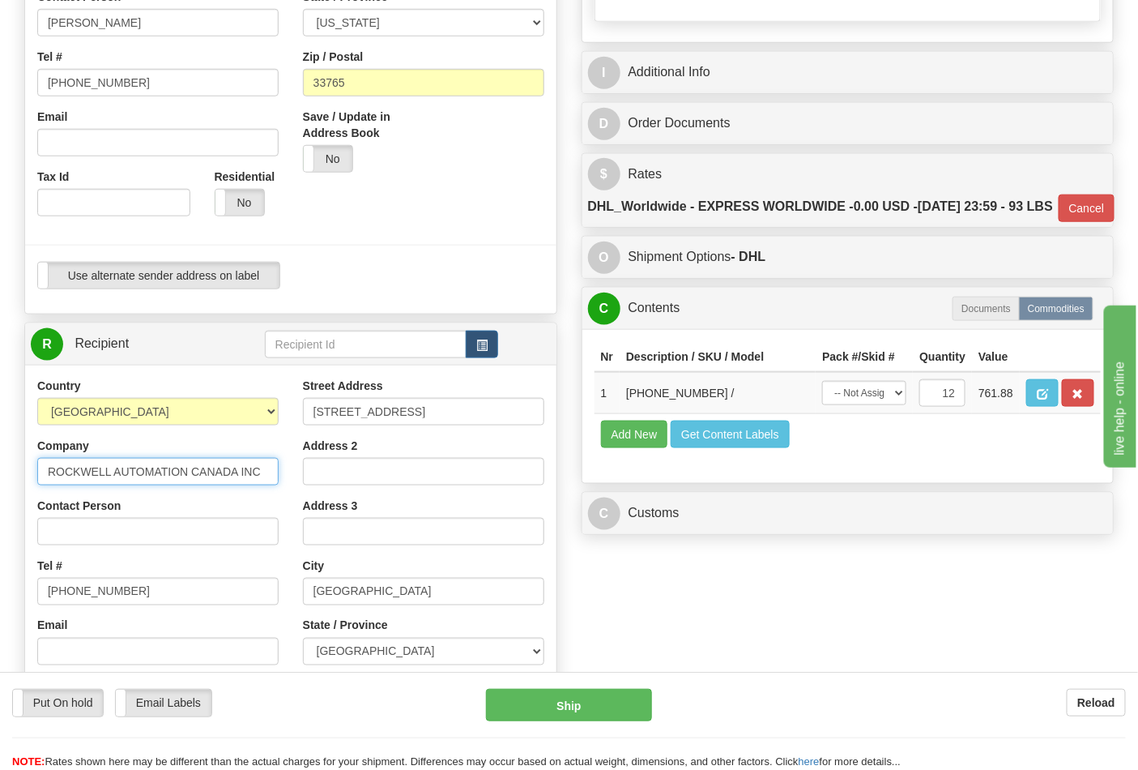
drag, startPoint x: 45, startPoint y: 466, endPoint x: 265, endPoint y: 459, distance: 219.6
click at [265, 459] on input "ROCKWELL AUTOMATION CANADA INC" at bounding box center [157, 472] width 241 height 28
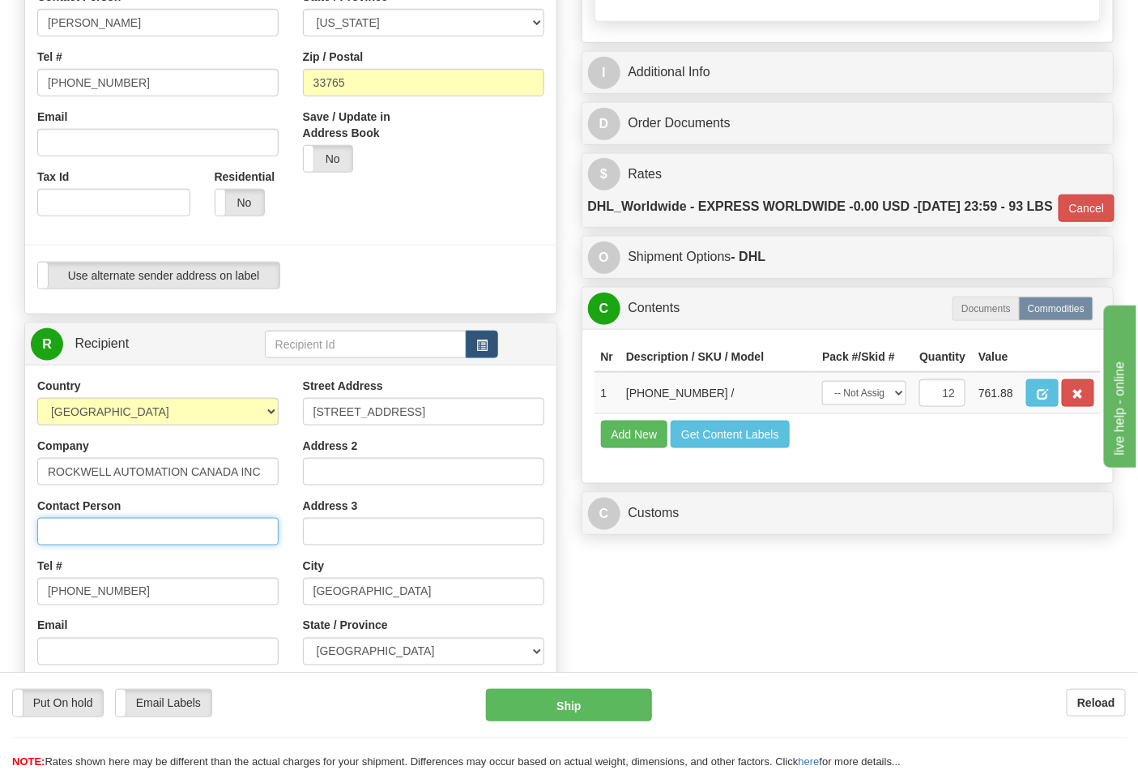
click at [120, 532] on input "Contact Person" at bounding box center [157, 532] width 241 height 28
paste input "ROCKWELL AUTOMATION CANADA INC"
type input "ROCKWELL AUTOMATION CANADA INC"
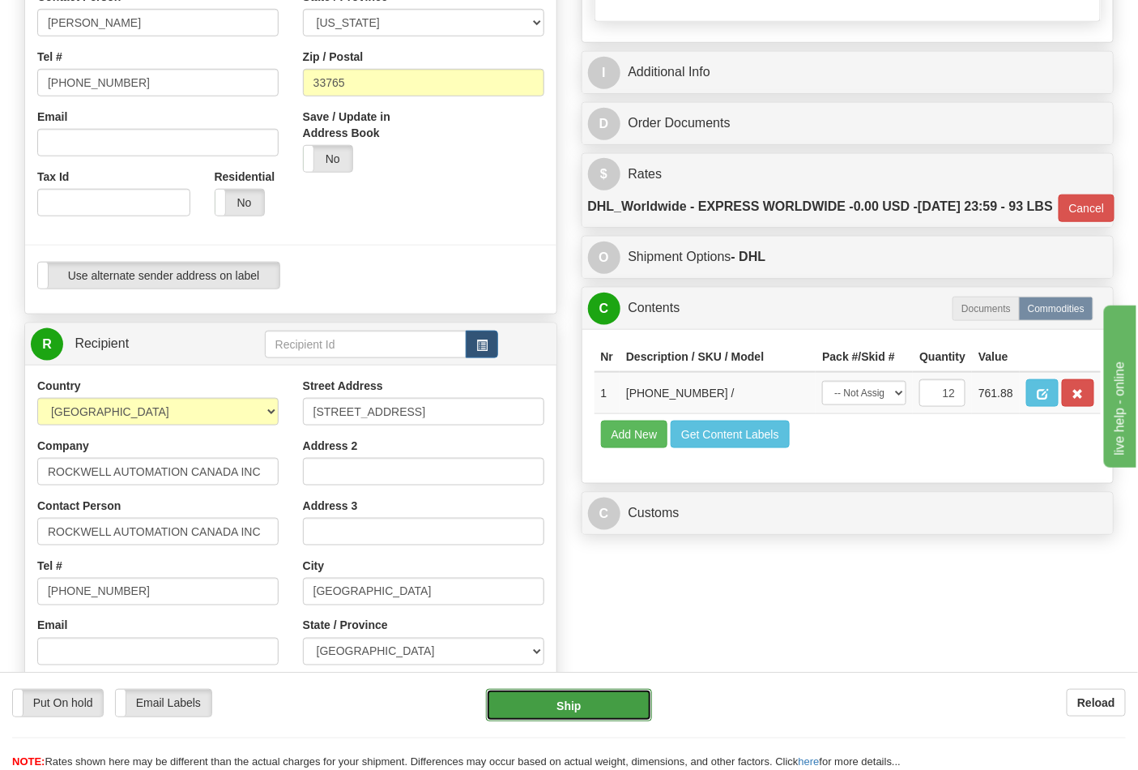
click at [574, 692] on button "Ship" at bounding box center [568, 705] width 165 height 32
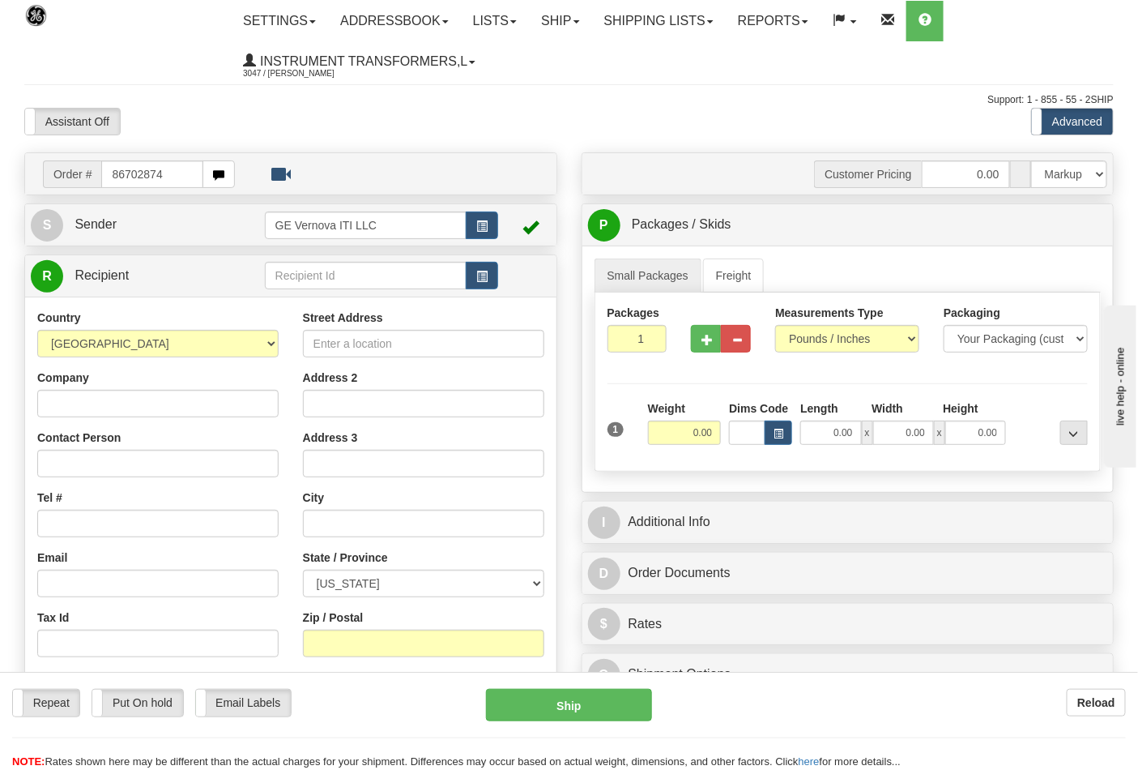
type input "86702874"
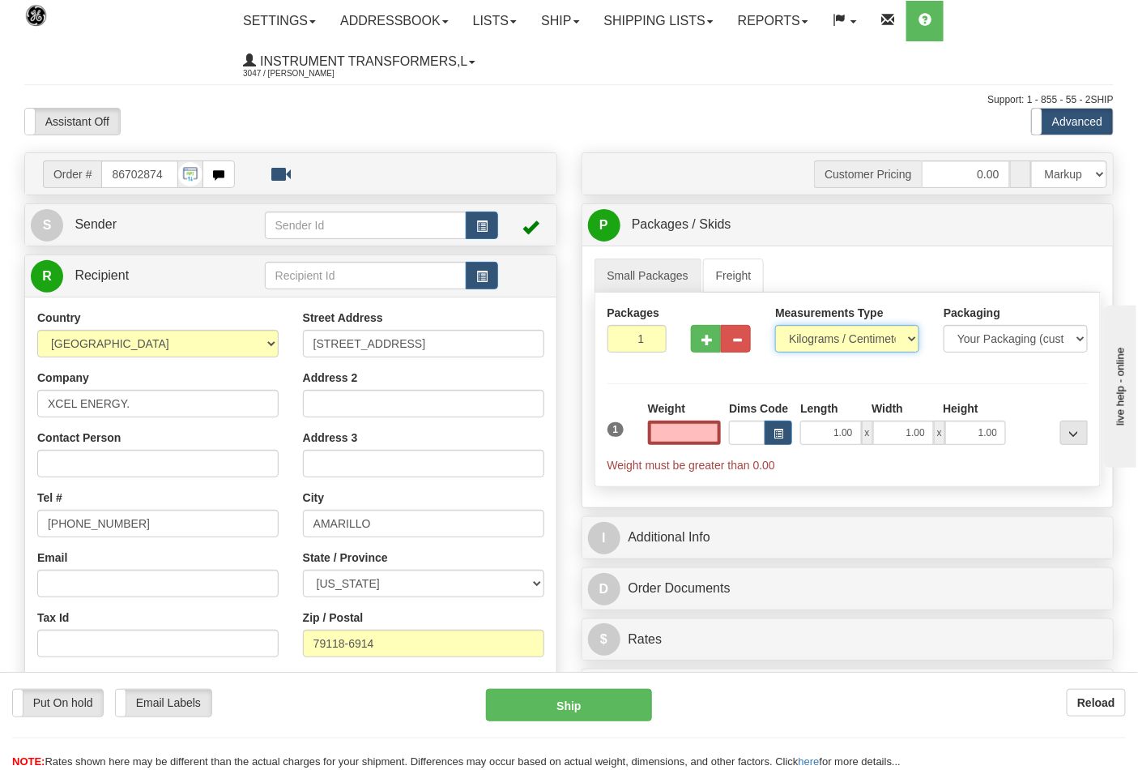
type input "0.00"
click at [863, 336] on select "Pounds / Inches Kilograms / Centimeters" at bounding box center [847, 339] width 144 height 28
select select "0"
click at [775, 326] on select "Pounds / Inches Kilograms / Centimeters" at bounding box center [847, 339] width 144 height 28
click at [654, 341] on input "0" at bounding box center [638, 339] width 60 height 28
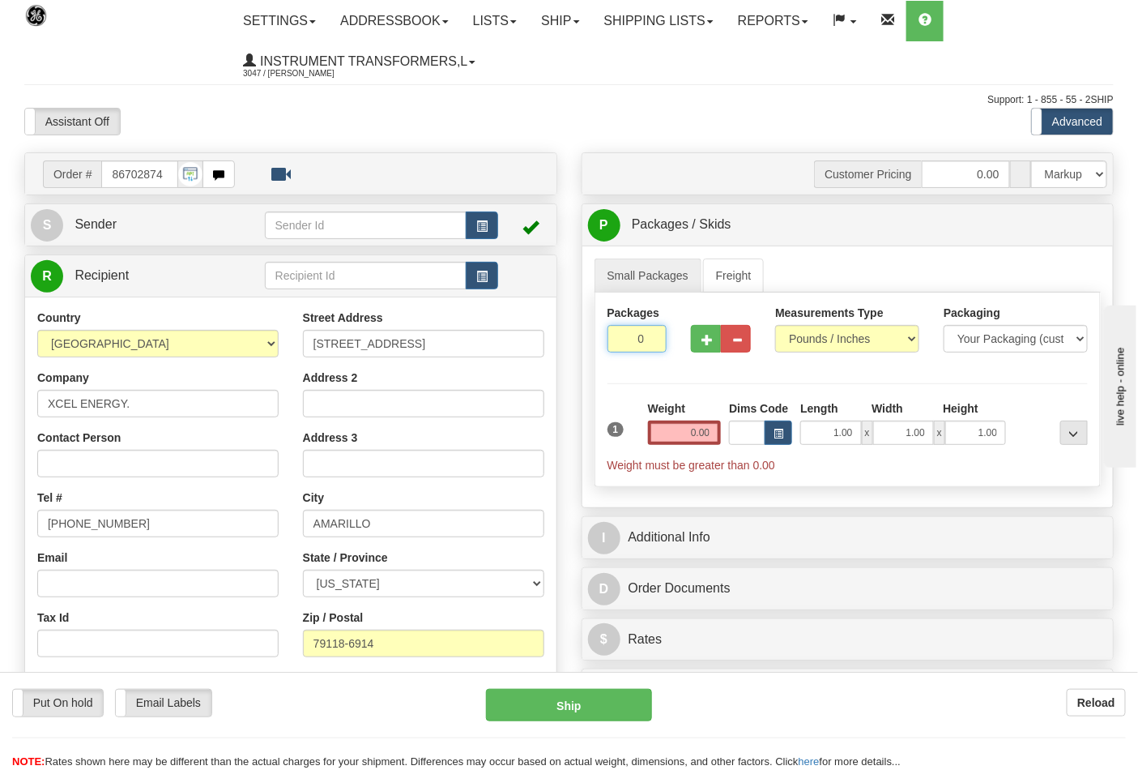
click at [653, 338] on input "0" at bounding box center [638, 339] width 60 height 28
click at [650, 339] on input "2" at bounding box center [638, 339] width 60 height 28
type input "3"
click at [650, 338] on input "3" at bounding box center [638, 339] width 60 height 28
click at [677, 427] on input "0.00" at bounding box center [685, 432] width 74 height 24
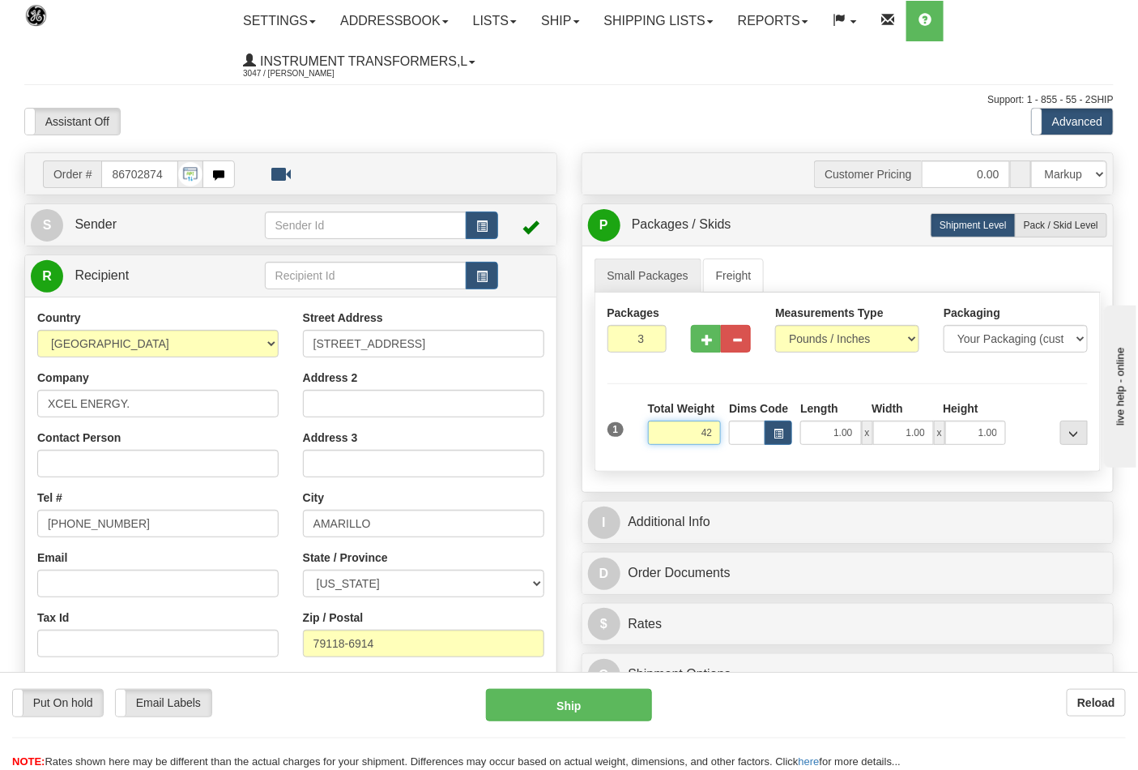
click button "Delete" at bounding box center [0, 0] width 0 height 0
type input "42.00"
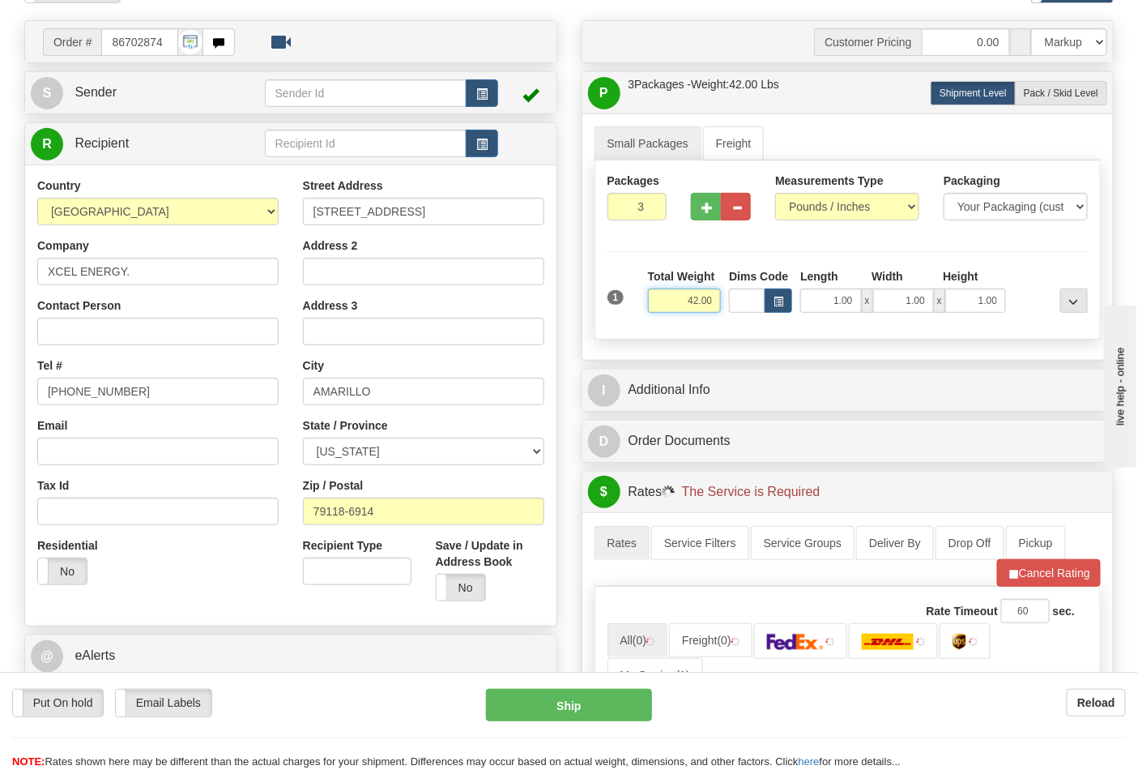
scroll to position [360, 0]
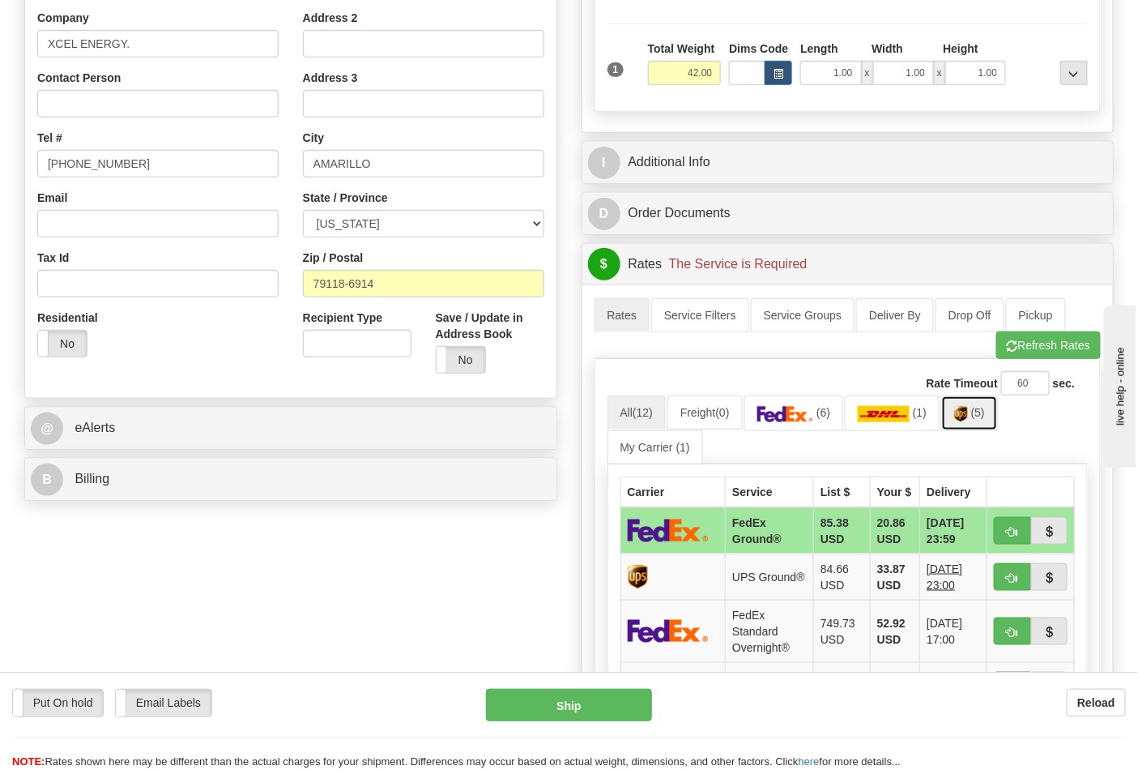
click at [964, 413] on img at bounding box center [961, 414] width 14 height 16
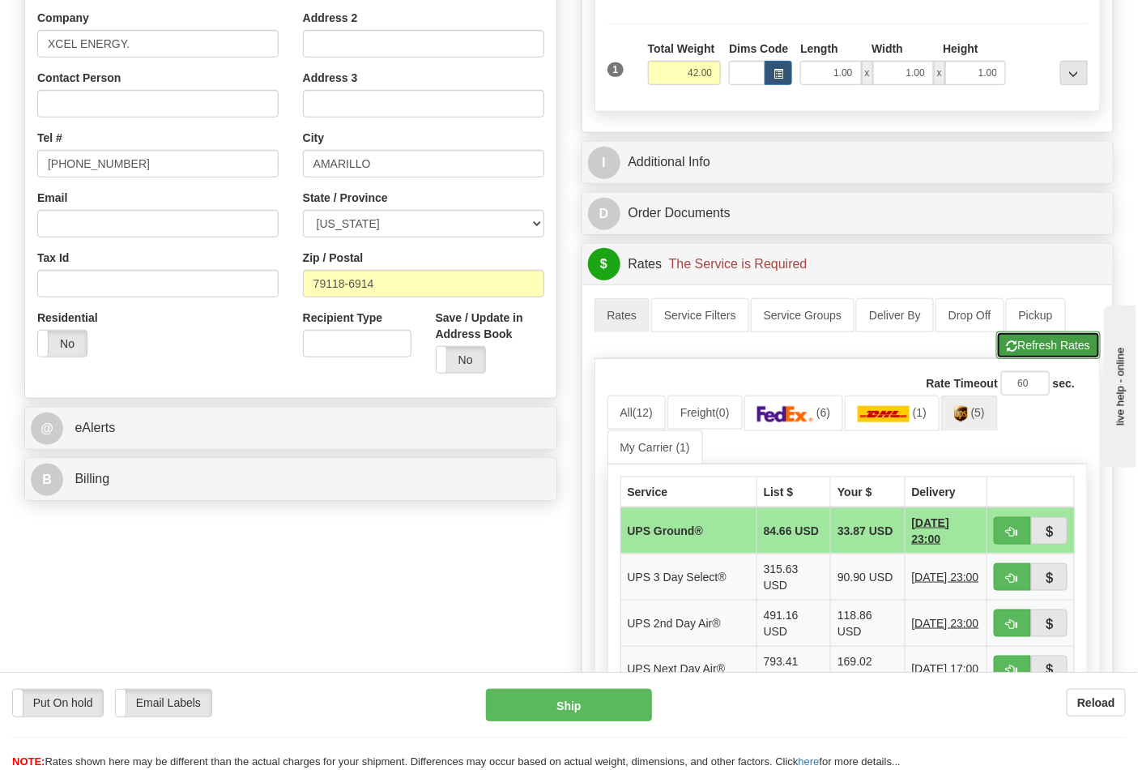
click at [1037, 341] on button "Refresh Rates" at bounding box center [1048, 345] width 105 height 28
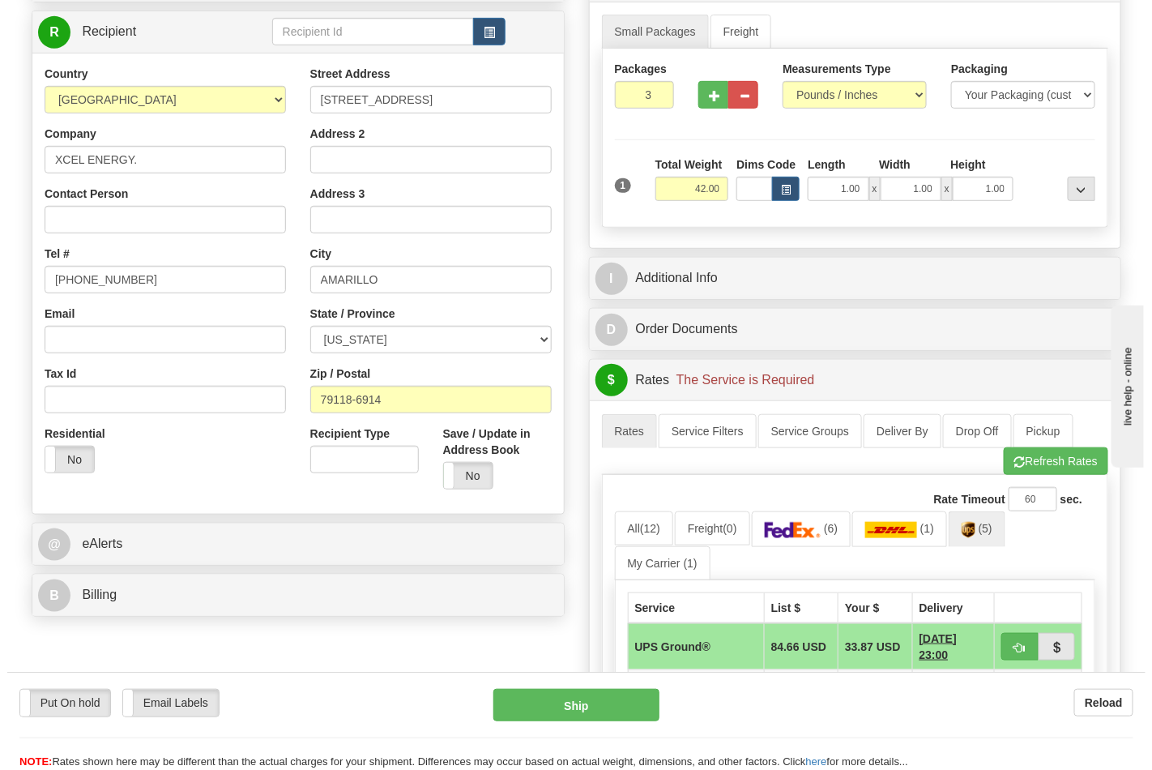
scroll to position [270, 0]
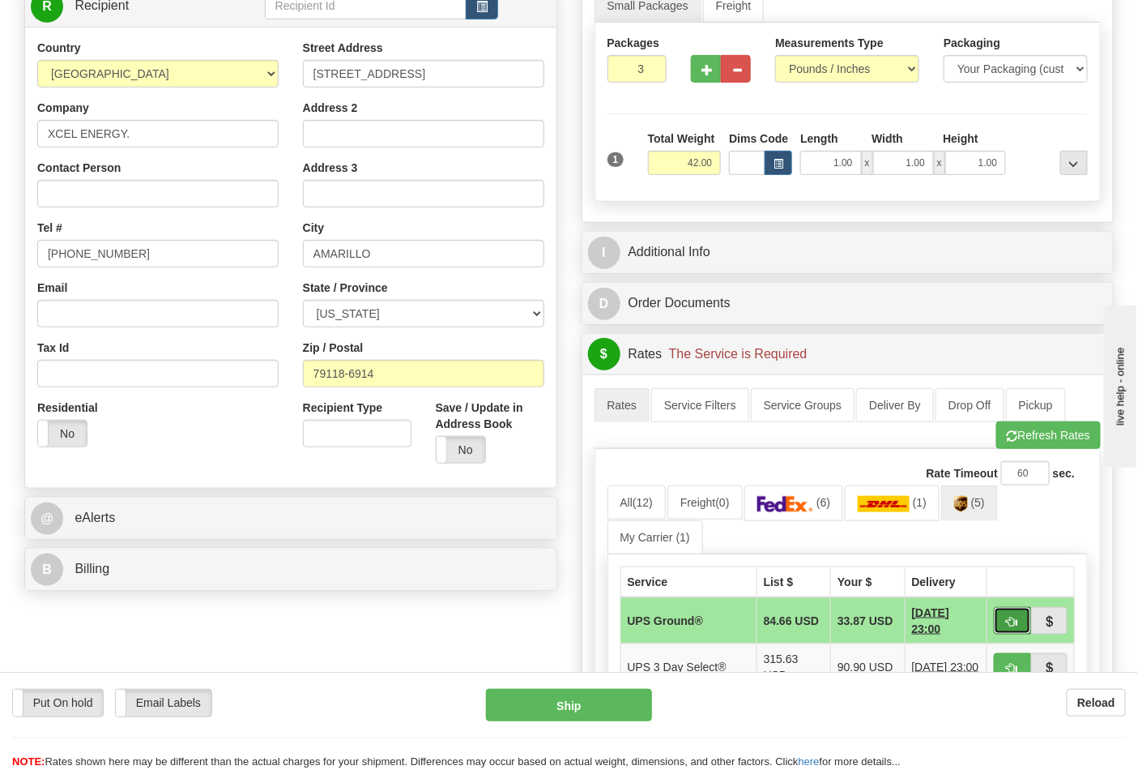
click at [1015, 621] on span "button" at bounding box center [1012, 622] width 11 height 11
type input "03"
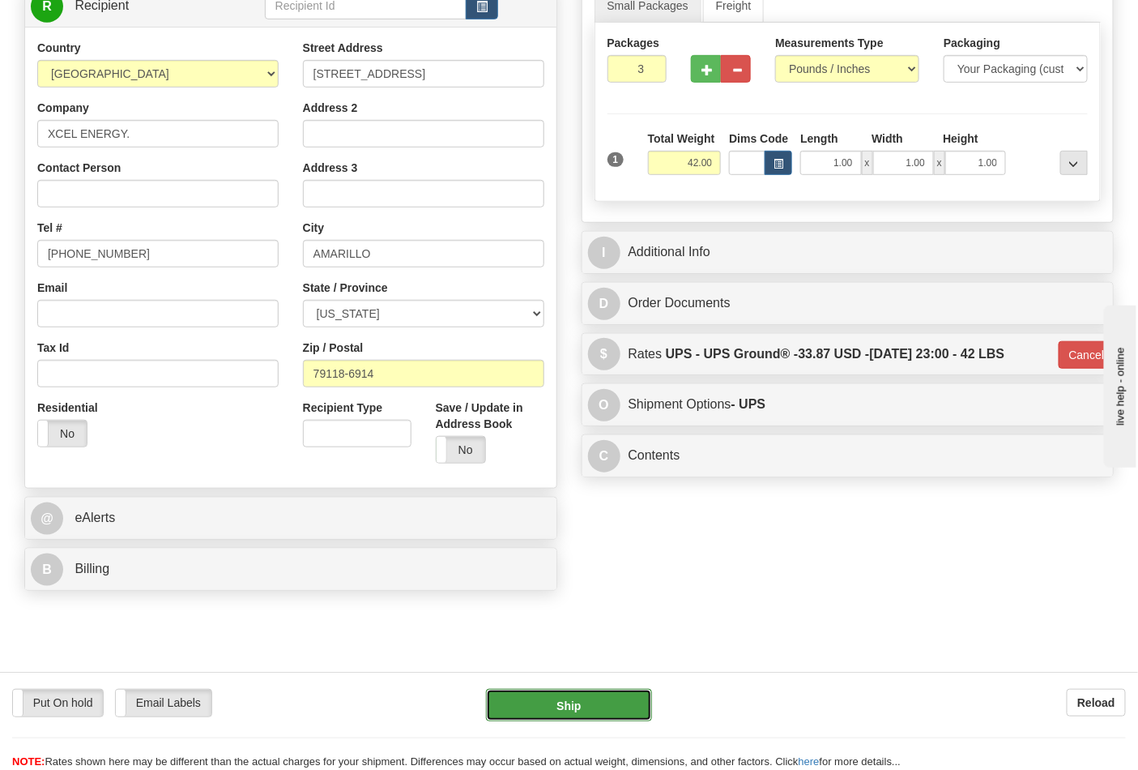
click at [606, 716] on button "Ship" at bounding box center [568, 705] width 165 height 32
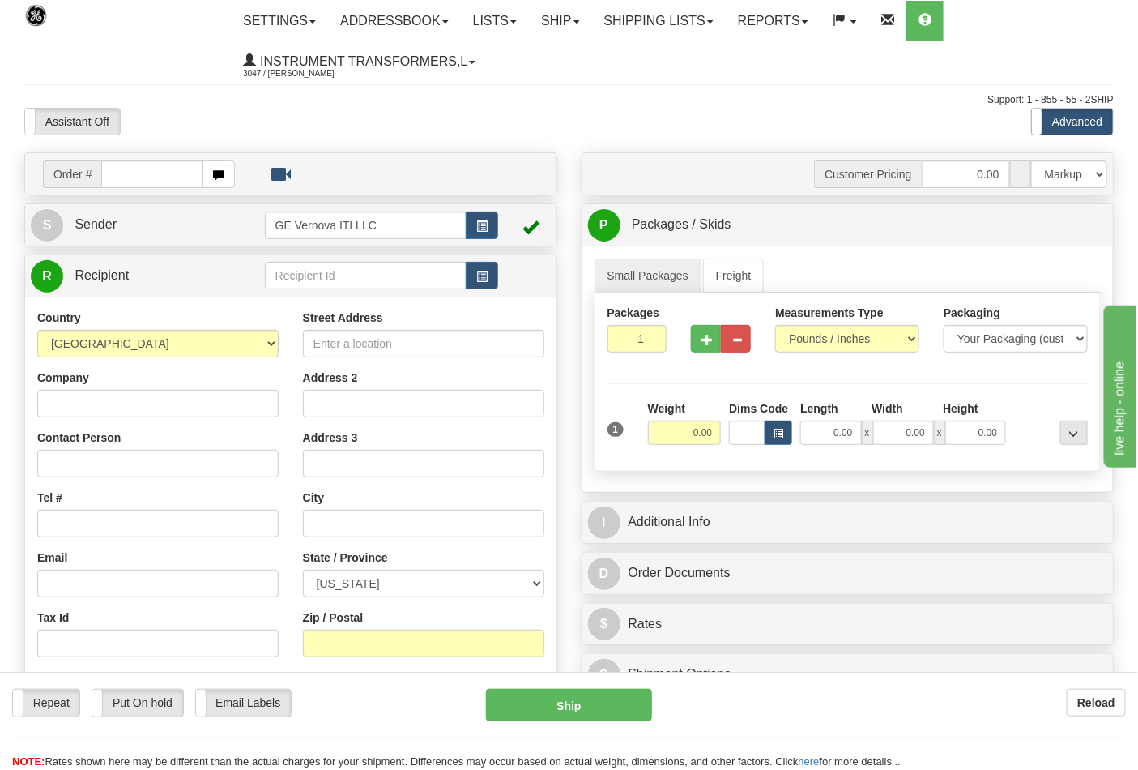
click at [149, 186] on input "text" at bounding box center [152, 174] width 102 height 28
type input "867002662"
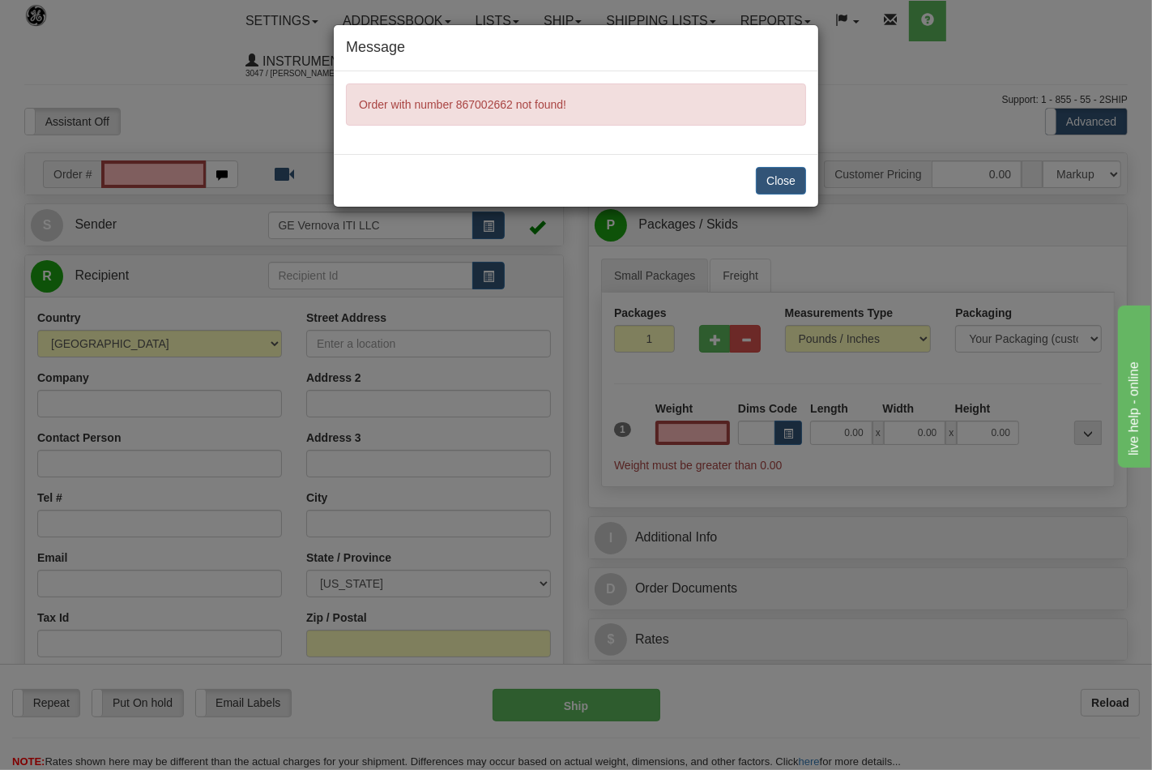
type input "0.00"
click at [779, 180] on button "Close" at bounding box center [781, 181] width 50 height 28
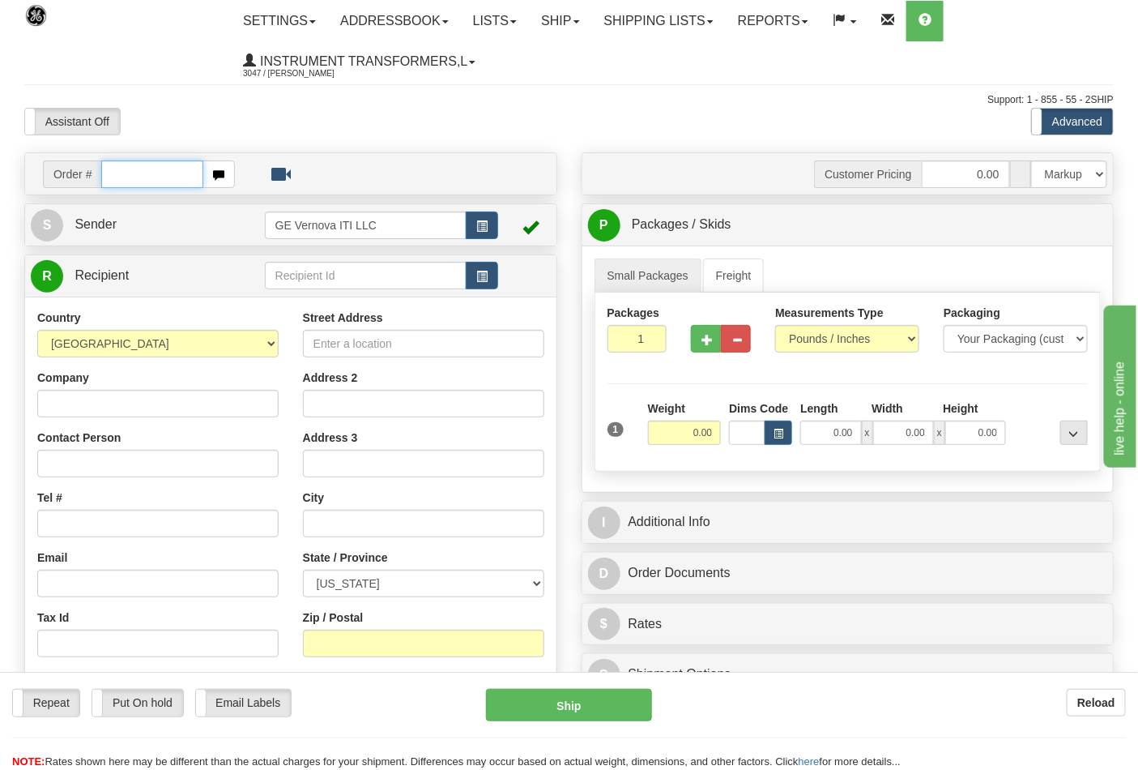
click at [151, 172] on input "text" at bounding box center [152, 174] width 102 height 28
type input "86702662"
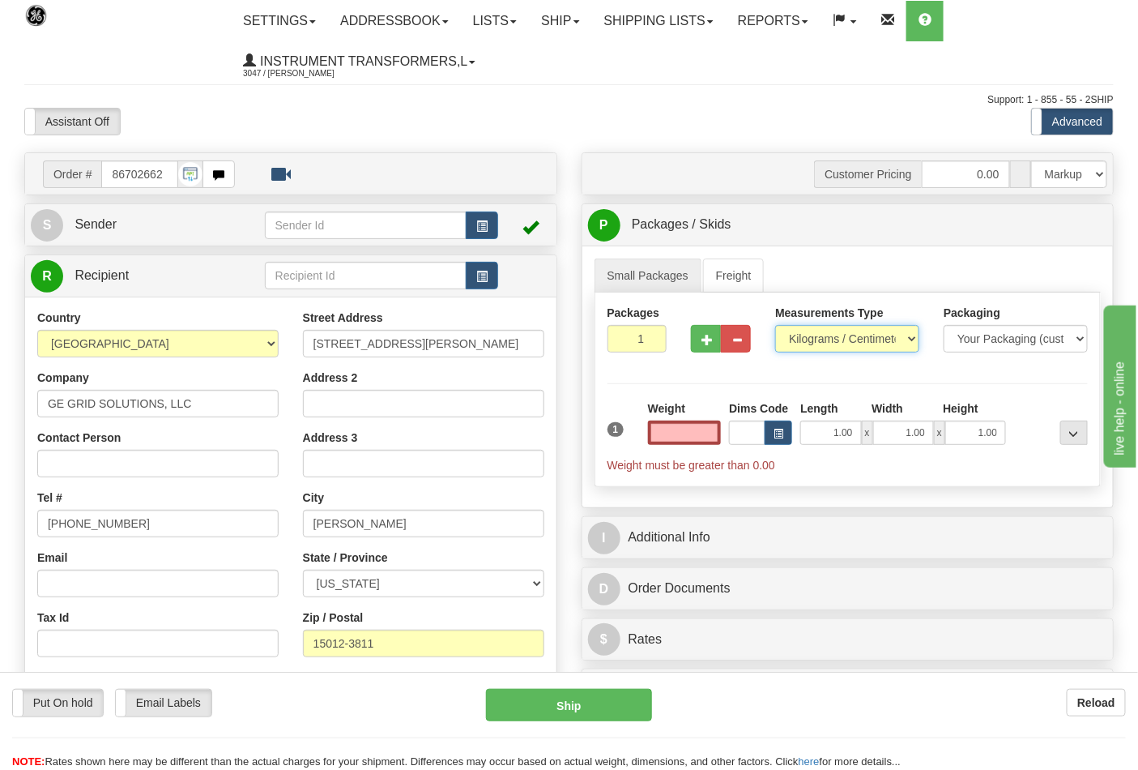
type input "0.00"
click at [859, 332] on select "Pounds / Inches Kilograms / Centimeters" at bounding box center [847, 339] width 144 height 28
select select "0"
click at [775, 326] on select "Pounds / Inches Kilograms / Centimeters" at bounding box center [847, 339] width 144 height 28
click at [715, 342] on button "button" at bounding box center [706, 339] width 30 height 28
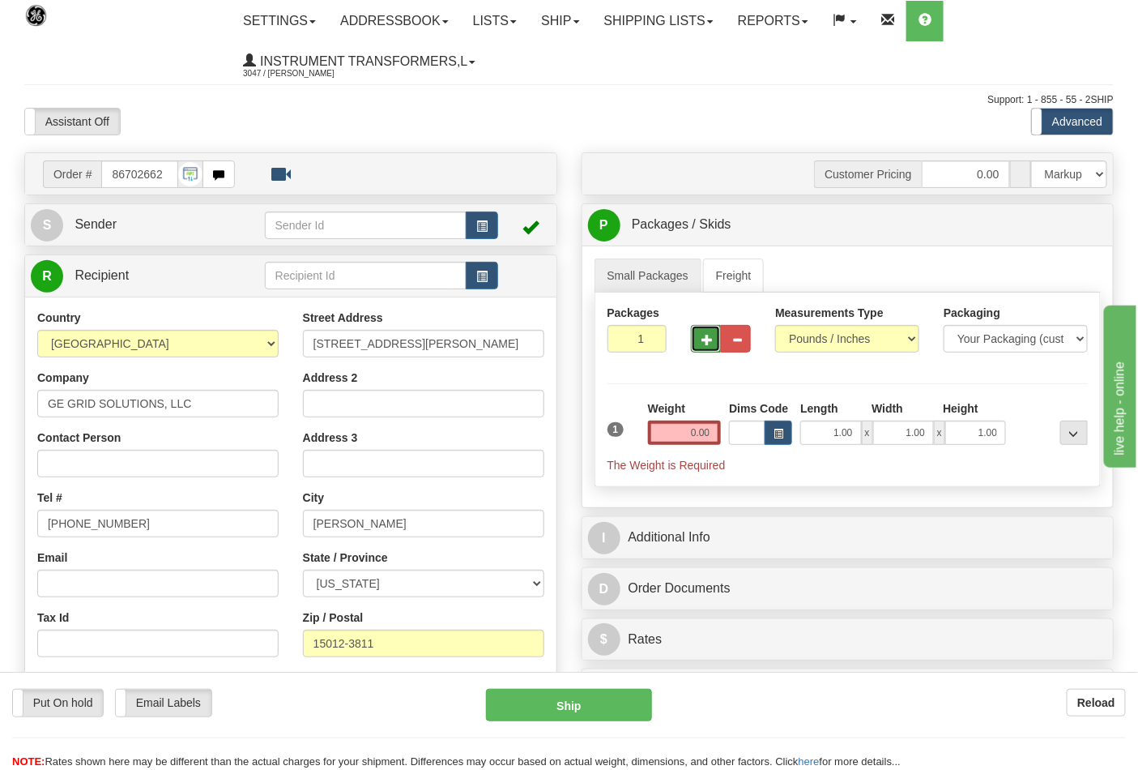
type input "2"
click at [1077, 231] on span "Pack / Skid Level" at bounding box center [1061, 225] width 75 height 11
radio input "true"
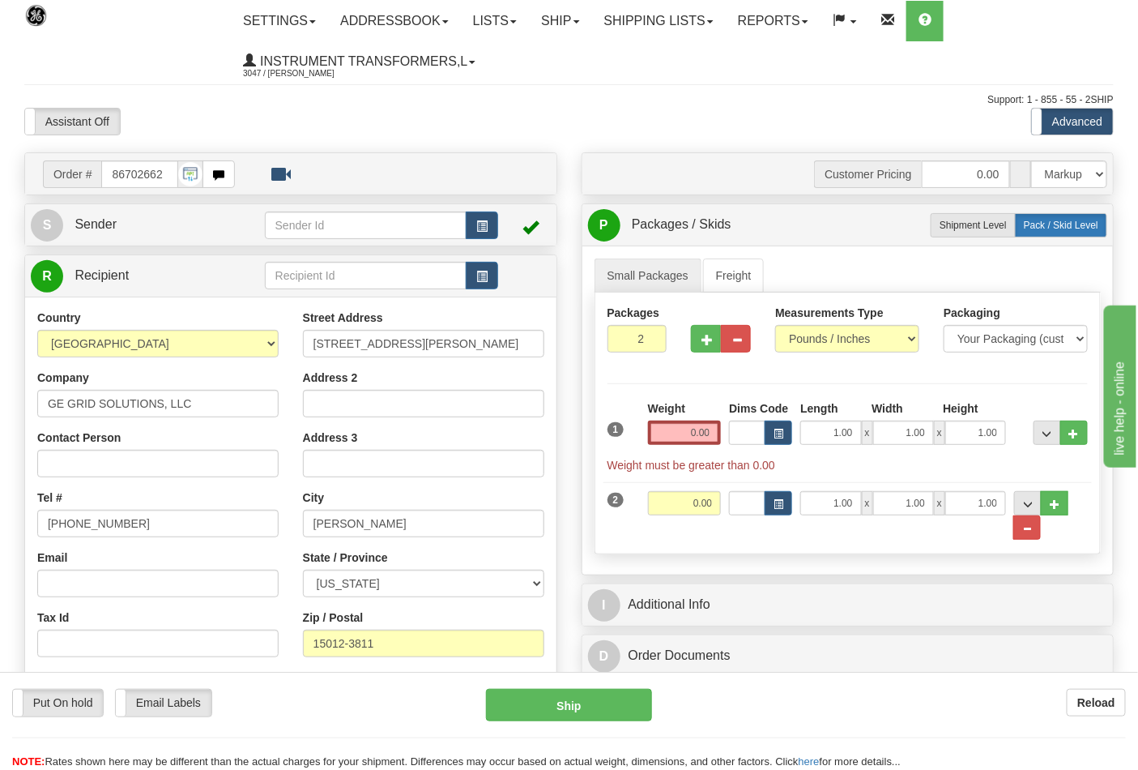
click at [1077, 231] on span "Pack / Skid Level" at bounding box center [1061, 225] width 75 height 11
click at [1074, 230] on span "Pack / Skid Level" at bounding box center [1061, 225] width 75 height 11
click at [1068, 223] on span "Pack / Skid Level" at bounding box center [1061, 225] width 75 height 11
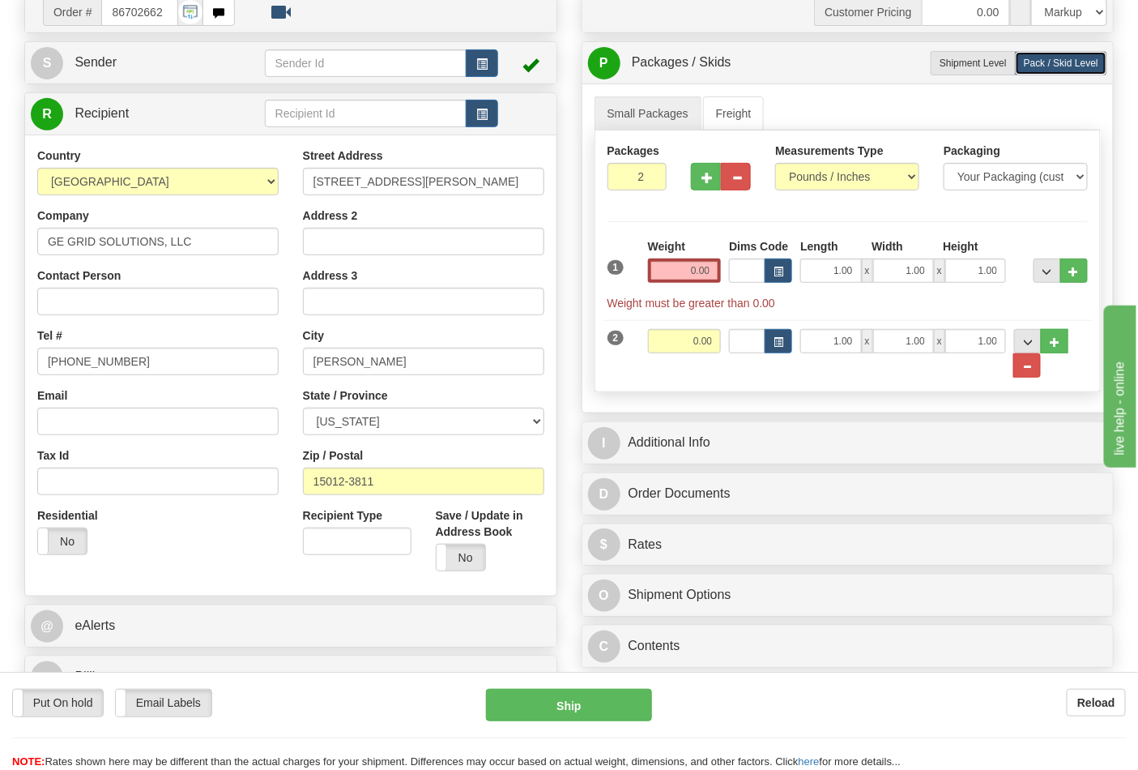
scroll to position [180, 0]
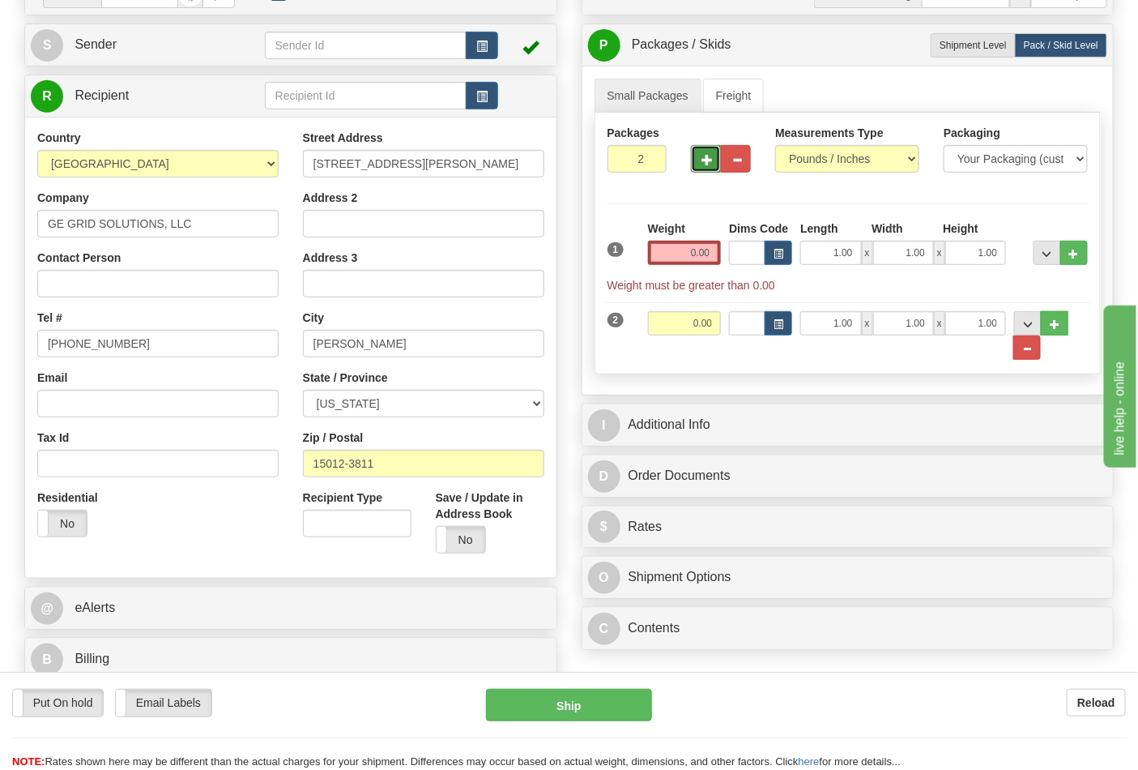
click at [700, 162] on button "button" at bounding box center [706, 159] width 30 height 28
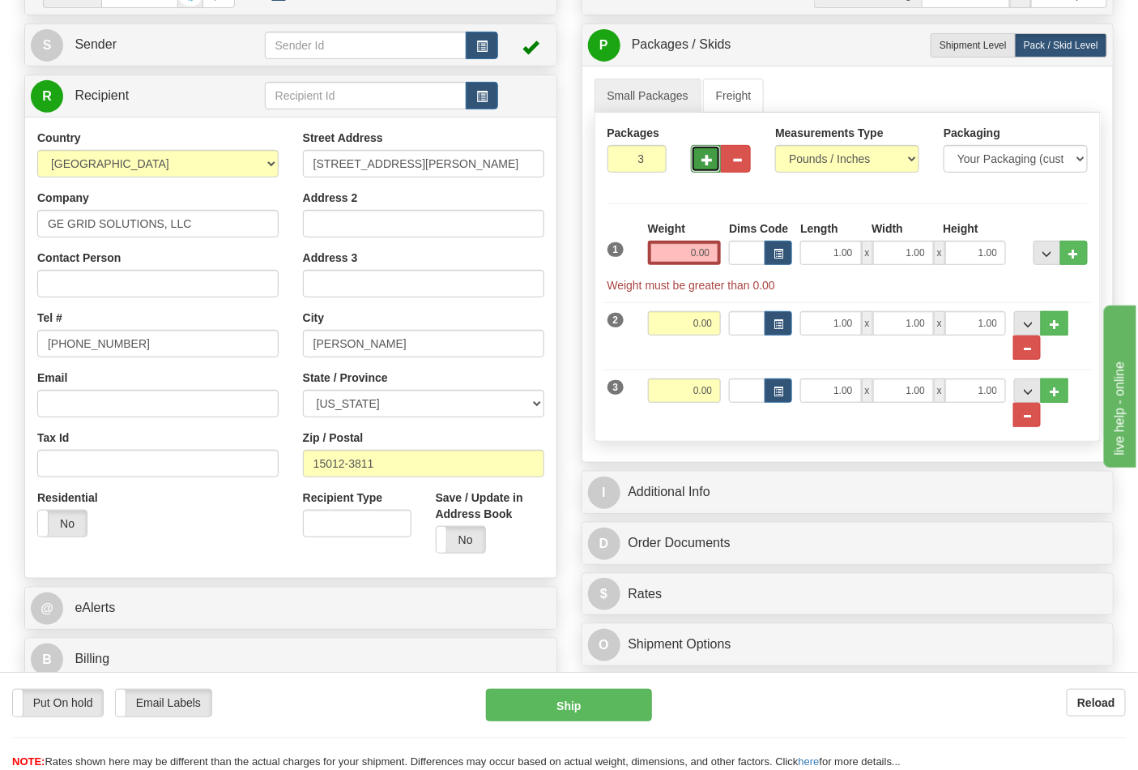
click at [700, 162] on button "button" at bounding box center [706, 159] width 30 height 28
type input "4"
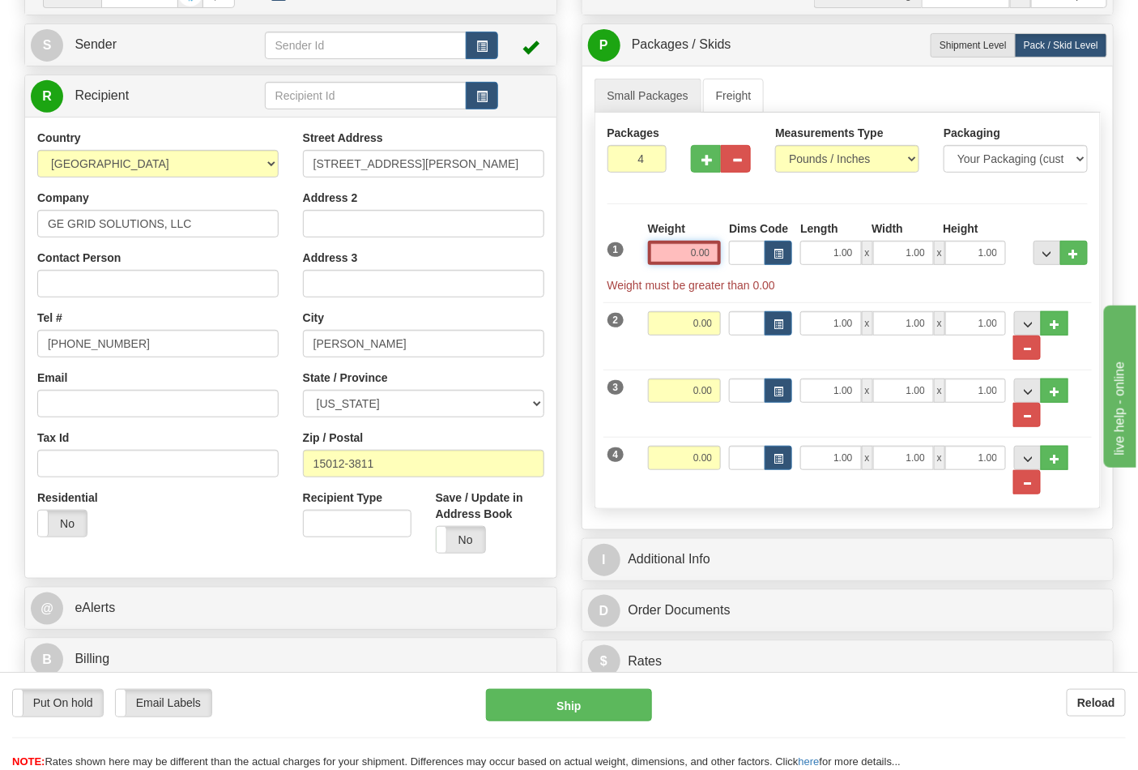
drag, startPoint x: 684, startPoint y: 252, endPoint x: 725, endPoint y: 250, distance: 41.4
click at [725, 250] on div "1 Weight 0.00 Dims Code 1.00" at bounding box center [848, 256] width 489 height 73
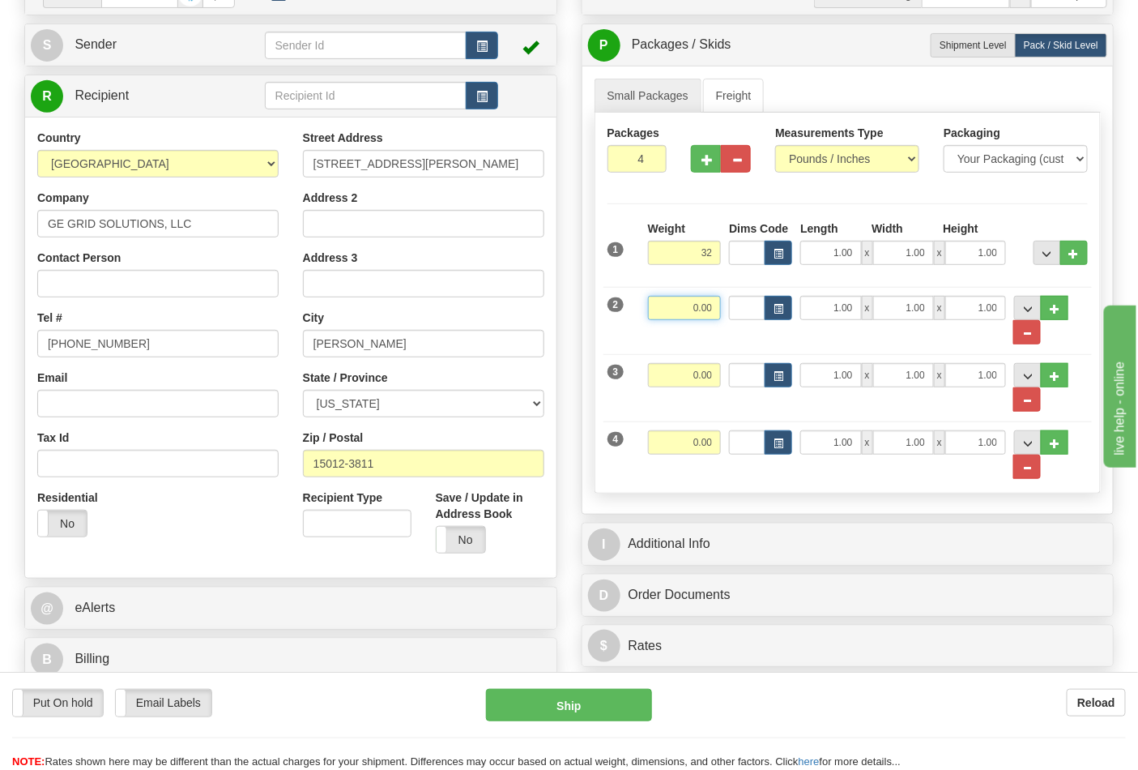
type input "32.00"
click at [718, 305] on input "0.00" at bounding box center [685, 308] width 74 height 24
type input "32.00"
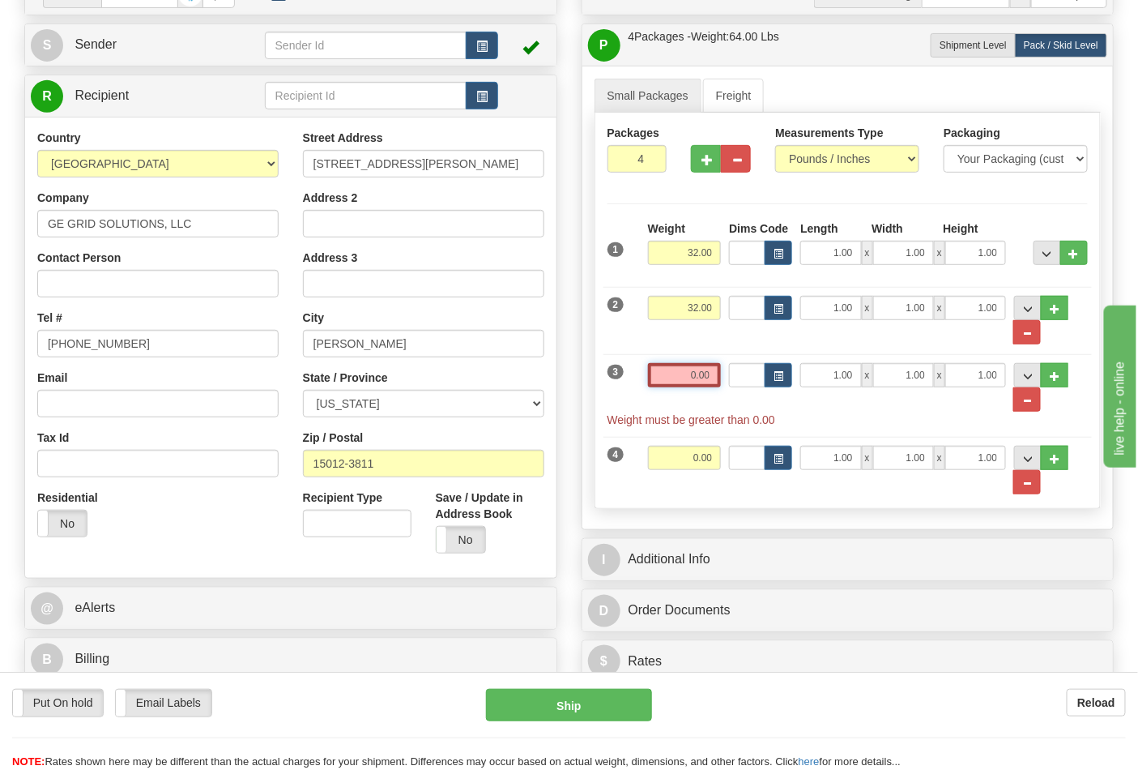
click at [716, 386] on input "0.00" at bounding box center [685, 375] width 74 height 24
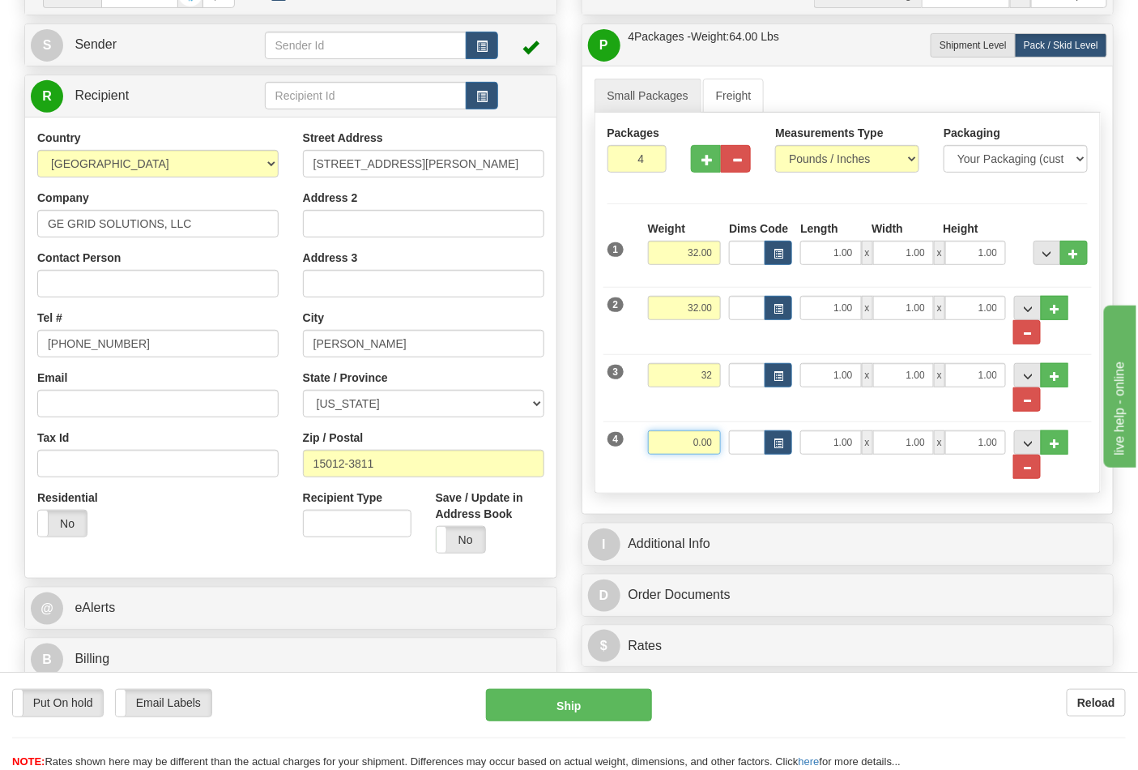
type input "32.00"
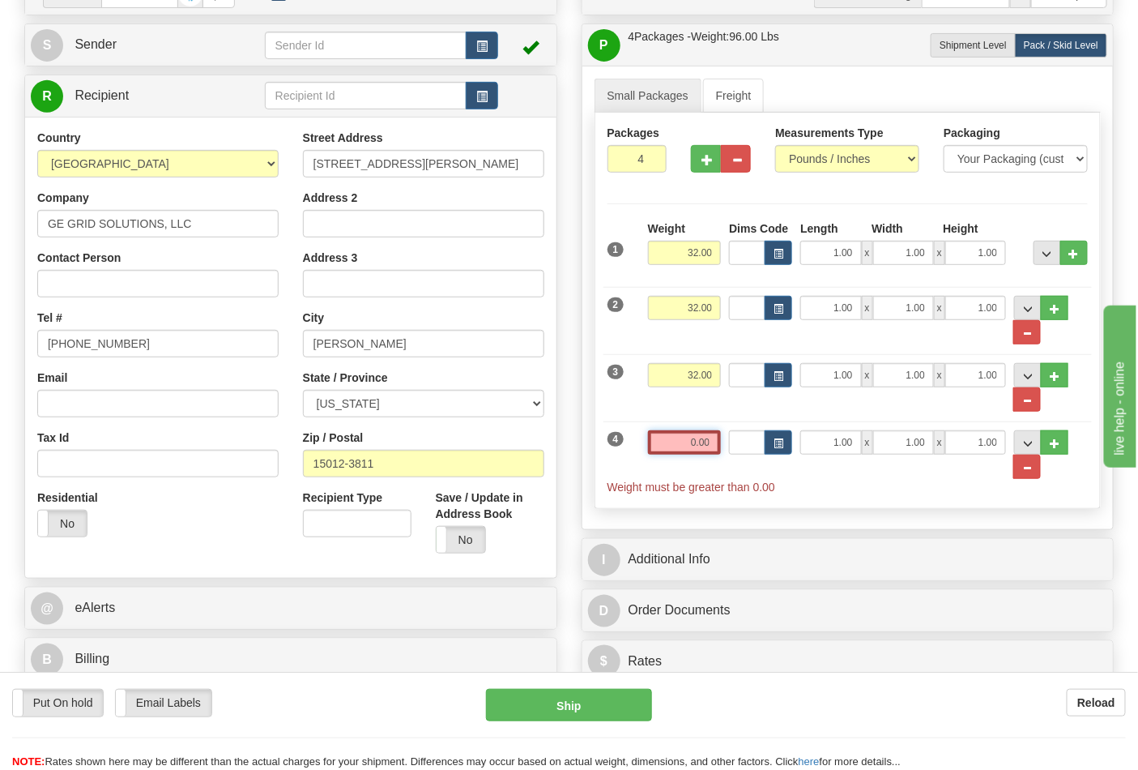
click at [717, 446] on input "0.00" at bounding box center [685, 442] width 74 height 24
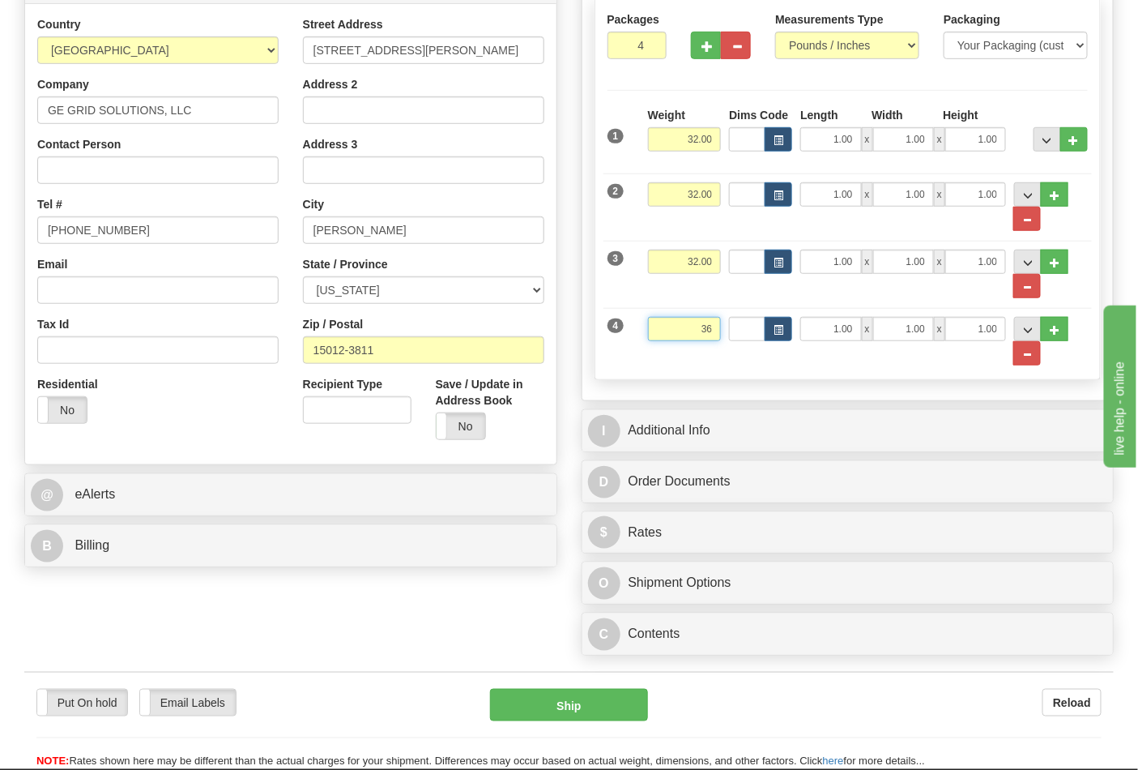
scroll to position [360, 0]
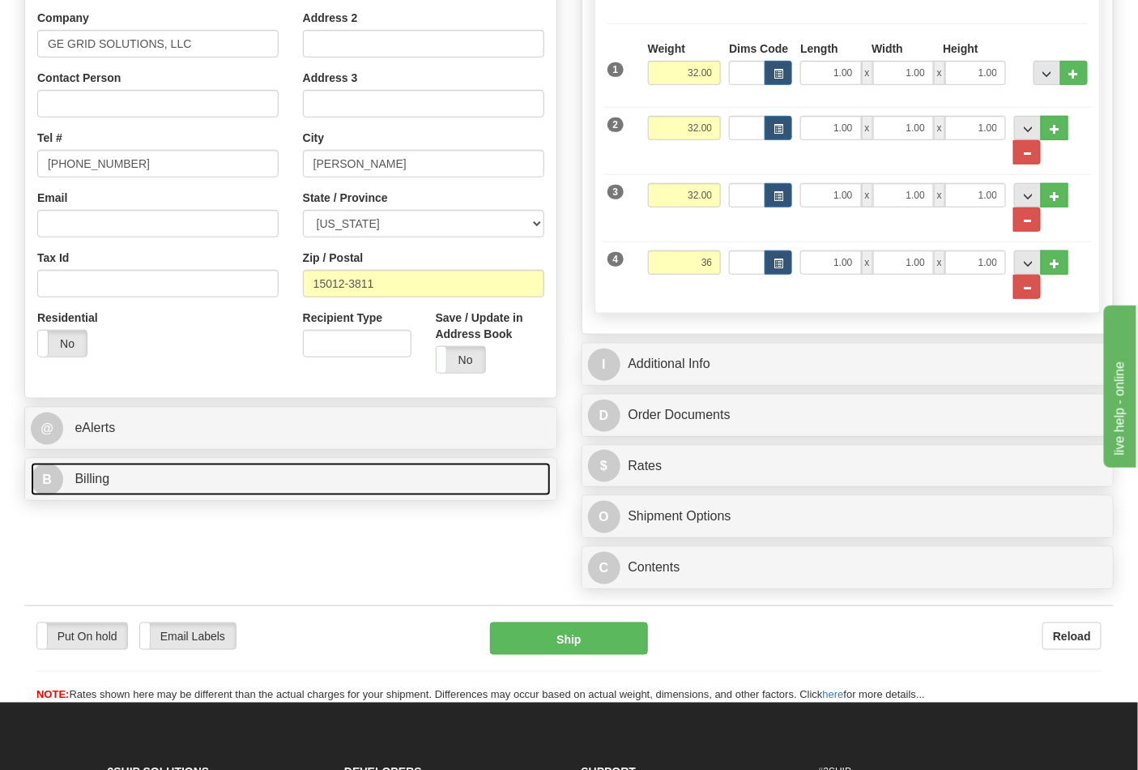
type input "36.00"
click at [343, 490] on link "B Billing" at bounding box center [291, 479] width 520 height 33
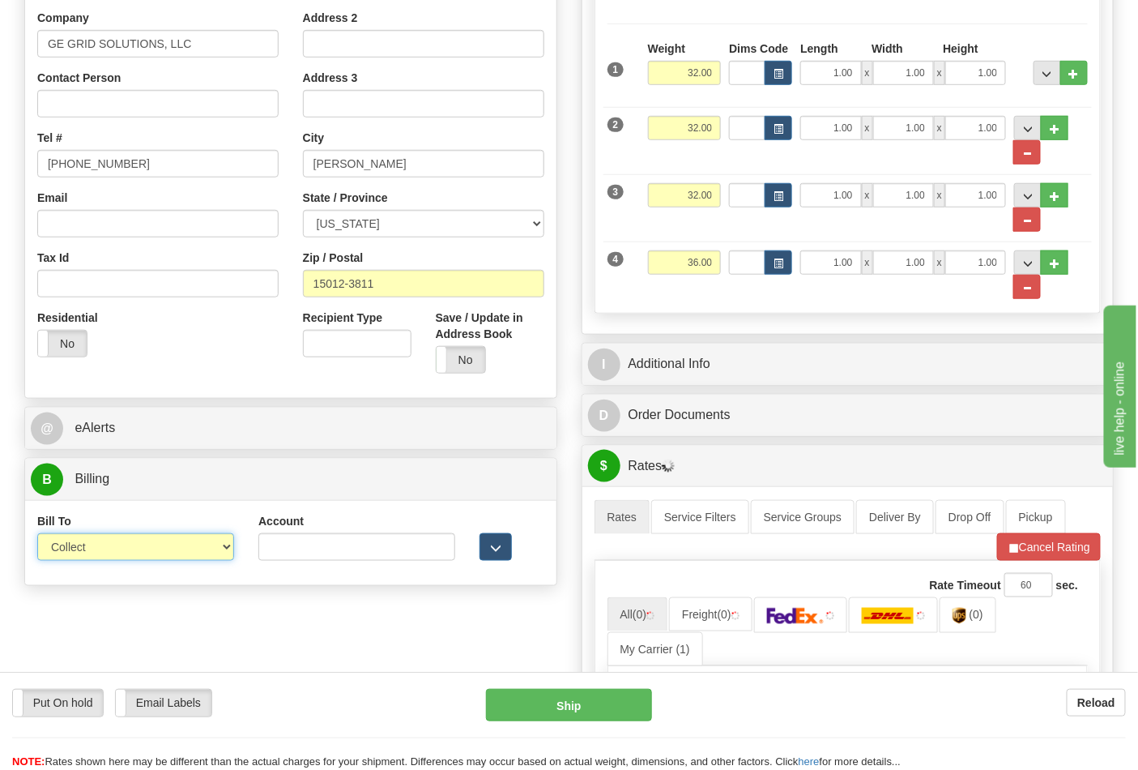
click at [200, 540] on select "Sender Recipient Third Party Collect" at bounding box center [135, 547] width 197 height 28
select select "2"
click at [37, 535] on select "Sender Recipient Third Party Collect" at bounding box center [135, 547] width 197 height 28
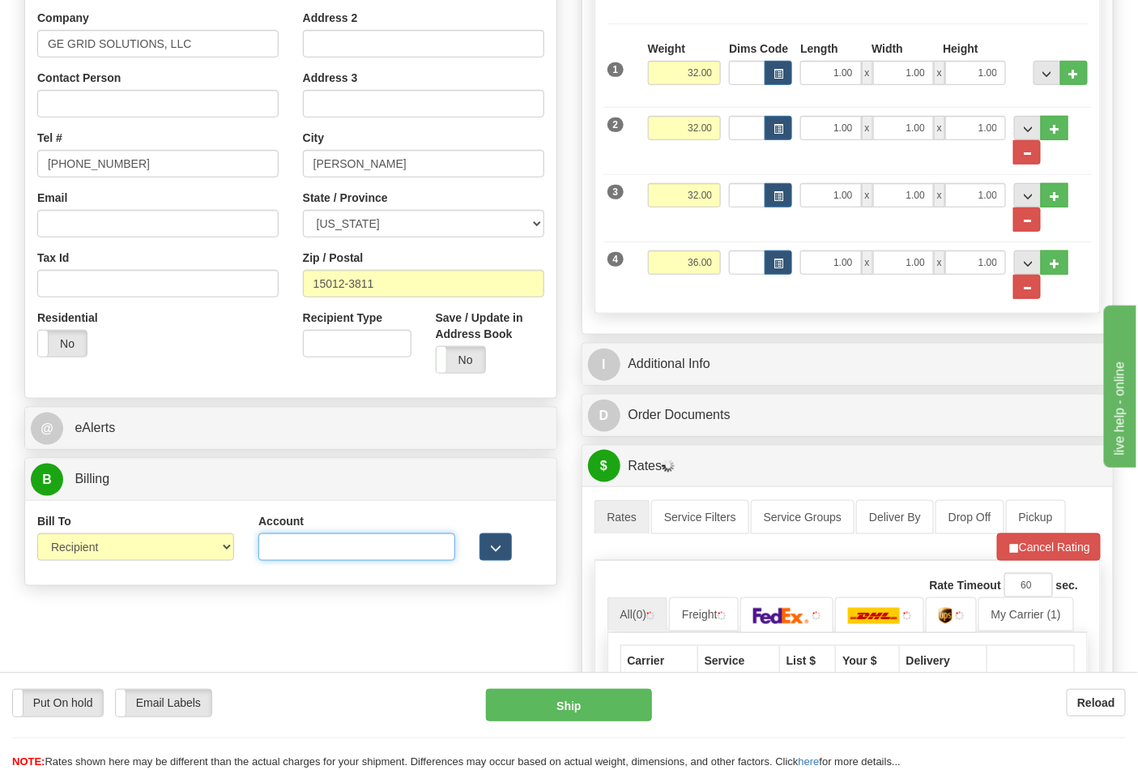
click at [275, 538] on input "Account" at bounding box center [356, 547] width 197 height 28
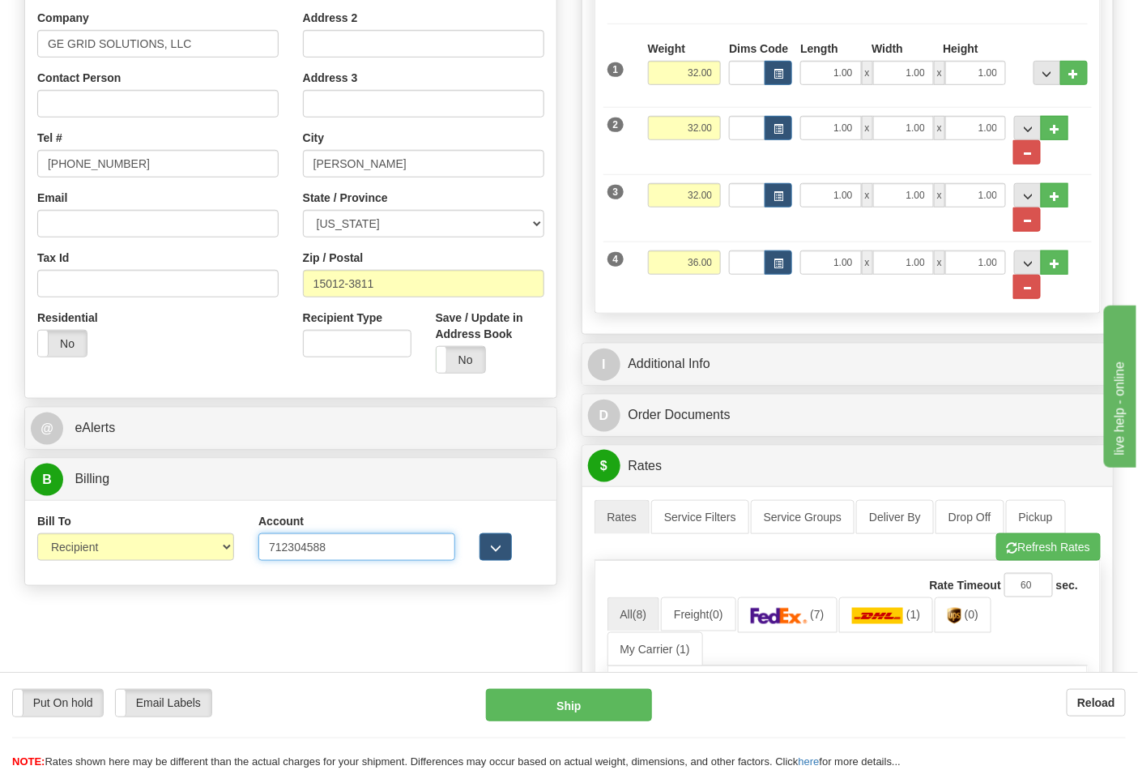
type input "712304588"
click button "Delete" at bounding box center [0, 0] width 0 height 0
click at [1082, 561] on button "Refresh Rates" at bounding box center [1048, 547] width 105 height 28
click at [820, 621] on span "(7)" at bounding box center [817, 614] width 14 height 13
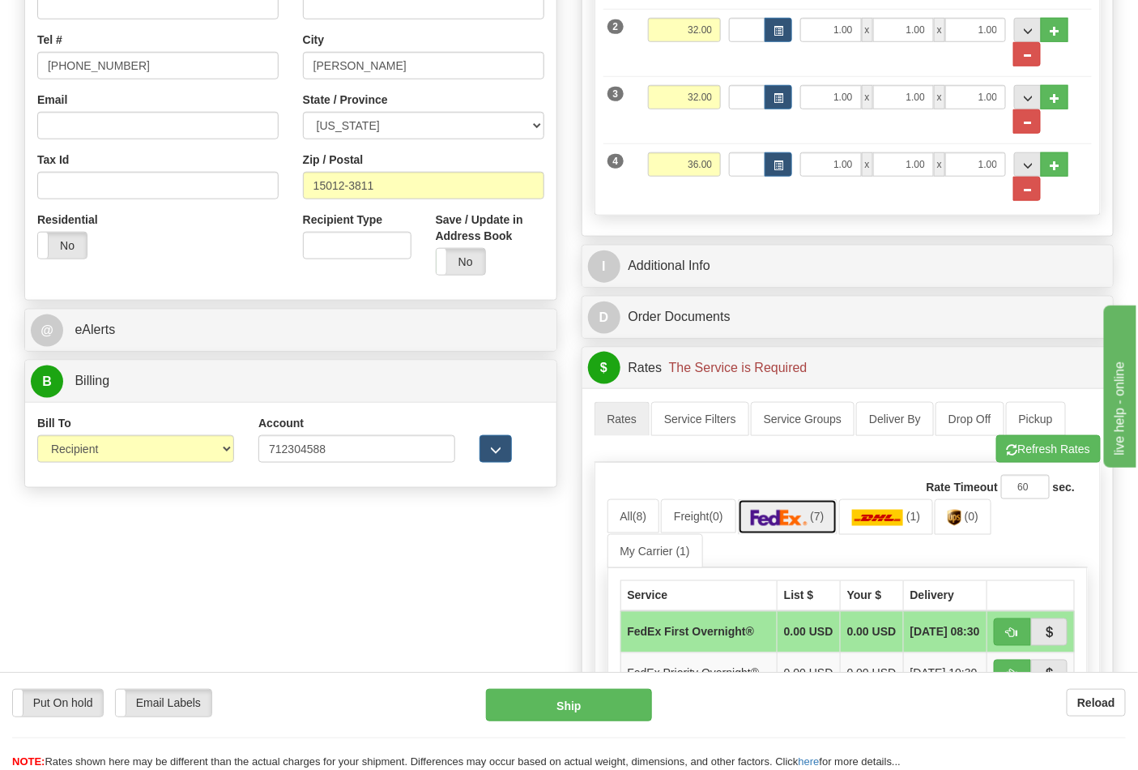
scroll to position [719, 0]
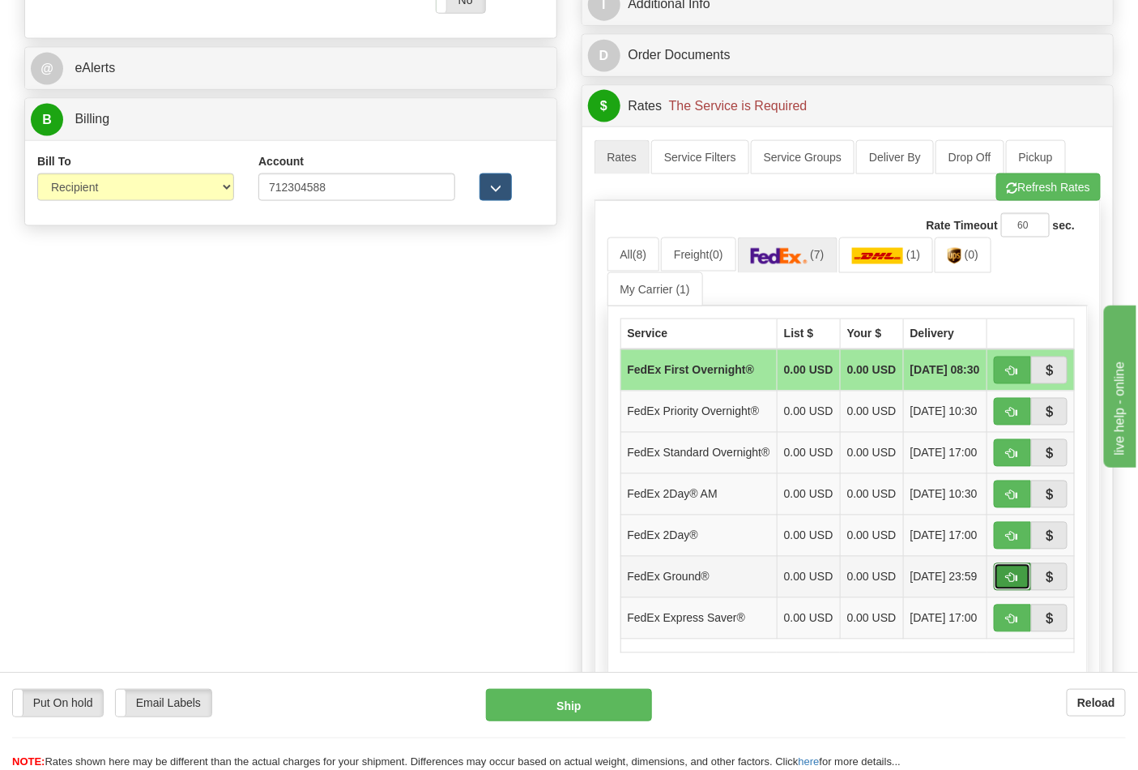
click at [1030, 591] on button "button" at bounding box center [1012, 577] width 37 height 28
type input "92"
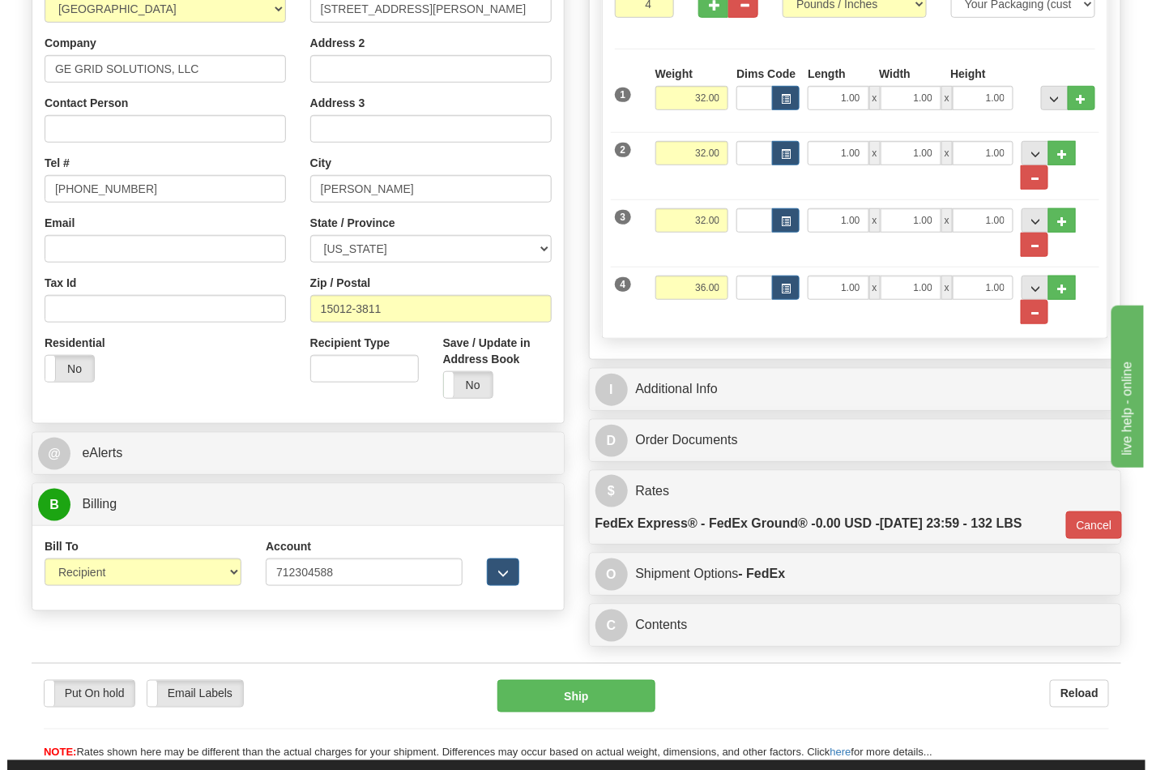
scroll to position [577, 0]
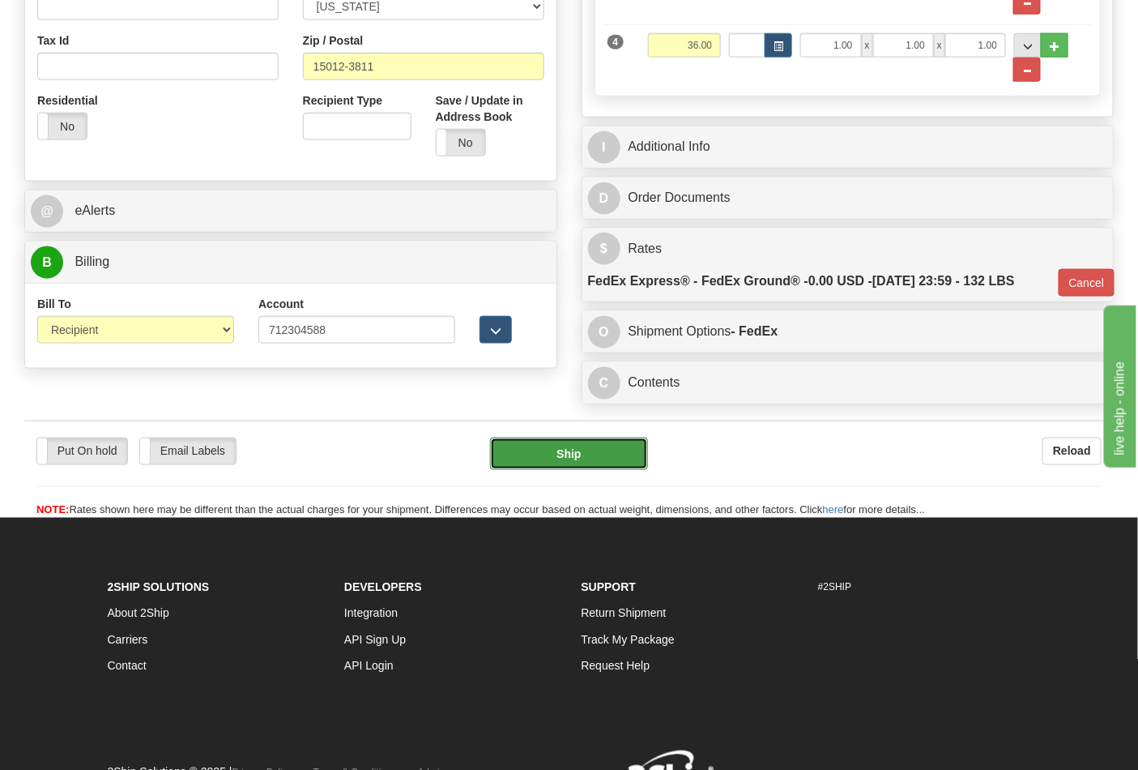
click at [559, 458] on button "Ship" at bounding box center [568, 453] width 157 height 32
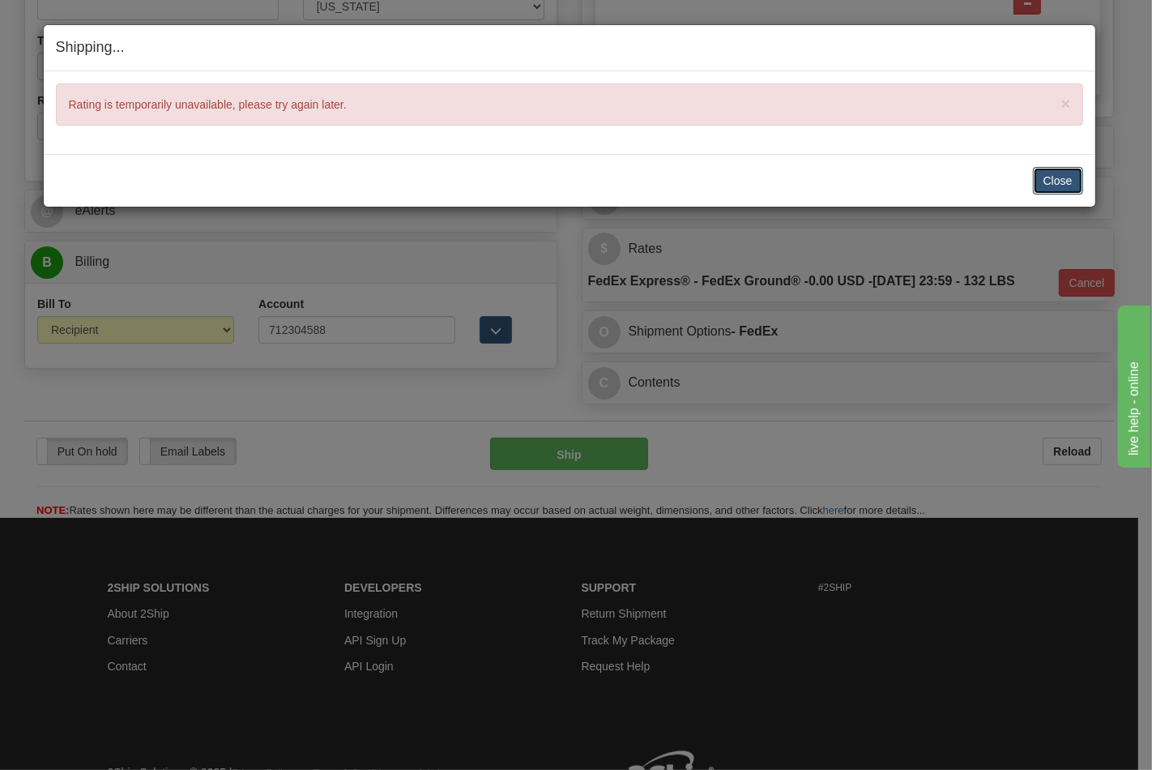
click at [1075, 183] on button "Close" at bounding box center [1058, 181] width 50 height 28
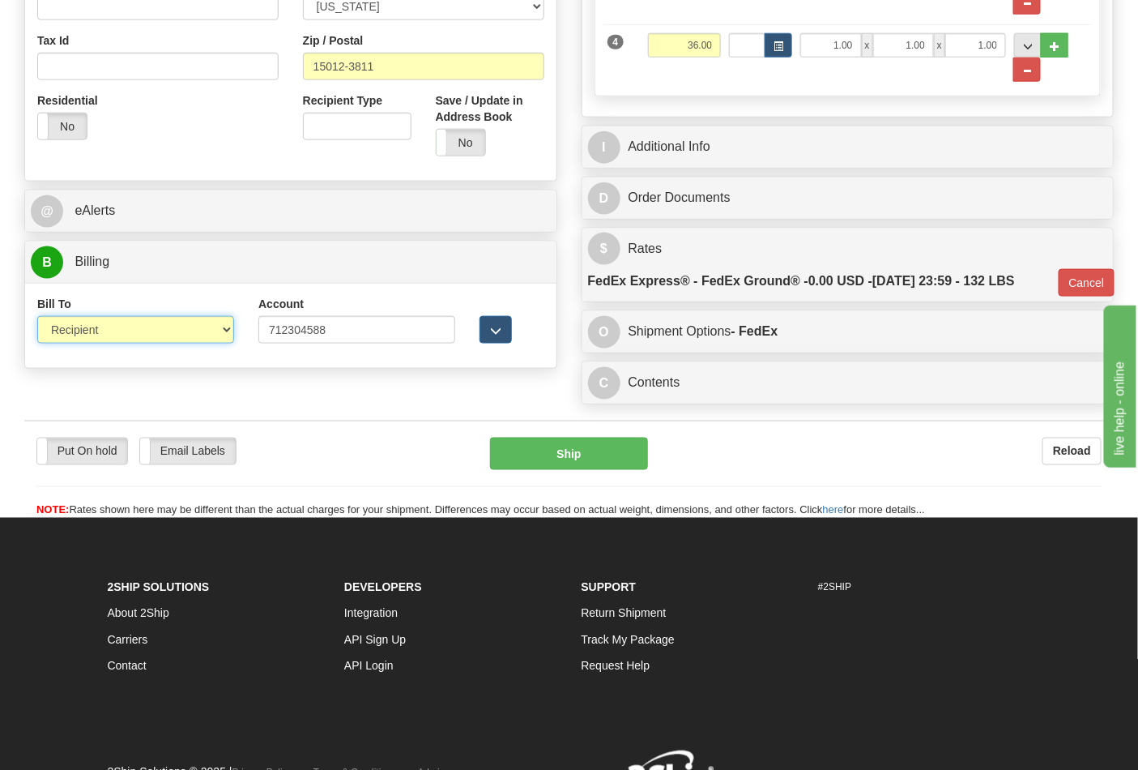
click at [209, 336] on select "Sender Recipient Third Party Collect" at bounding box center [135, 330] width 197 height 28
select select "4"
click at [37, 318] on select "Sender Recipient Third Party Collect" at bounding box center [135, 330] width 197 height 28
type input "92"
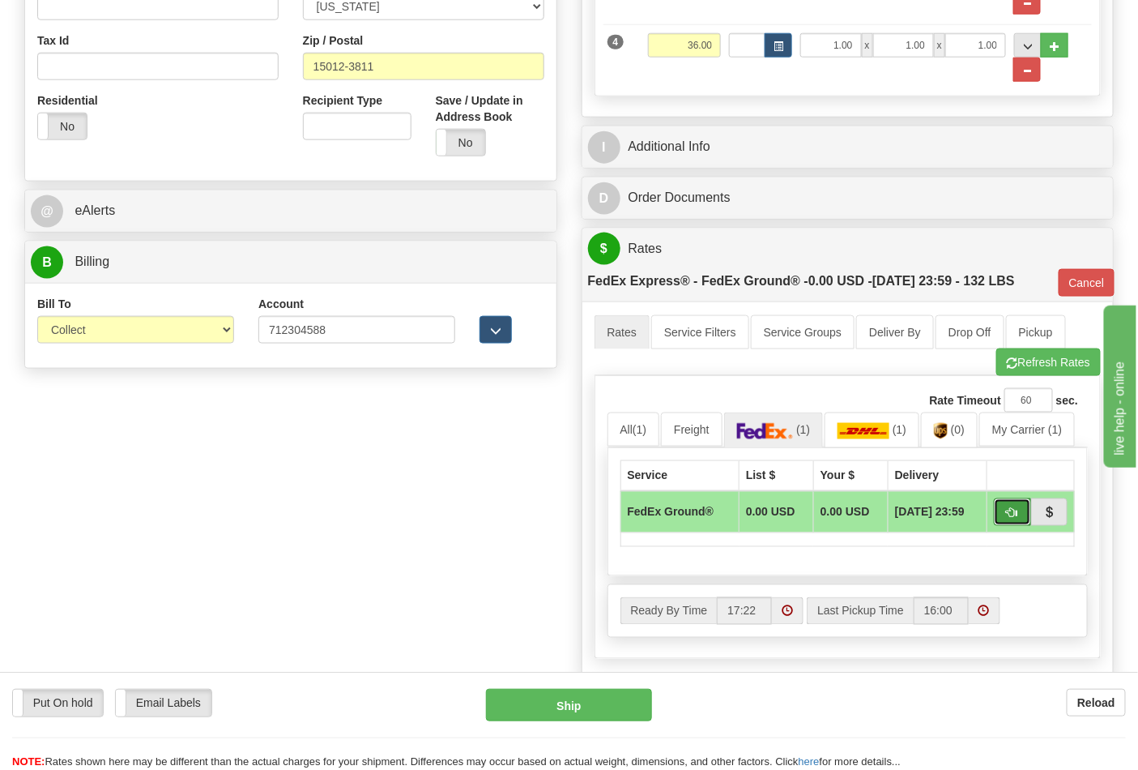
click at [1002, 507] on button "button" at bounding box center [1012, 512] width 37 height 28
click at [593, 701] on button "Ship" at bounding box center [568, 705] width 165 height 32
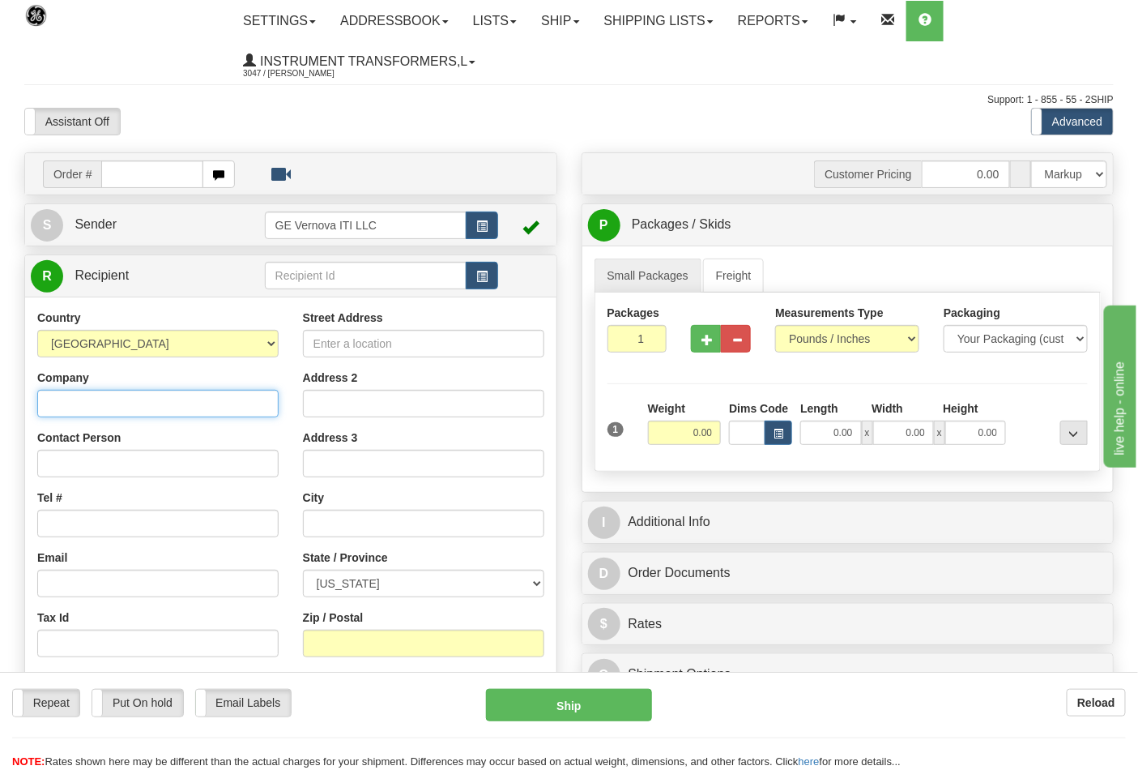
click at [86, 398] on input "Company" at bounding box center [157, 404] width 241 height 28
type input "JL MARINE"
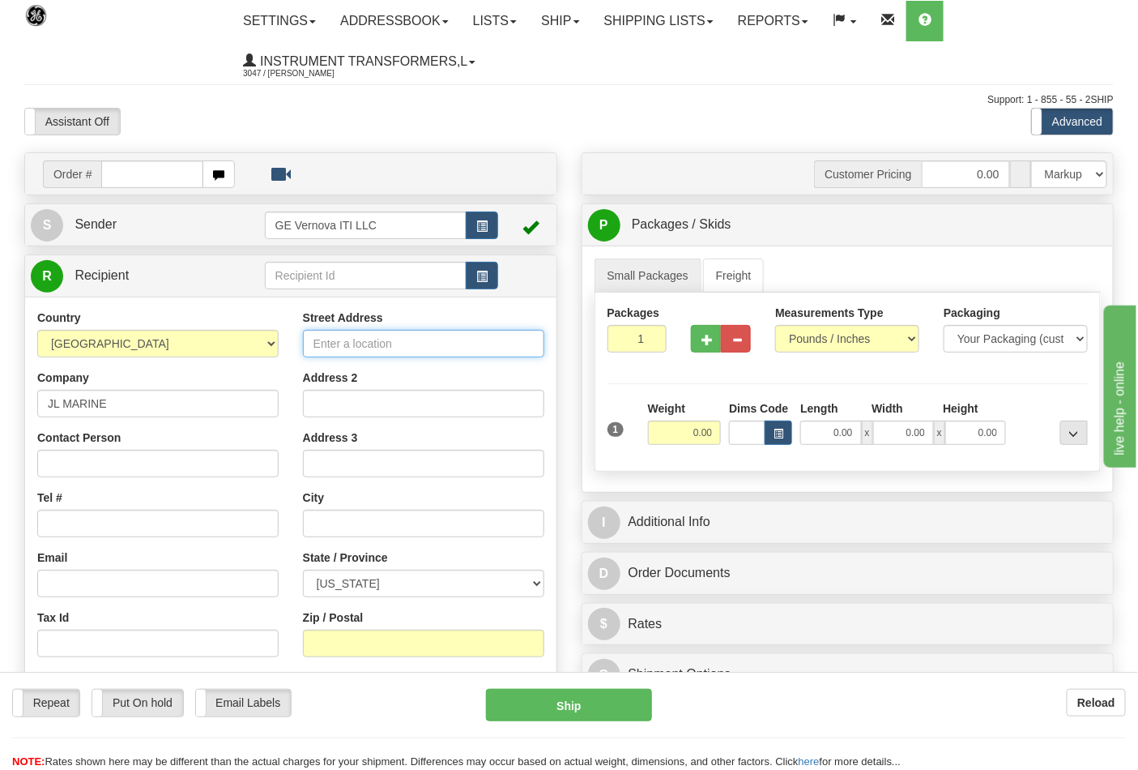
click at [407, 341] on input "Street Address" at bounding box center [423, 344] width 241 height 28
type input "[STREET_ADDRESS]"
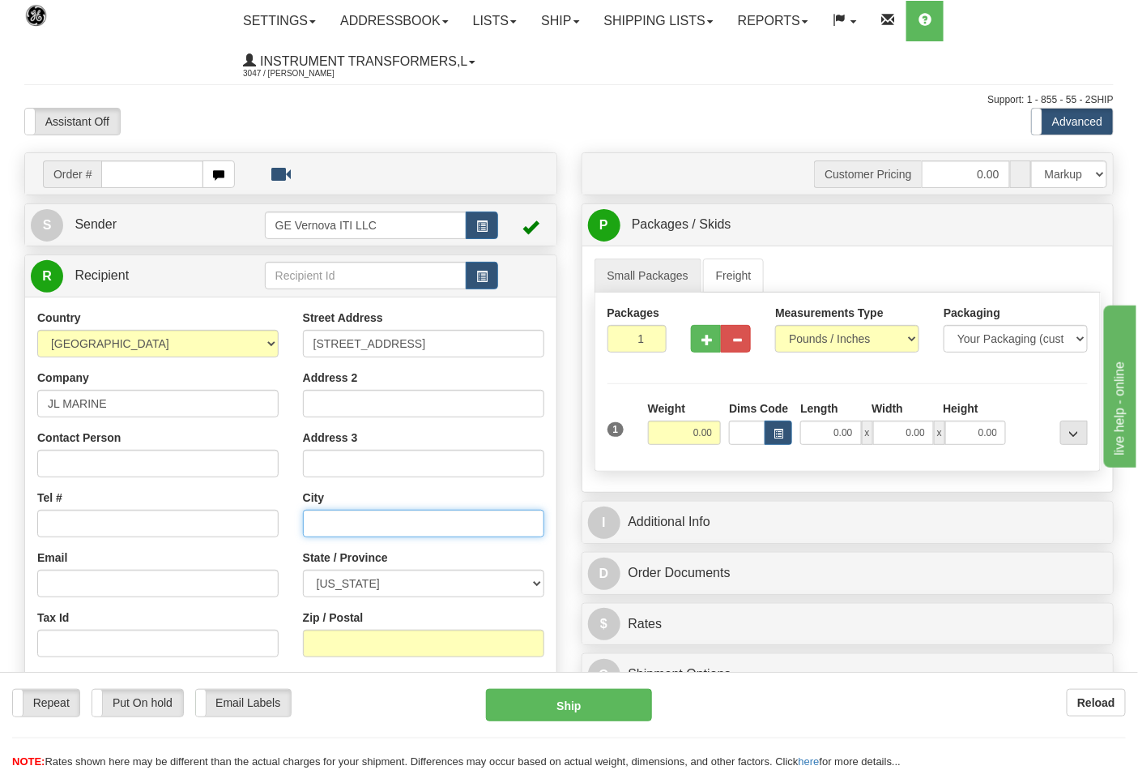
click at [342, 514] on input "text" at bounding box center [423, 524] width 241 height 28
type input "[GEOGRAPHIC_DATA]"
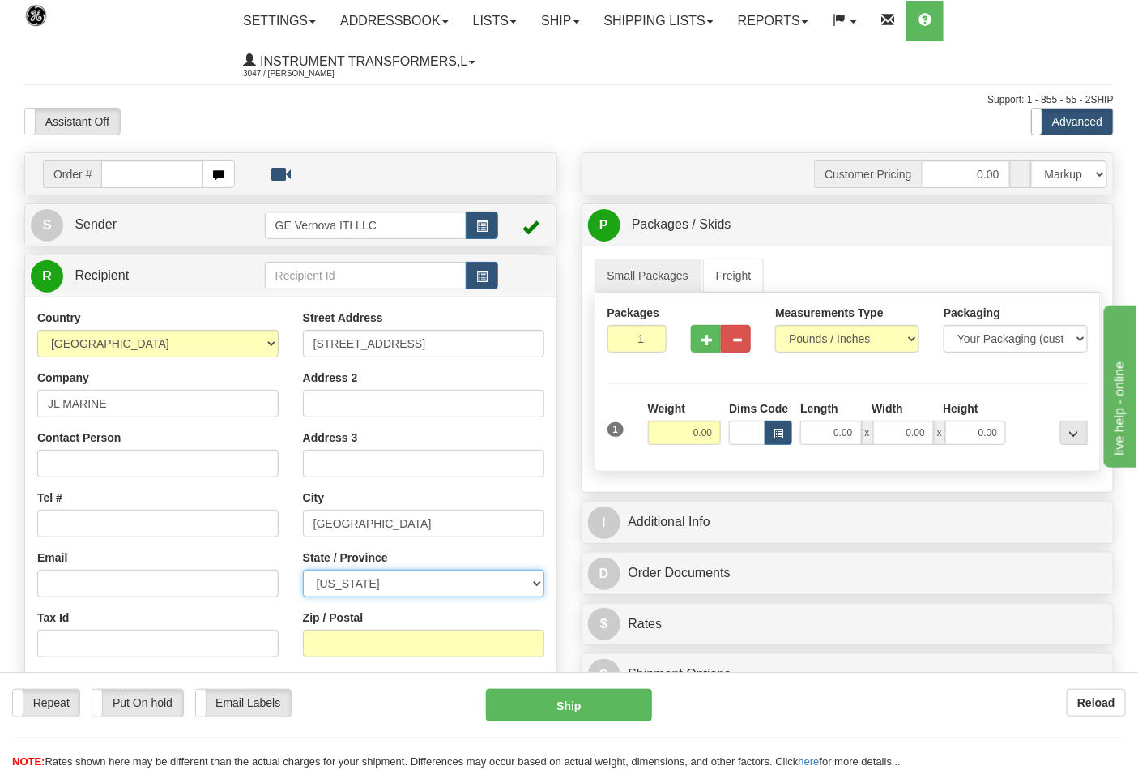
select select "FL"
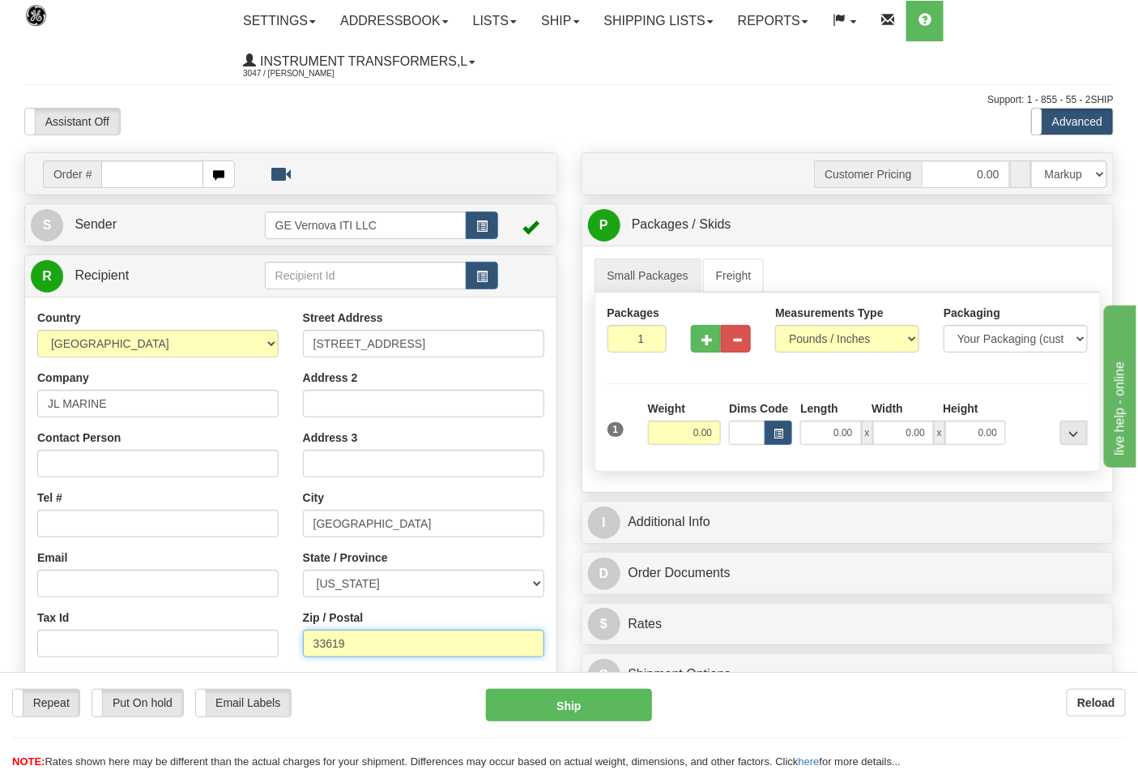
type input "33619"
click at [83, 514] on input "Tel #" at bounding box center [157, 524] width 241 height 28
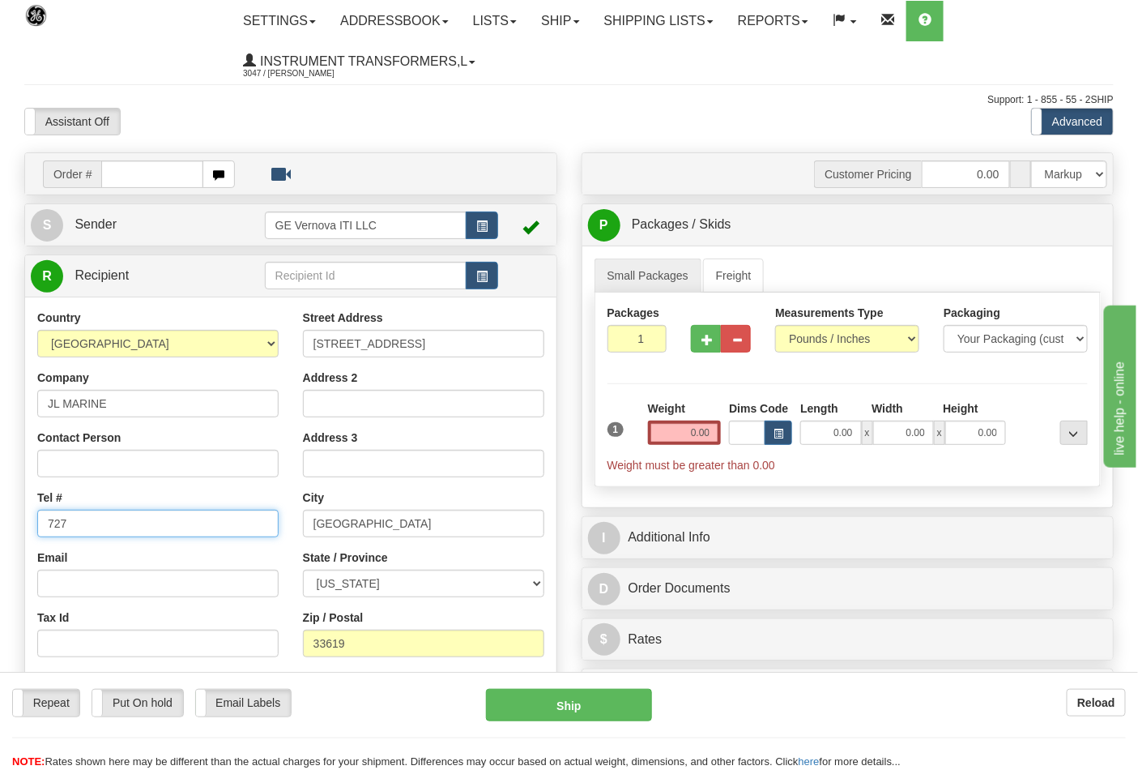
type input "7272284112"
click at [880, 338] on select "Pounds / Inches Kilograms / Centimeters" at bounding box center [847, 339] width 144 height 28
click at [775, 326] on select "Pounds / Inches Kilograms / Centimeters" at bounding box center [847, 339] width 144 height 28
click at [683, 425] on input "0.00" at bounding box center [685, 432] width 74 height 24
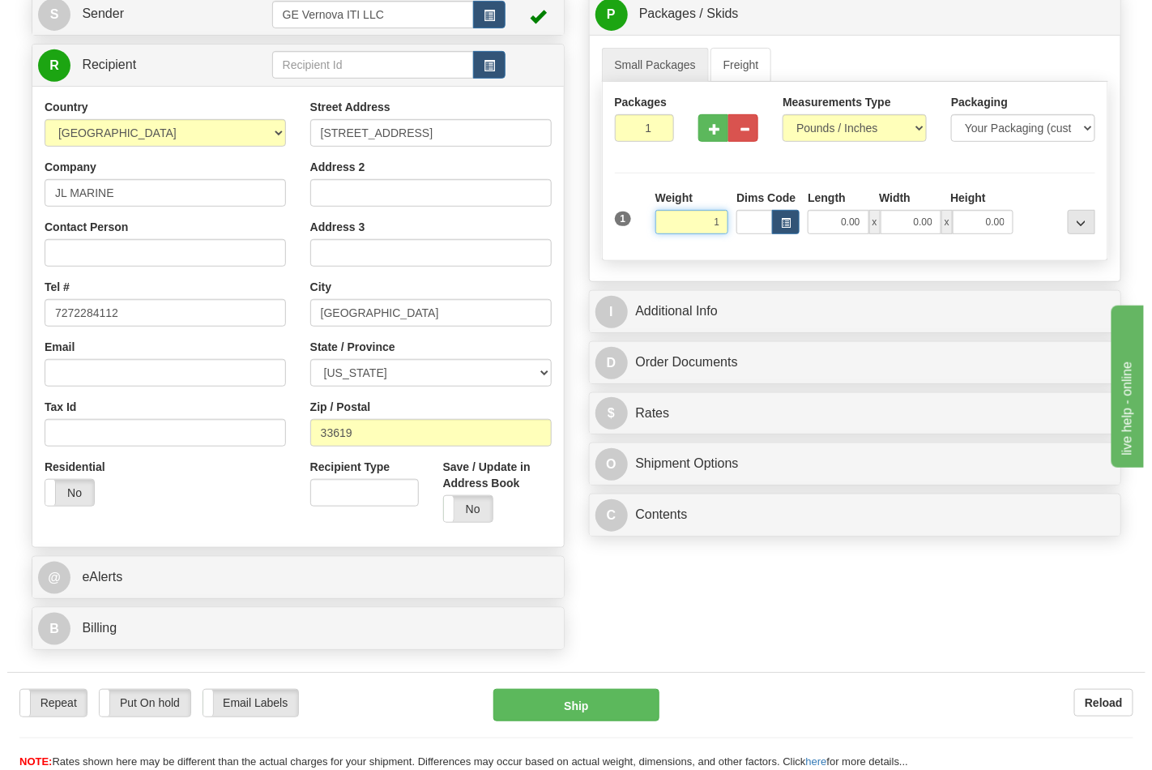
scroll to position [270, 0]
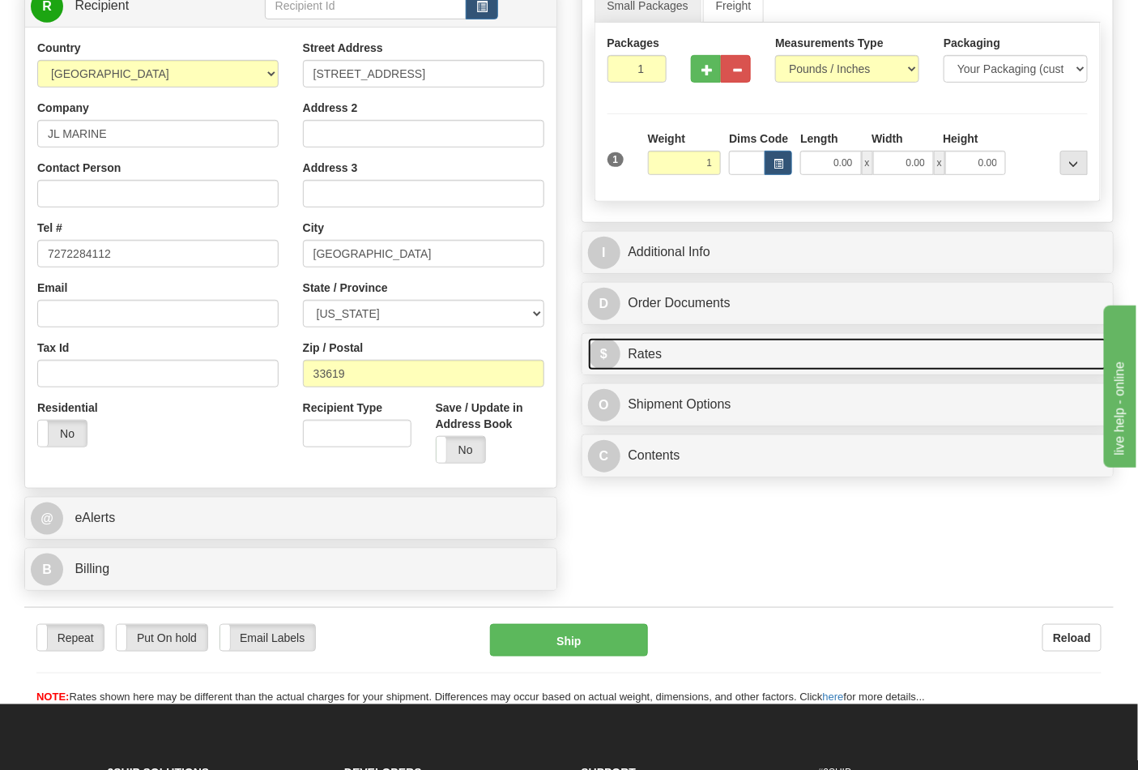
type input "1.00"
click at [732, 348] on link "$ Rates" at bounding box center [848, 354] width 520 height 33
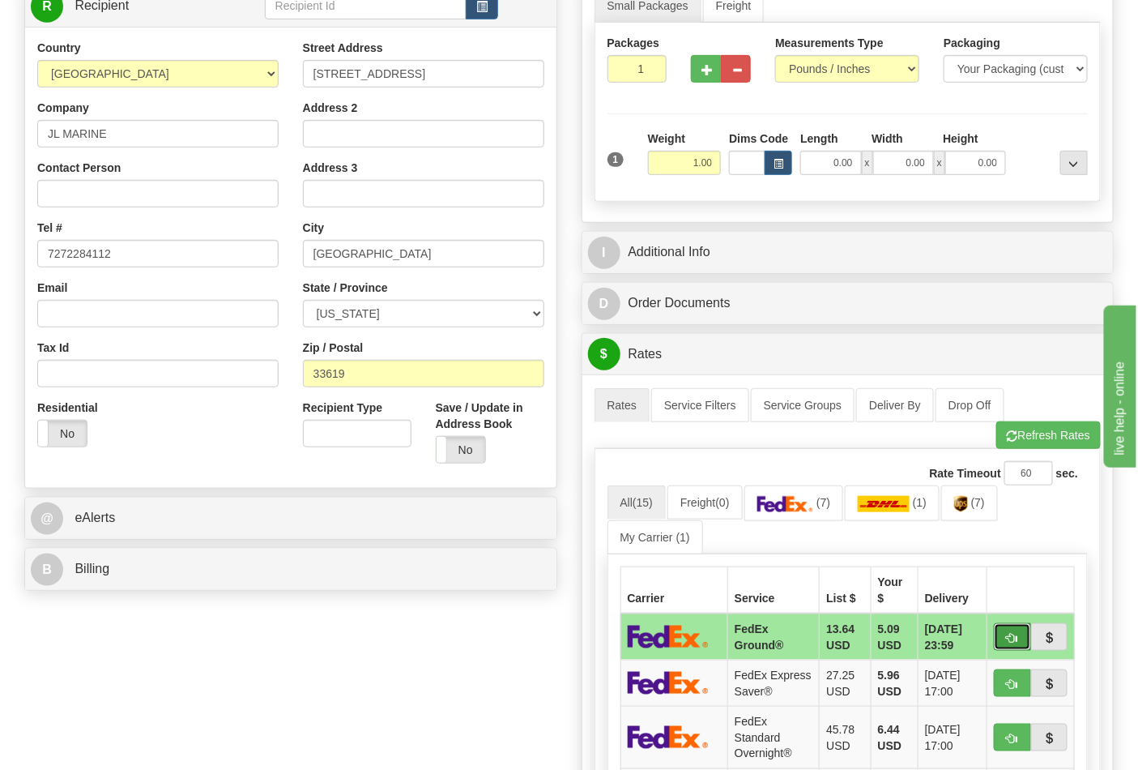
click at [1007, 633] on span "button" at bounding box center [1012, 638] width 11 height 11
type input "92"
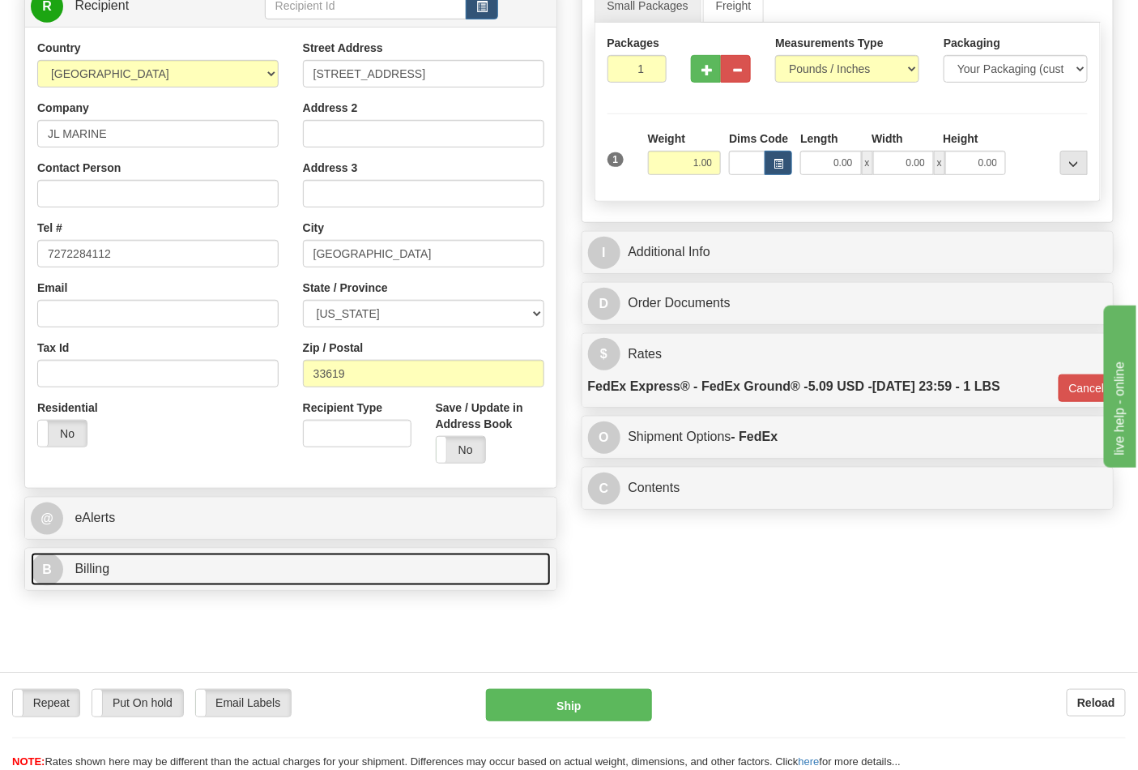
click at [139, 565] on link "B Billing" at bounding box center [291, 569] width 520 height 33
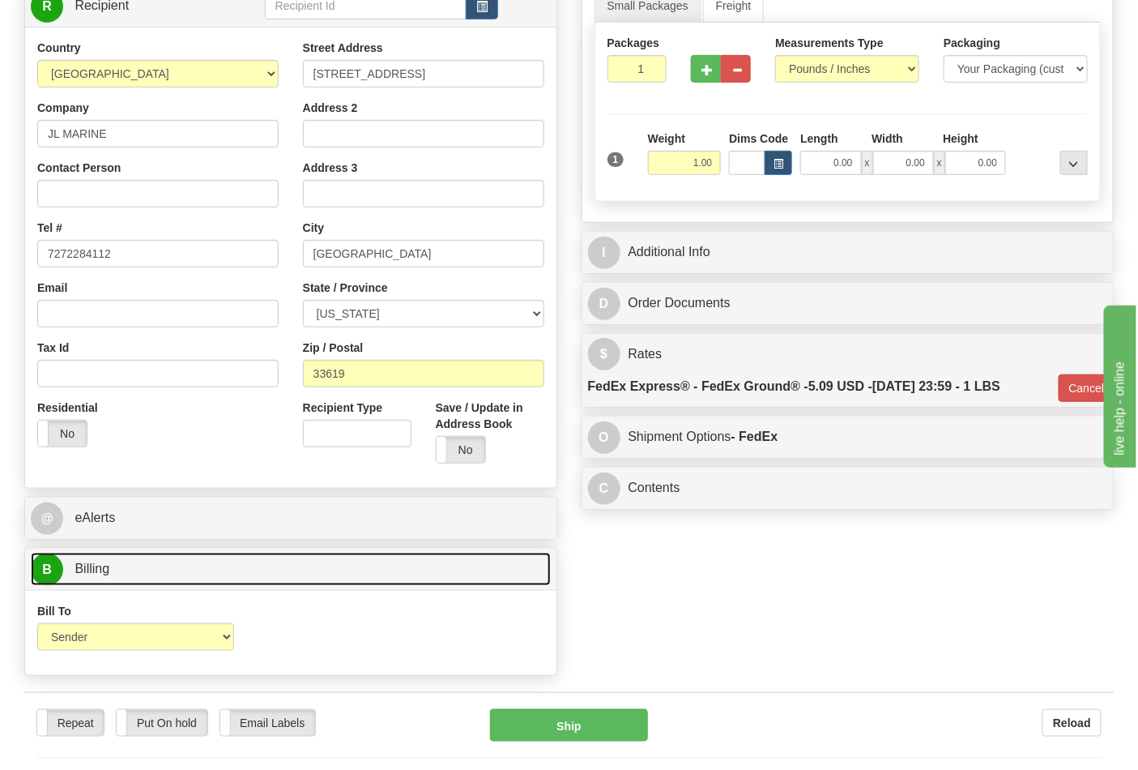
click at [139, 565] on link "B Billing" at bounding box center [291, 569] width 520 height 33
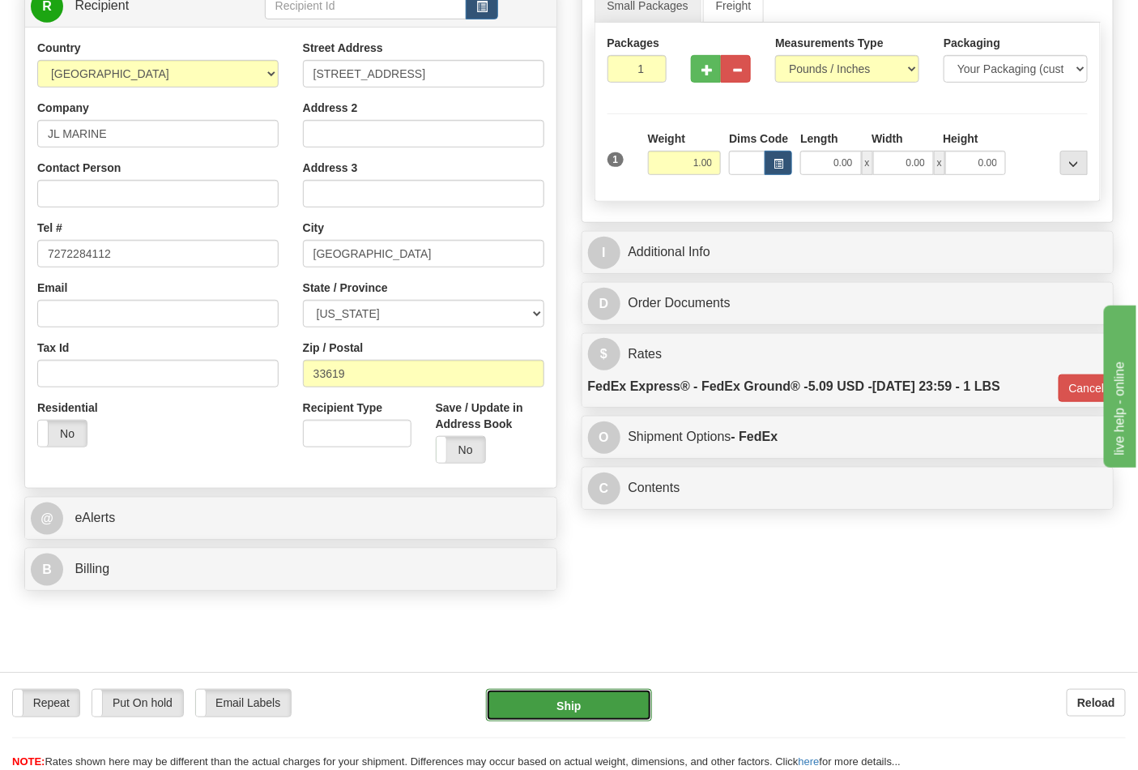
click at [601, 702] on button "Ship" at bounding box center [568, 705] width 165 height 32
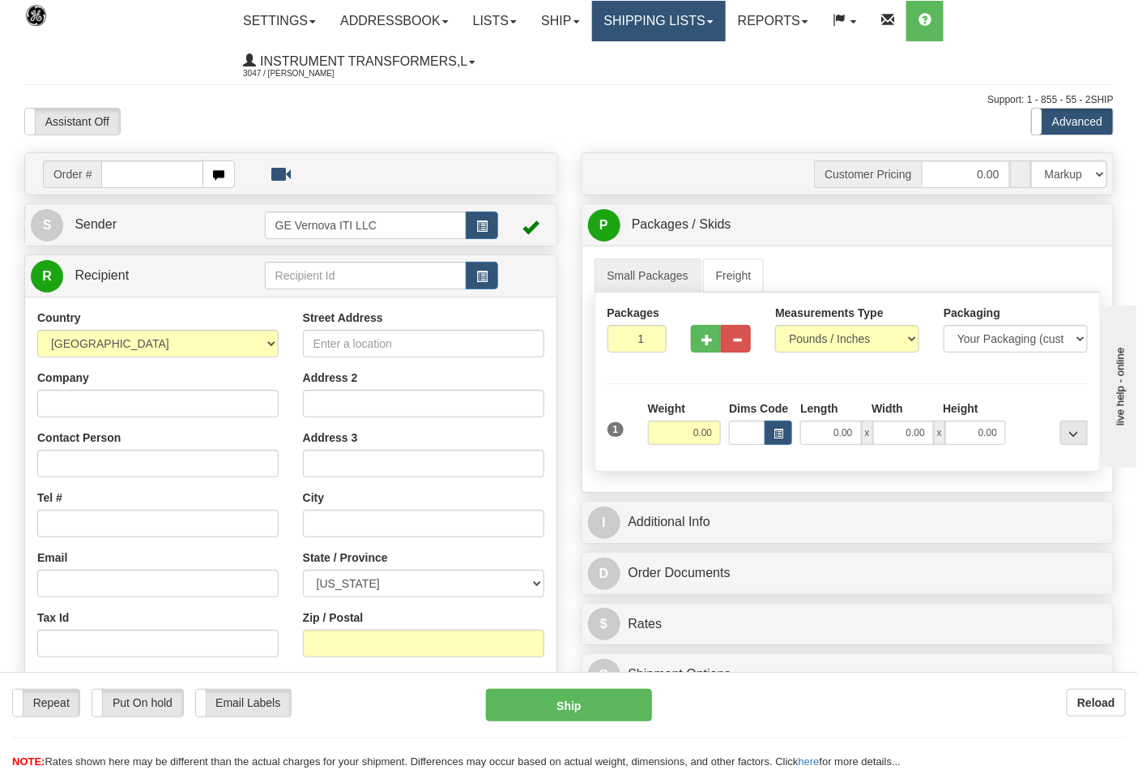
click at [669, 22] on link "Shipping lists" at bounding box center [659, 21] width 134 height 41
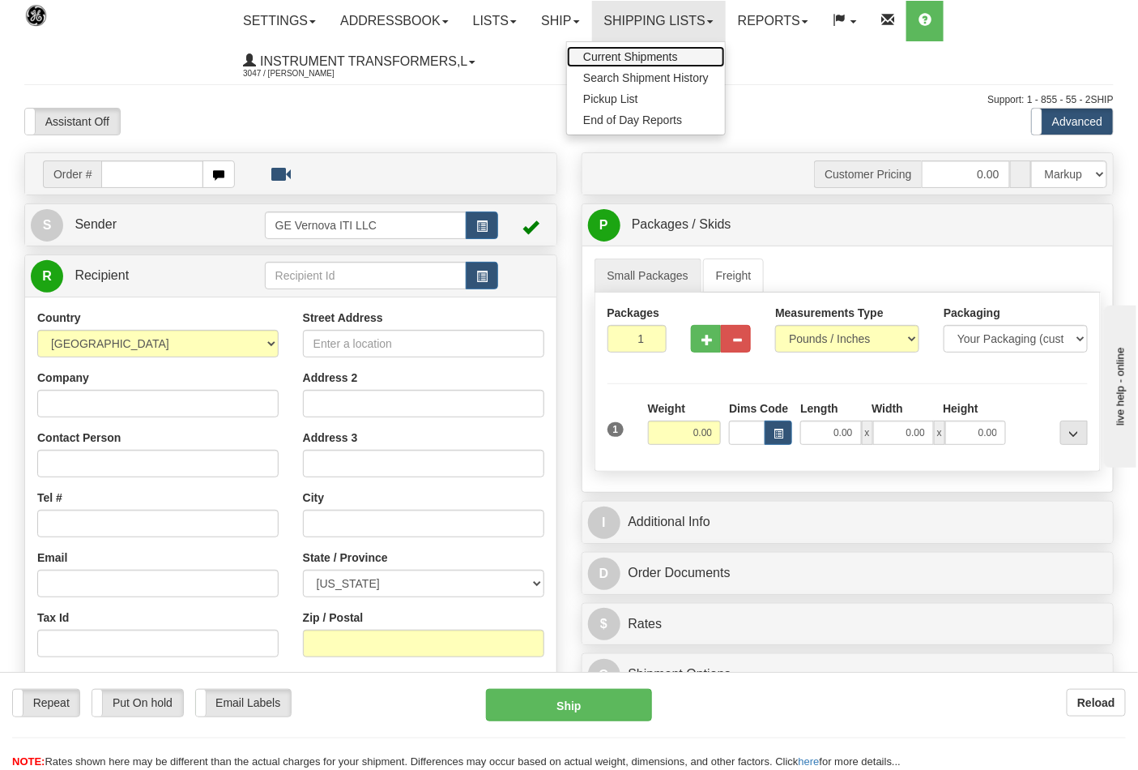
click at [660, 53] on span "Current Shipments" at bounding box center [630, 56] width 95 height 13
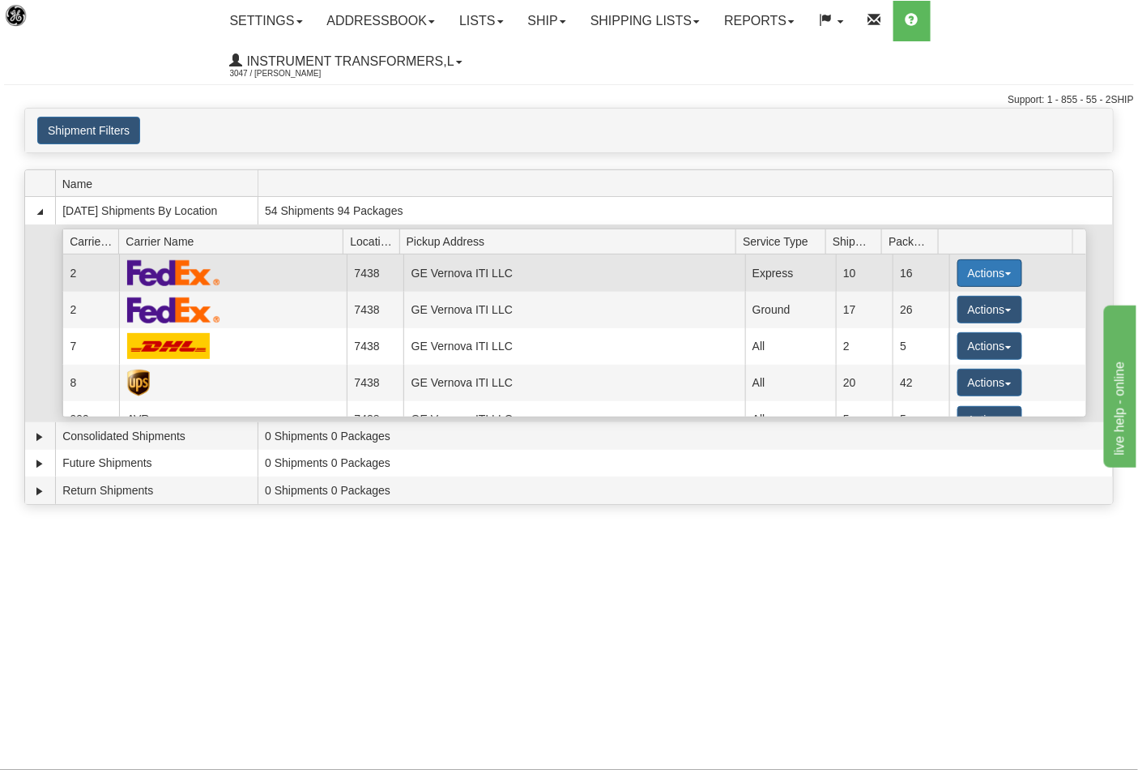
click at [1002, 278] on button "Actions" at bounding box center [990, 273] width 65 height 28
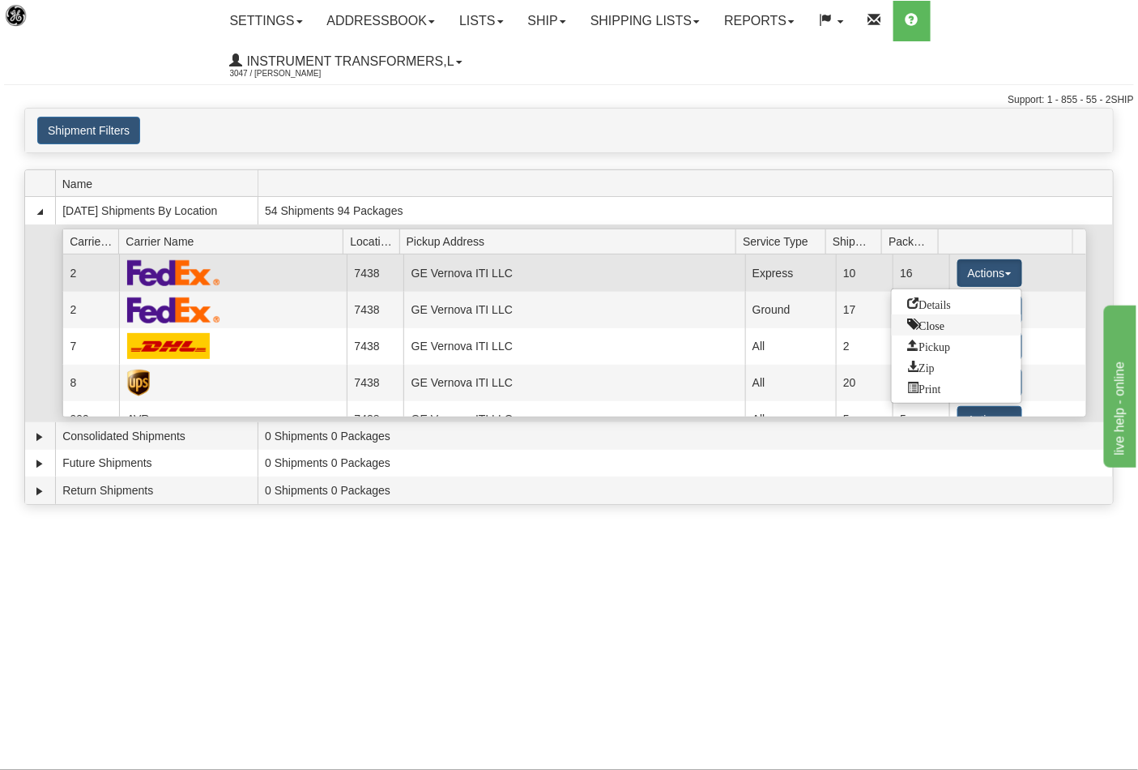
click at [954, 326] on link "Close" at bounding box center [957, 324] width 130 height 21
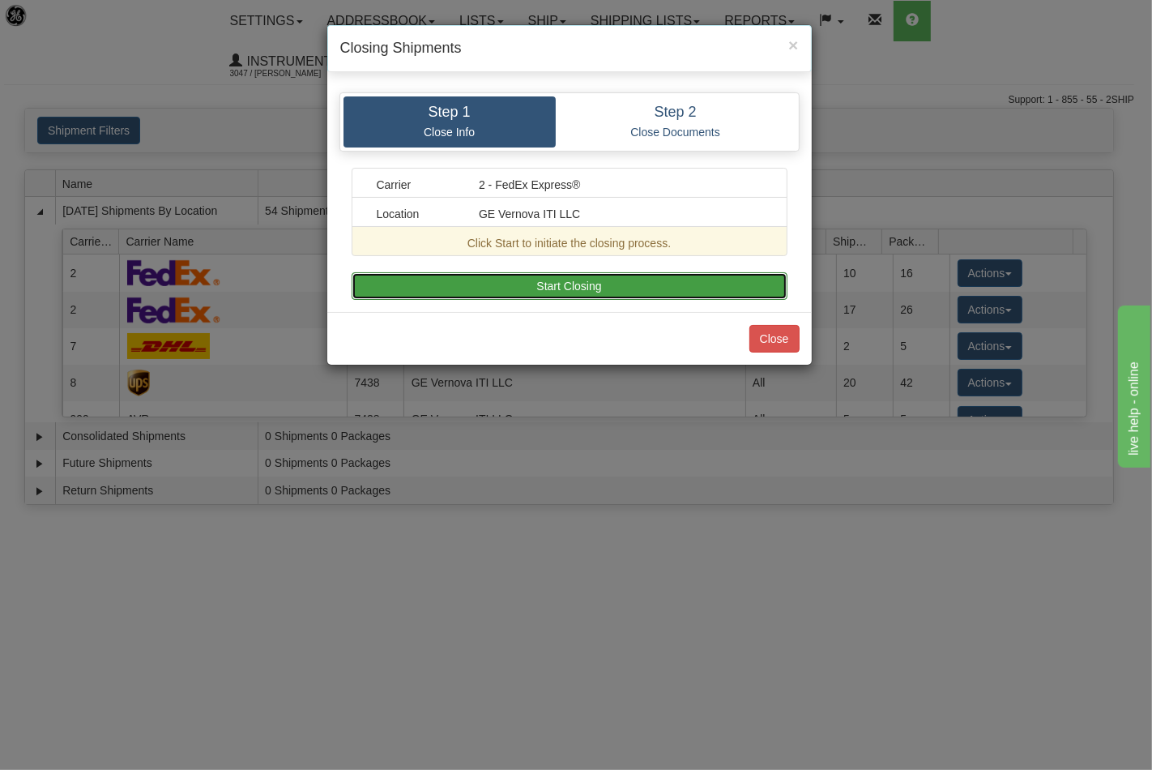
click at [627, 280] on button "Start Closing" at bounding box center [570, 286] width 436 height 28
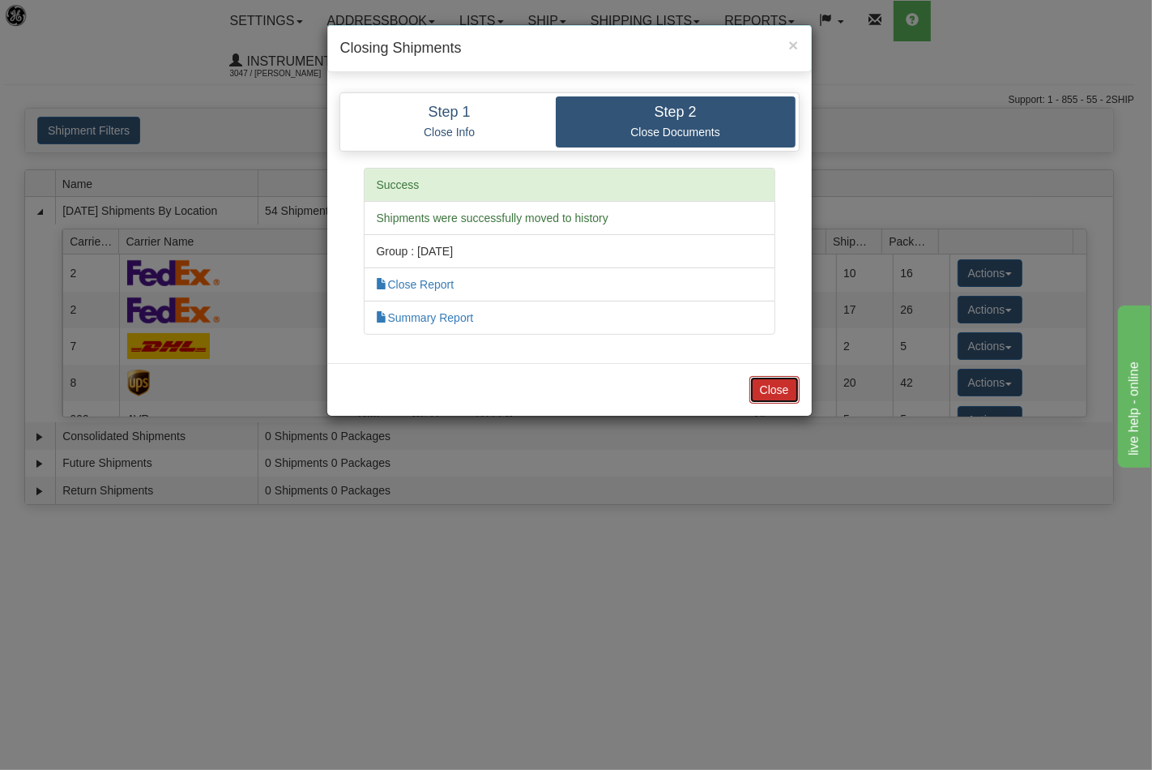
click at [783, 387] on button "Close" at bounding box center [774, 390] width 50 height 28
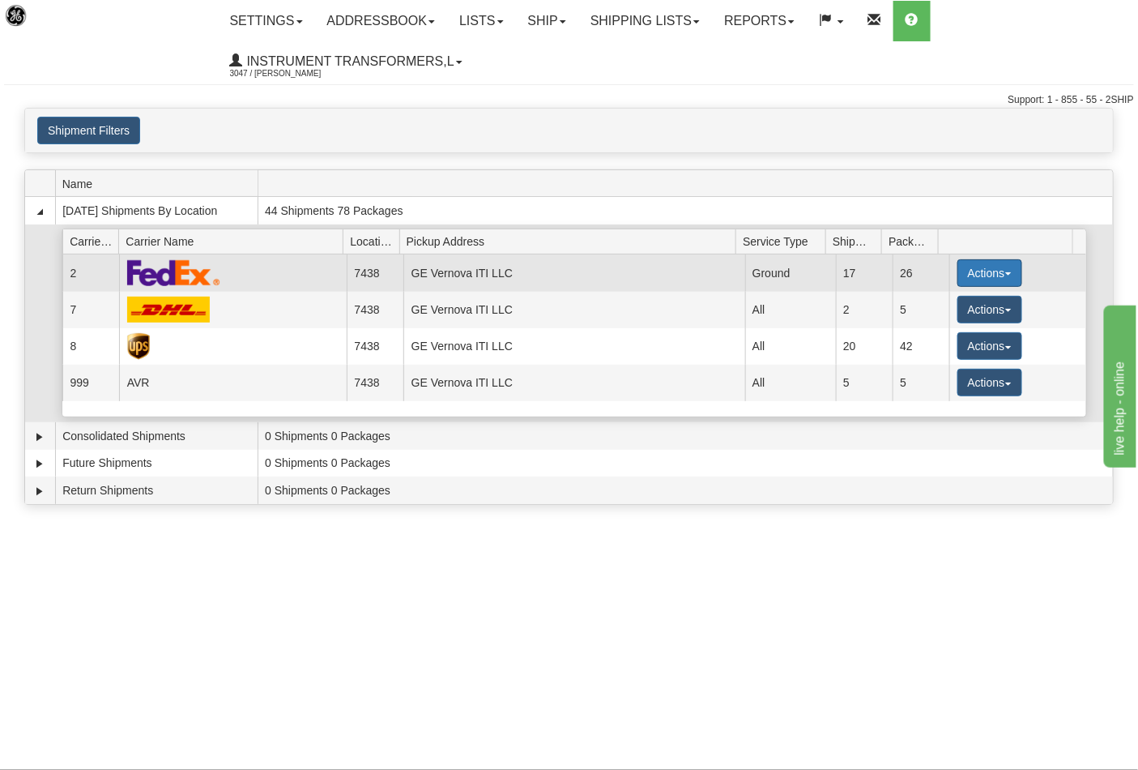
click at [1005, 273] on span "button" at bounding box center [1008, 273] width 6 height 3
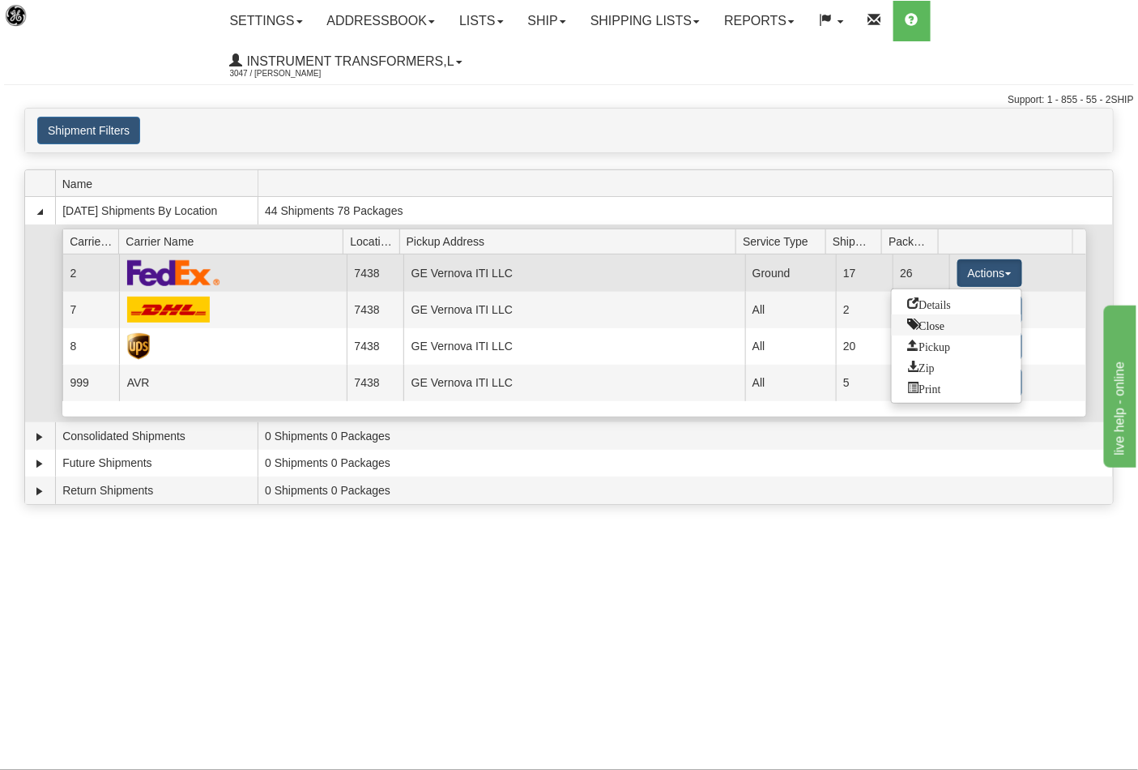
click at [970, 326] on link "Close" at bounding box center [957, 324] width 130 height 21
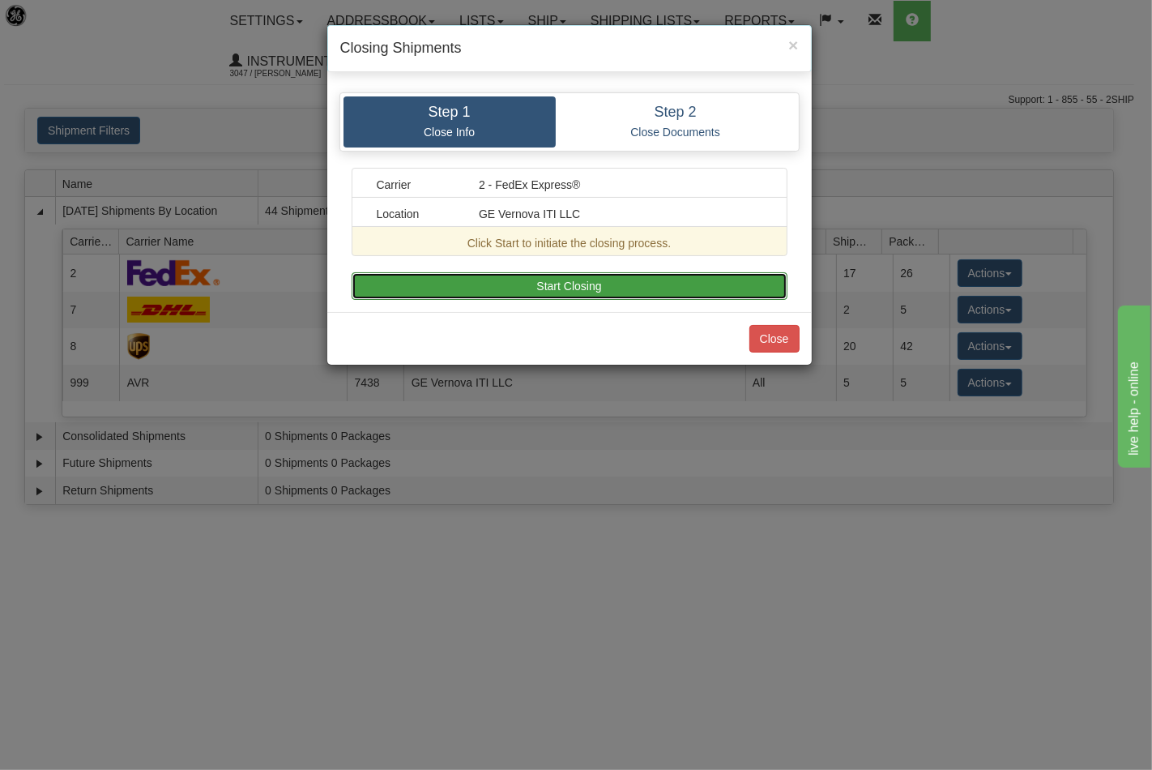
click at [651, 293] on button "Start Closing" at bounding box center [570, 286] width 436 height 28
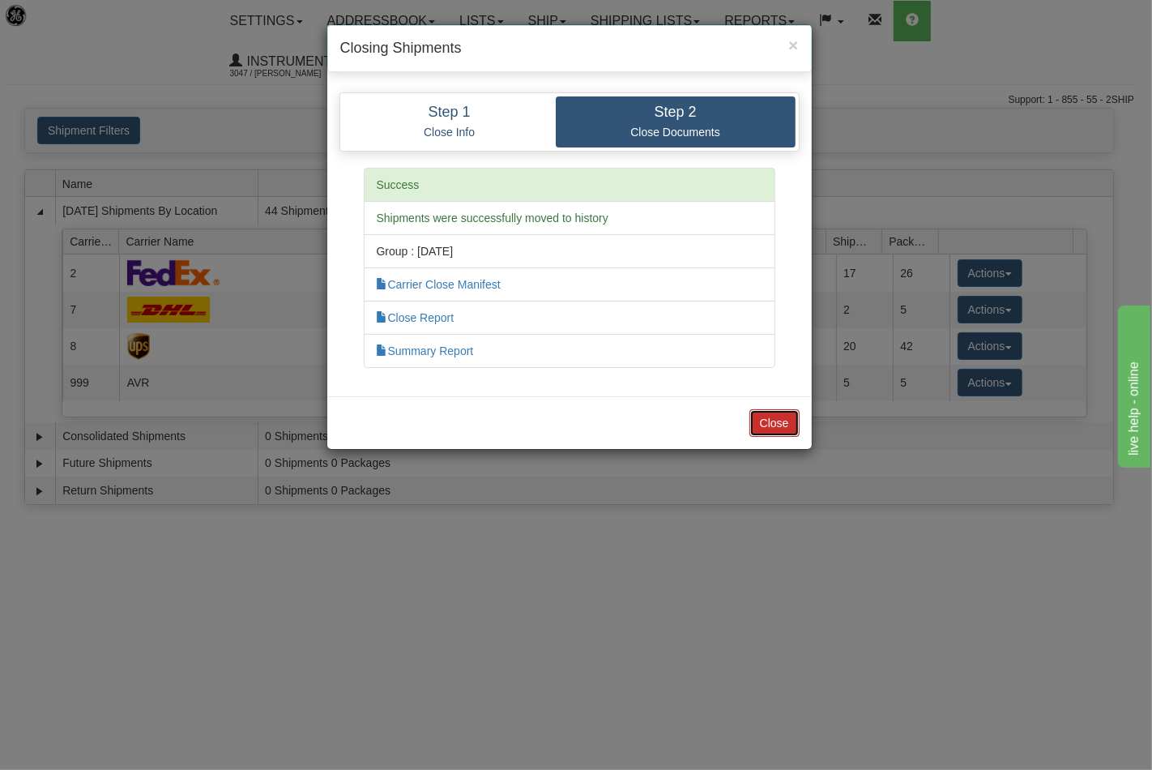
click at [775, 416] on button "Close" at bounding box center [774, 423] width 50 height 28
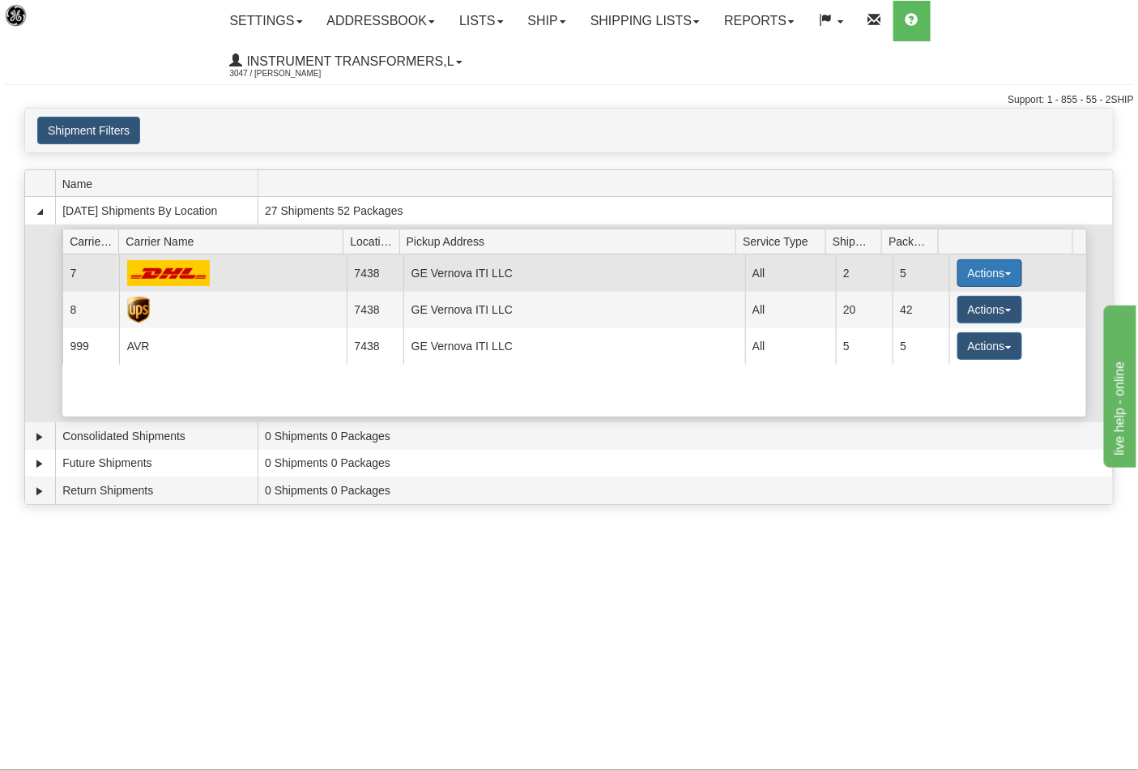
click at [1000, 280] on button "Actions" at bounding box center [990, 273] width 65 height 28
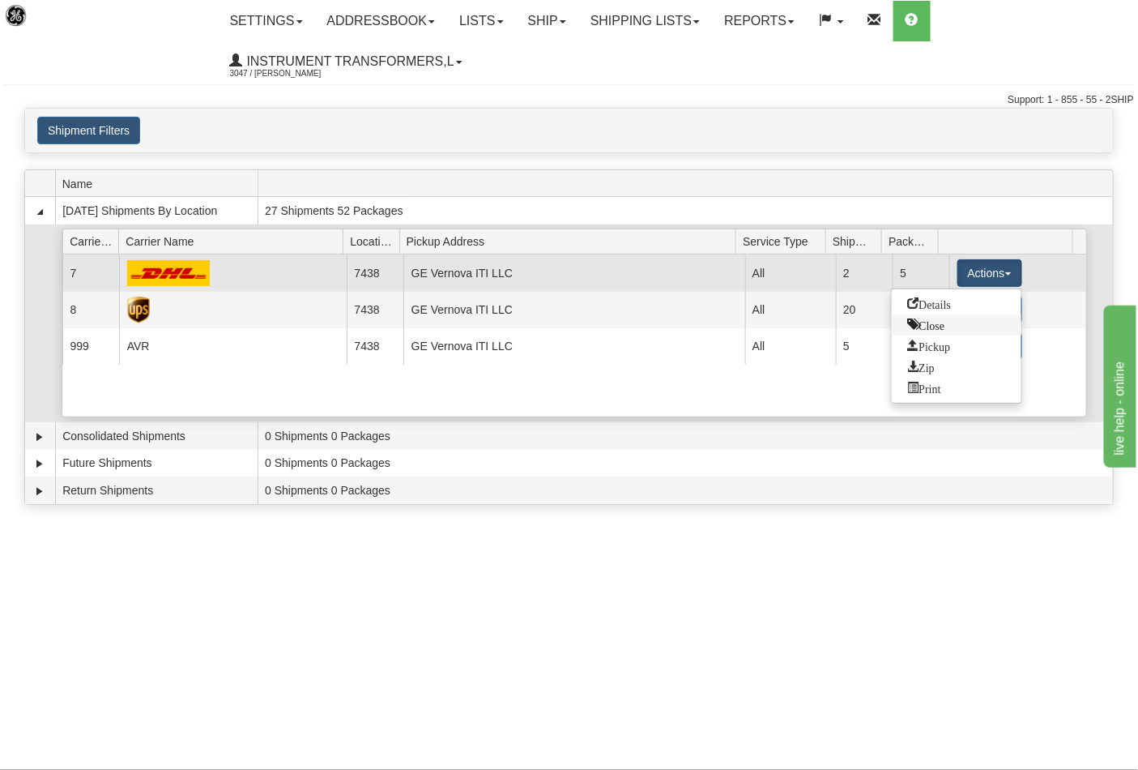
click at [952, 327] on link "Close" at bounding box center [957, 324] width 130 height 21
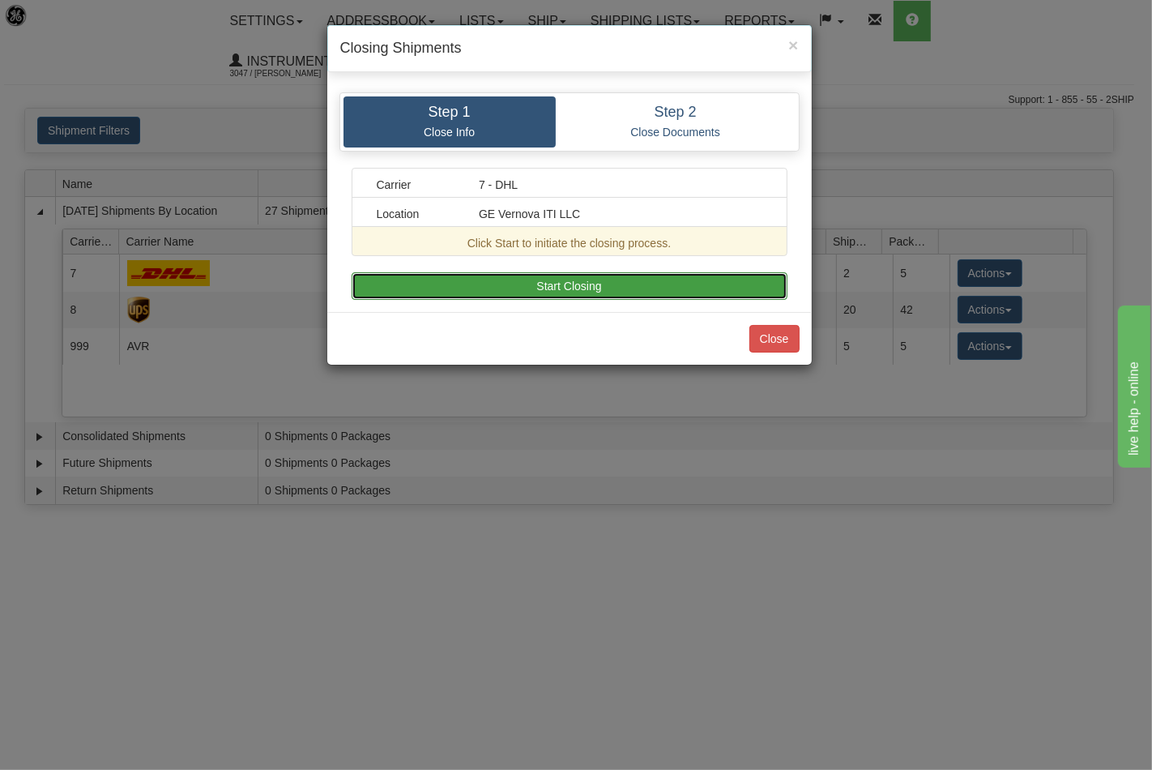
click at [590, 288] on button "Start Closing" at bounding box center [570, 286] width 436 height 28
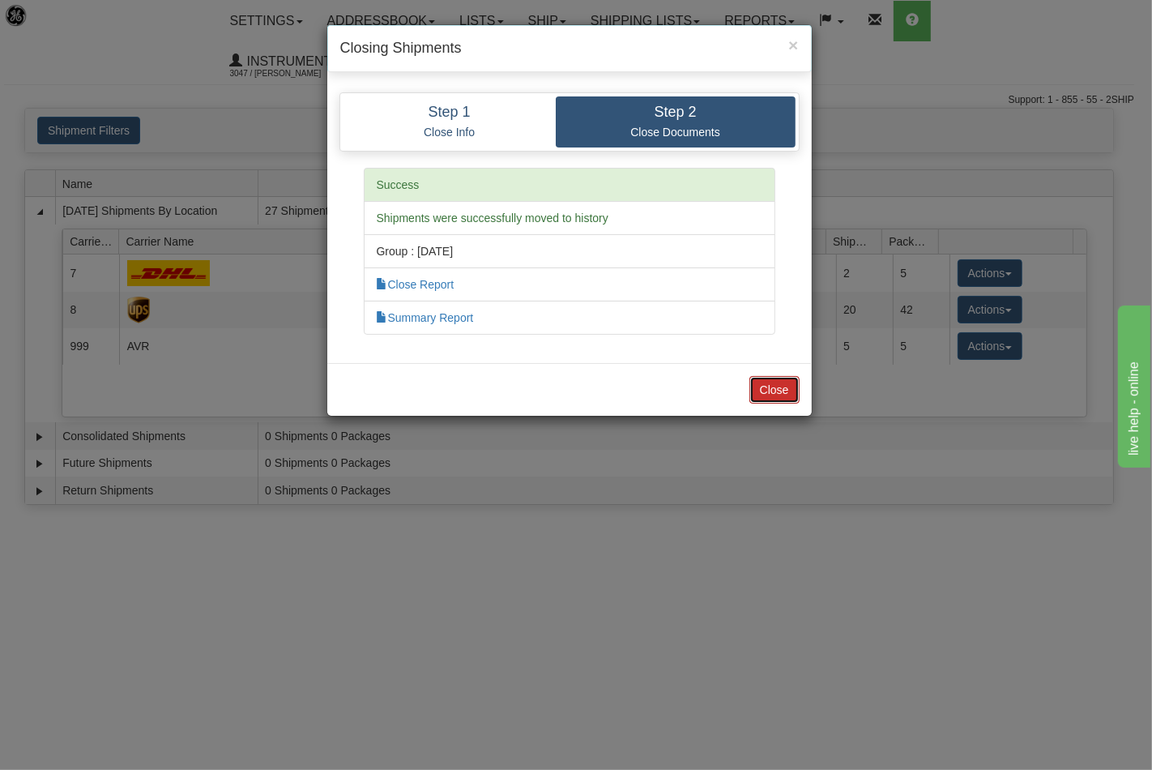
click at [778, 379] on button "Close" at bounding box center [774, 390] width 50 height 28
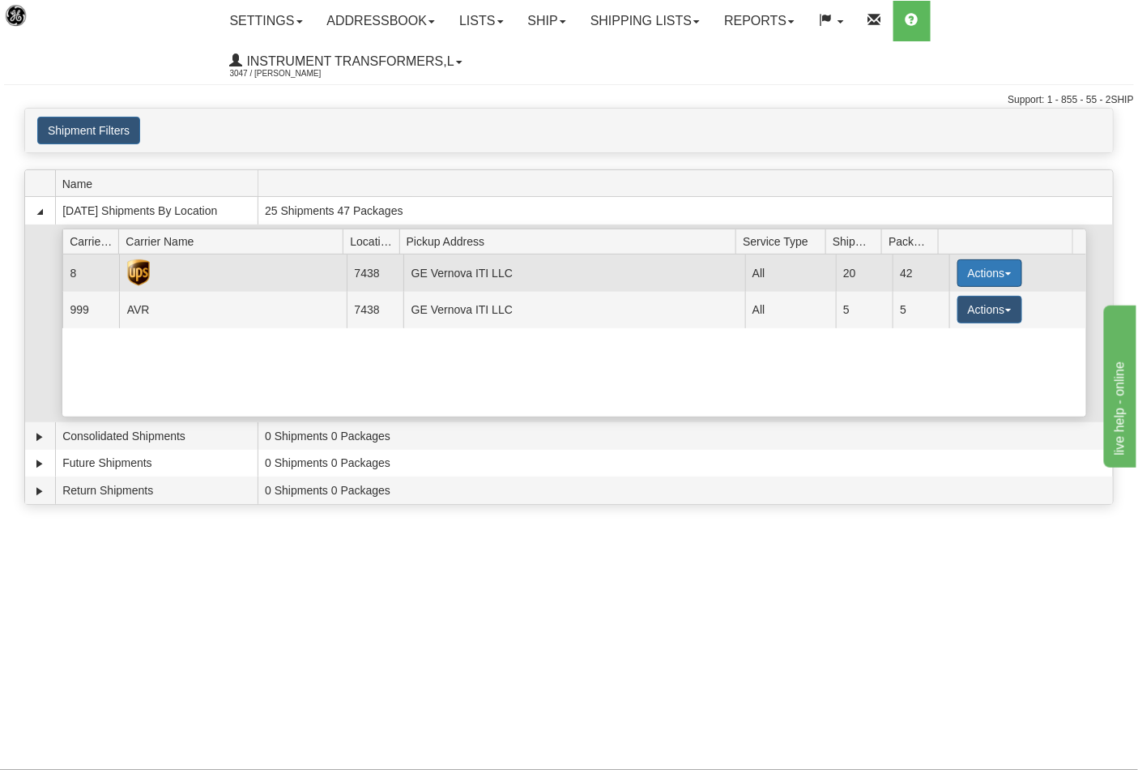
click at [1005, 274] on span "button" at bounding box center [1008, 273] width 6 height 3
click at [952, 328] on link "Close" at bounding box center [957, 324] width 130 height 21
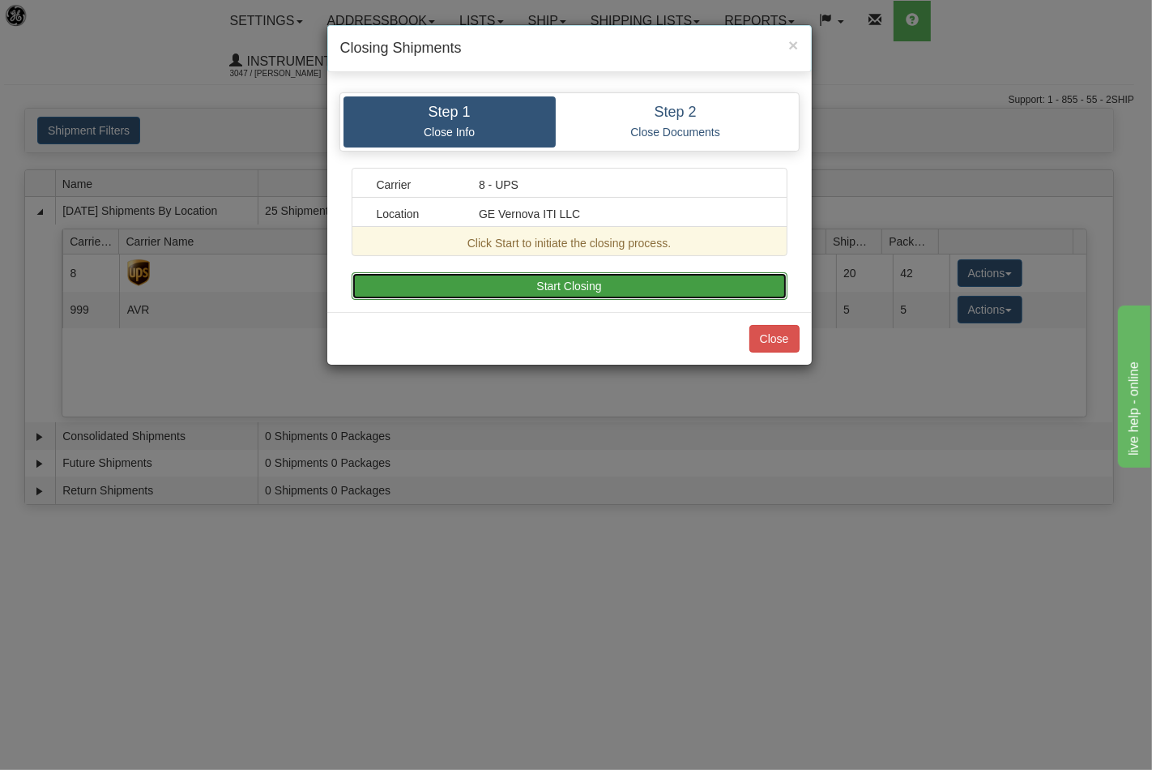
click at [737, 277] on button "Start Closing" at bounding box center [570, 286] width 436 height 28
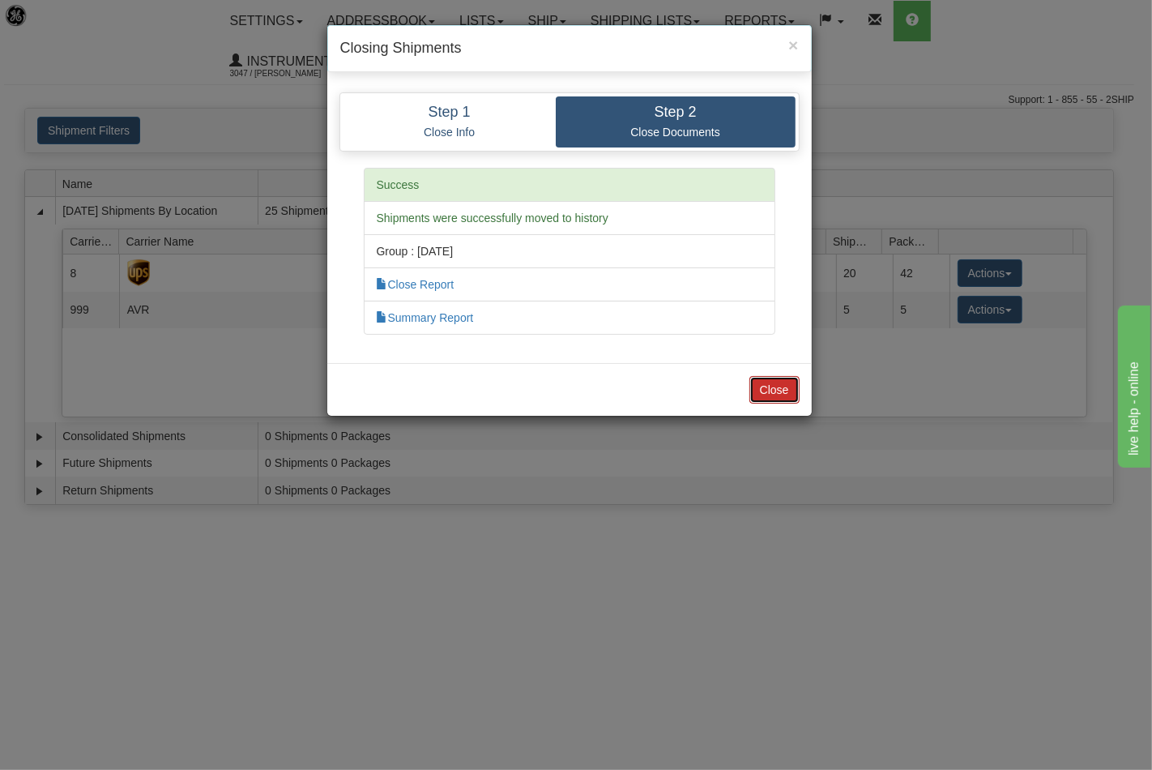
click at [773, 393] on button "Close" at bounding box center [774, 390] width 50 height 28
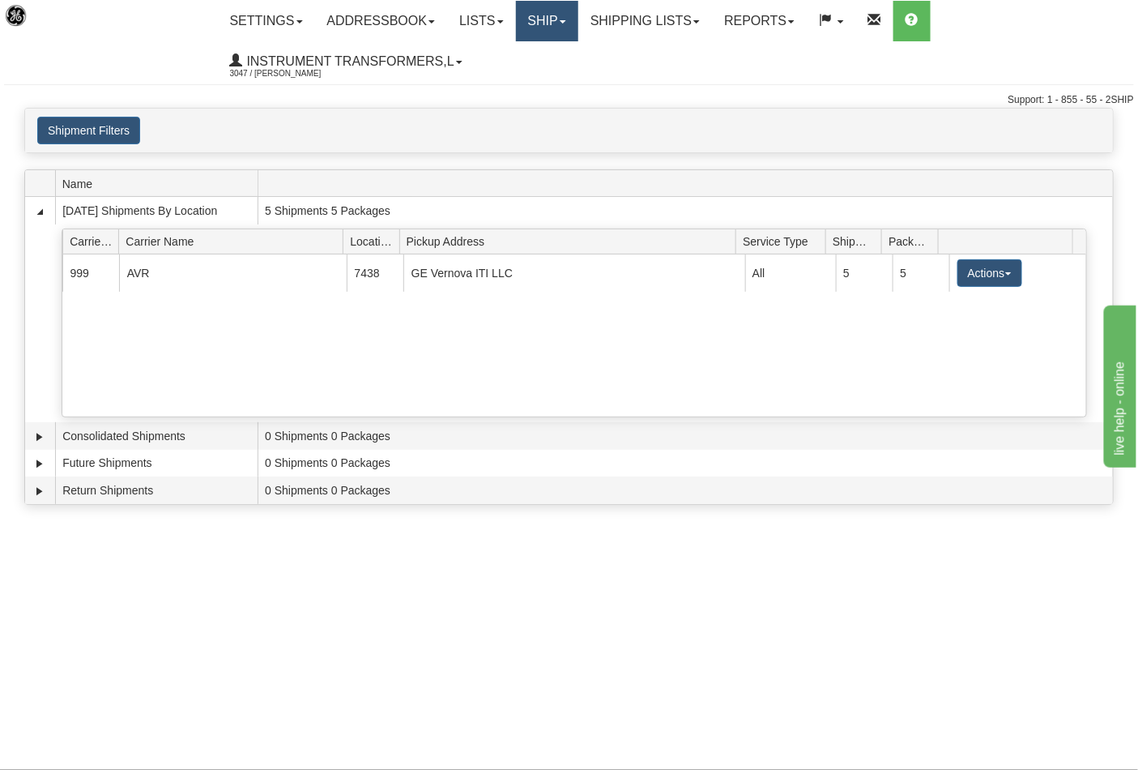
click at [571, 27] on link "Ship" at bounding box center [547, 21] width 62 height 41
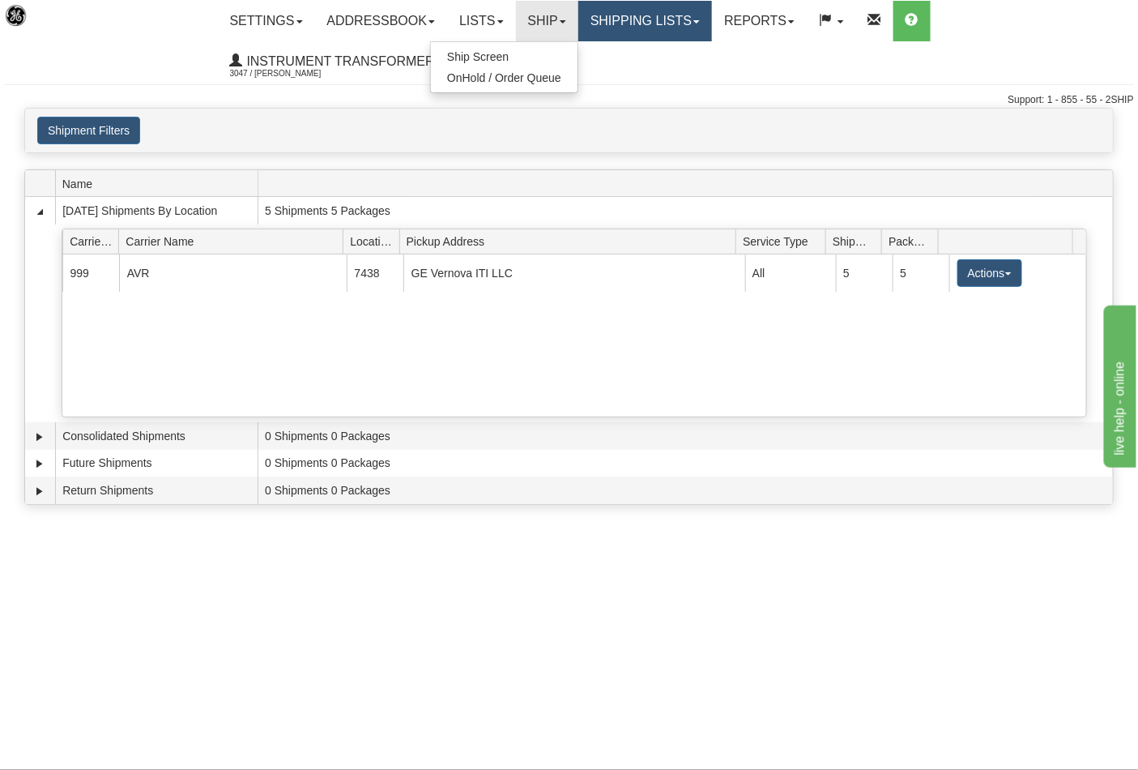
click at [712, 19] on link "Shipping lists" at bounding box center [645, 21] width 134 height 41
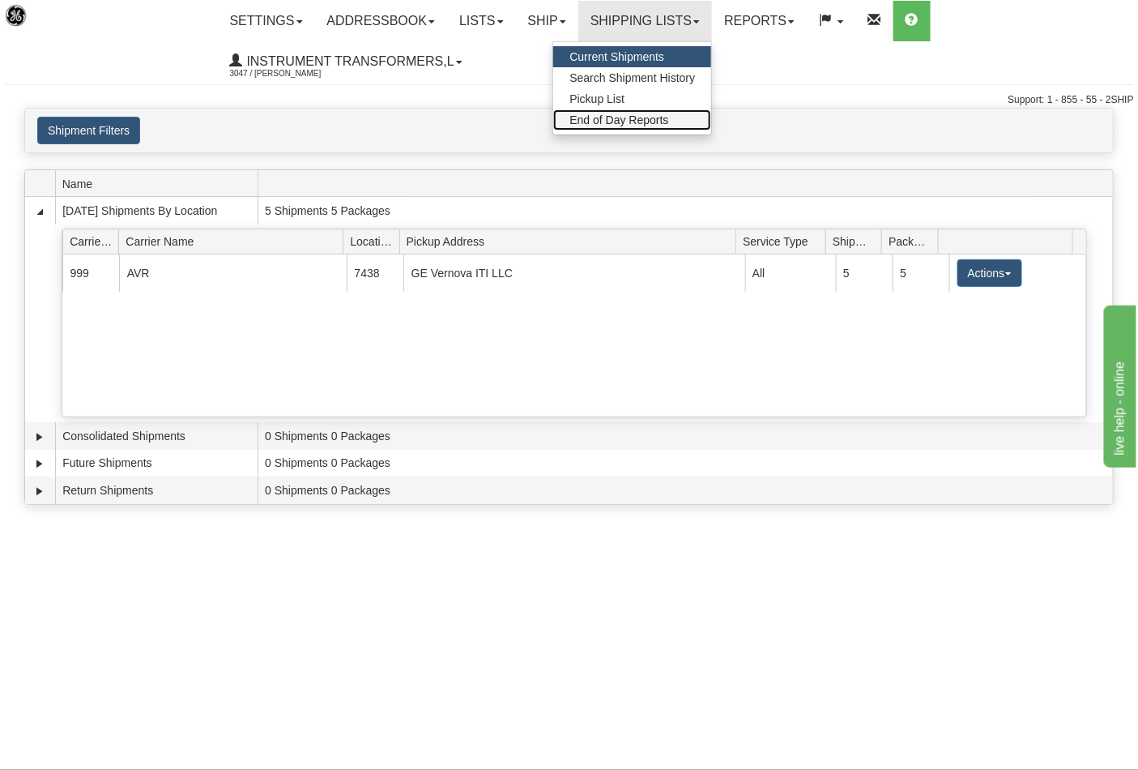
click at [653, 117] on span "End of Day Reports" at bounding box center [619, 119] width 99 height 13
